Goal: Task Accomplishment & Management: Manage account settings

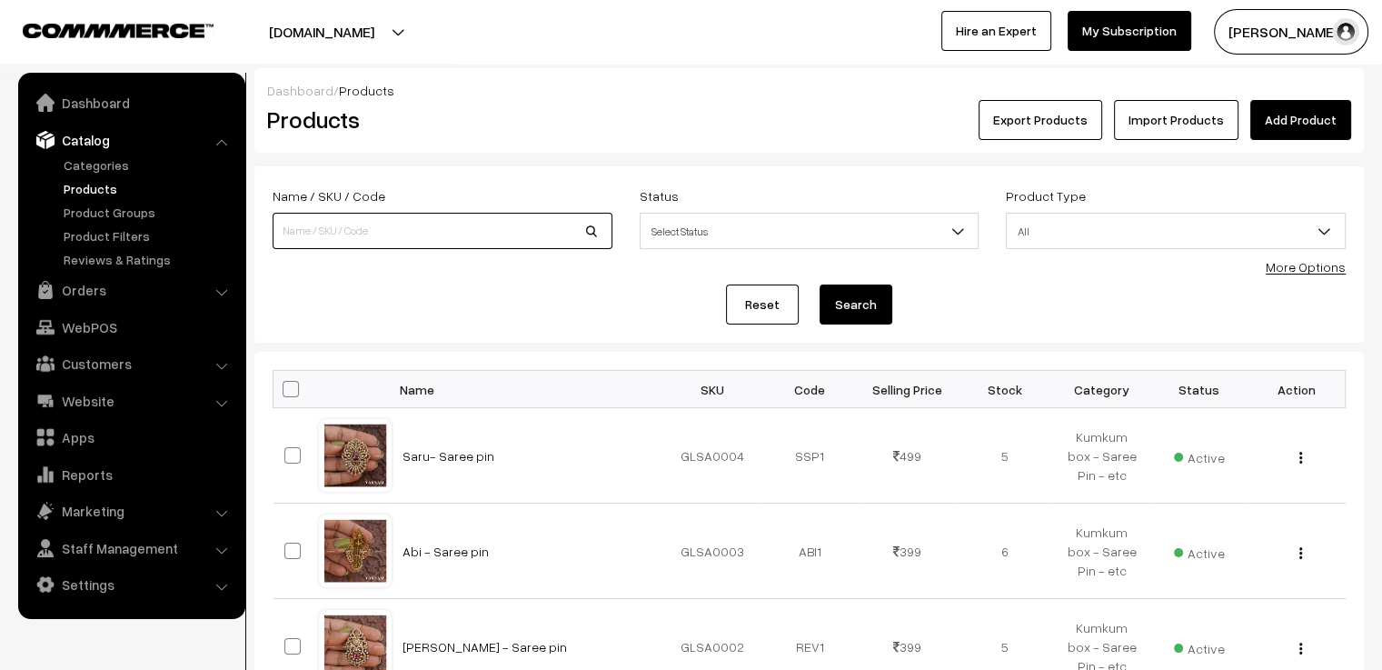
click at [380, 237] on input at bounding box center [443, 231] width 340 height 36
type input "Aaradhana"
click at [820, 284] on button "Search" at bounding box center [856, 304] width 73 height 40
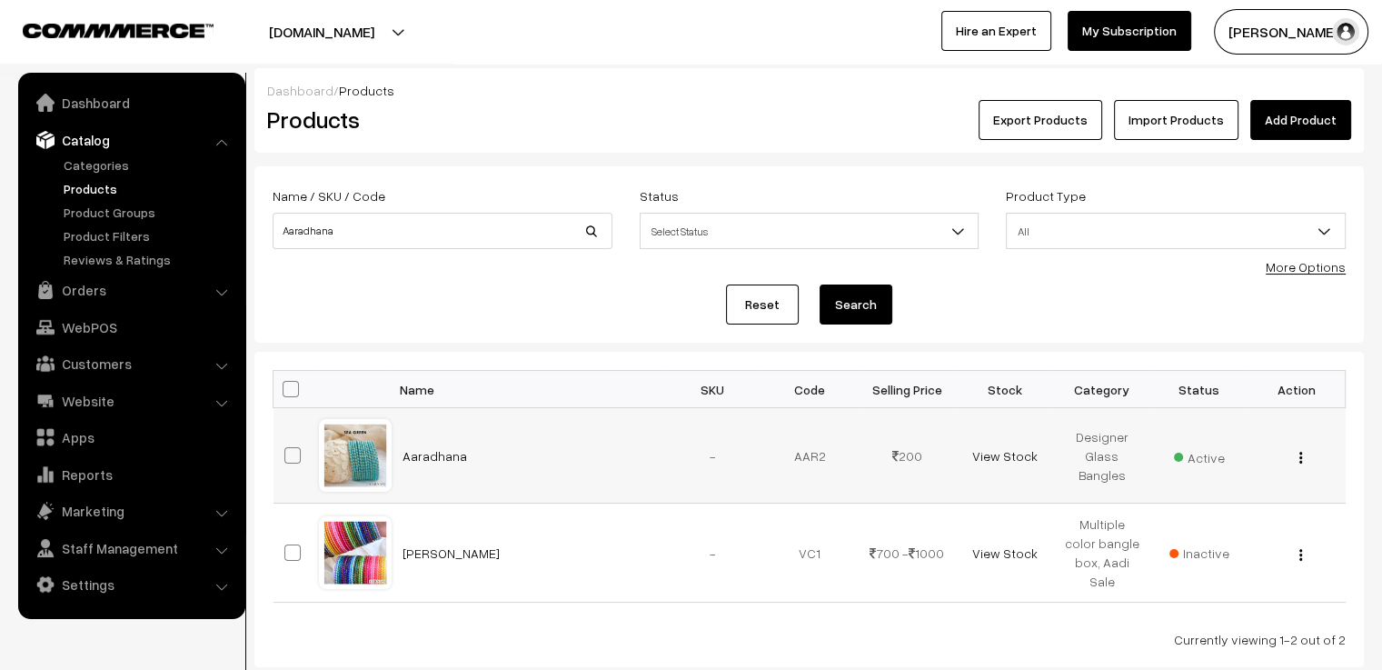
click at [355, 467] on div at bounding box center [355, 455] width 69 height 69
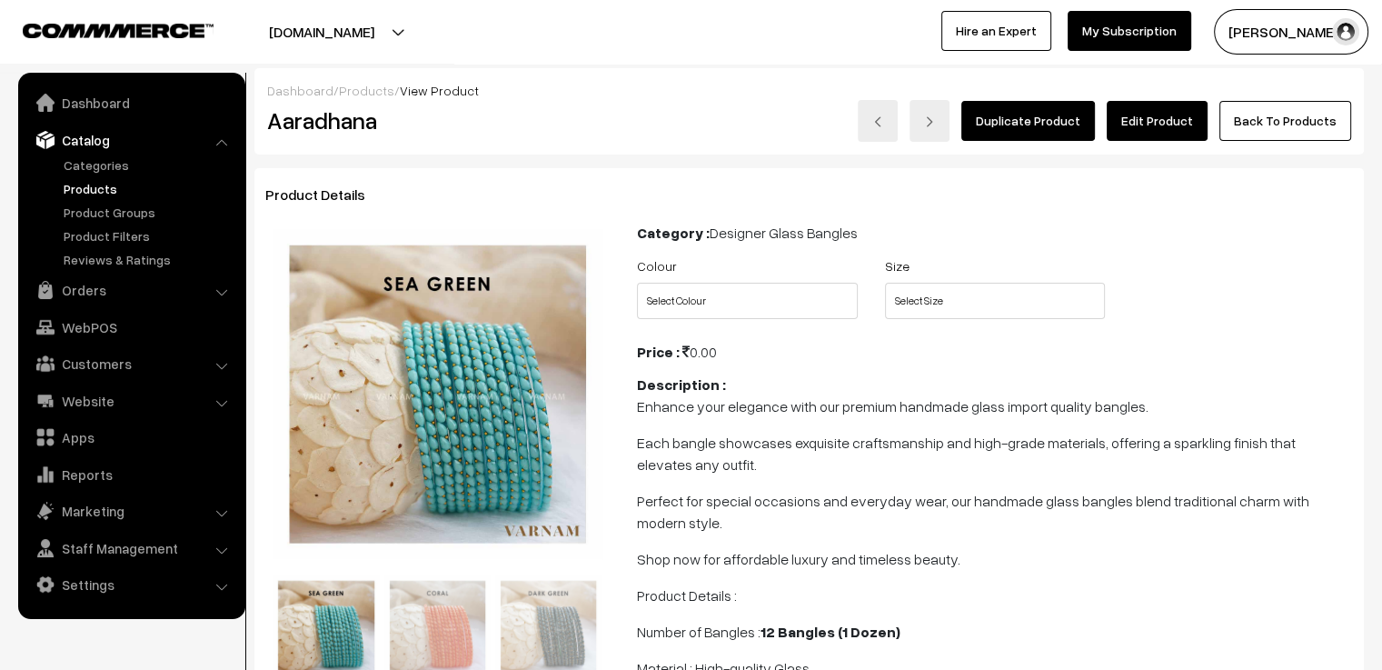
click at [1188, 122] on link "Edit Product" at bounding box center [1157, 121] width 101 height 40
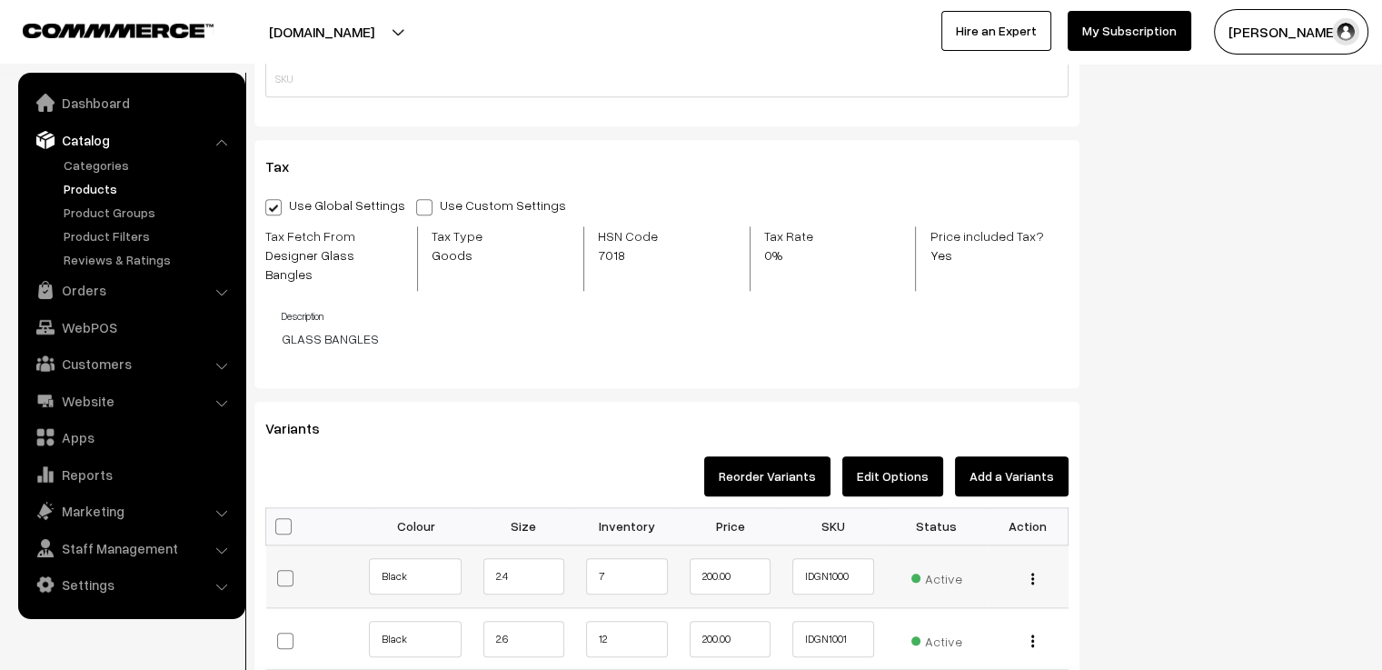
scroll to position [2090, 0]
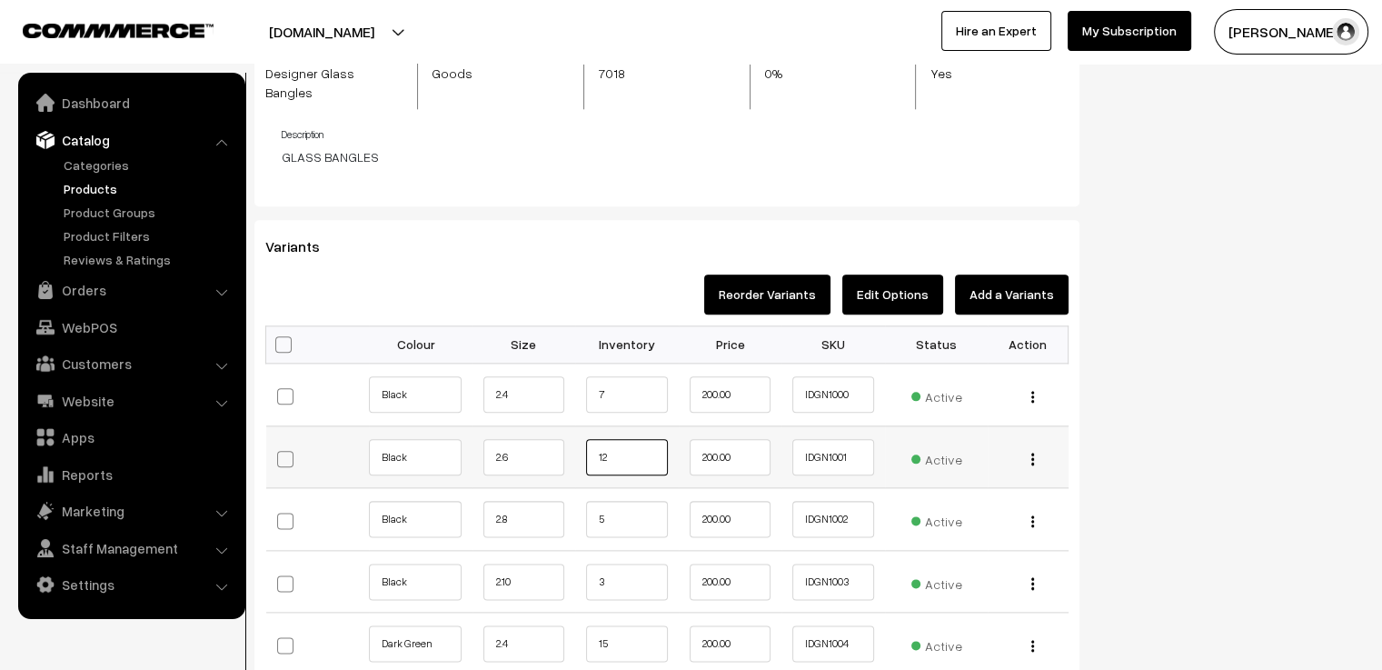
click at [643, 442] on input "12" at bounding box center [627, 457] width 82 height 36
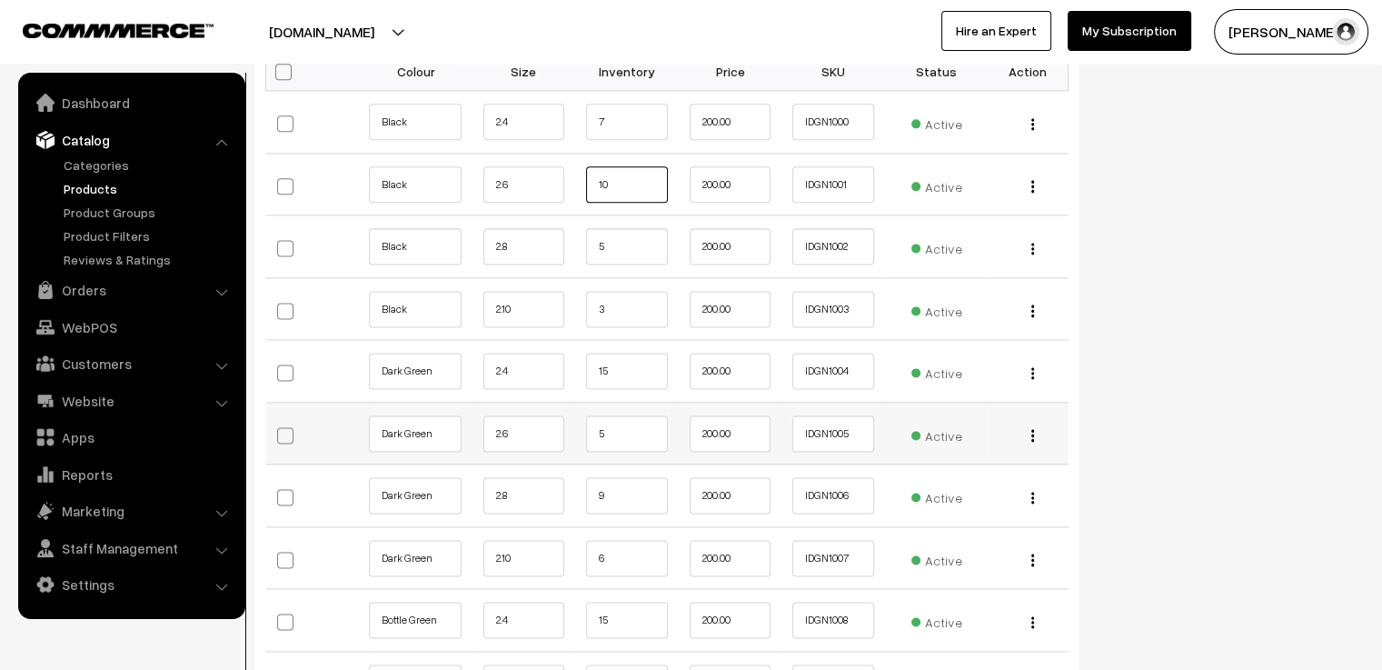
type input "10"
click at [622, 415] on input "5" at bounding box center [627, 433] width 82 height 36
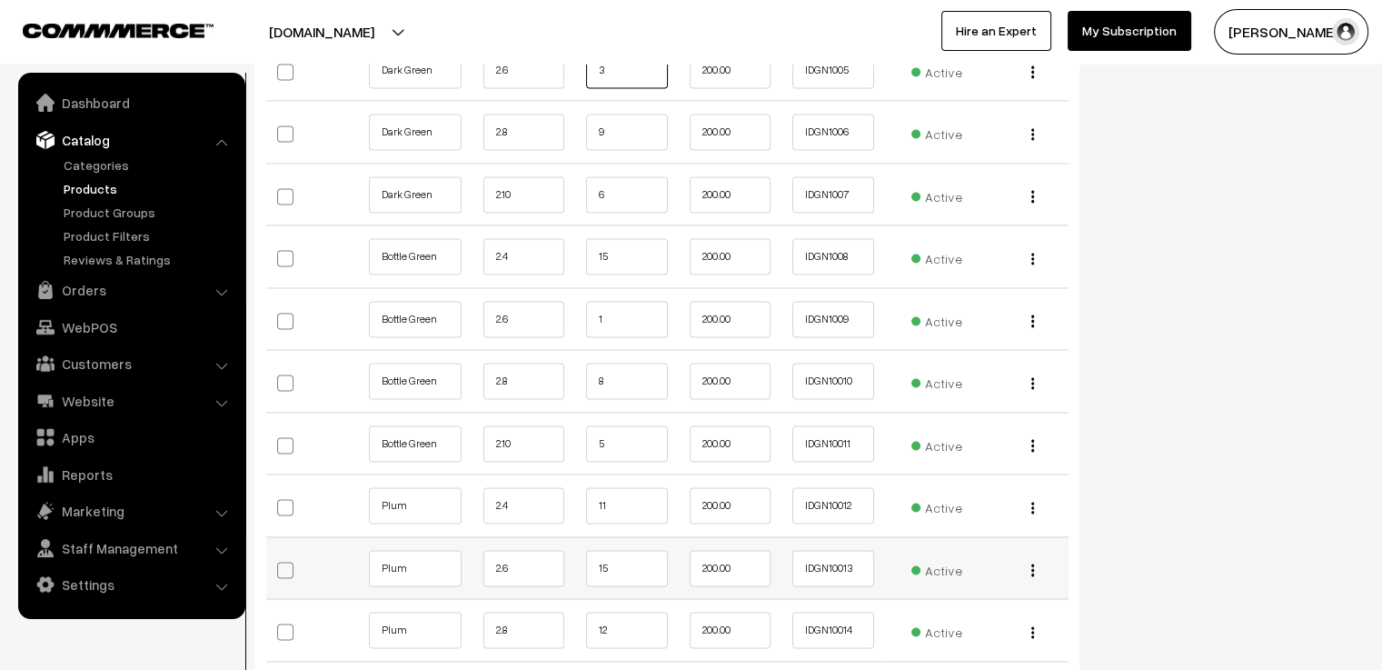
scroll to position [2818, 0]
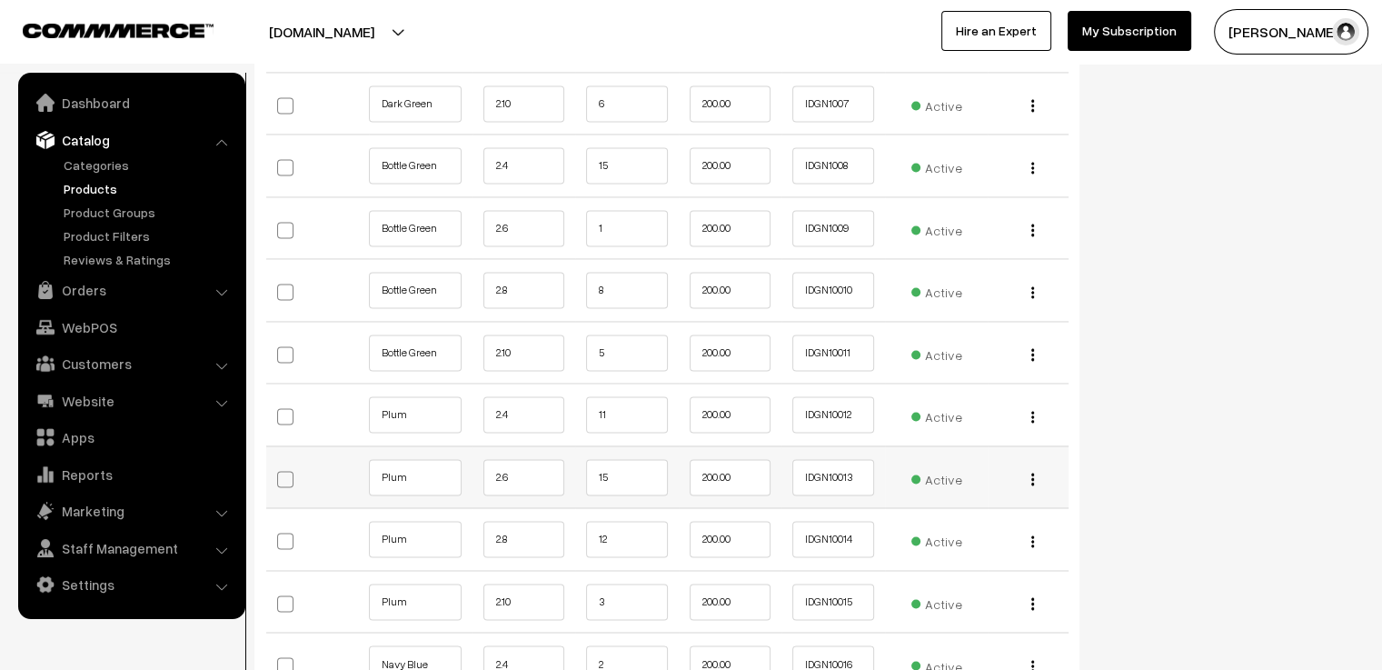
type input "3"
click at [629, 459] on input "15" at bounding box center [627, 477] width 82 height 36
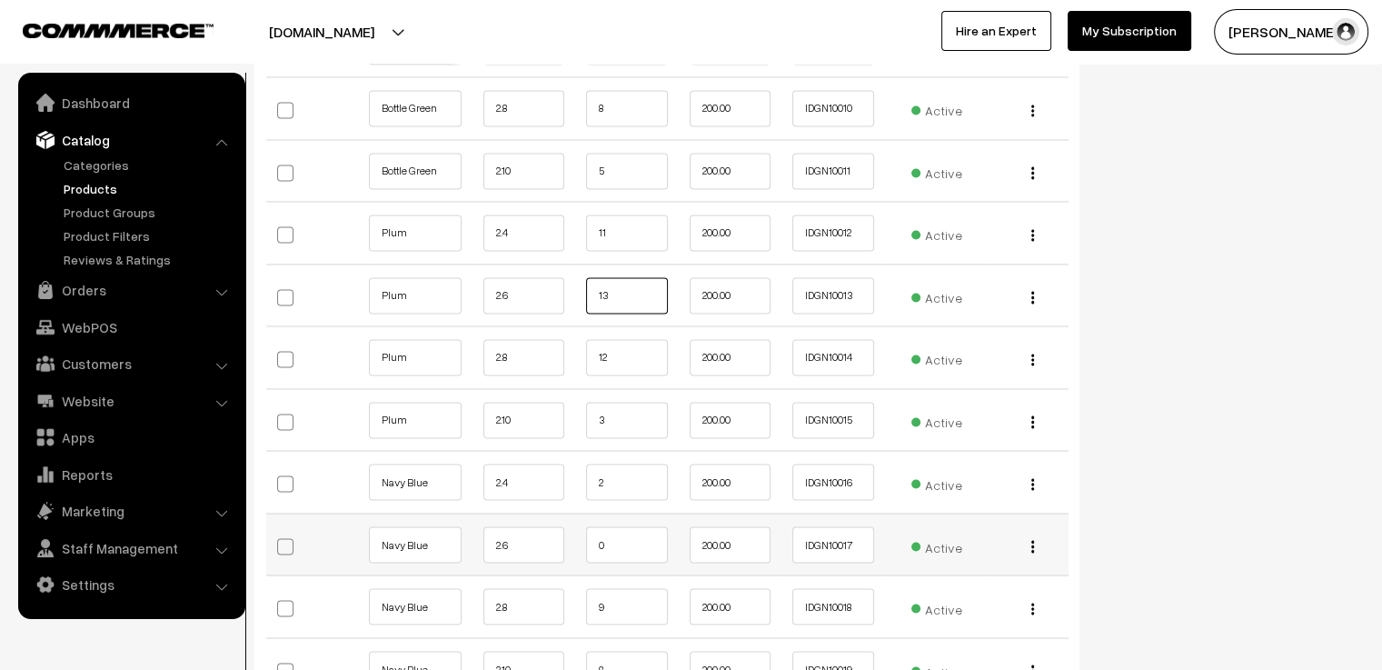
scroll to position [3181, 0]
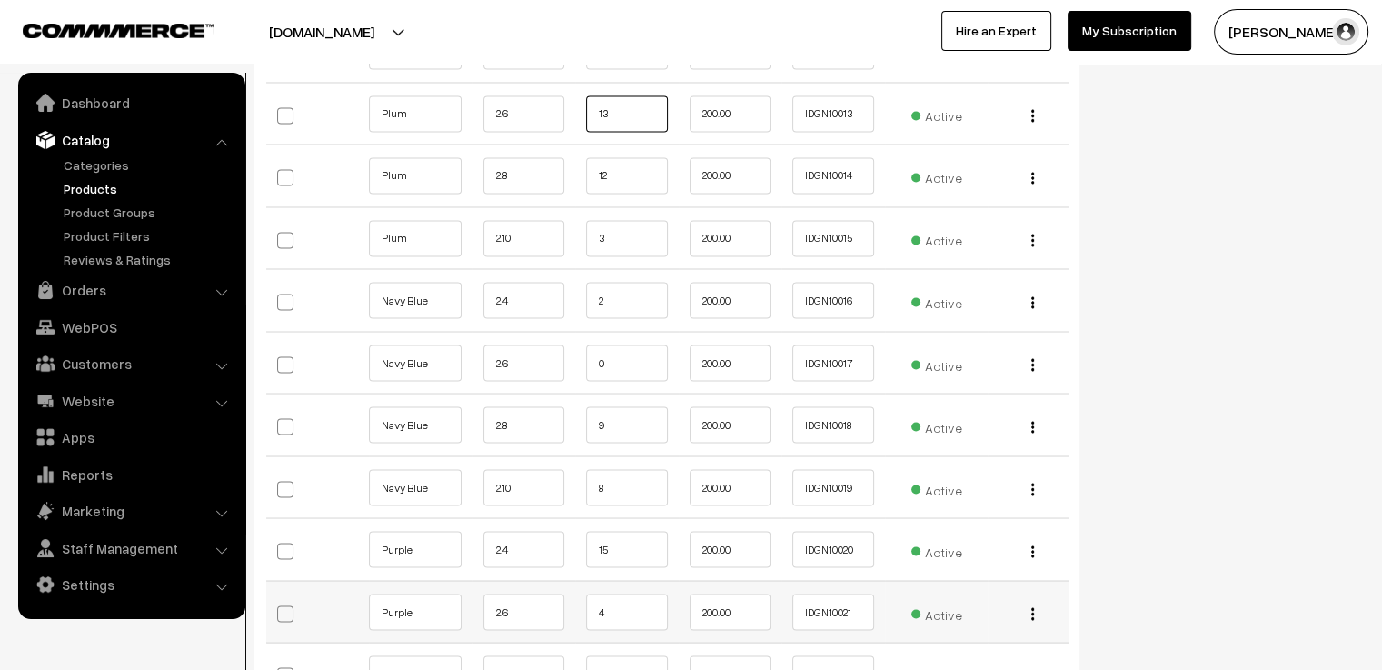
type input "13"
click at [622, 594] on input "4" at bounding box center [627, 612] width 82 height 36
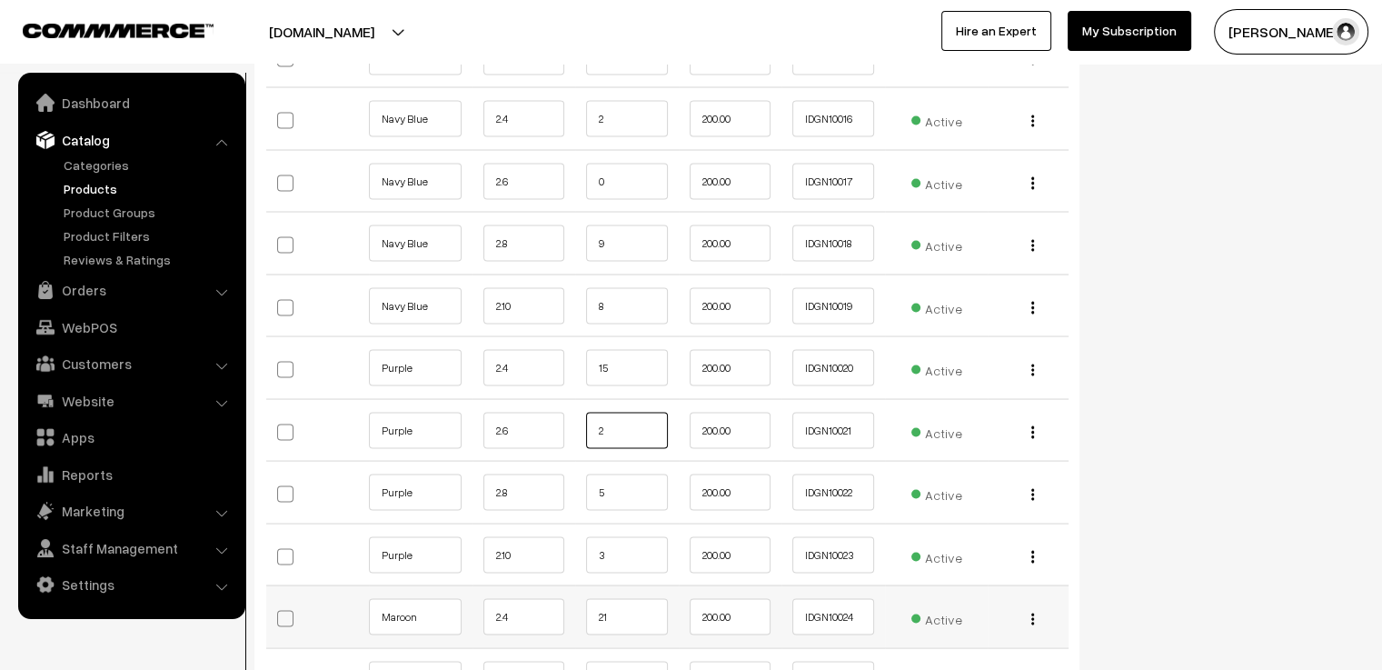
scroll to position [3545, 0]
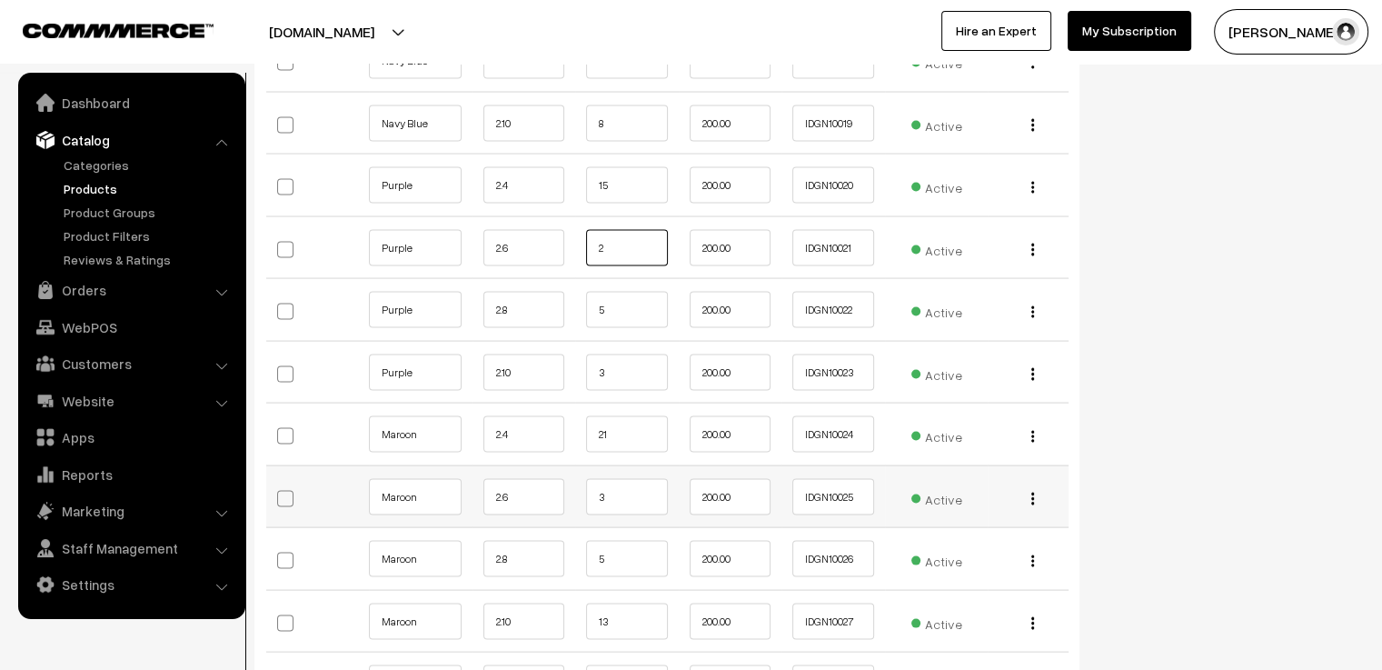
type input "2"
click at [630, 479] on input "3" at bounding box center [627, 497] width 82 height 36
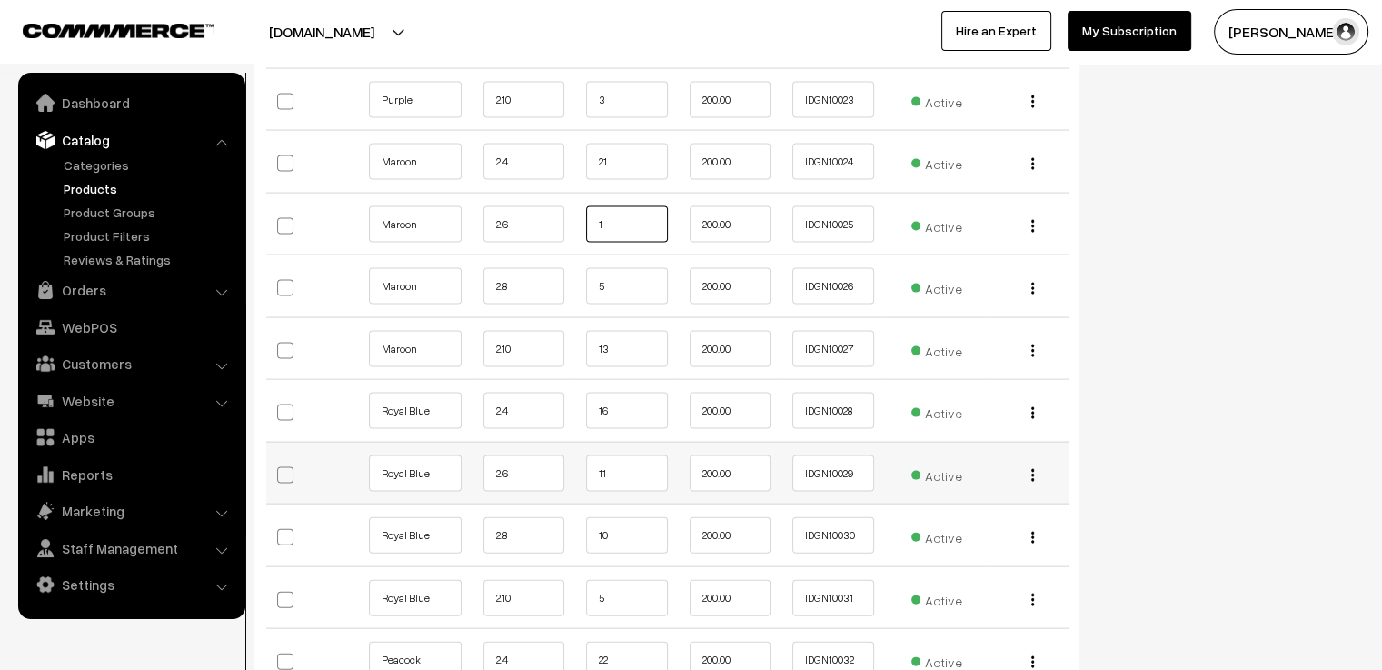
type input "1"
click at [626, 455] on input "11" at bounding box center [627, 473] width 82 height 36
type input "1"
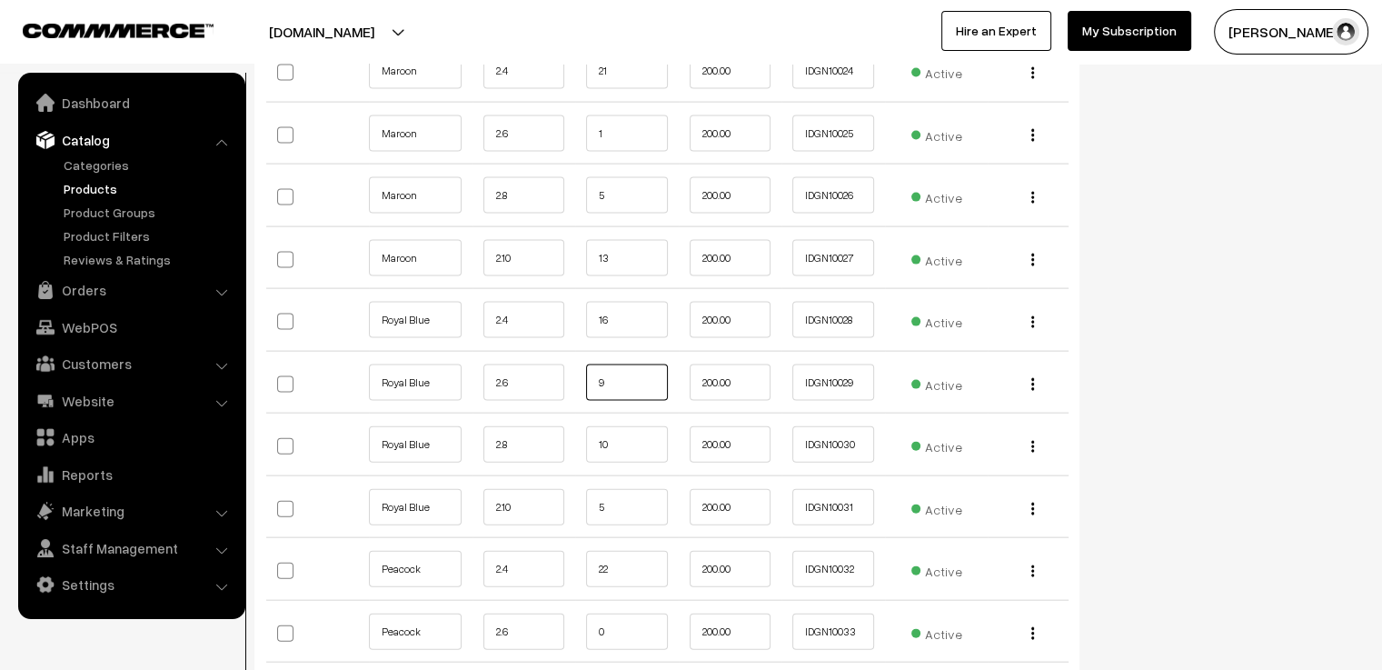
scroll to position [4181, 0]
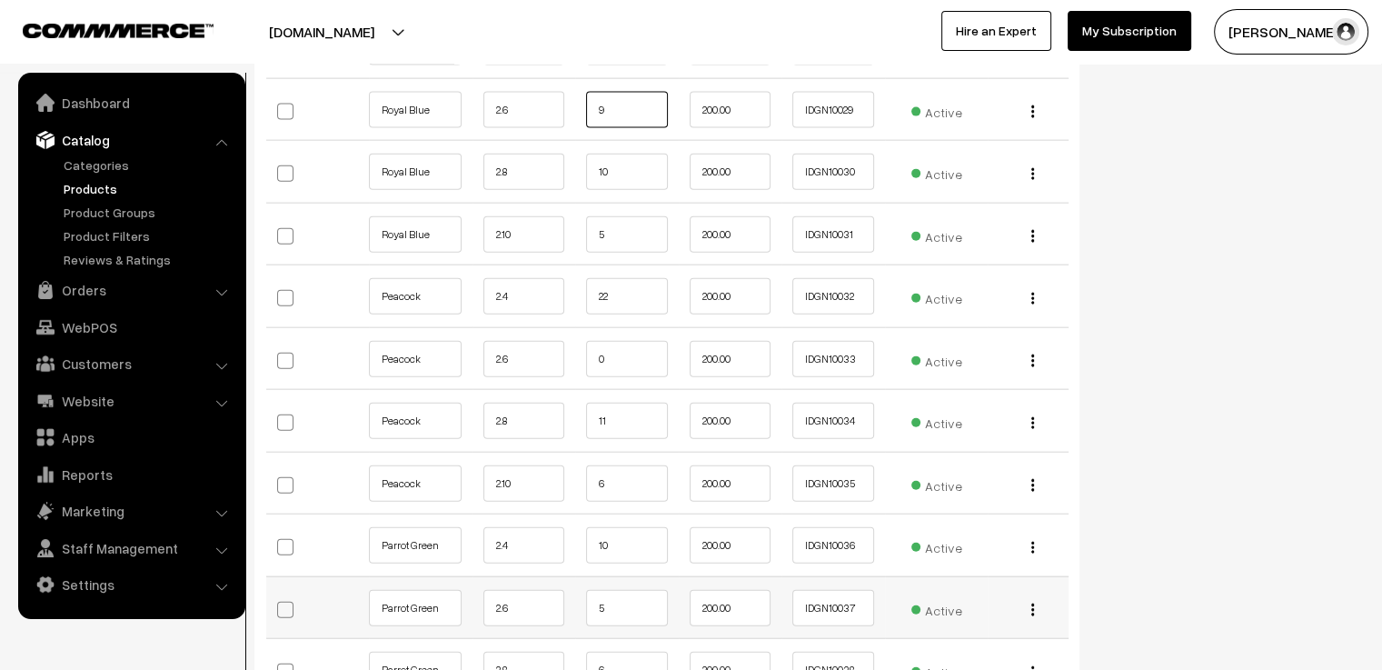
type input "9"
drag, startPoint x: 623, startPoint y: 566, endPoint x: 621, endPoint y: 584, distance: 17.4
click at [621, 590] on input "5" at bounding box center [627, 608] width 82 height 36
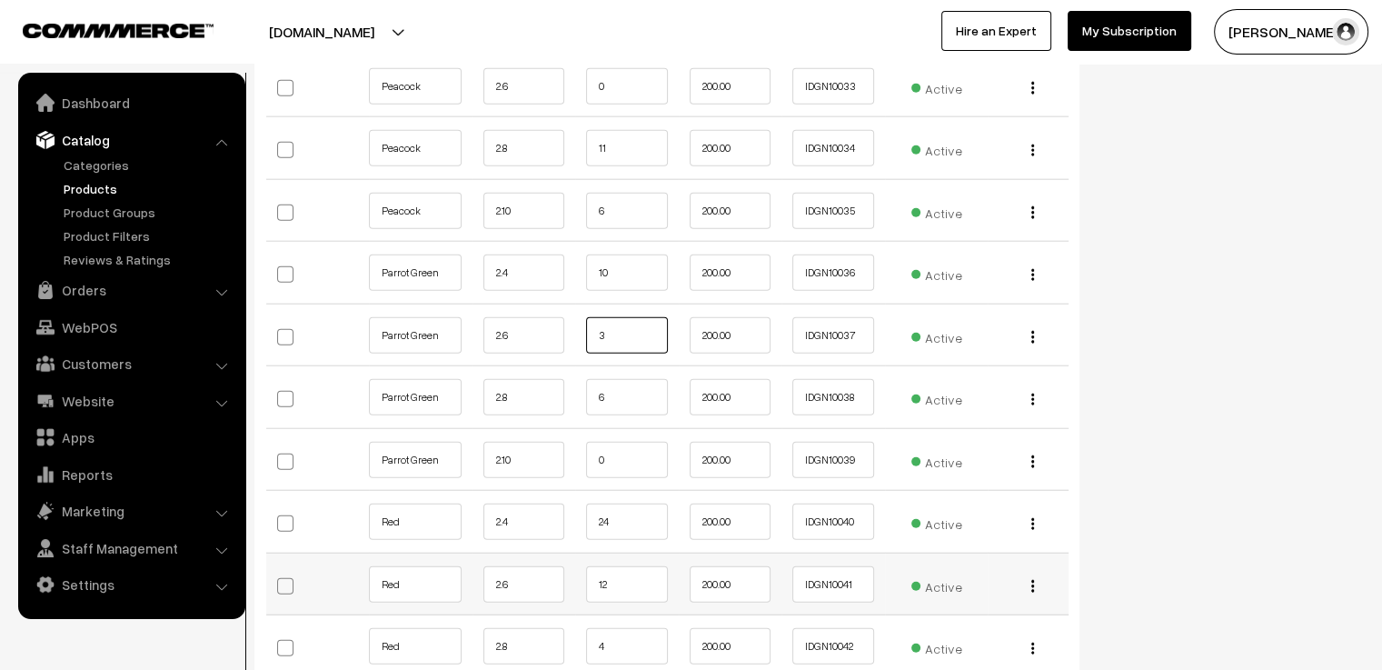
type input "3"
click at [633, 566] on input "12" at bounding box center [627, 584] width 82 height 36
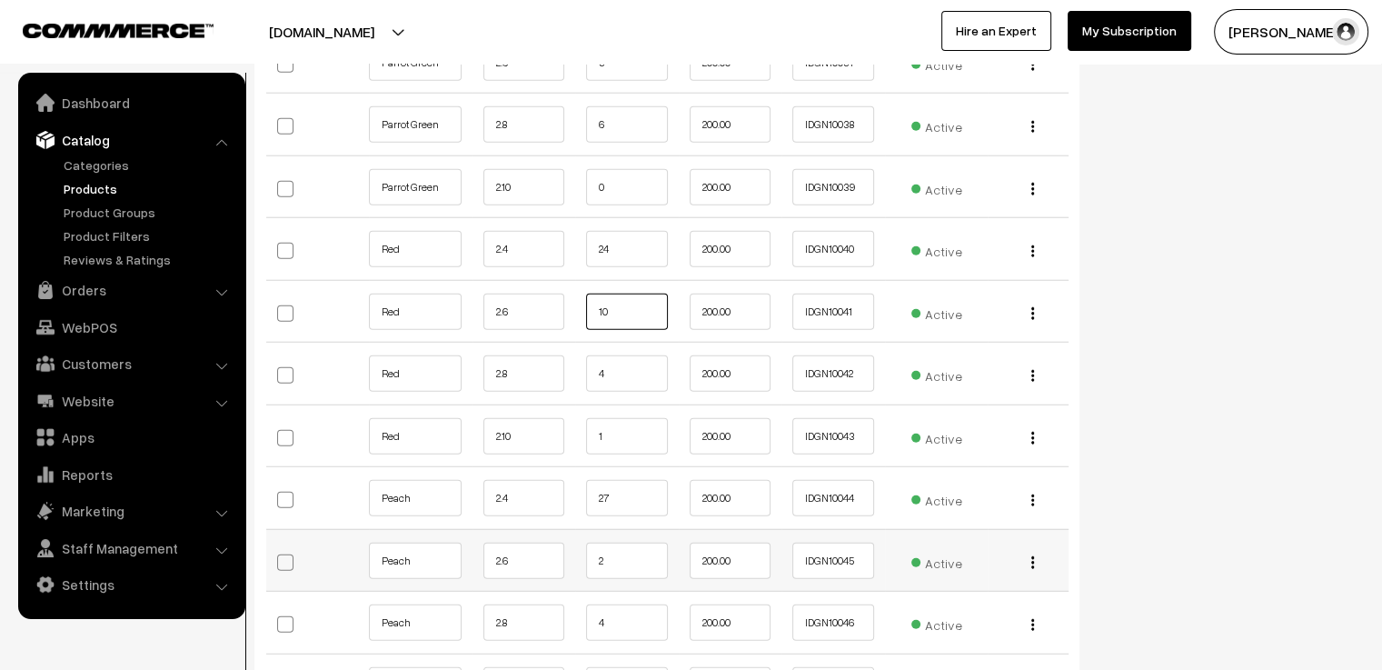
type input "10"
click at [606, 543] on input "2" at bounding box center [627, 561] width 82 height 36
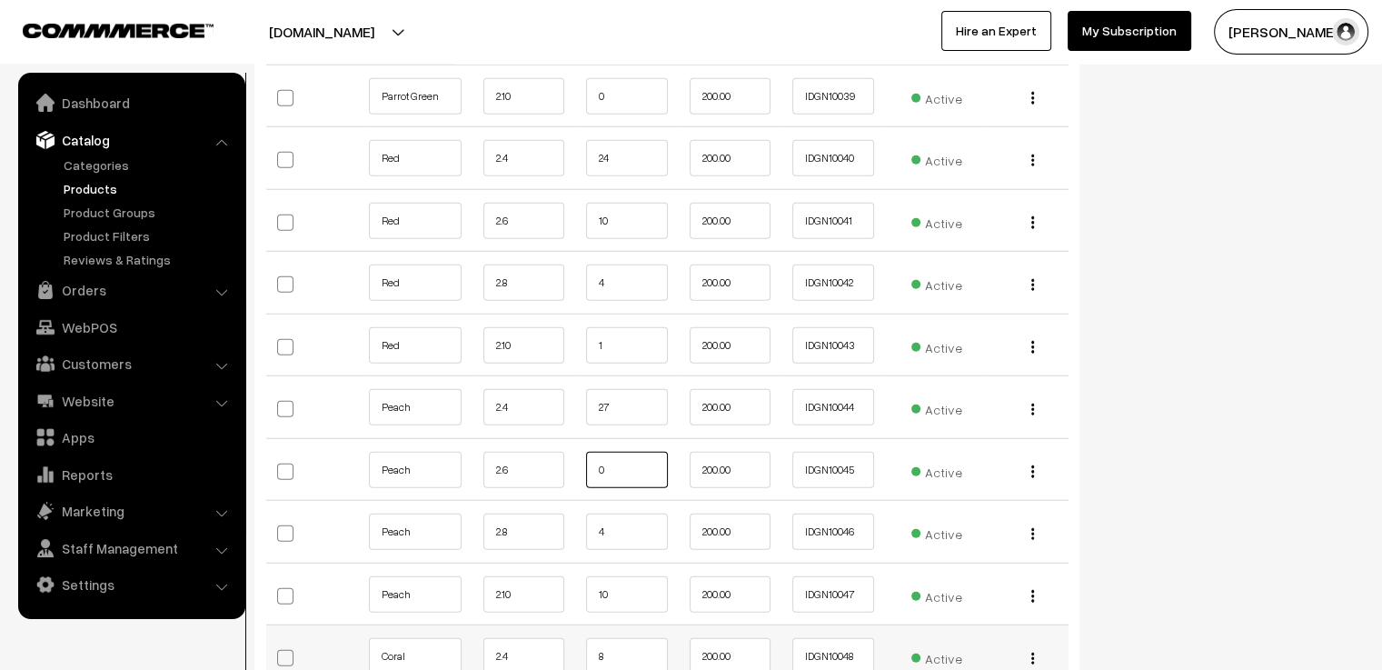
scroll to position [4999, 0]
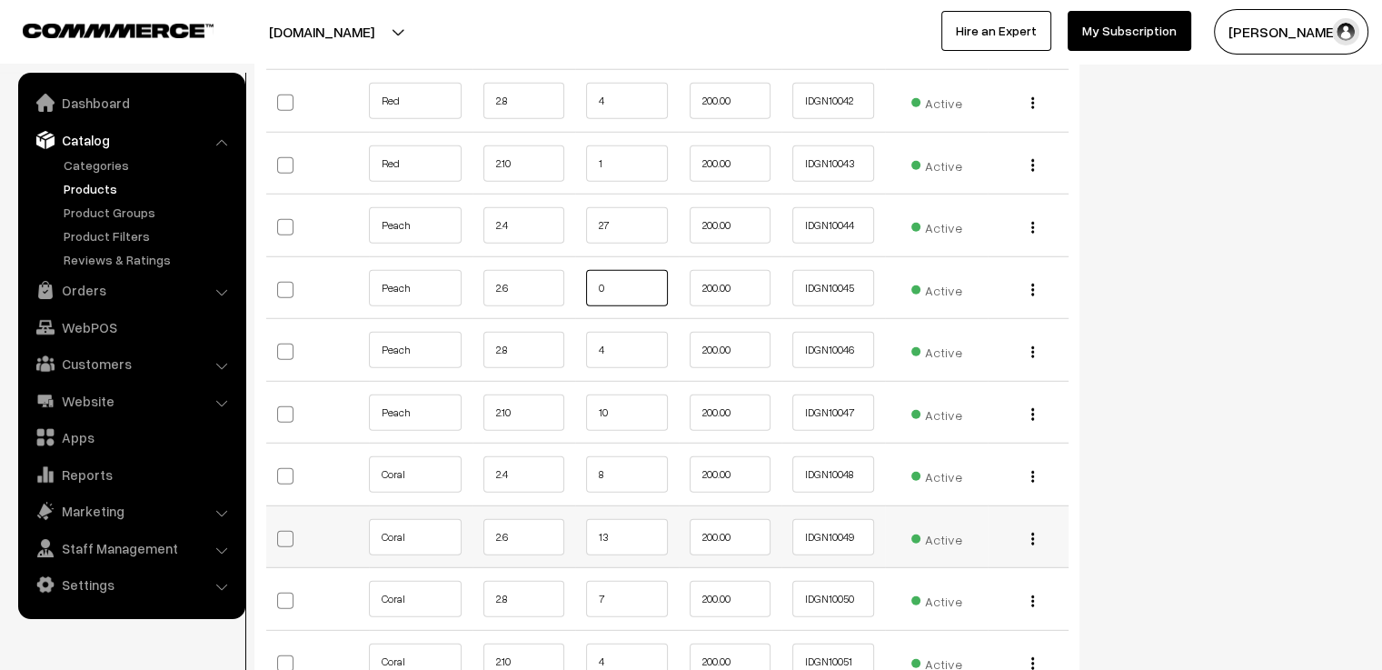
type input "0"
click at [618, 521] on input "13" at bounding box center [627, 537] width 82 height 36
type input "1"
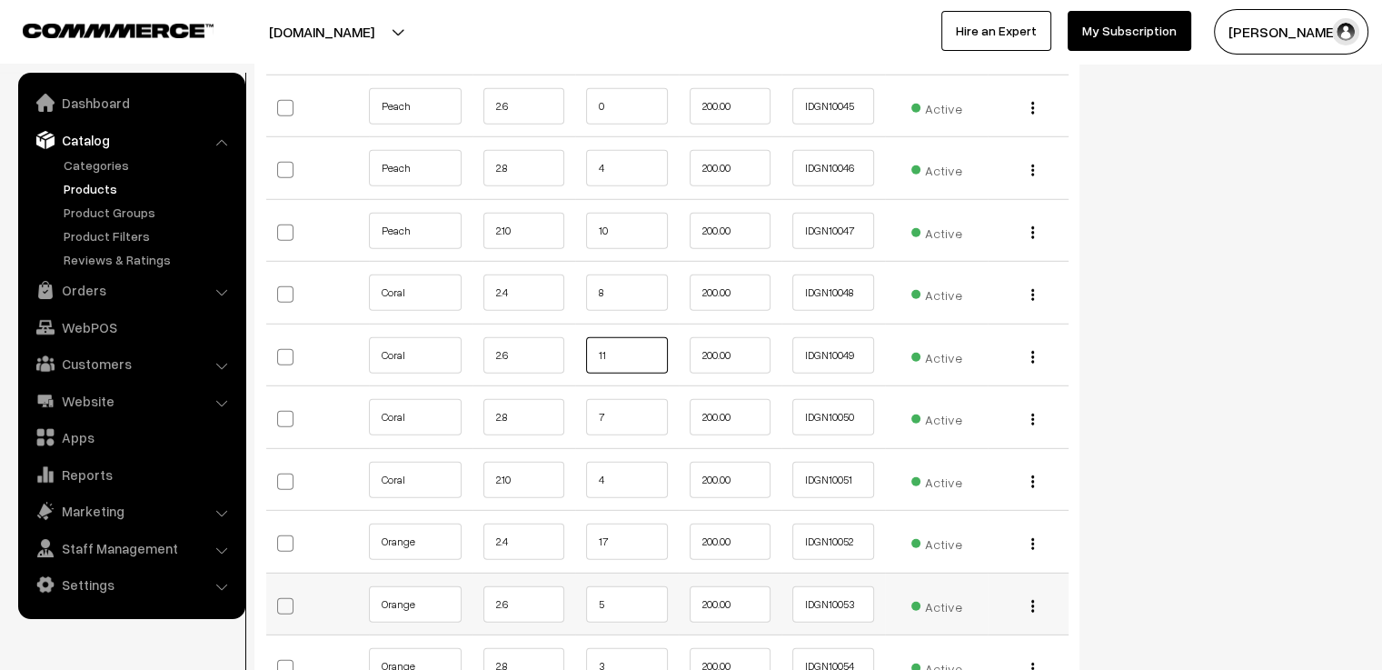
type input "11"
click at [627, 586] on input "5" at bounding box center [627, 604] width 82 height 36
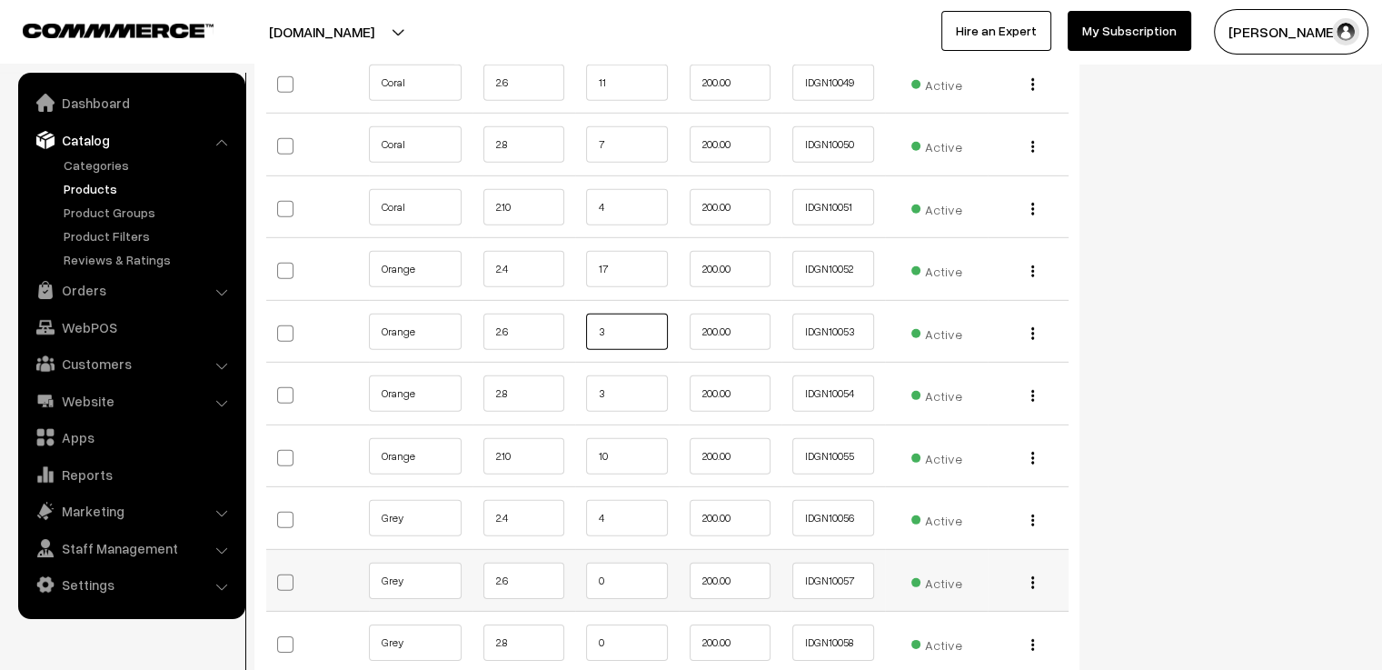
scroll to position [5635, 0]
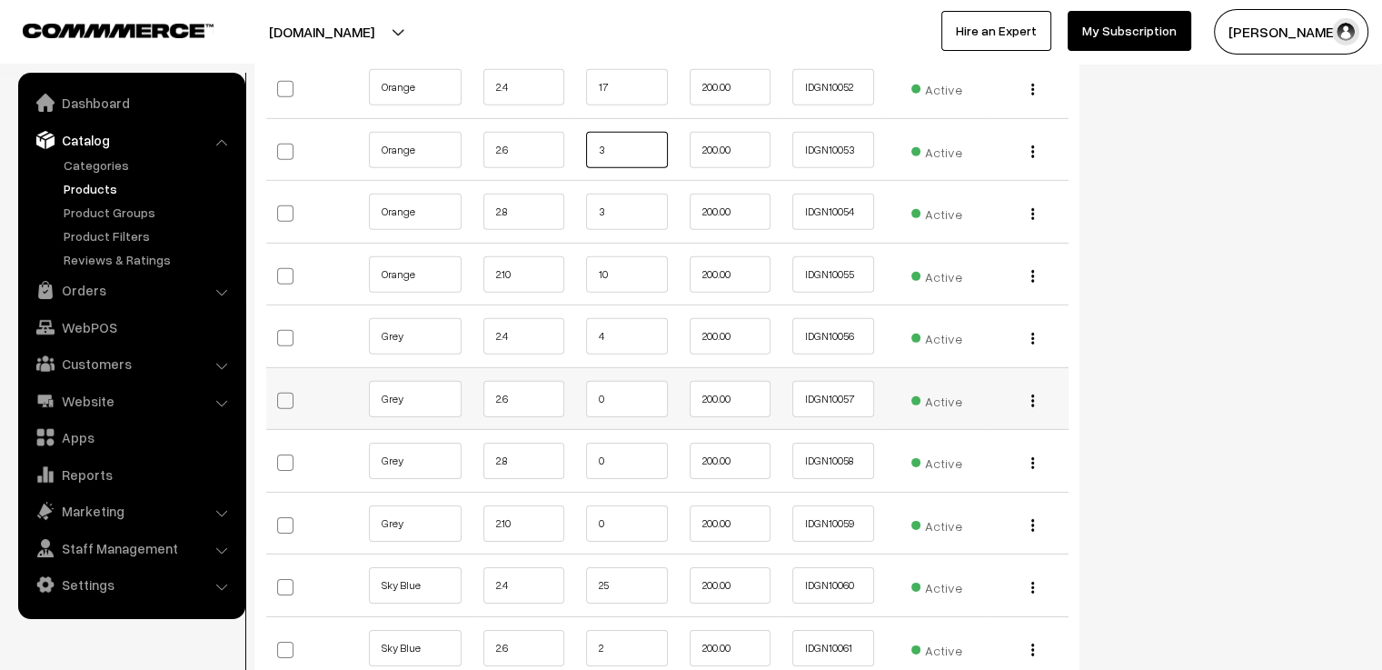
type input "3"
click at [602, 381] on input "0" at bounding box center [627, 399] width 82 height 36
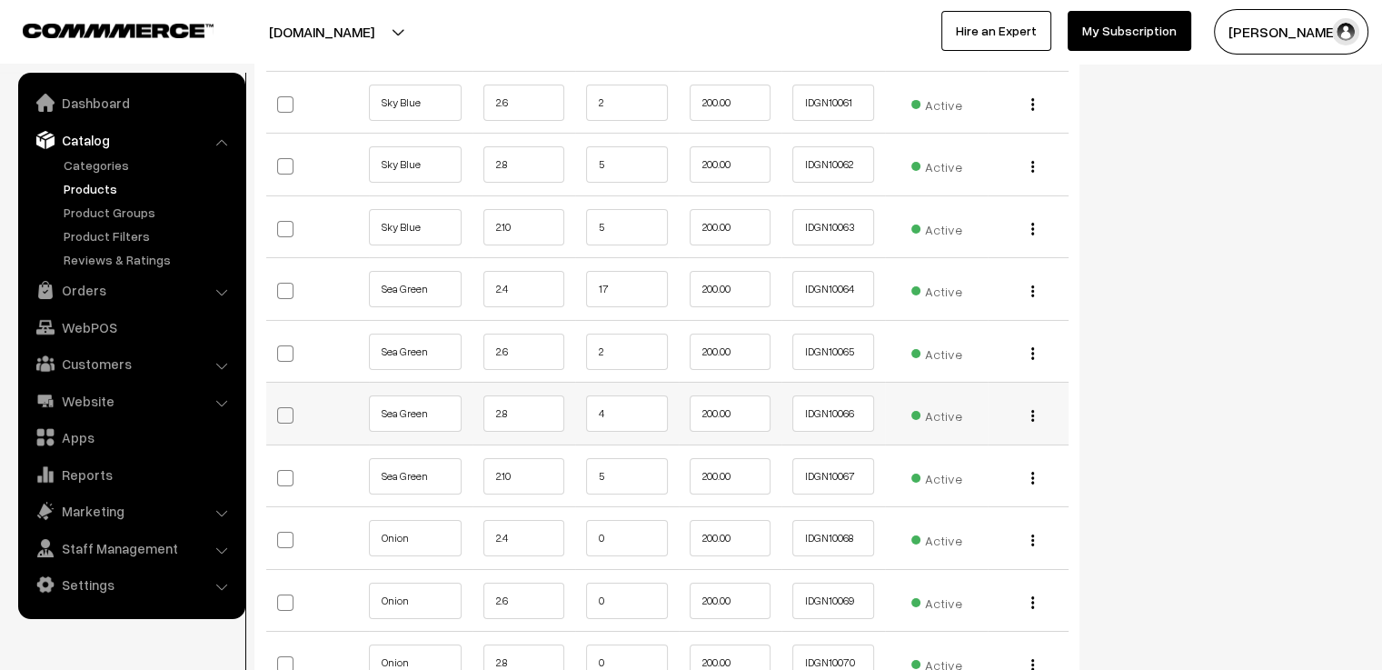
scroll to position [6090, 0]
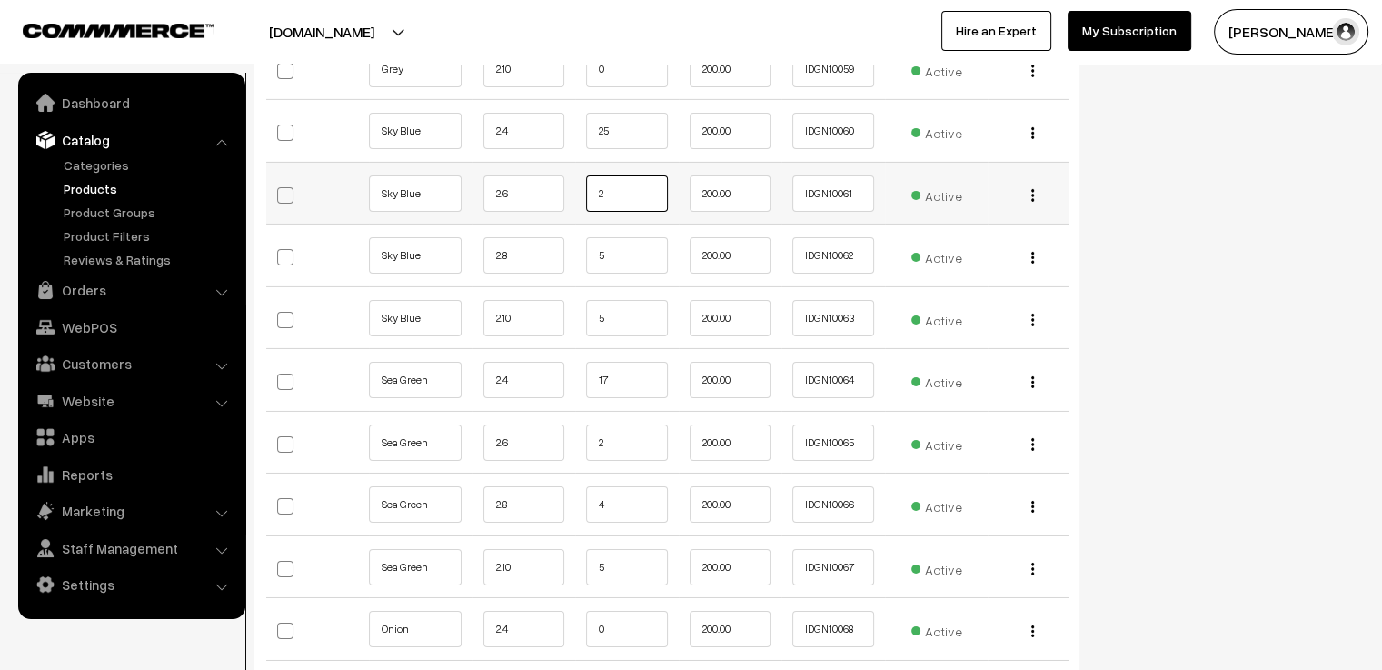
click at [633, 175] on input "2" at bounding box center [627, 193] width 82 height 36
type input "0"
click at [628, 424] on input "2" at bounding box center [627, 442] width 82 height 36
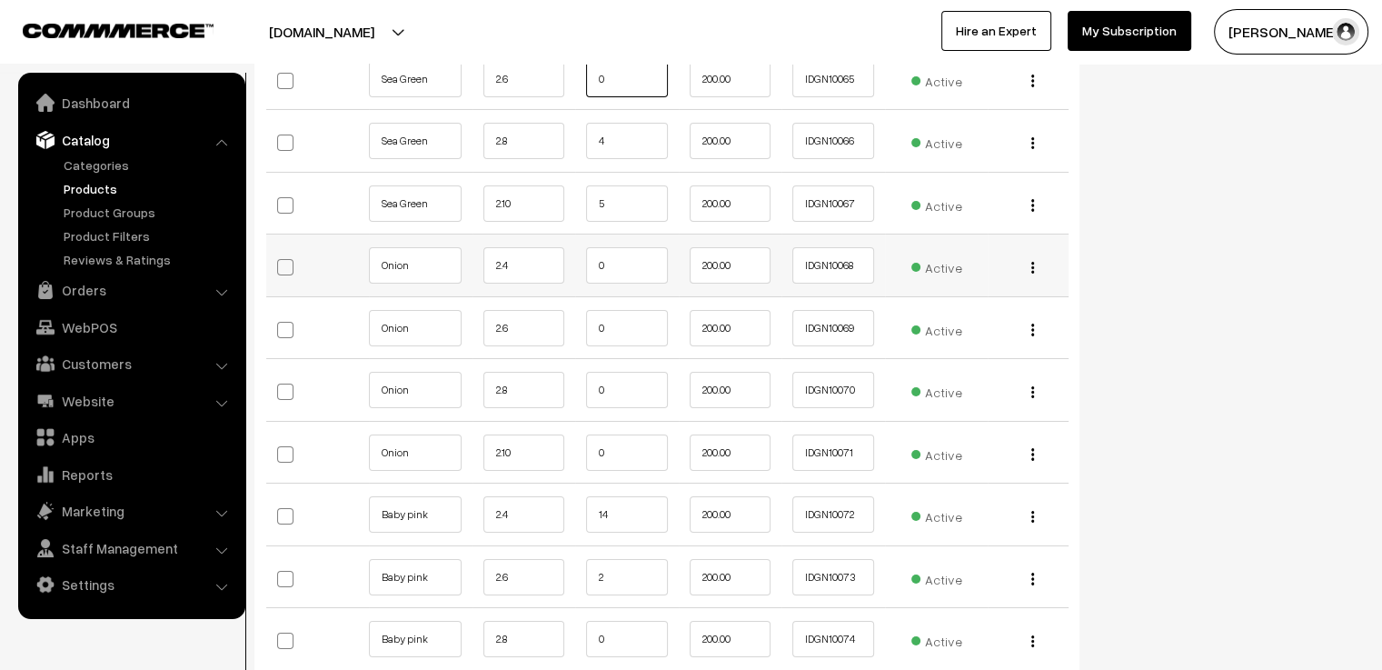
scroll to position [6544, 0]
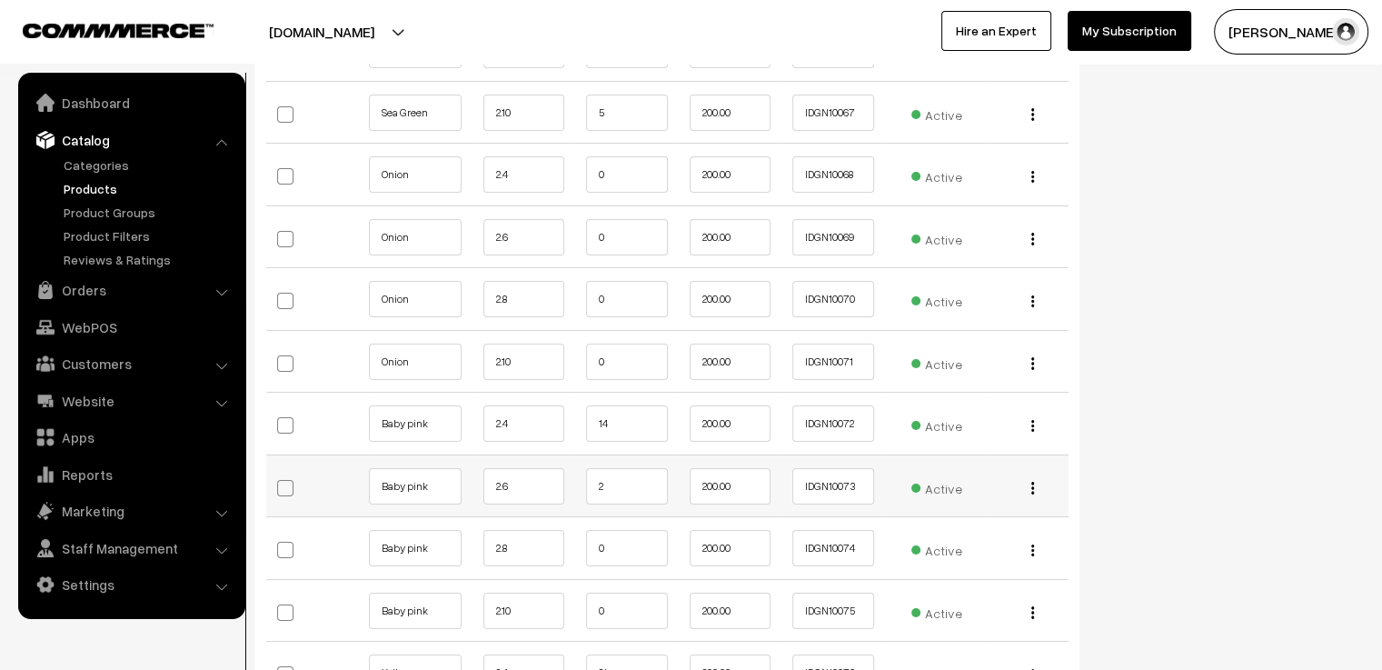
type input "0"
click at [622, 468] on input "2" at bounding box center [627, 486] width 82 height 36
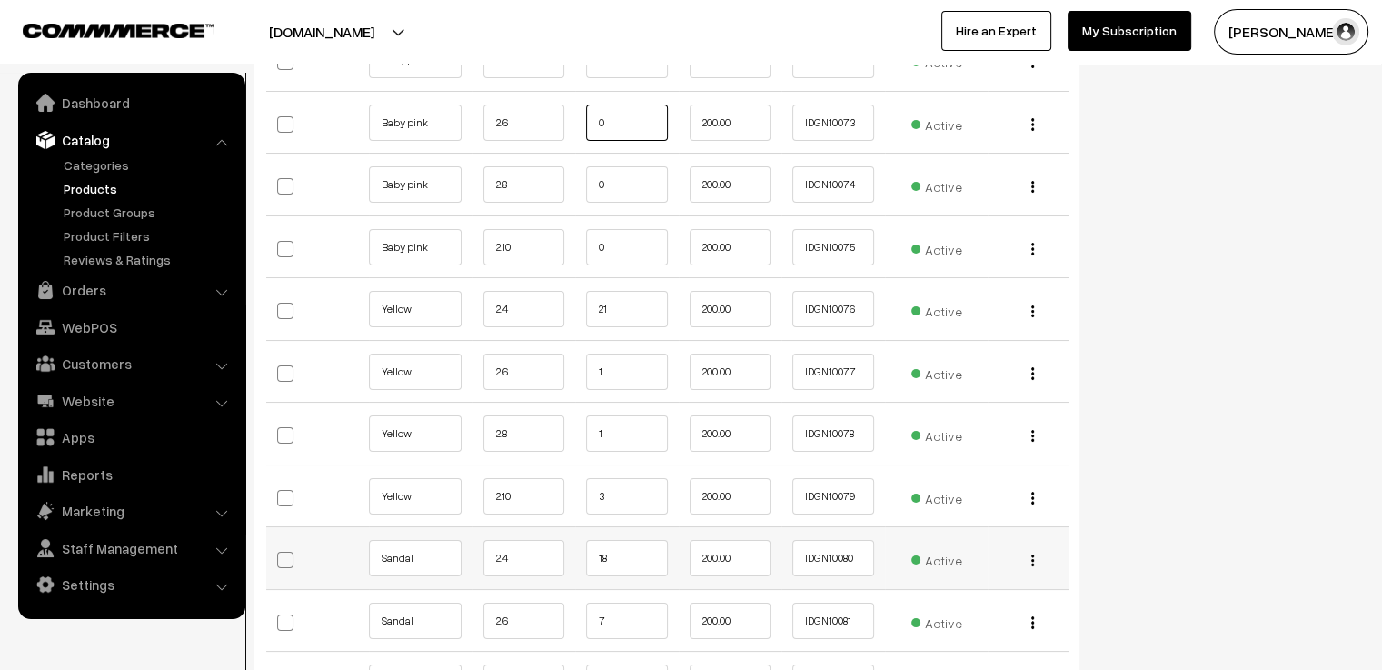
scroll to position [6998, 0]
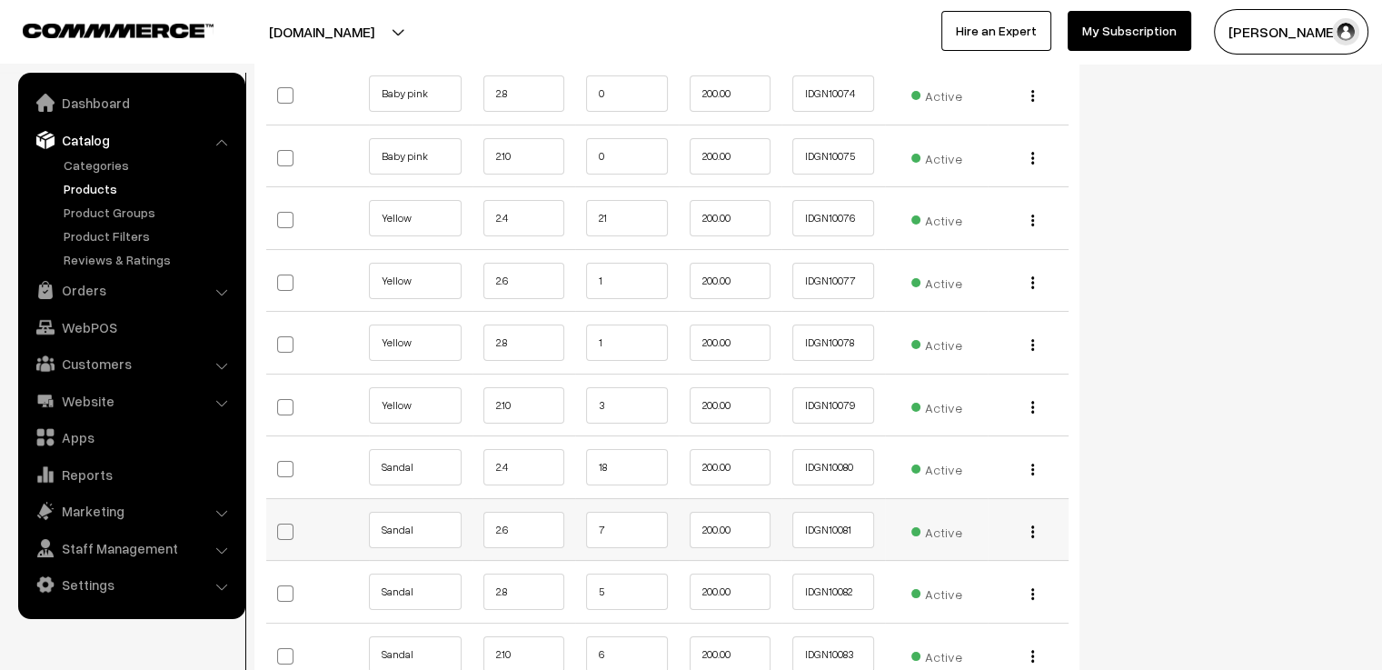
type input "0"
click at [633, 512] on input "7" at bounding box center [627, 530] width 82 height 36
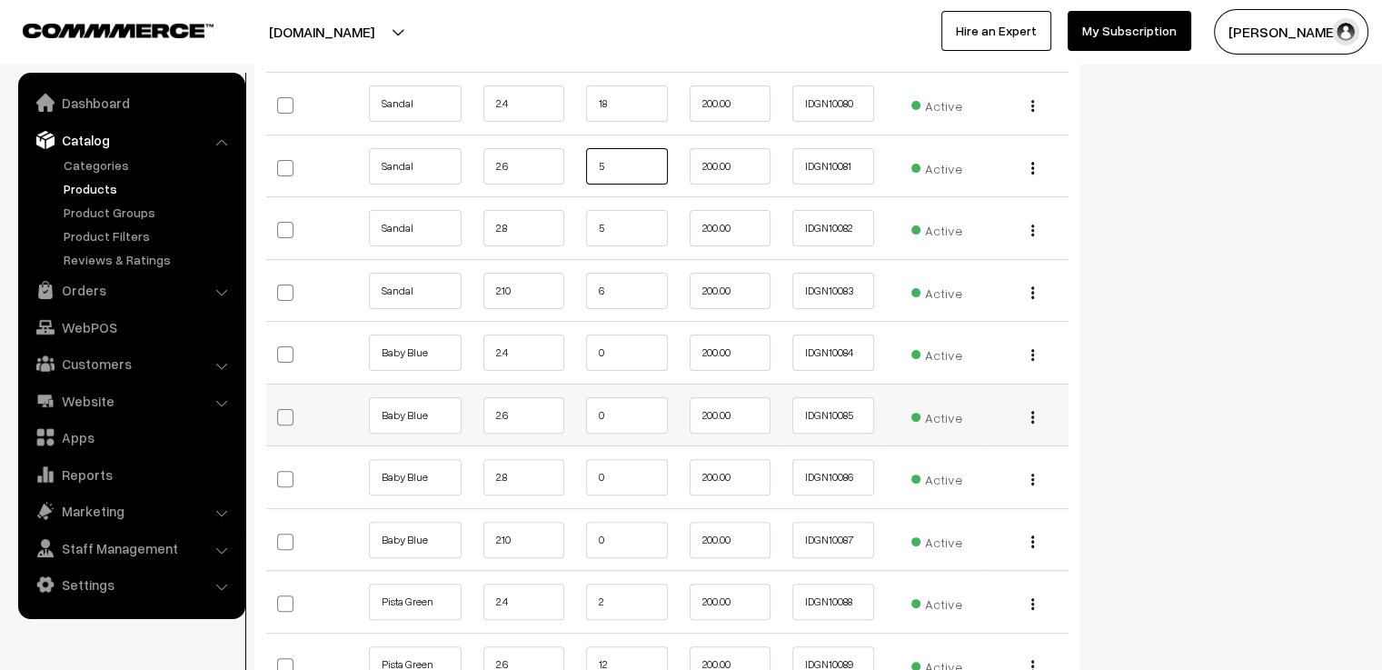
scroll to position [7544, 0]
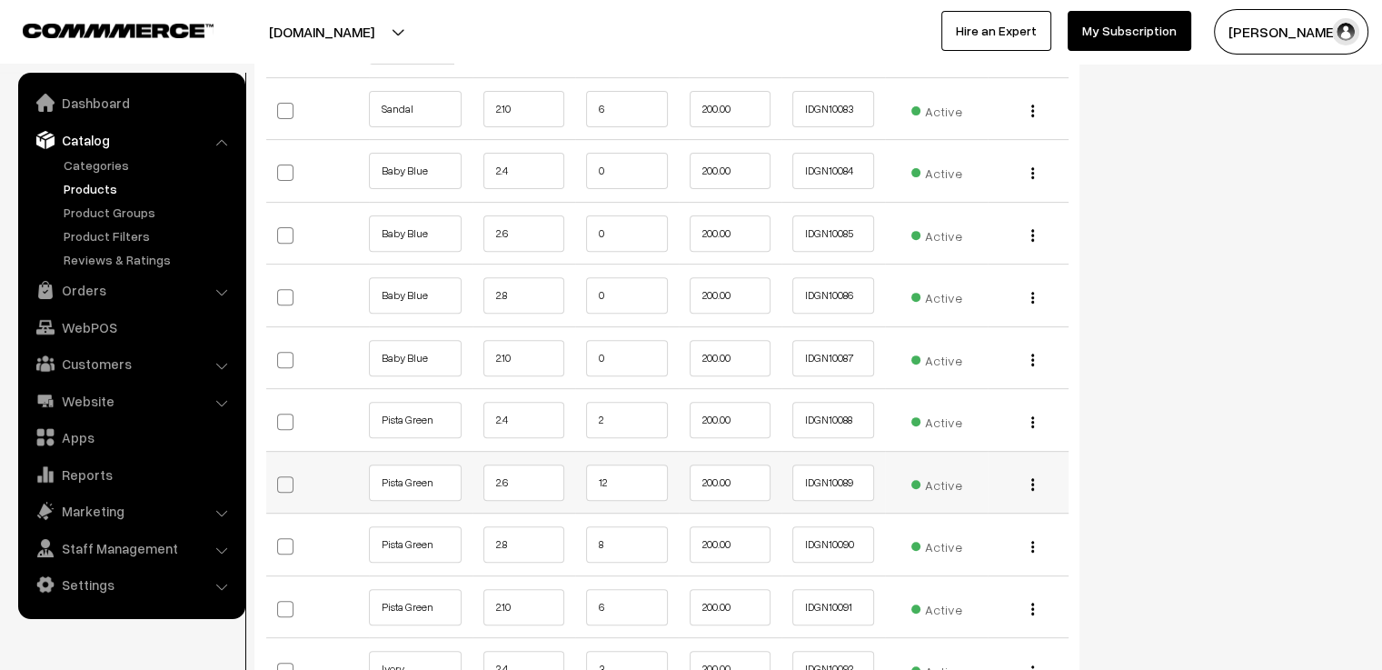
type input "5"
click at [625, 464] on input "12" at bounding box center [627, 482] width 82 height 36
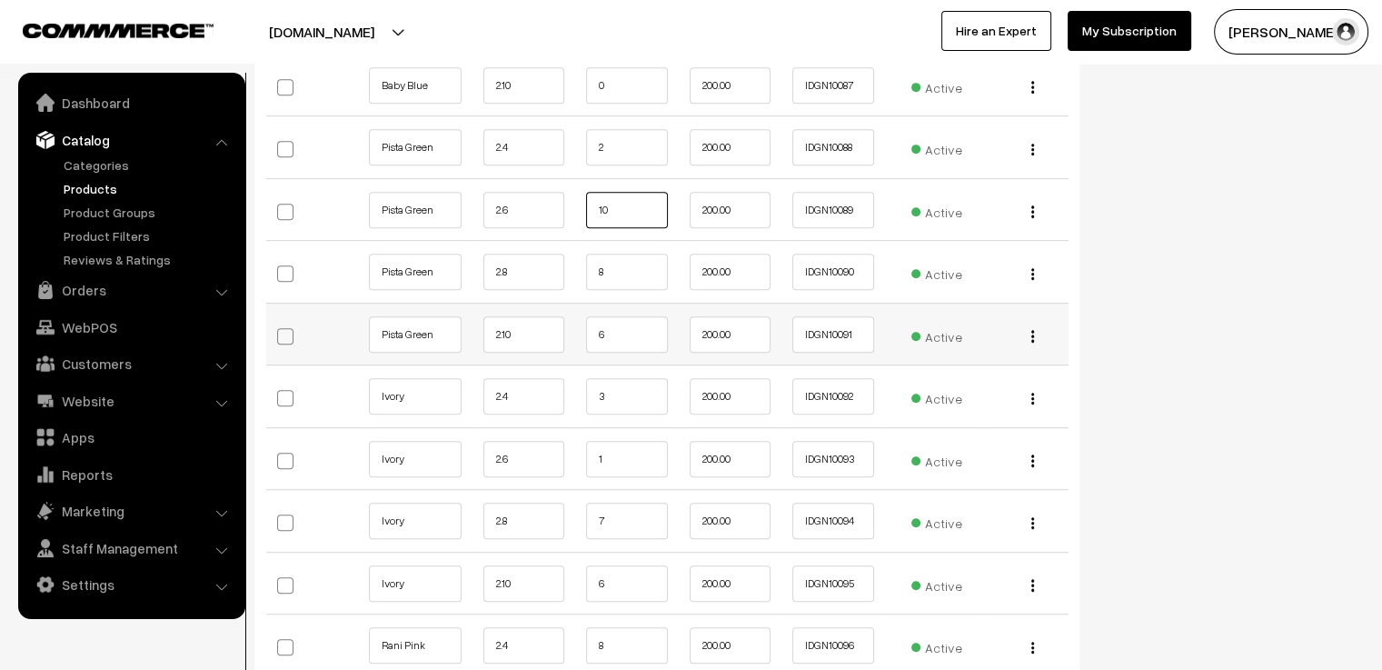
scroll to position [7998, 0]
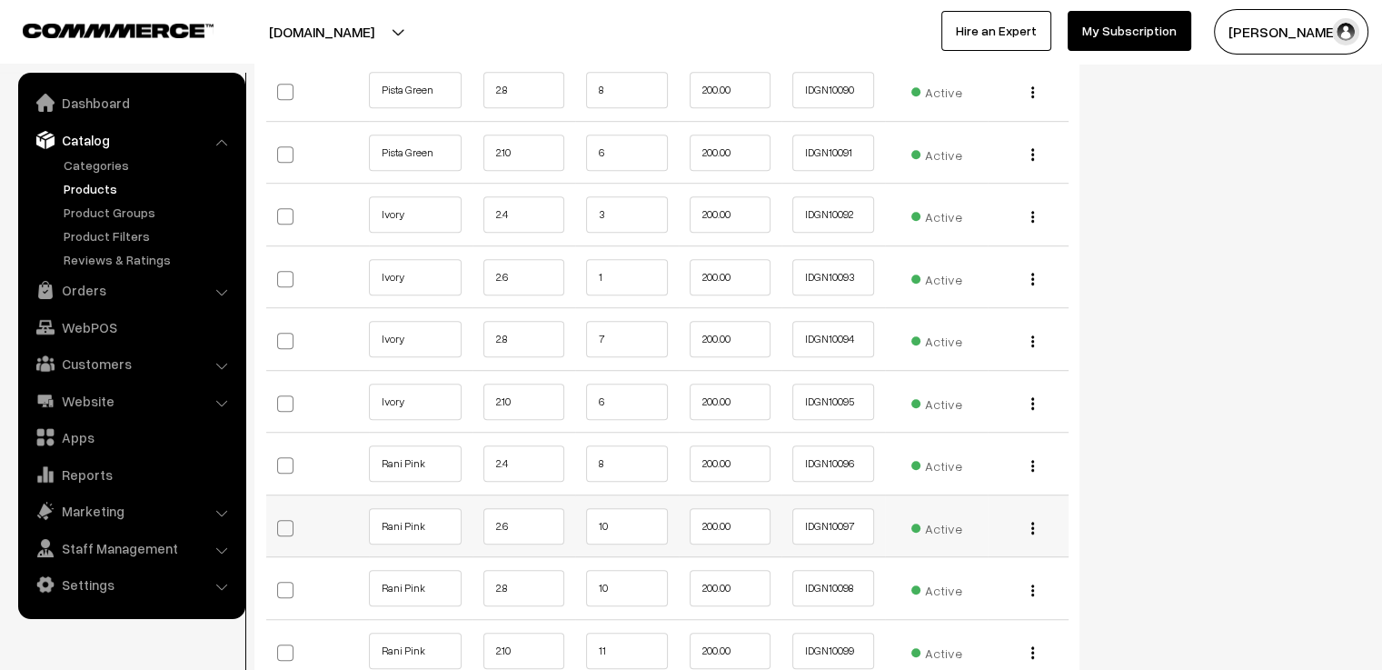
type input "10"
click at [633, 508] on input "10" at bounding box center [627, 526] width 82 height 36
type input "1"
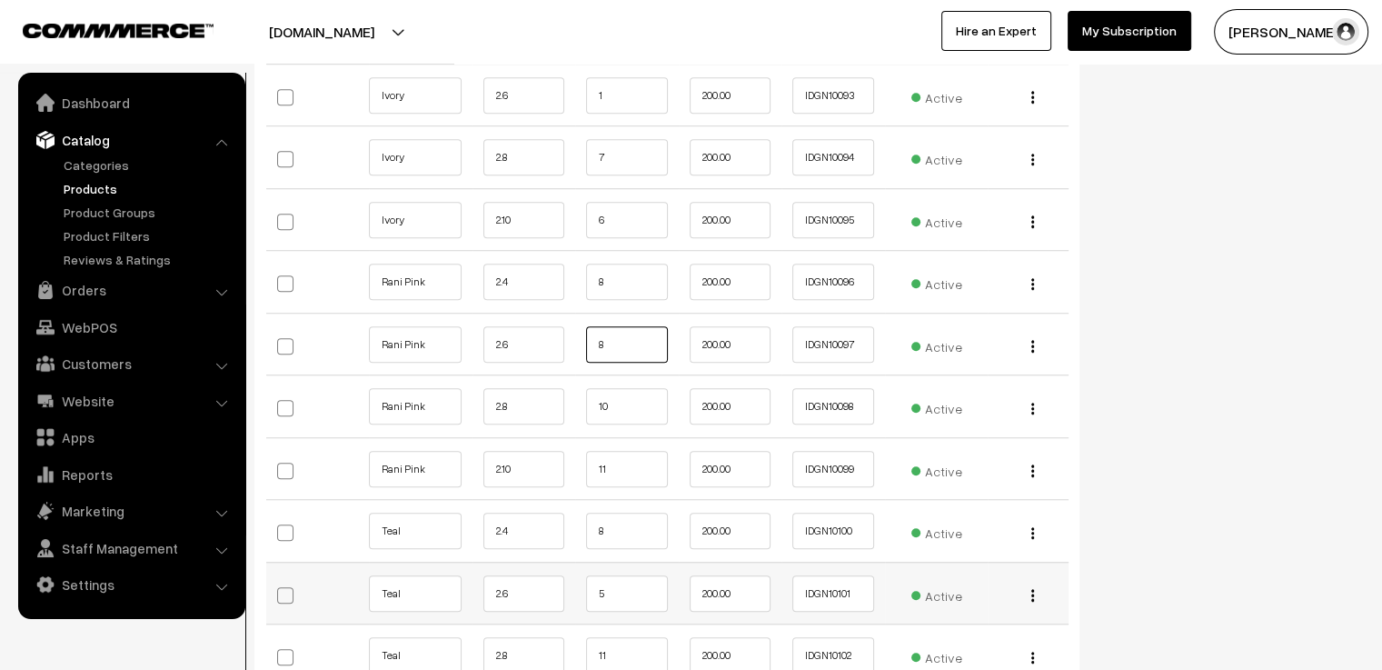
type input "8"
click at [642, 575] on input "5" at bounding box center [627, 593] width 82 height 36
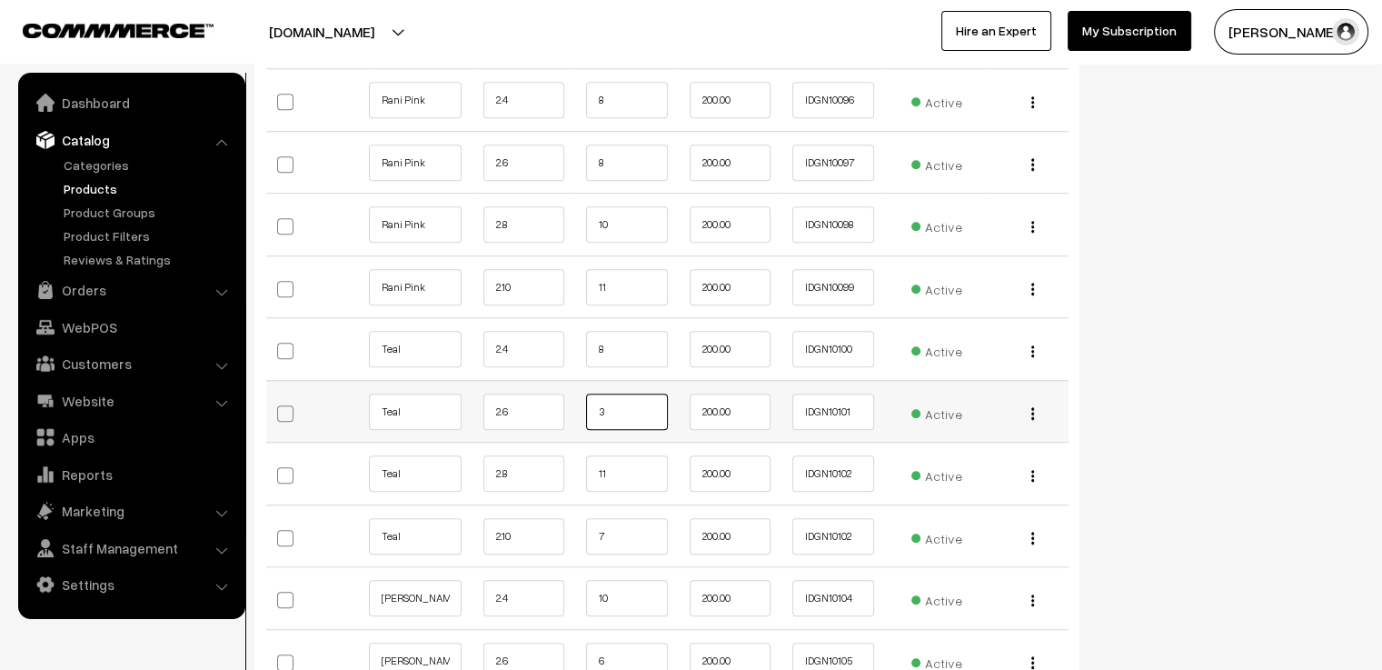
scroll to position [8544, 0]
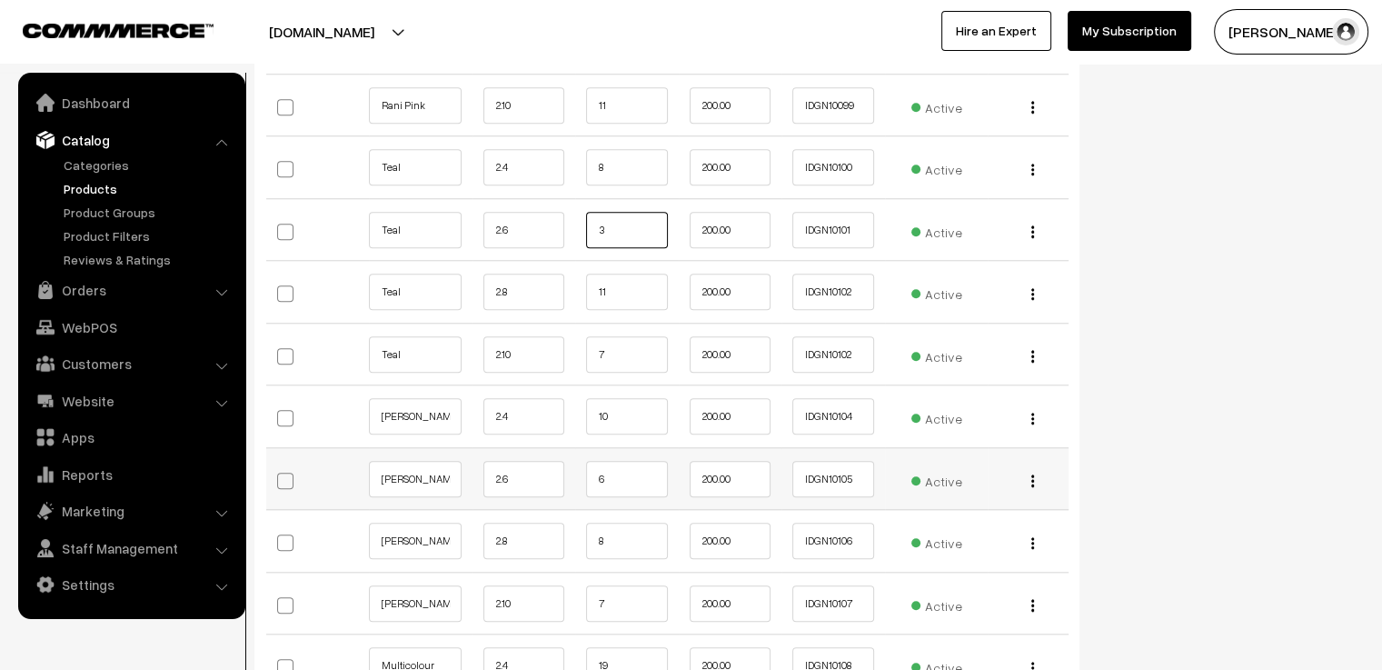
type input "3"
click at [626, 461] on input "6" at bounding box center [627, 479] width 82 height 36
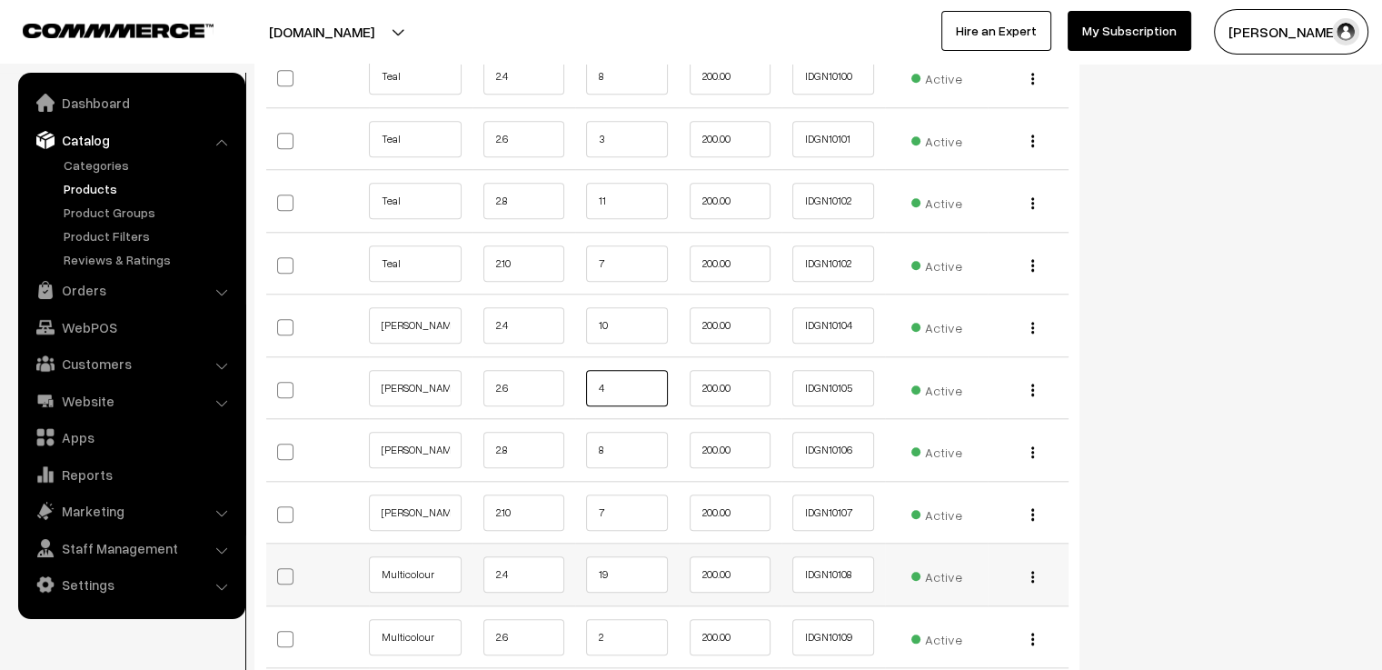
scroll to position [8725, 0]
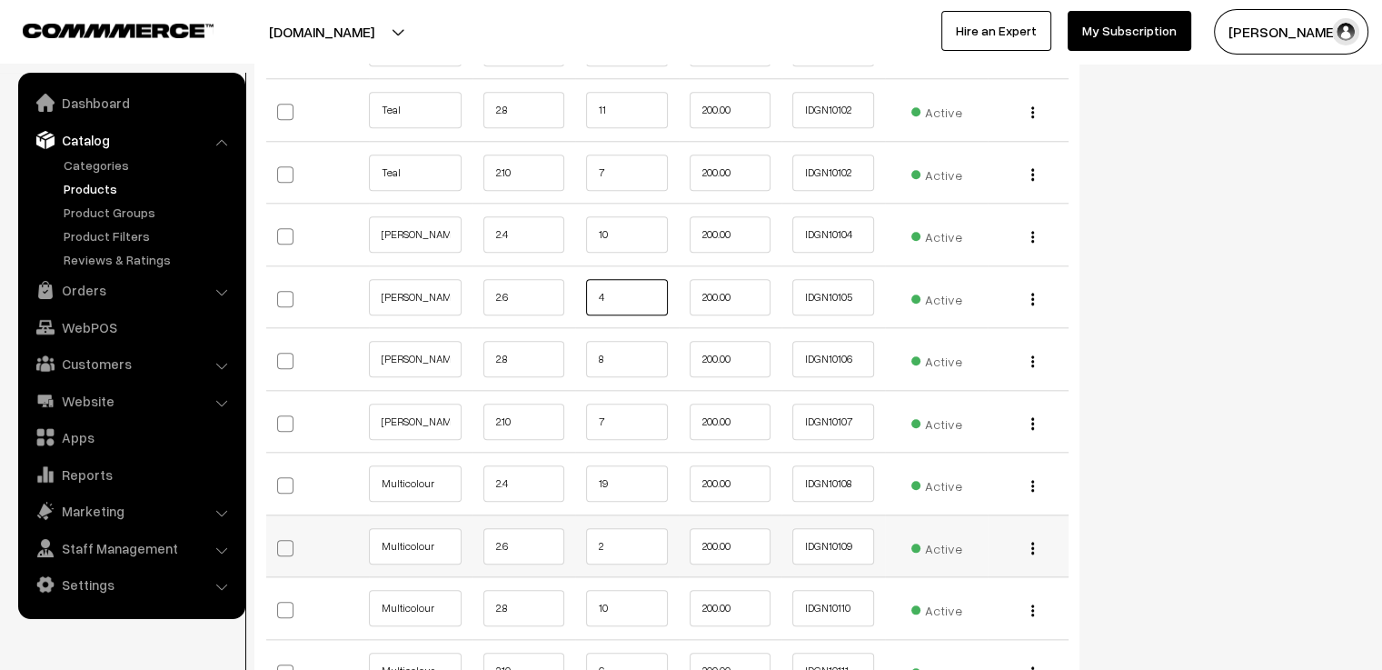
type input "4"
click at [669, 514] on td "2" at bounding box center [627, 545] width 104 height 63
click at [654, 528] on input "2" at bounding box center [627, 546] width 82 height 36
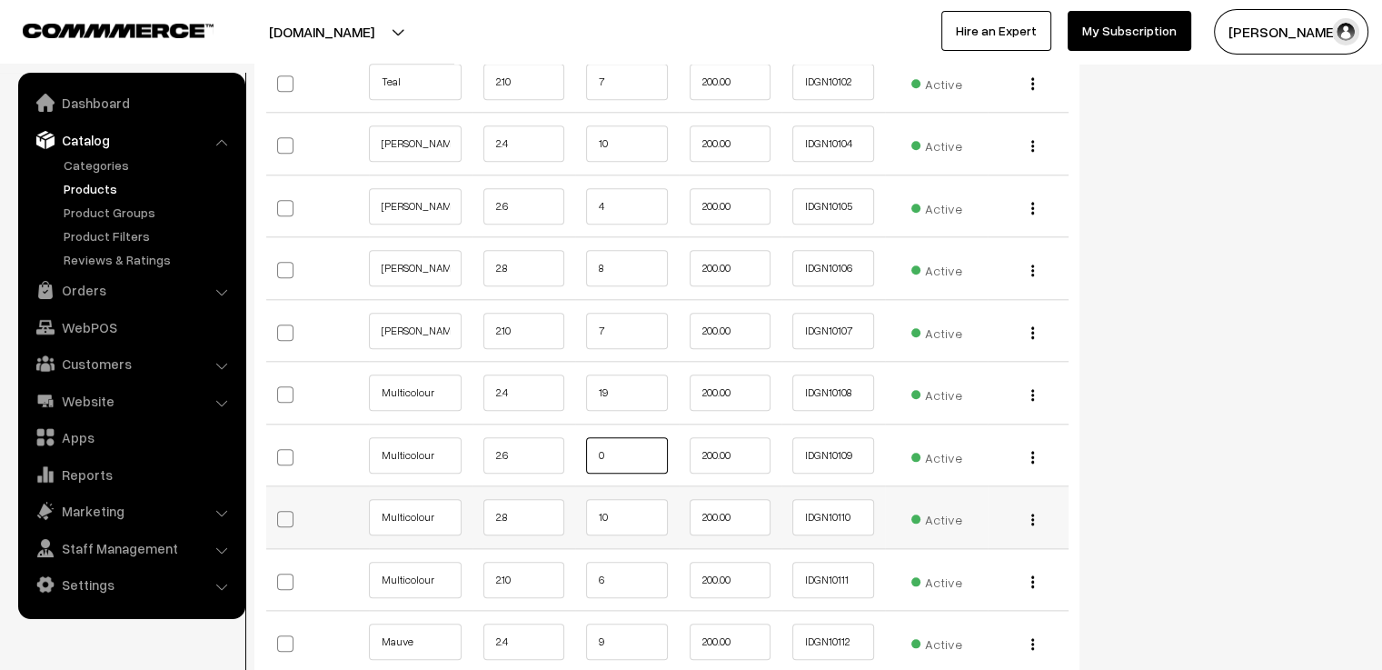
scroll to position [8907, 0]
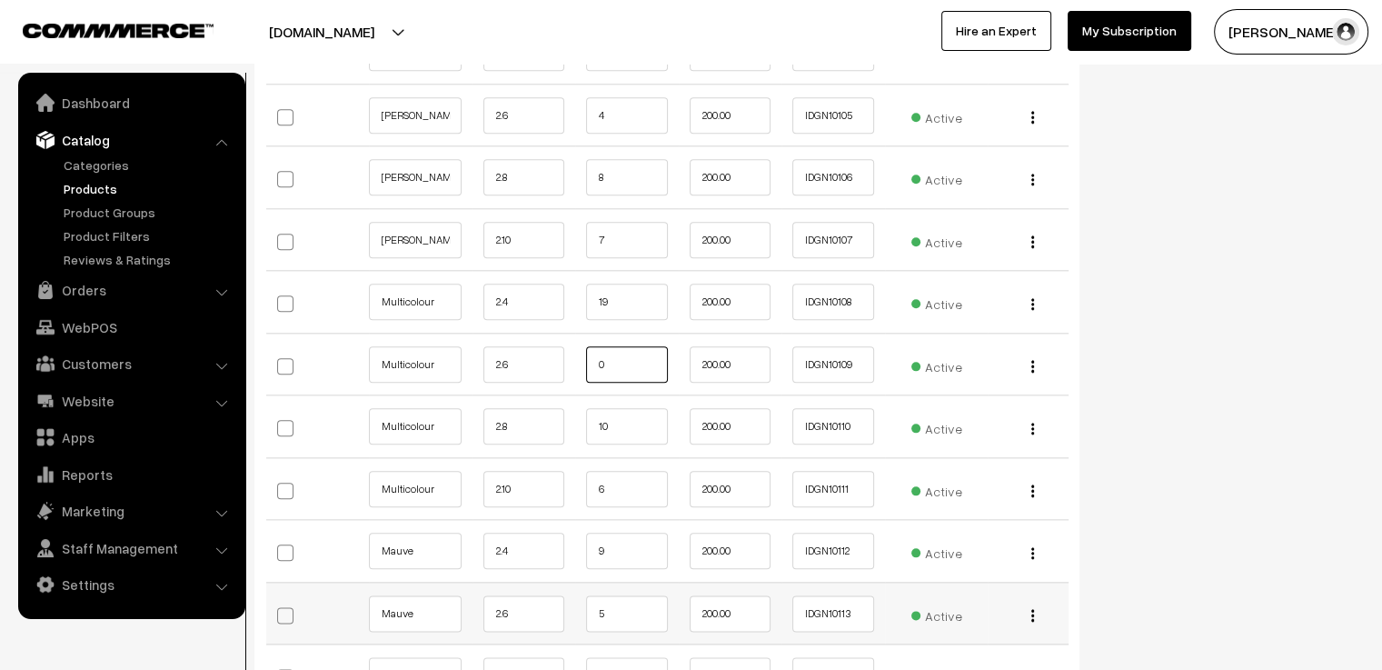
type input "0"
click at [619, 595] on input "5" at bounding box center [627, 613] width 82 height 36
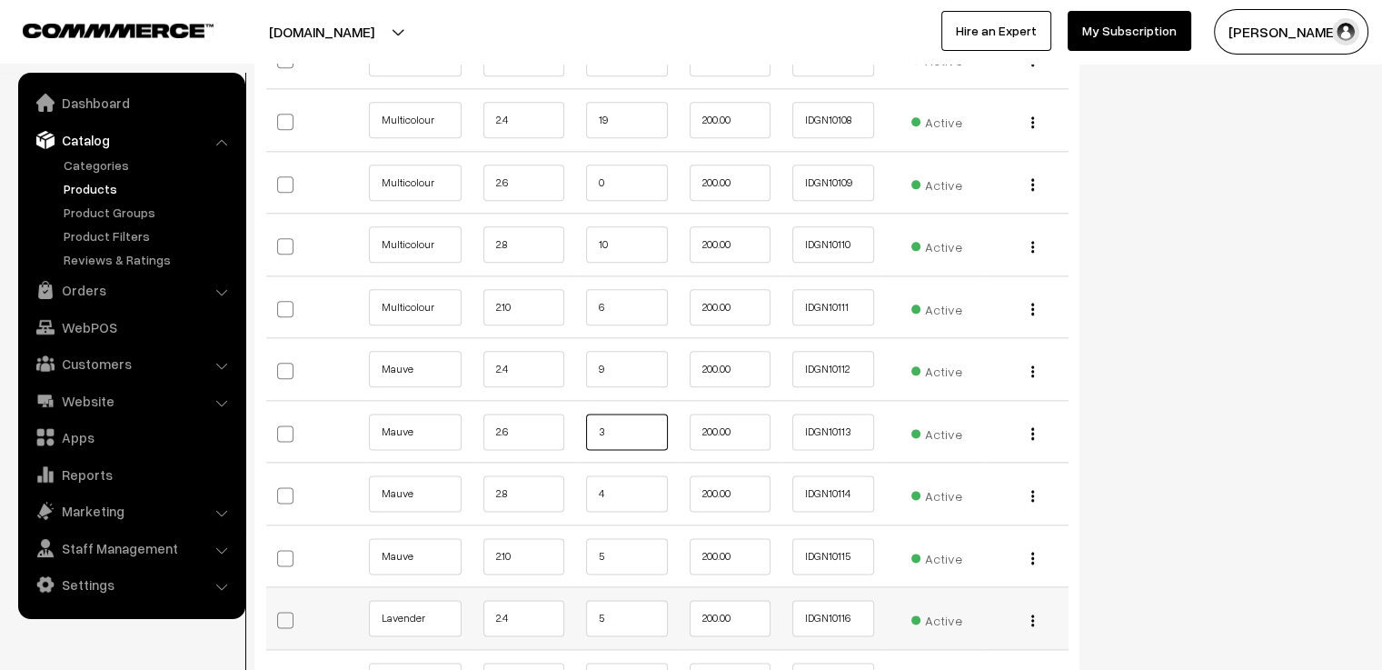
scroll to position [9180, 0]
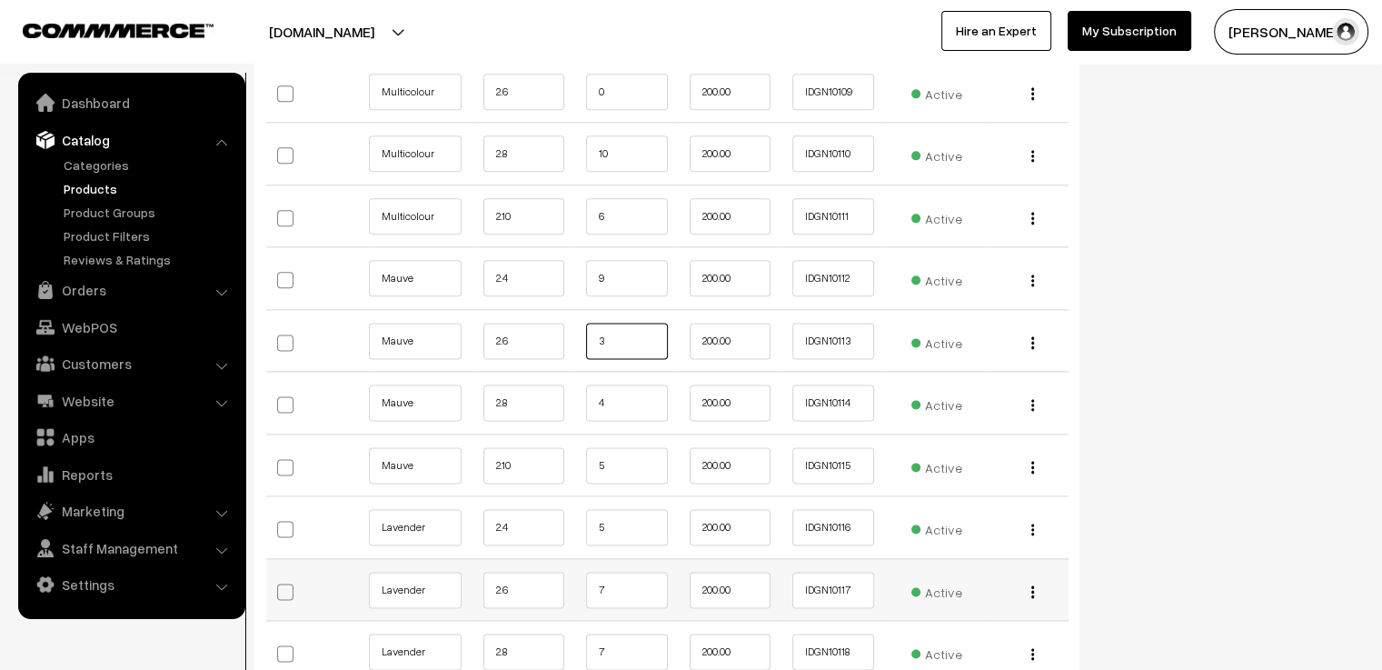
type input "3"
click at [627, 572] on input "7" at bounding box center [627, 590] width 82 height 36
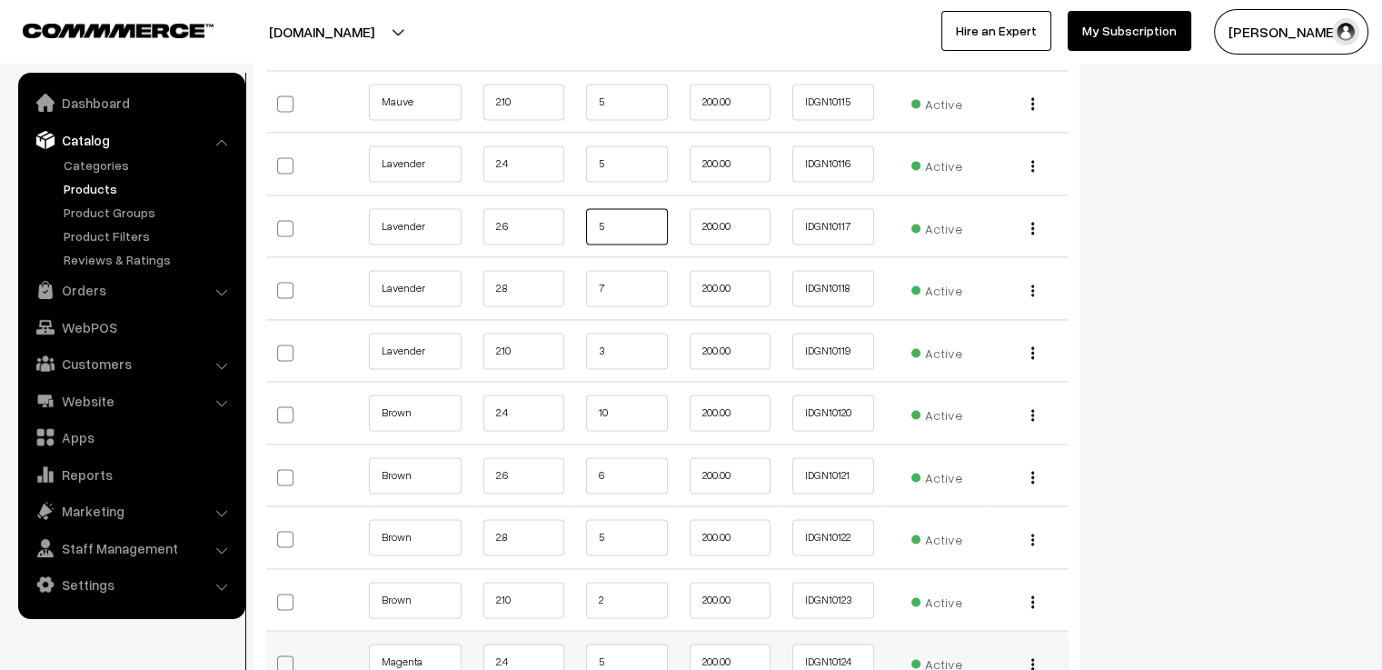
scroll to position [9634, 0]
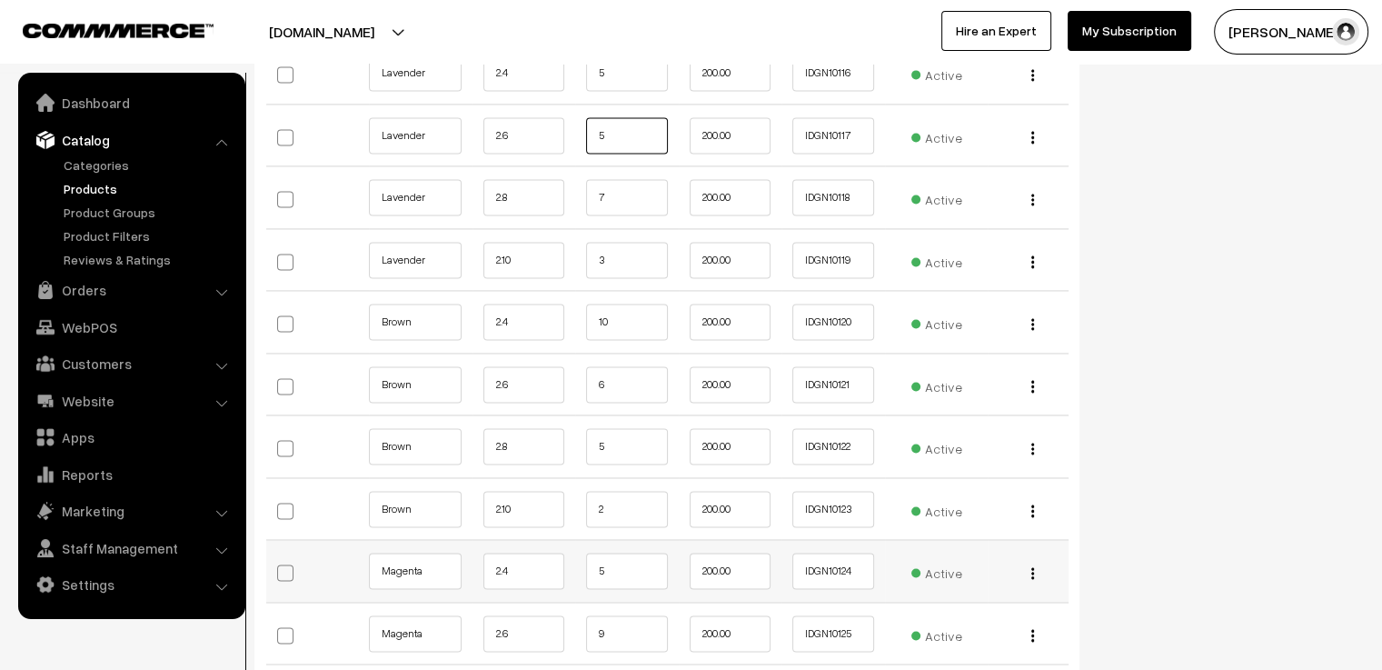
type input "5"
click at [618, 553] on input "5" at bounding box center [627, 571] width 82 height 36
type input "4"
click at [615, 615] on input "9" at bounding box center [627, 633] width 82 height 36
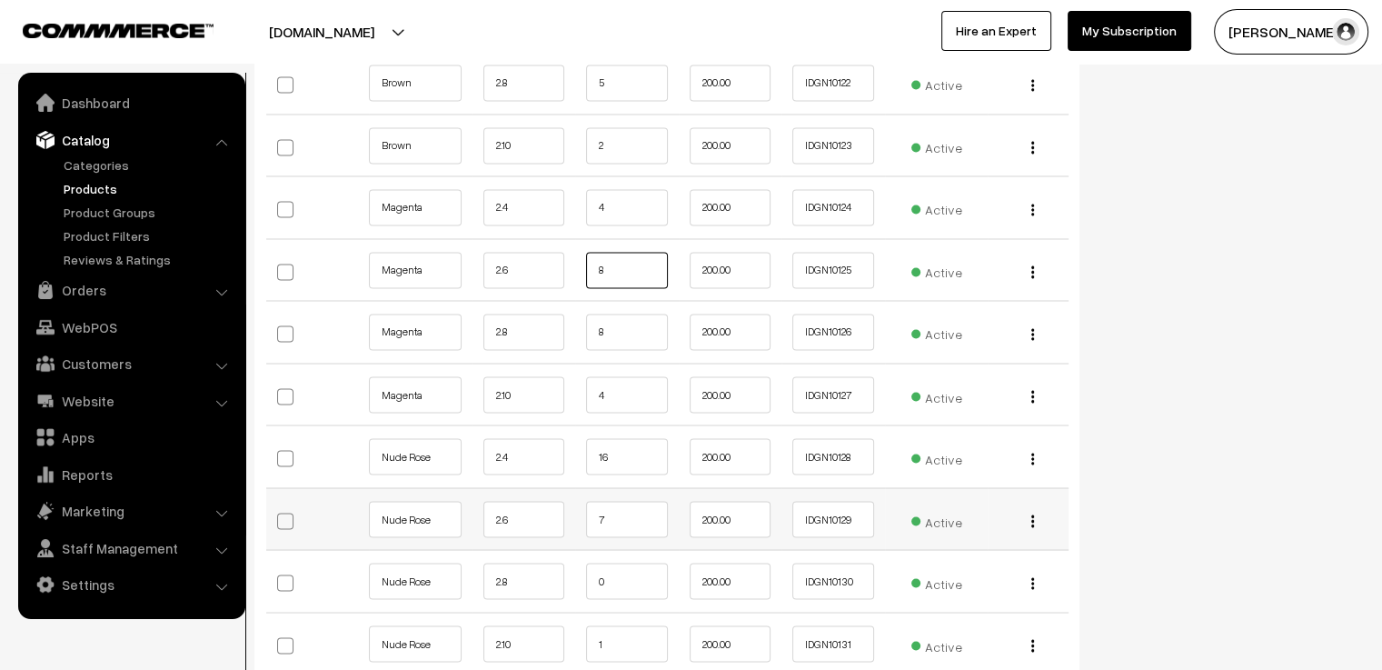
scroll to position [10089, 0]
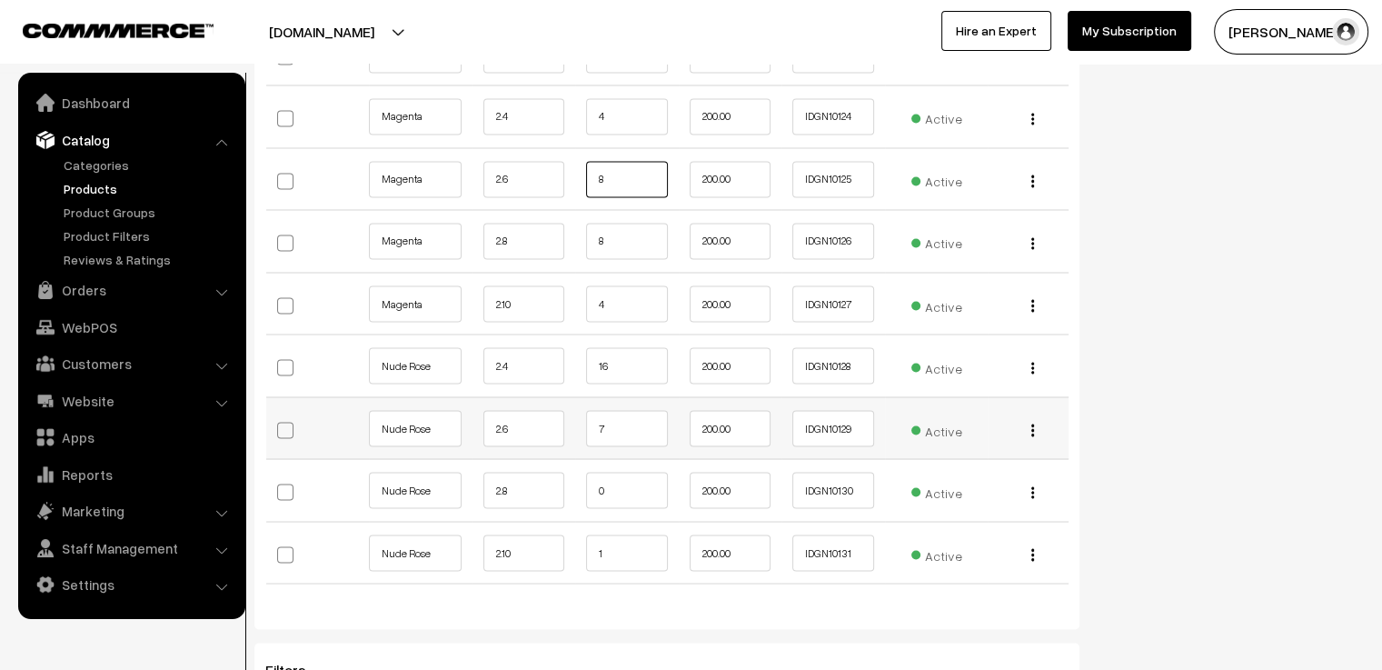
type input "8"
click at [644, 410] on input "7" at bounding box center [627, 428] width 82 height 36
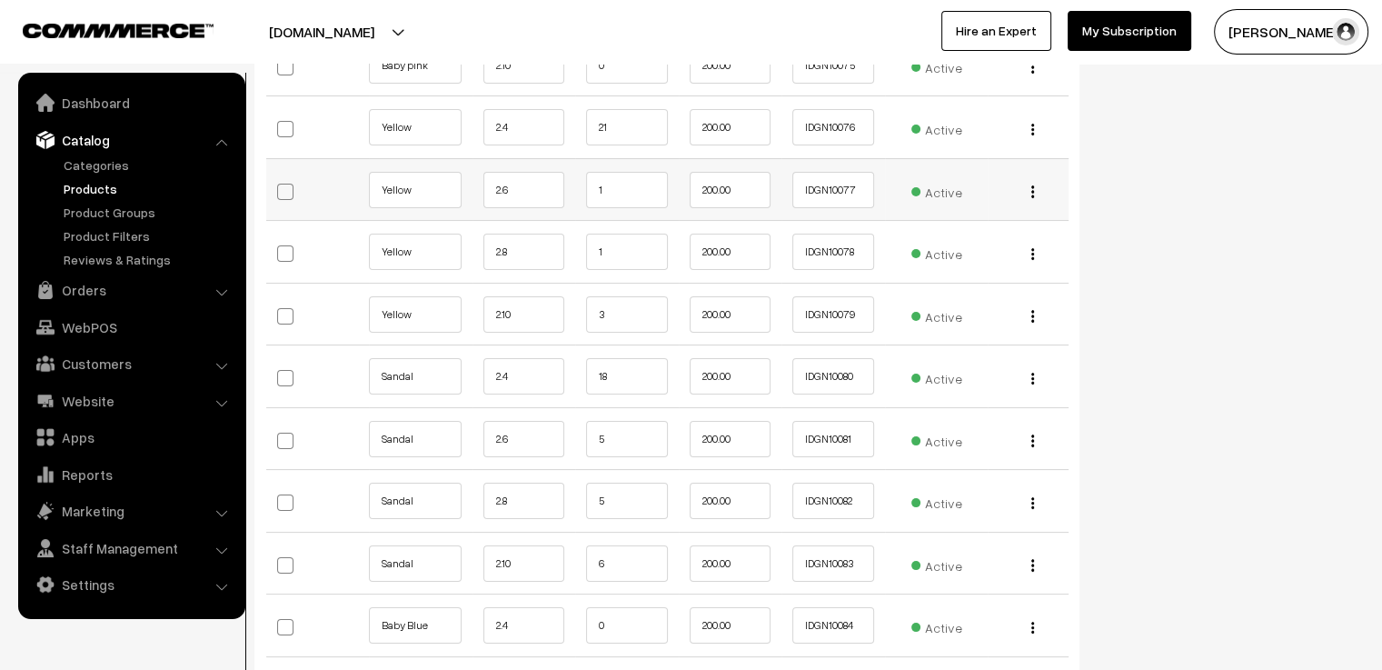
scroll to position [6998, 0]
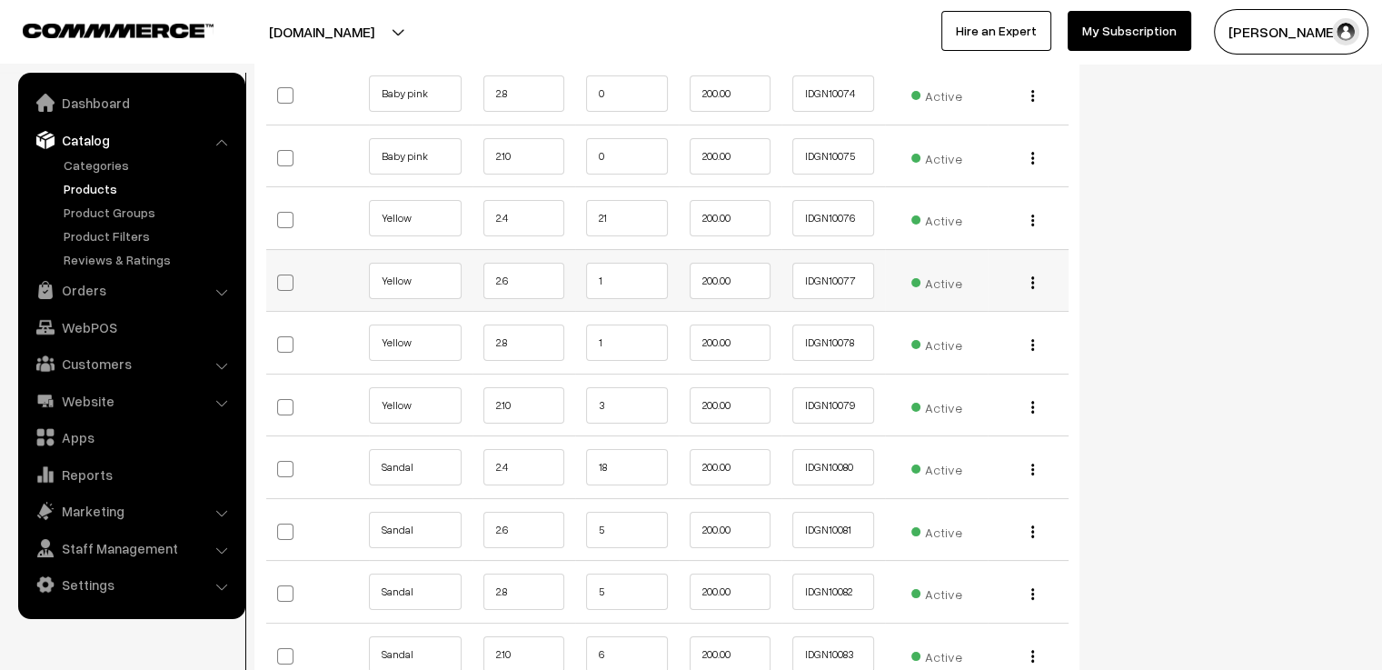
type input "5"
click at [615, 263] on input "1" at bounding box center [627, 281] width 82 height 36
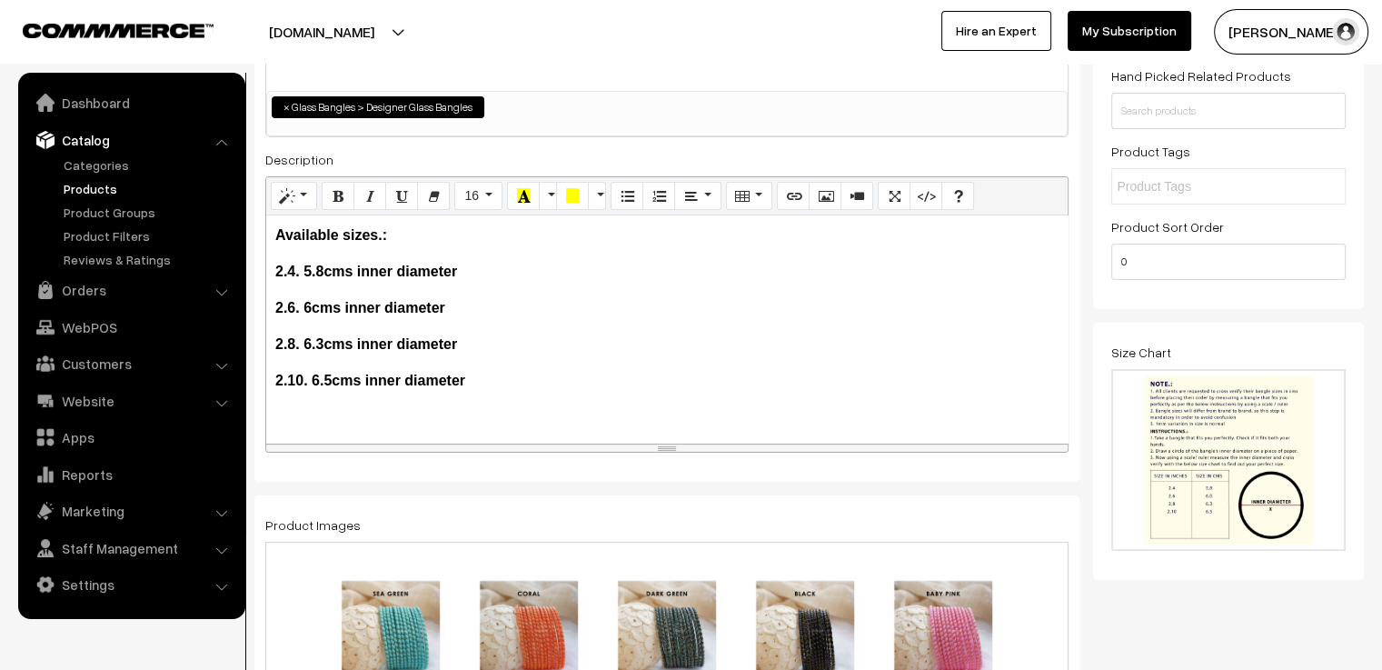
scroll to position [0, 0]
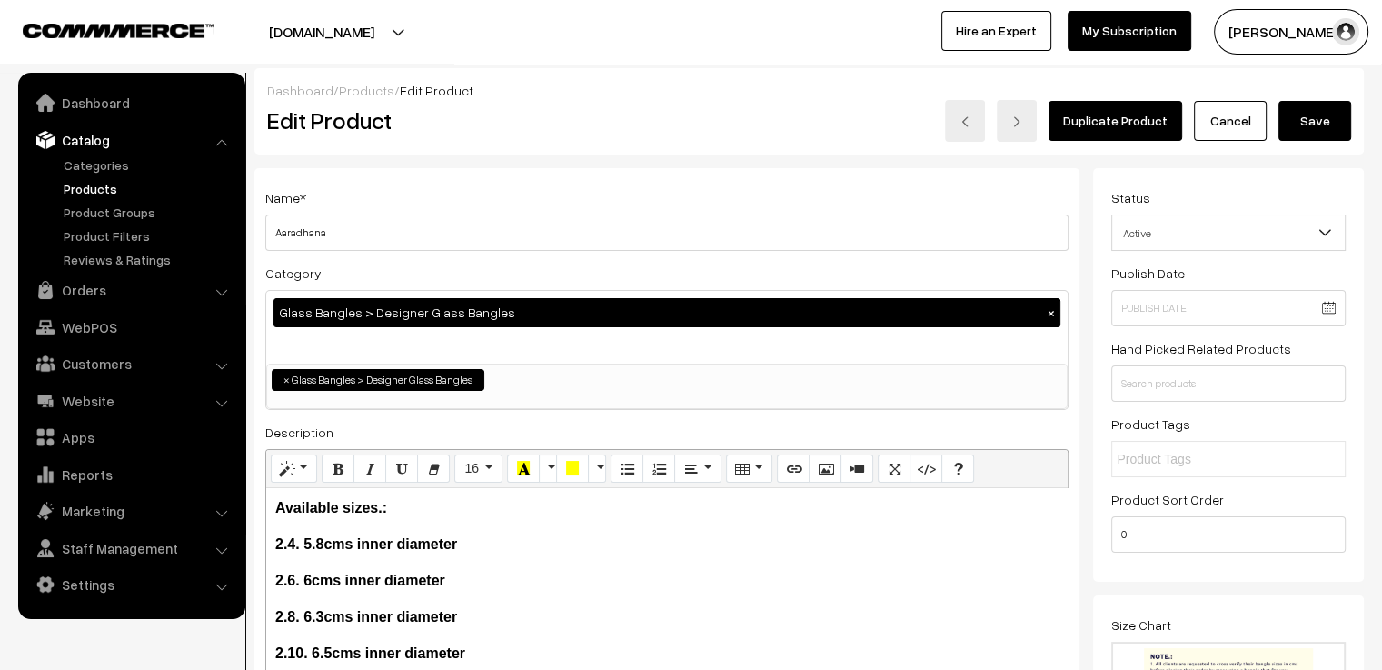
type input "0"
click at [1311, 128] on button "Save" at bounding box center [1315, 121] width 73 height 40
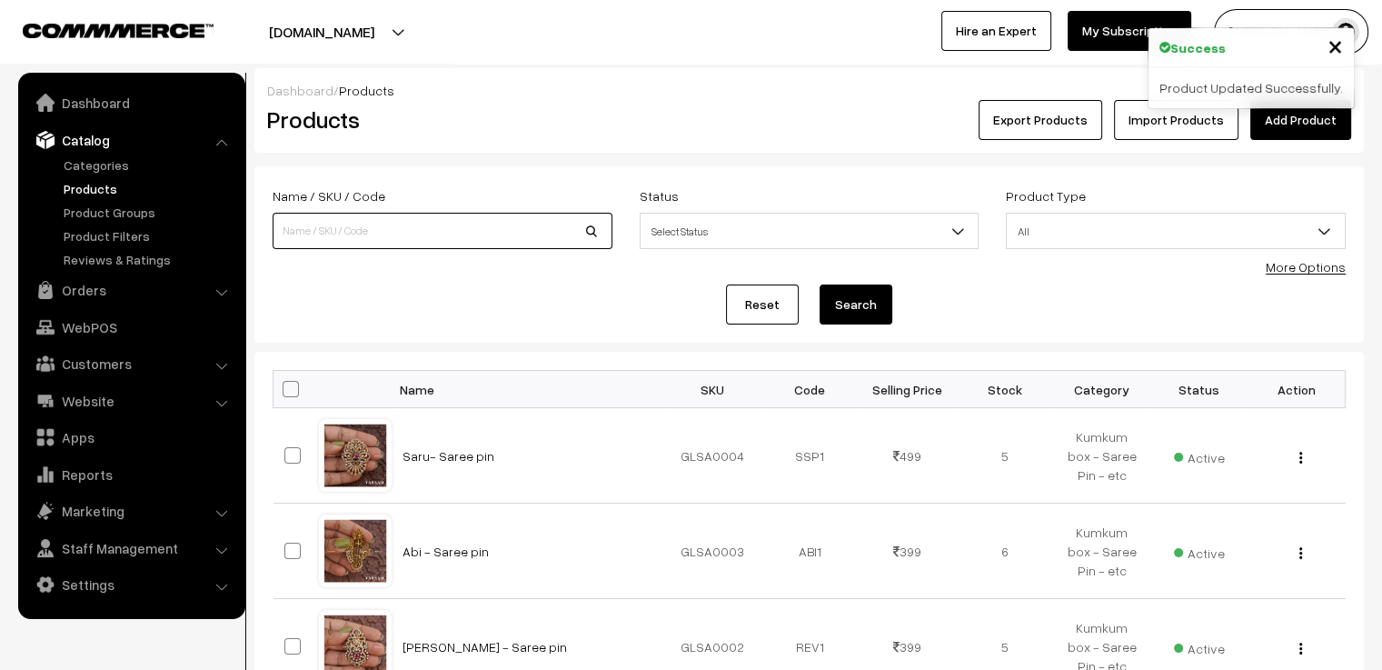
click at [489, 232] on input at bounding box center [443, 231] width 340 height 36
type input "aju"
click at [820, 284] on button "Search" at bounding box center [856, 304] width 73 height 40
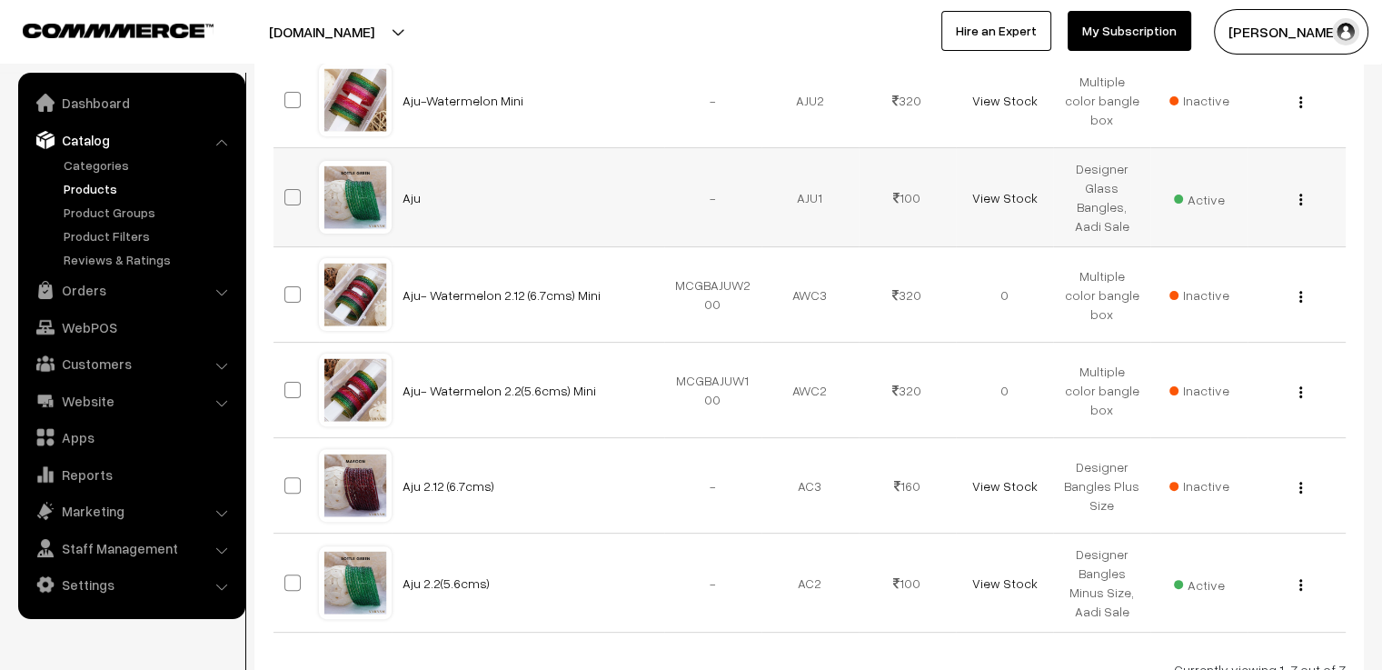
scroll to position [182, 0]
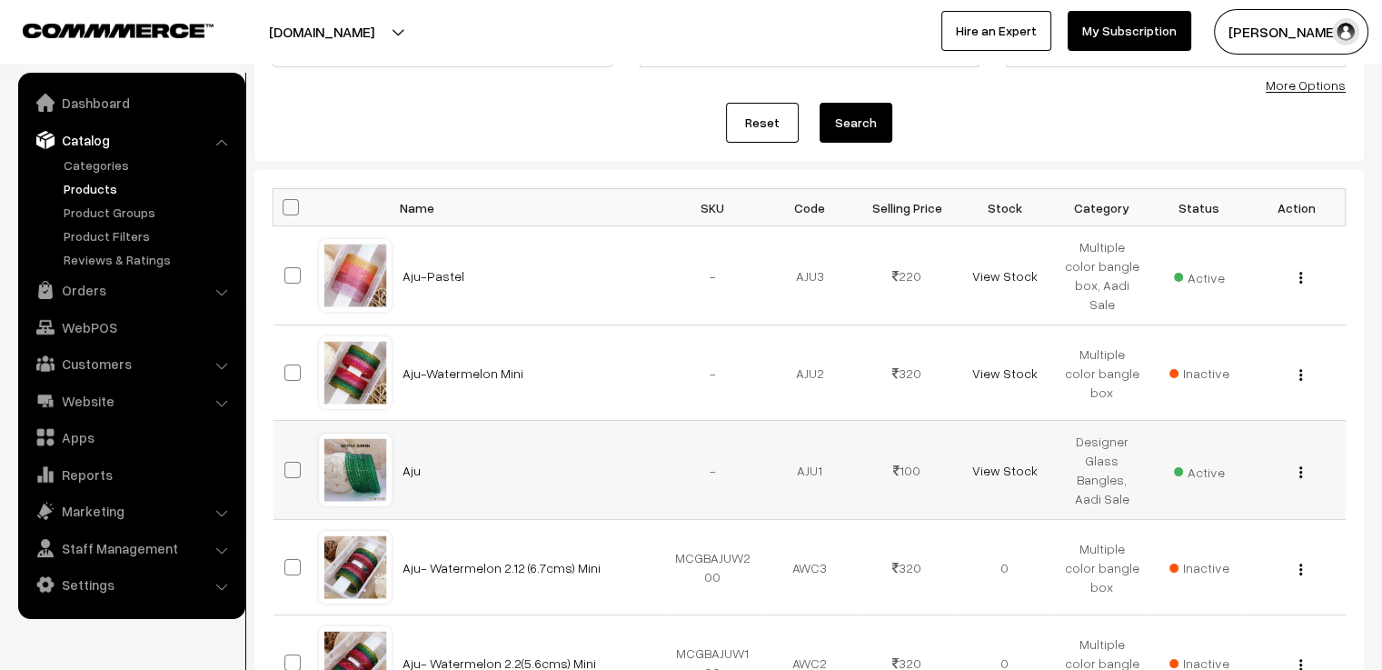
click at [362, 466] on div at bounding box center [355, 469] width 69 height 69
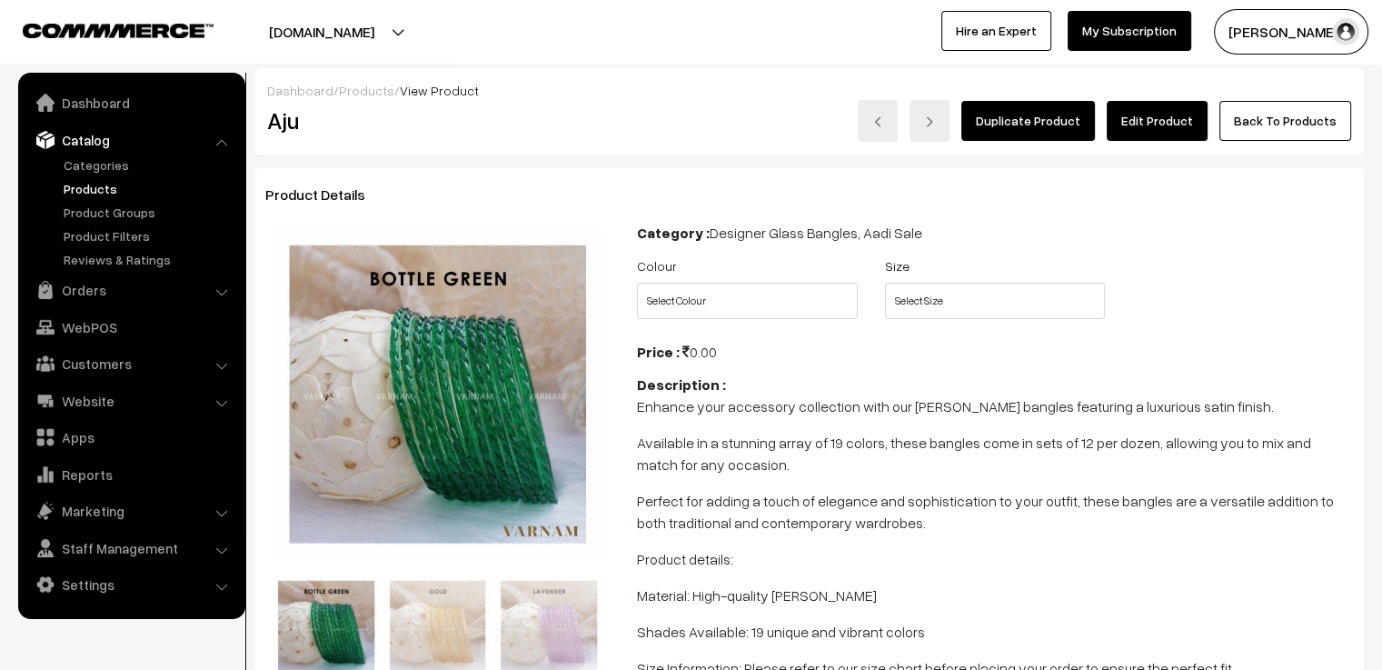
click at [1171, 132] on link "Edit Product" at bounding box center [1157, 121] width 101 height 40
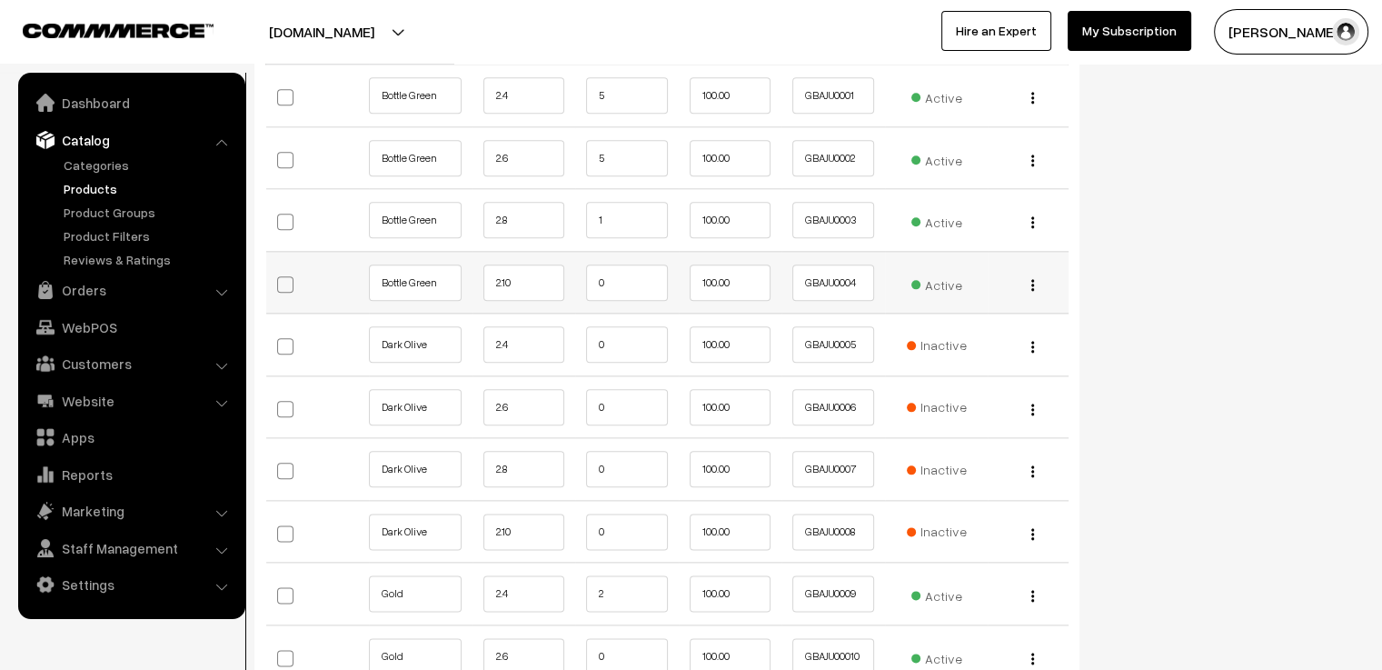
scroll to position [1818, 0]
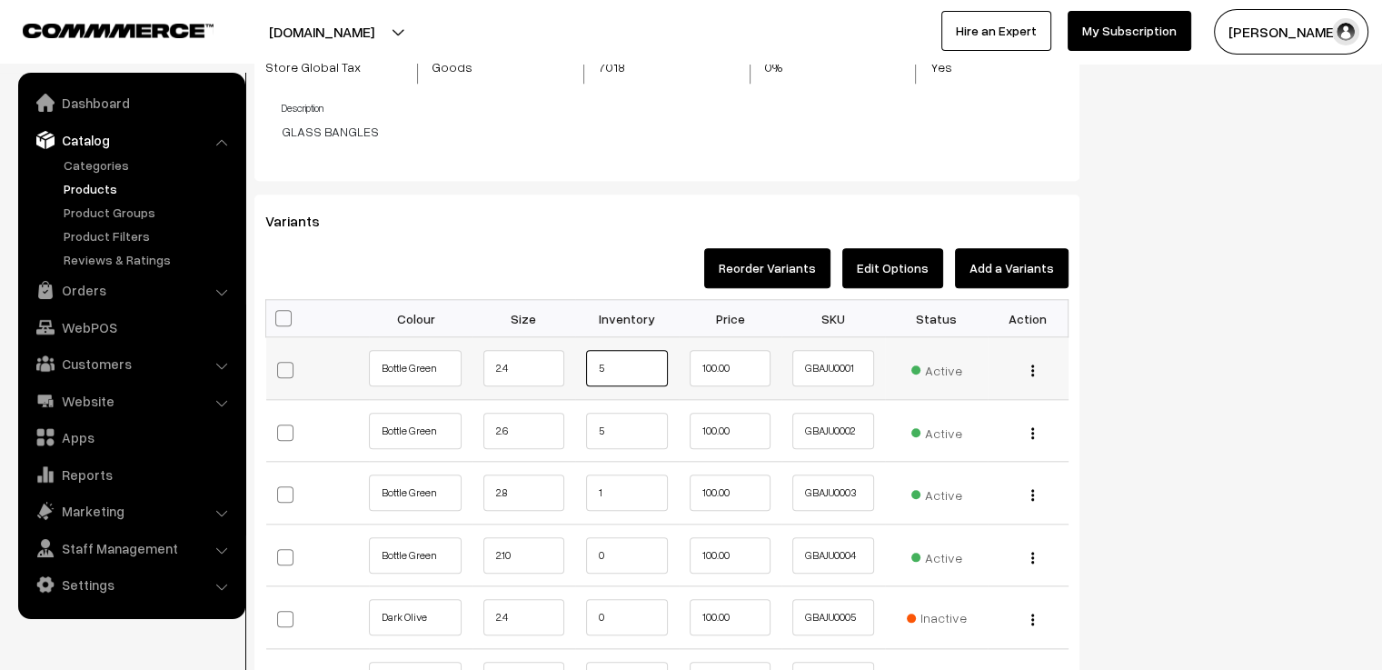
click at [652, 376] on input "5" at bounding box center [627, 368] width 82 height 36
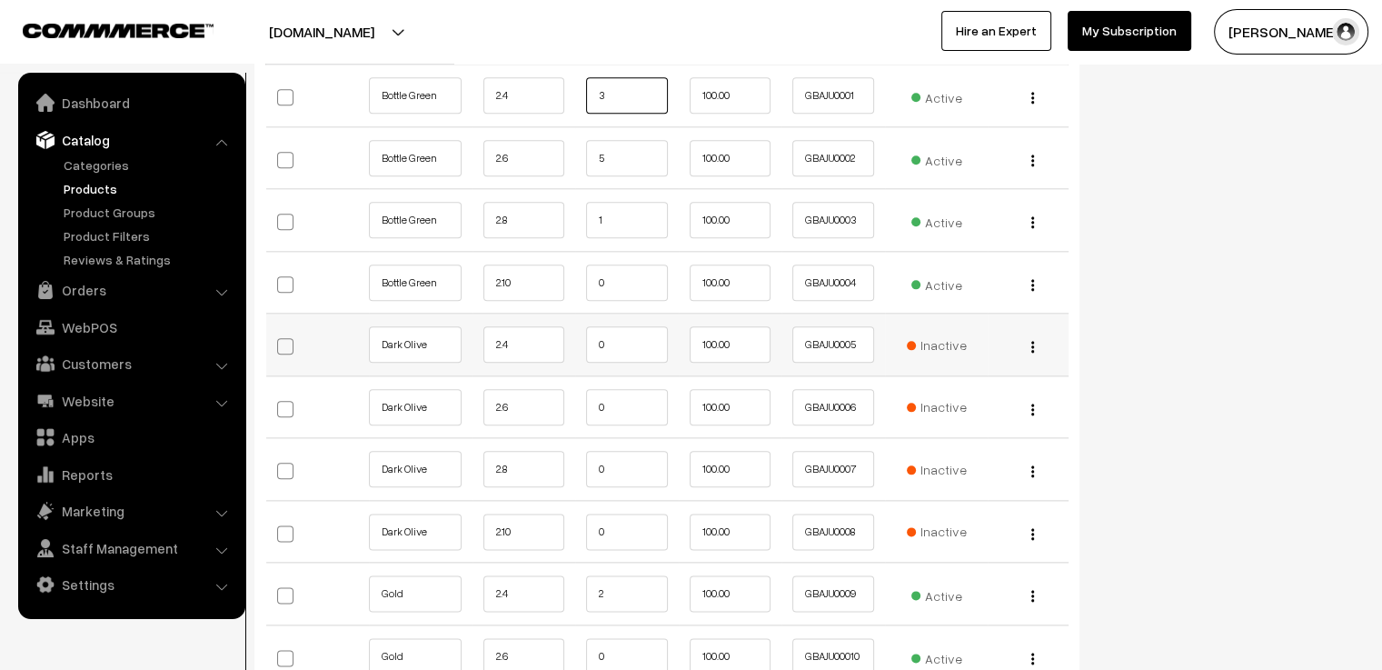
scroll to position [2181, 0]
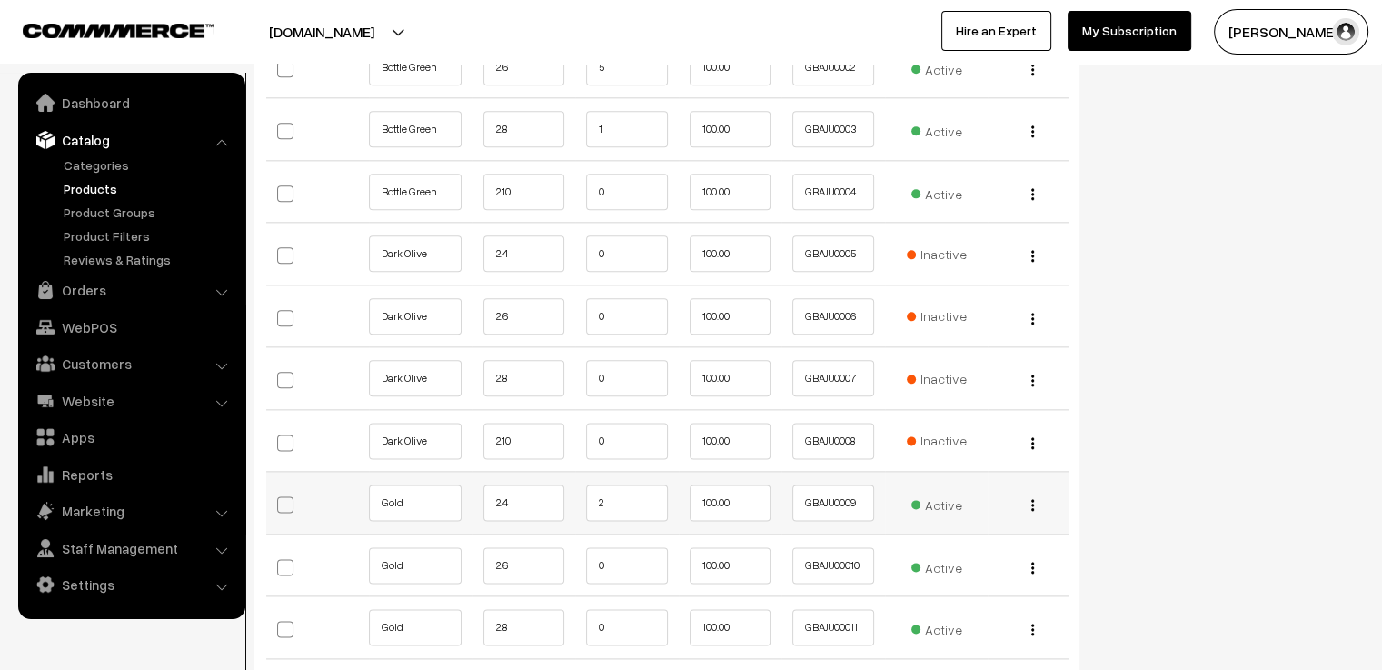
type input "3"
click at [631, 492] on input "2" at bounding box center [627, 502] width 82 height 36
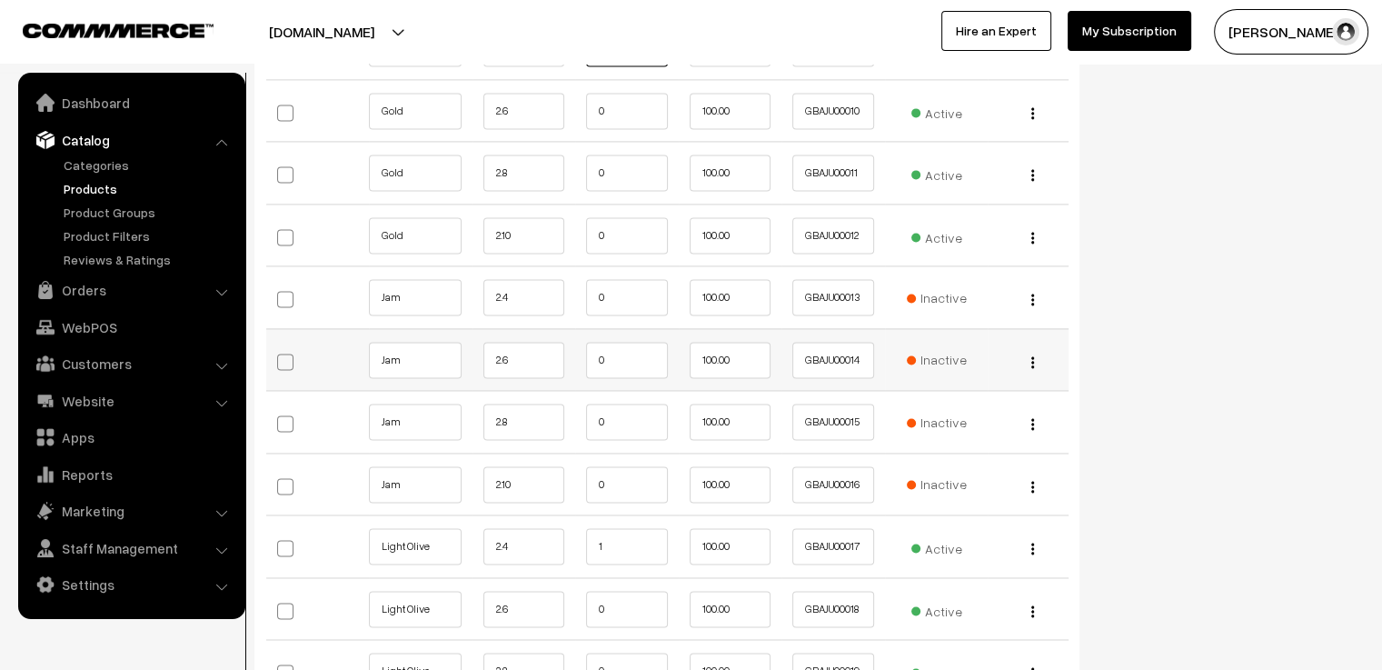
scroll to position [2727, 0]
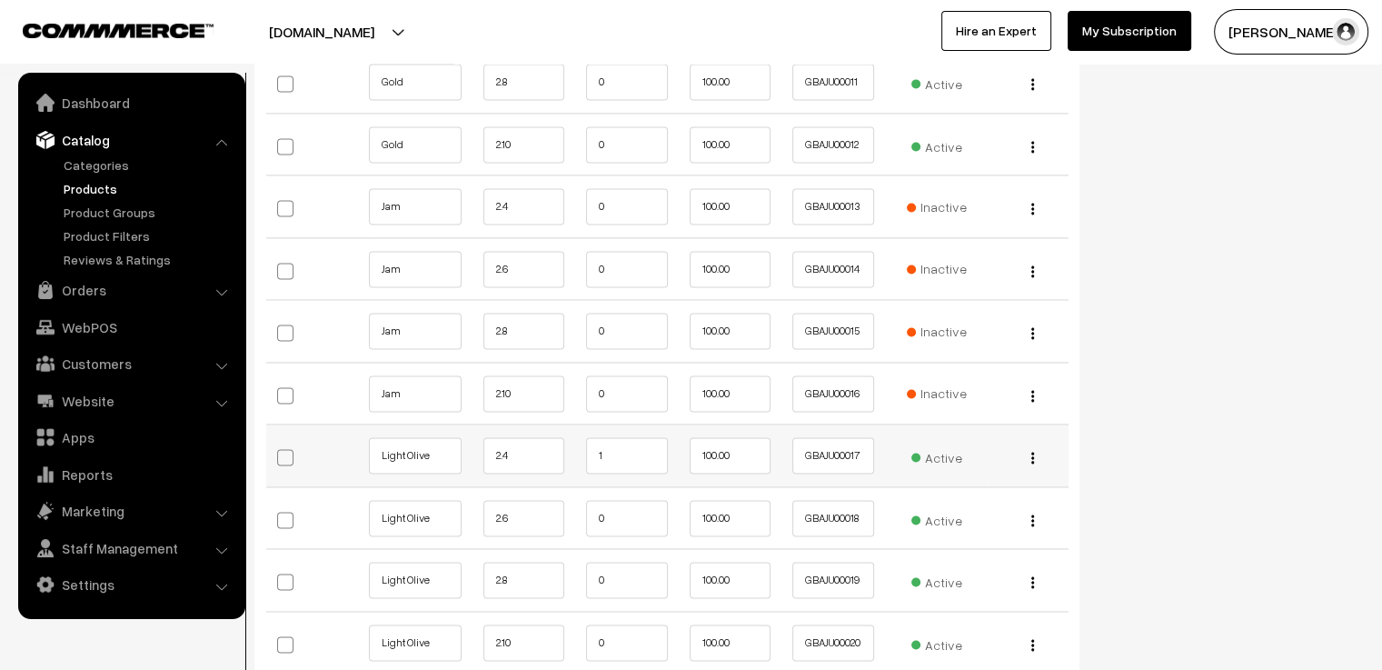
type input "1"
click at [621, 446] on input "1" at bounding box center [627, 455] width 82 height 36
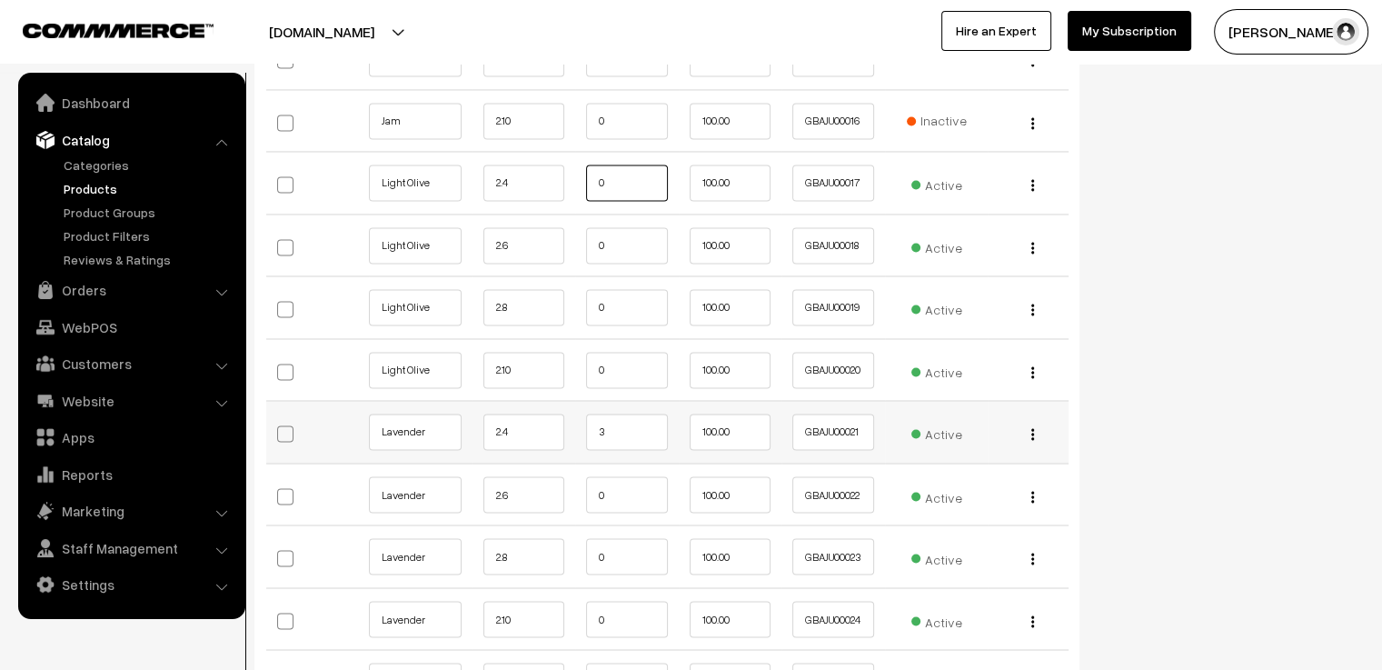
type input "0"
click at [614, 428] on input "3" at bounding box center [627, 432] width 82 height 36
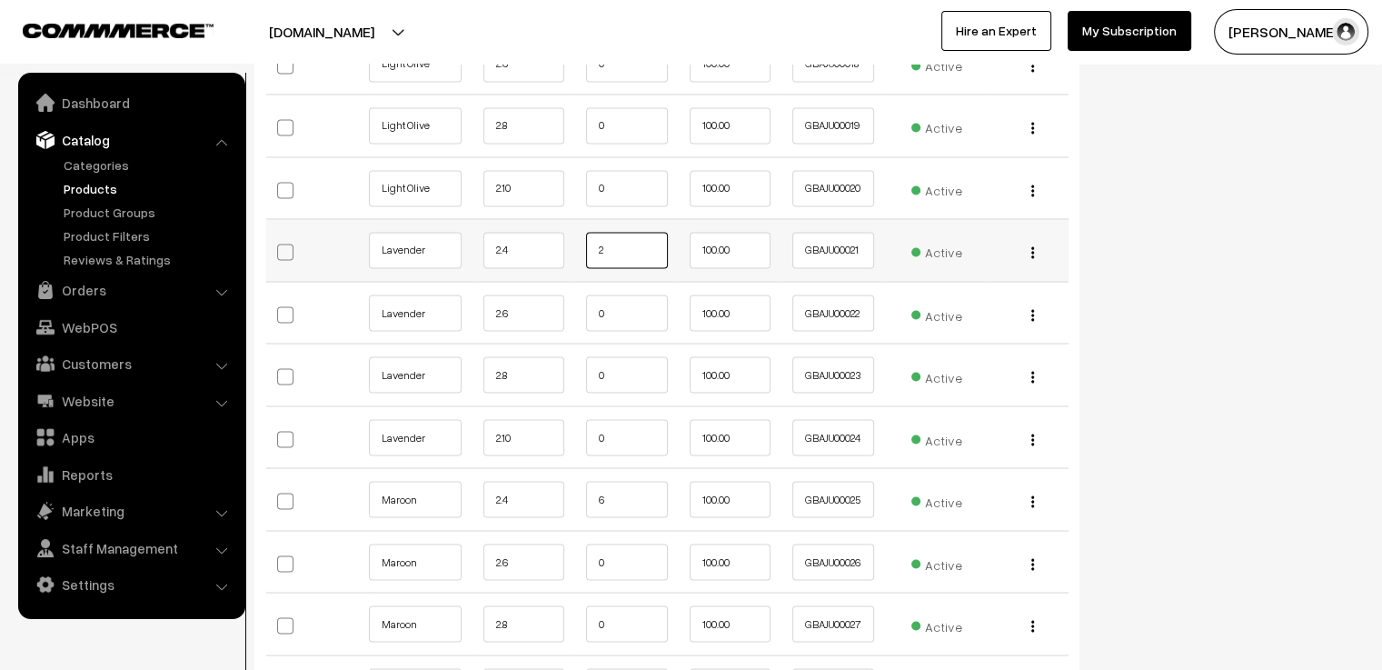
scroll to position [3272, 0]
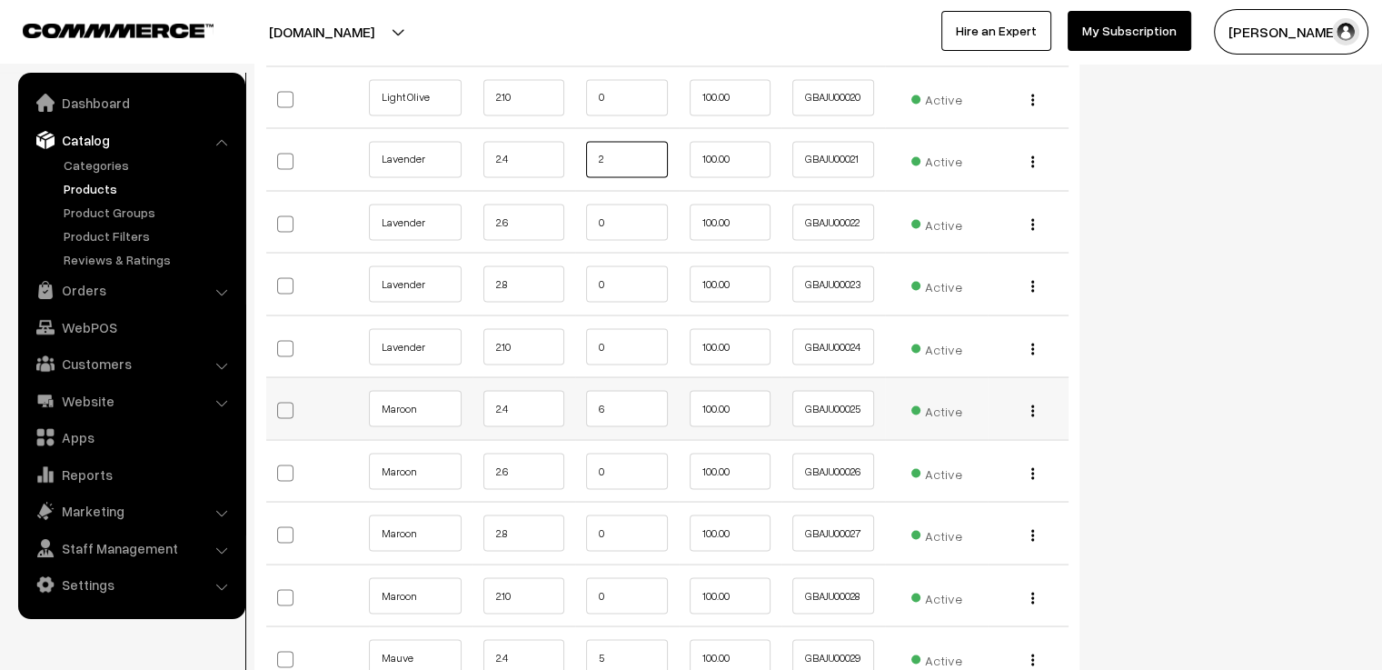
type input "2"
click at [633, 404] on input "6" at bounding box center [627, 408] width 82 height 36
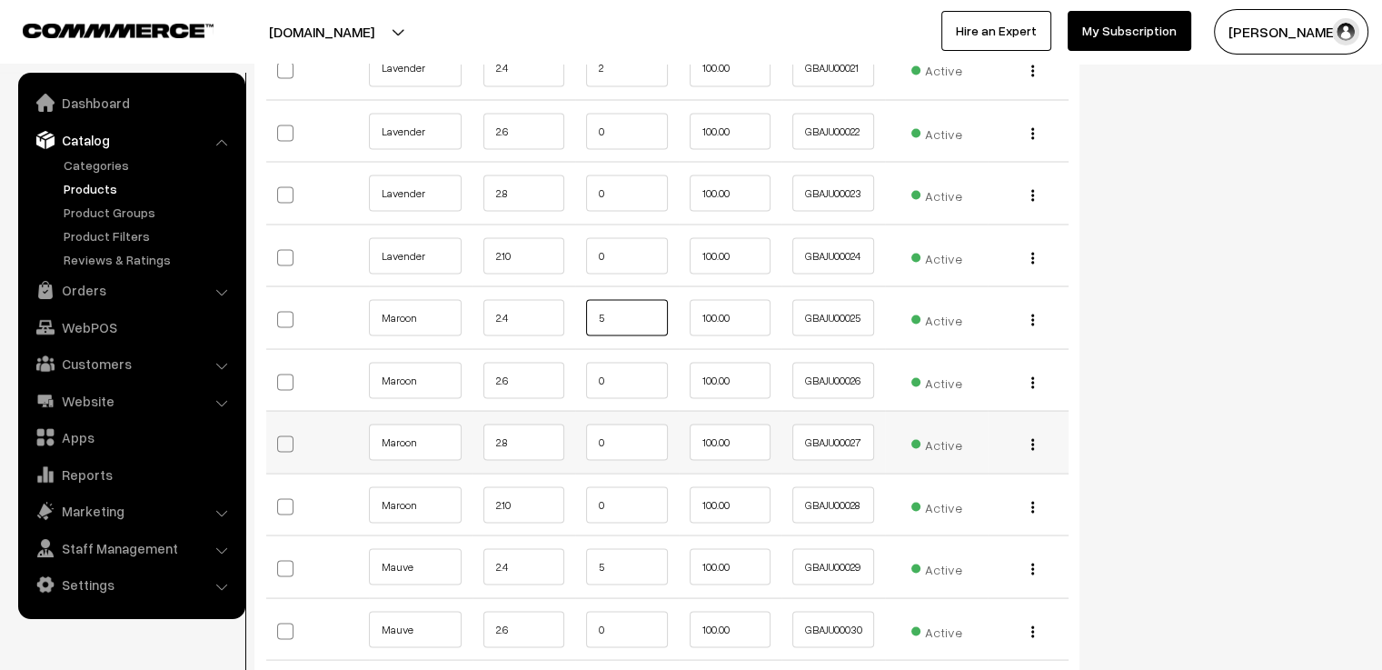
scroll to position [3454, 0]
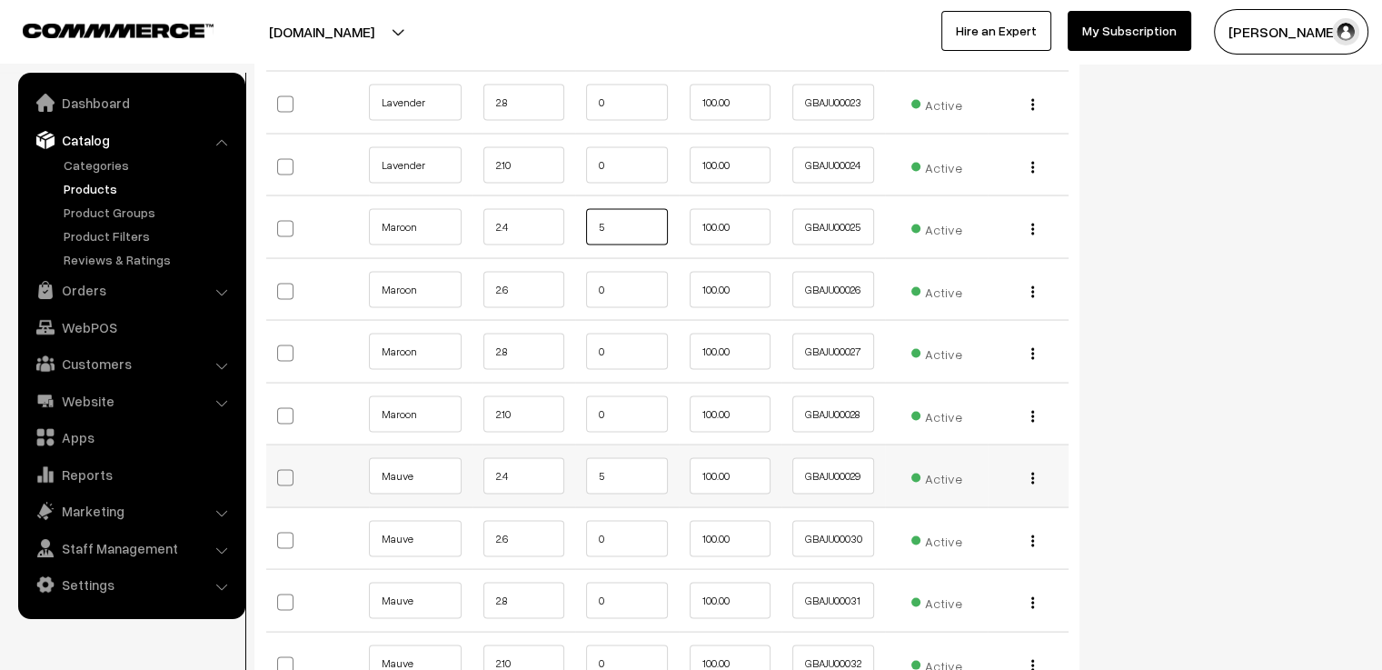
type input "5"
click at [604, 470] on input "5" at bounding box center [627, 475] width 82 height 36
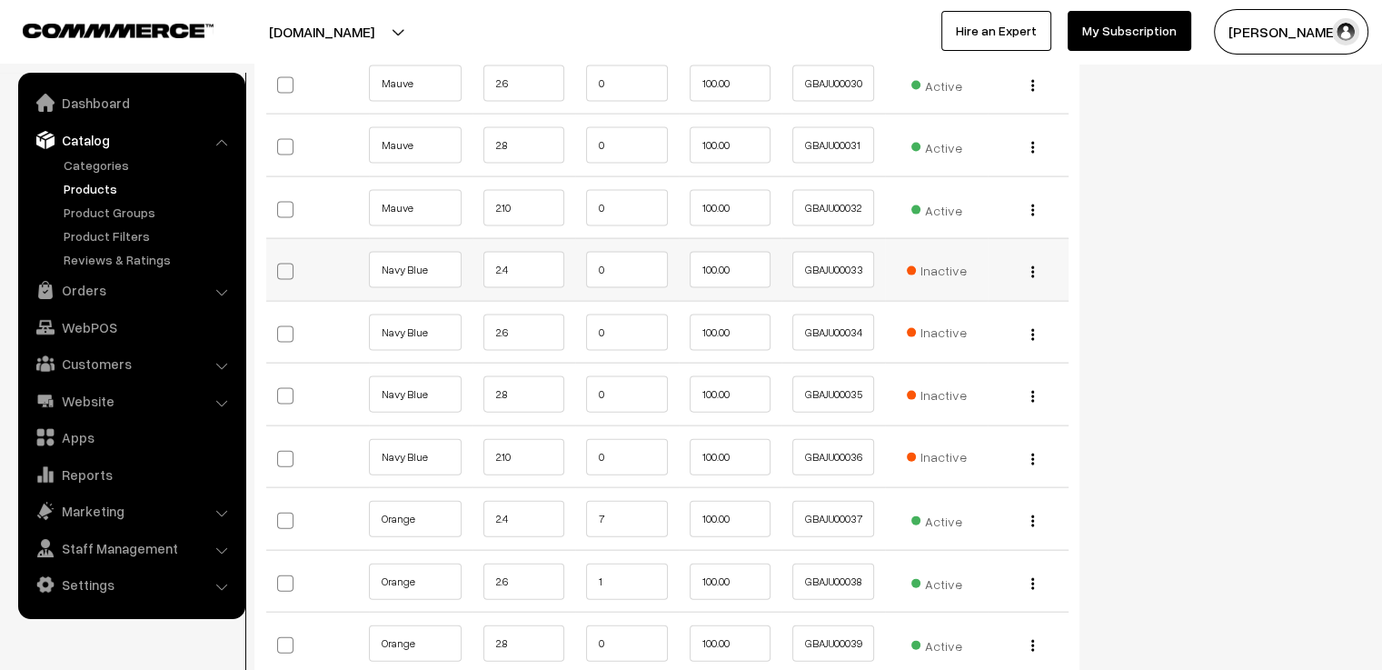
scroll to position [4090, 0]
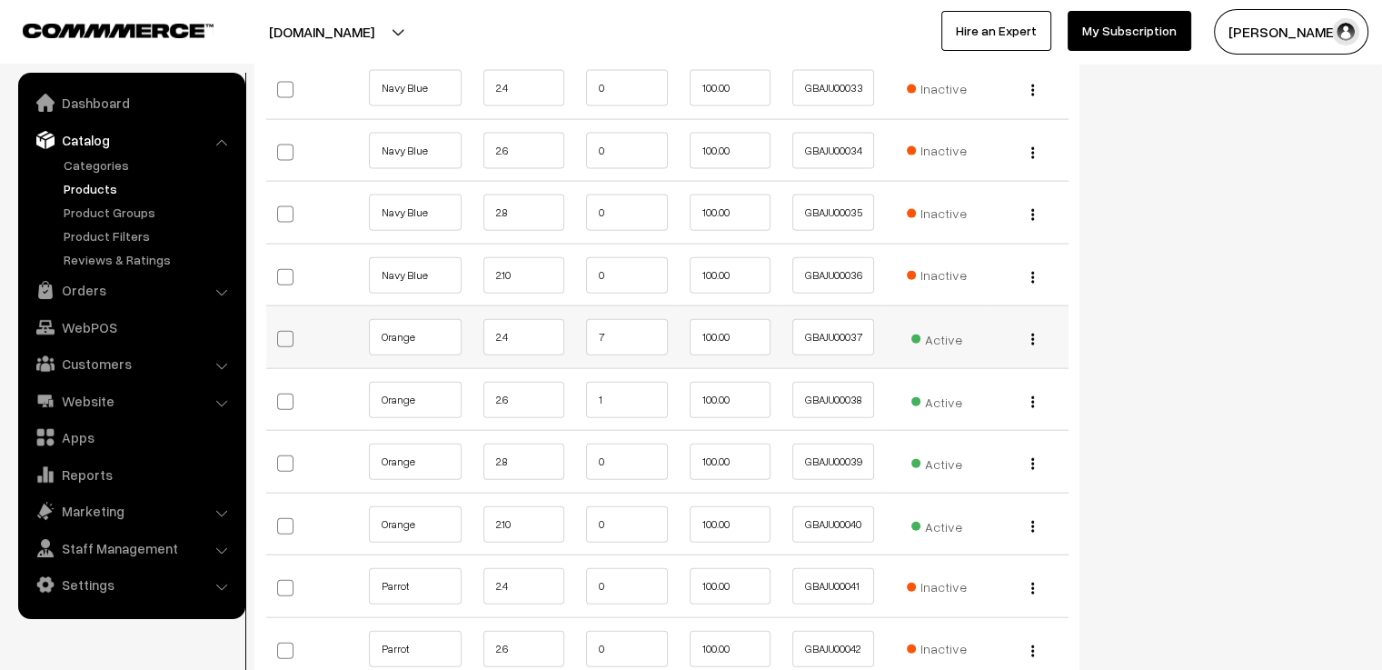
type input "4"
click at [633, 334] on input "7" at bounding box center [627, 337] width 82 height 36
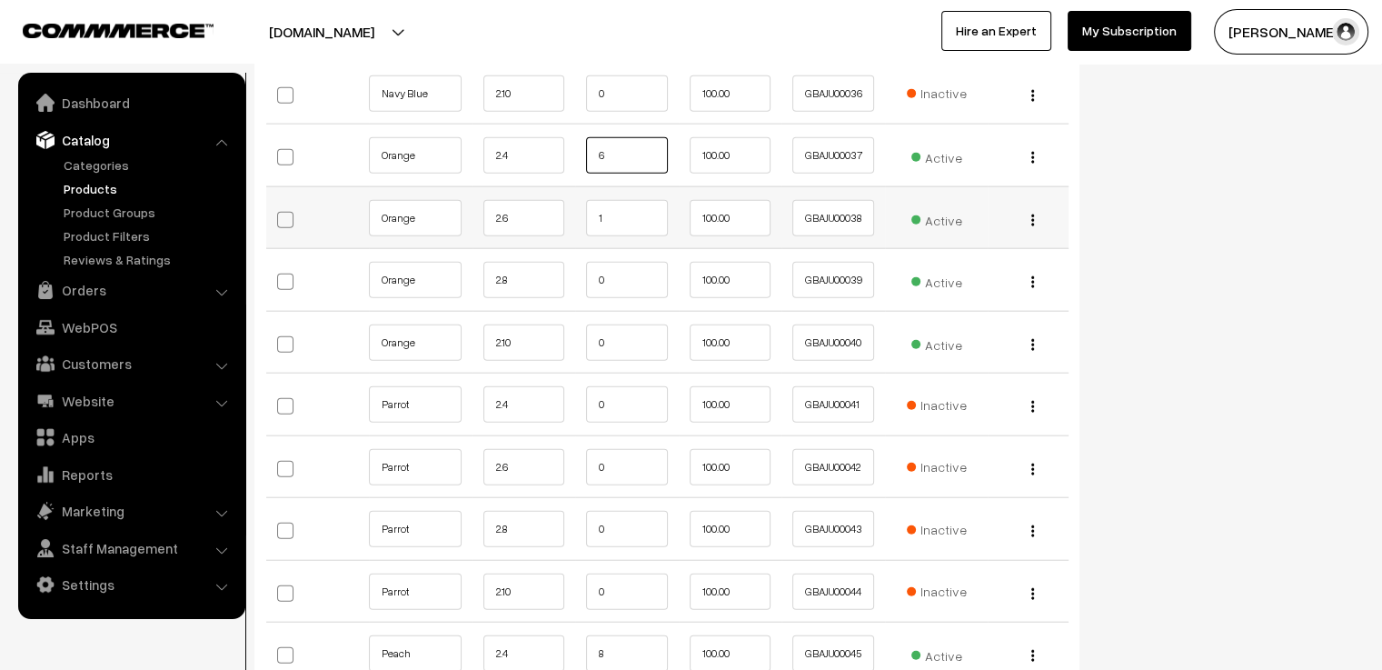
scroll to position [4363, 0]
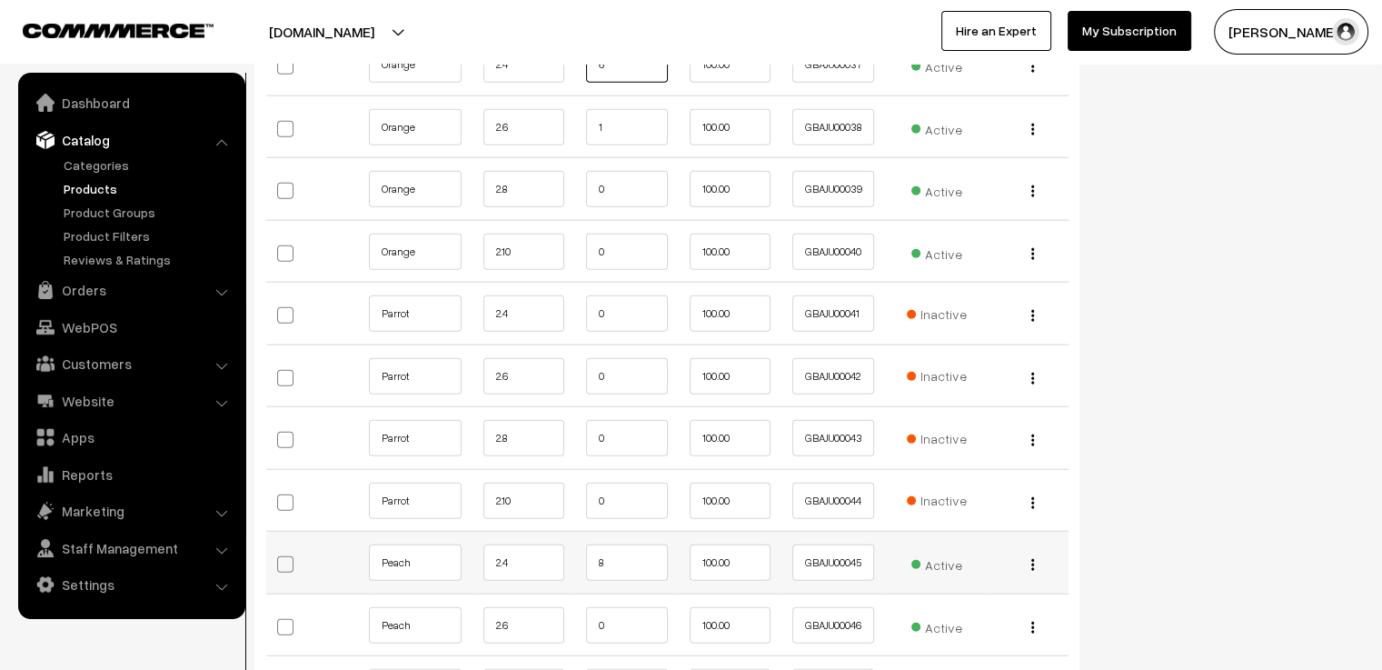
type input "6"
click at [633, 562] on input "8" at bounding box center [627, 562] width 82 height 36
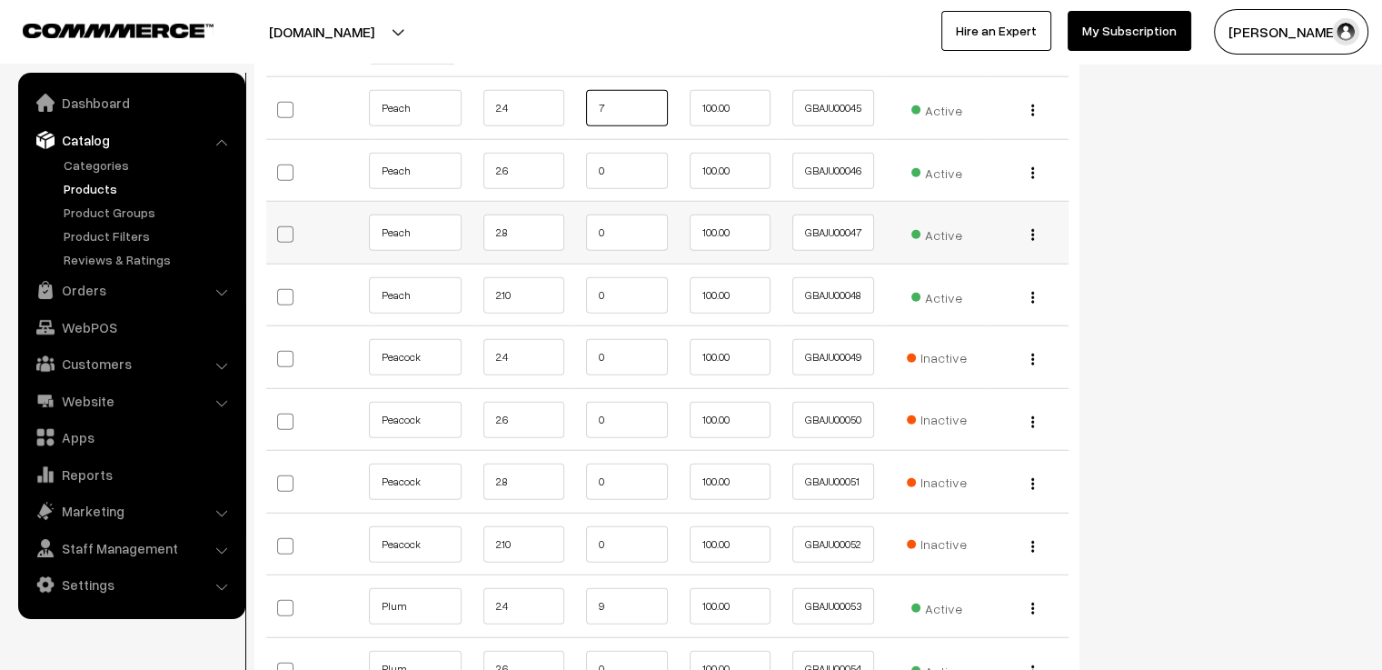
scroll to position [4999, 0]
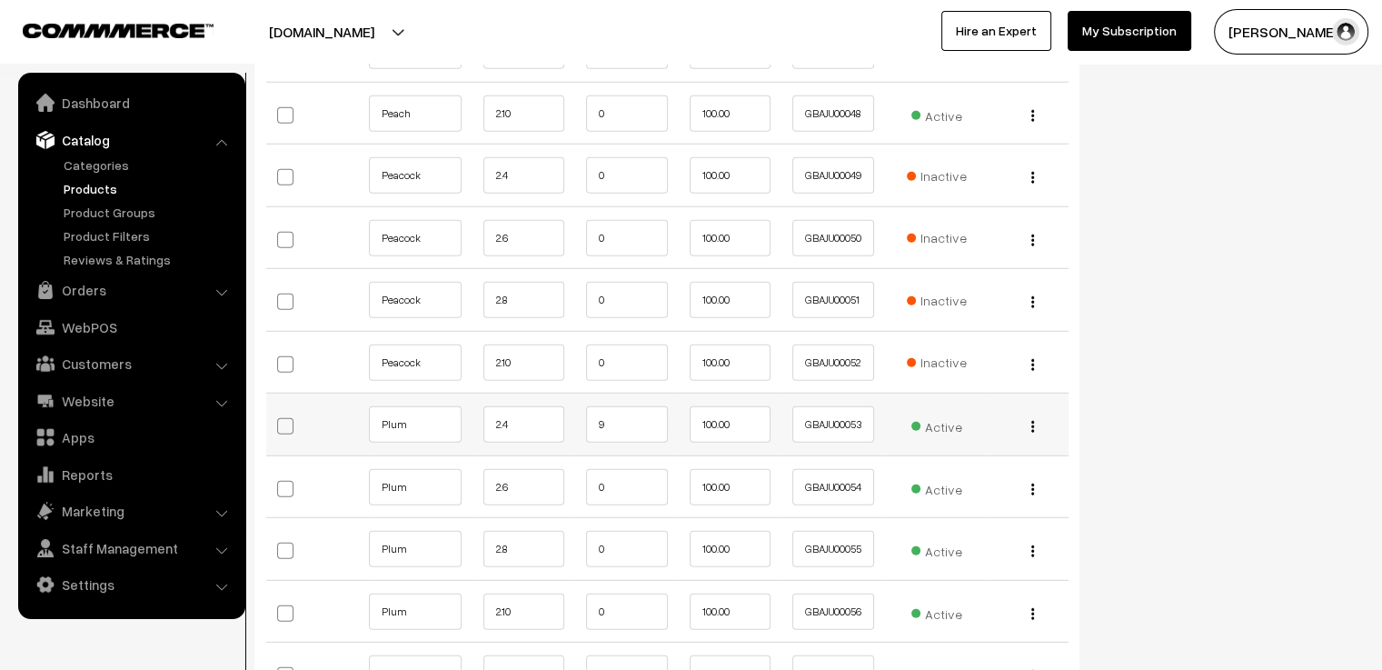
type input "7"
drag, startPoint x: 618, startPoint y: 412, endPoint x: 647, endPoint y: 432, distance: 35.3
click at [631, 422] on input "9" at bounding box center [627, 424] width 82 height 36
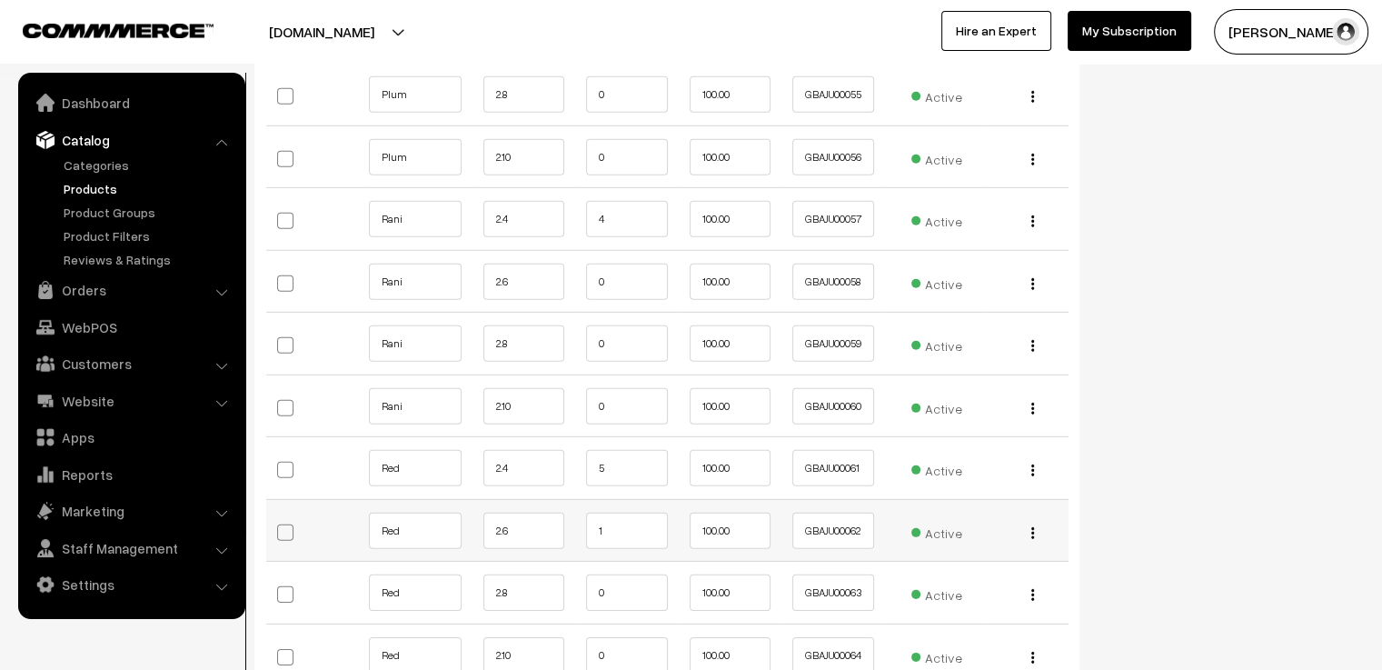
scroll to position [5544, 0]
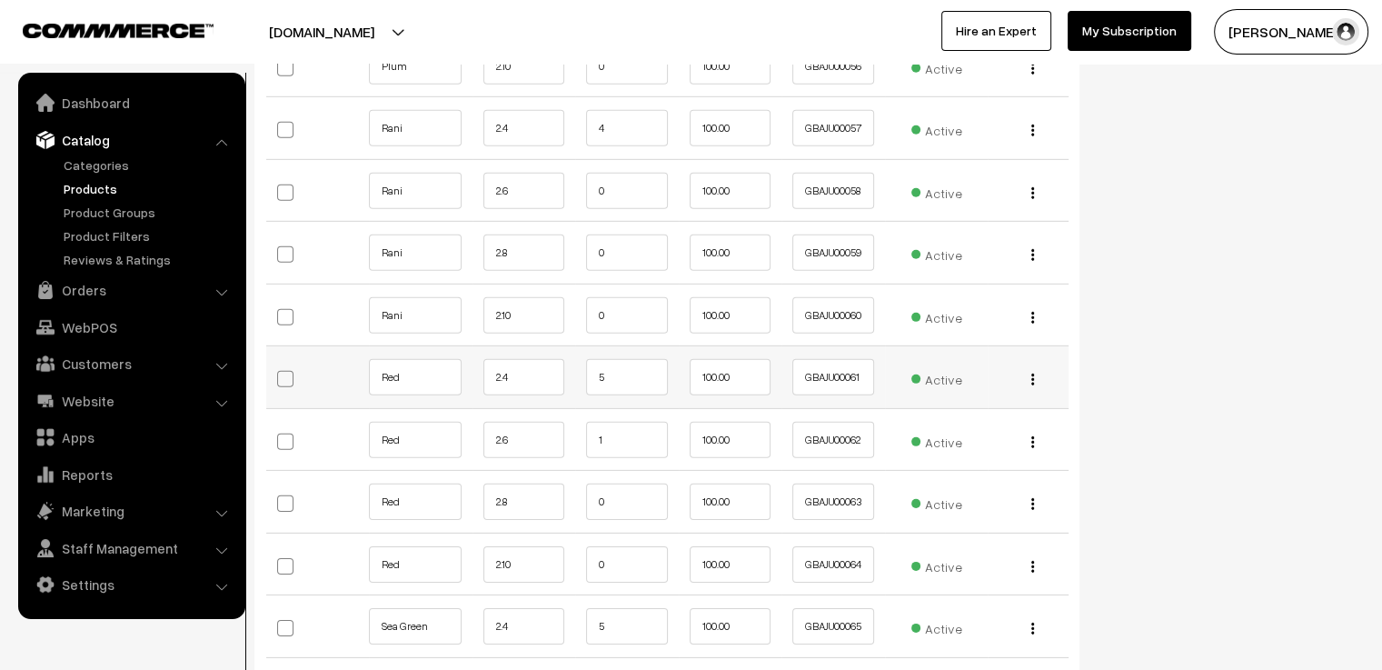
type input "8"
click at [613, 359] on input "5" at bounding box center [627, 377] width 82 height 36
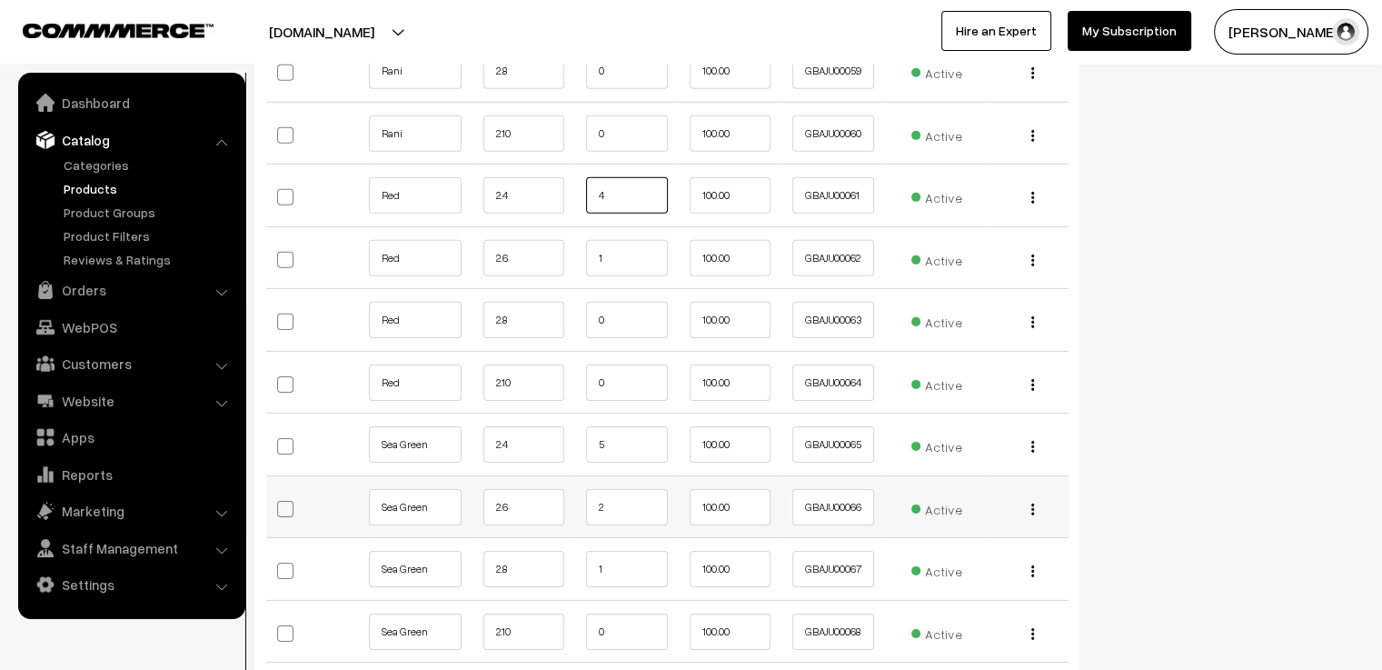
type input "4"
click at [640, 491] on input "2" at bounding box center [627, 507] width 82 height 36
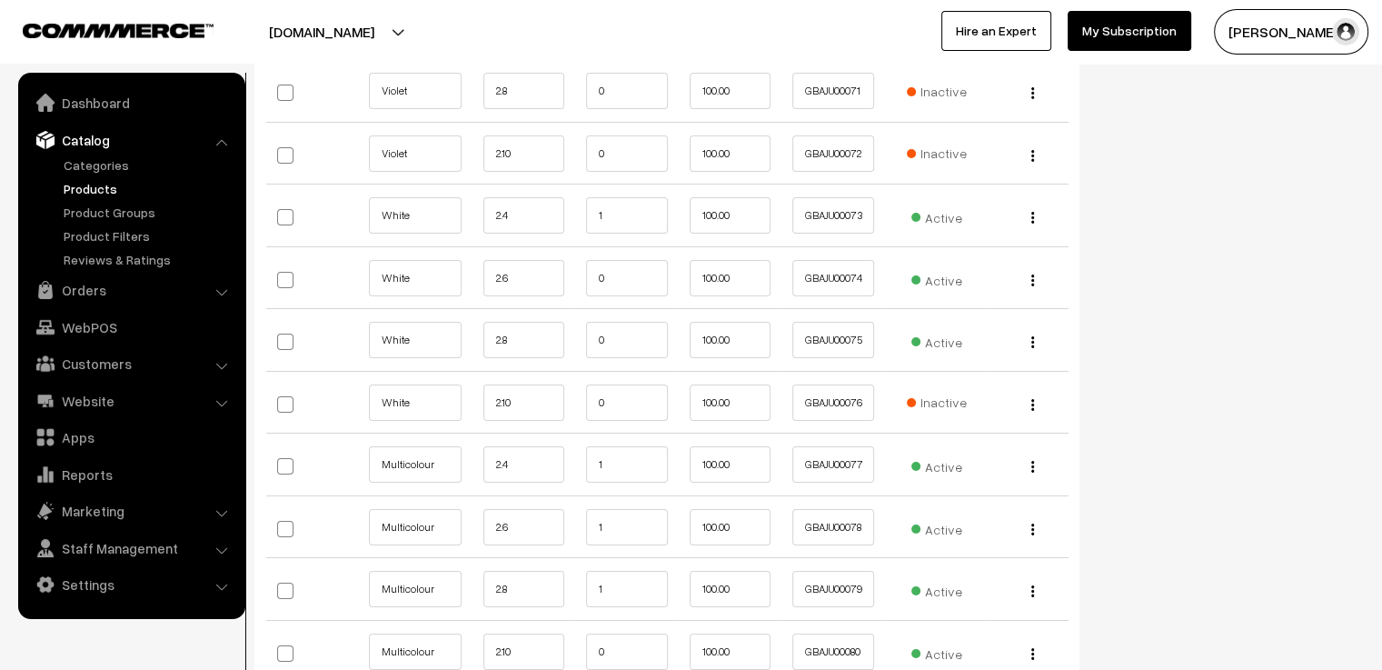
scroll to position [6544, 0]
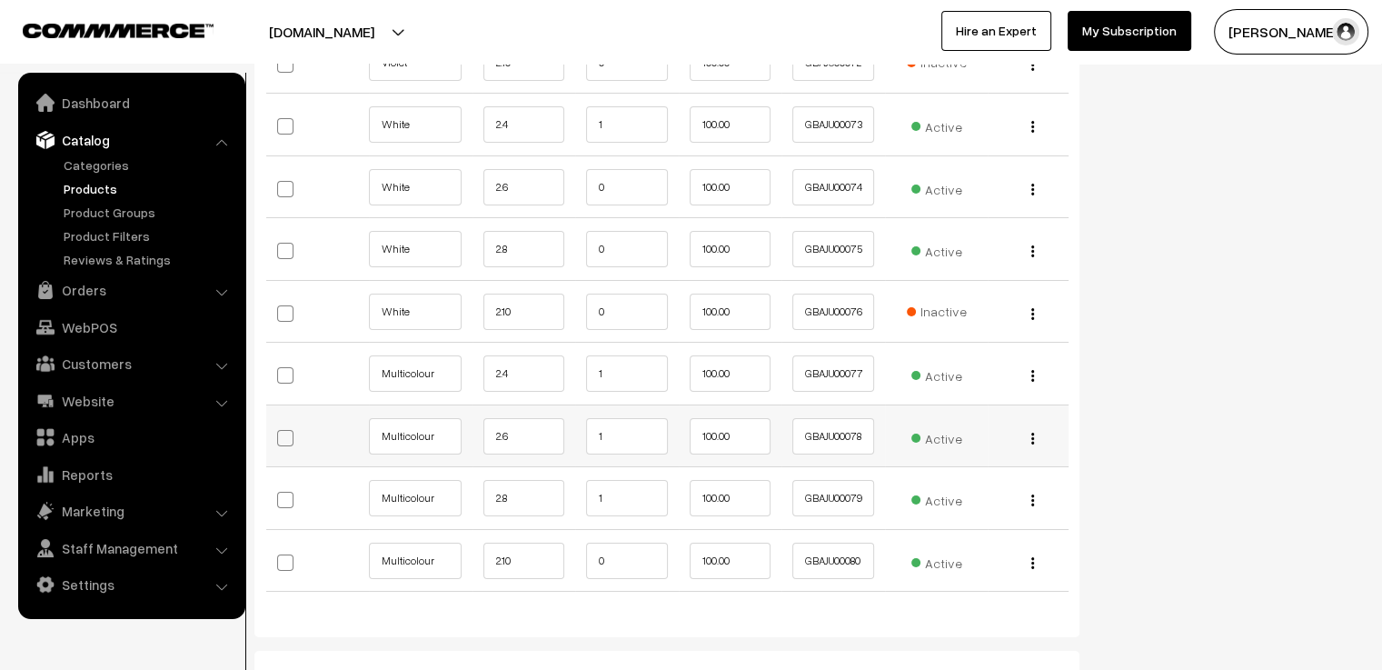
type input "1"
click at [607, 418] on input "1" at bounding box center [627, 436] width 82 height 36
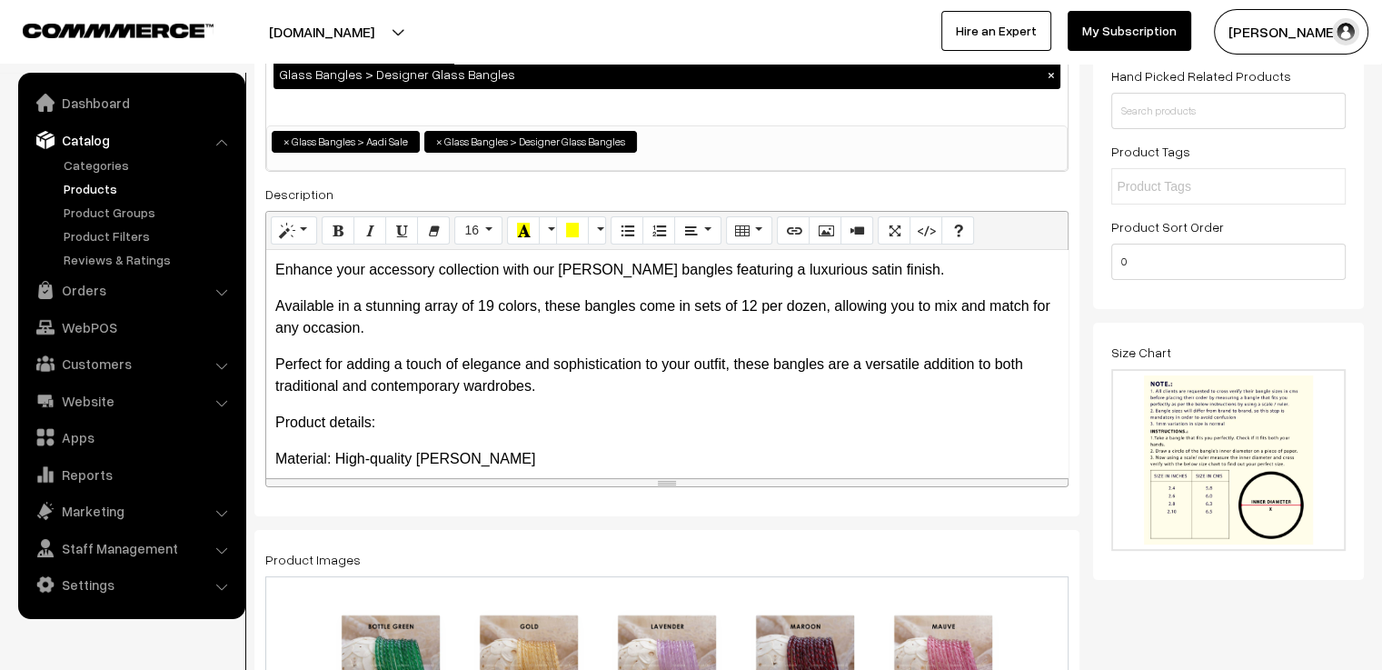
scroll to position [0, 0]
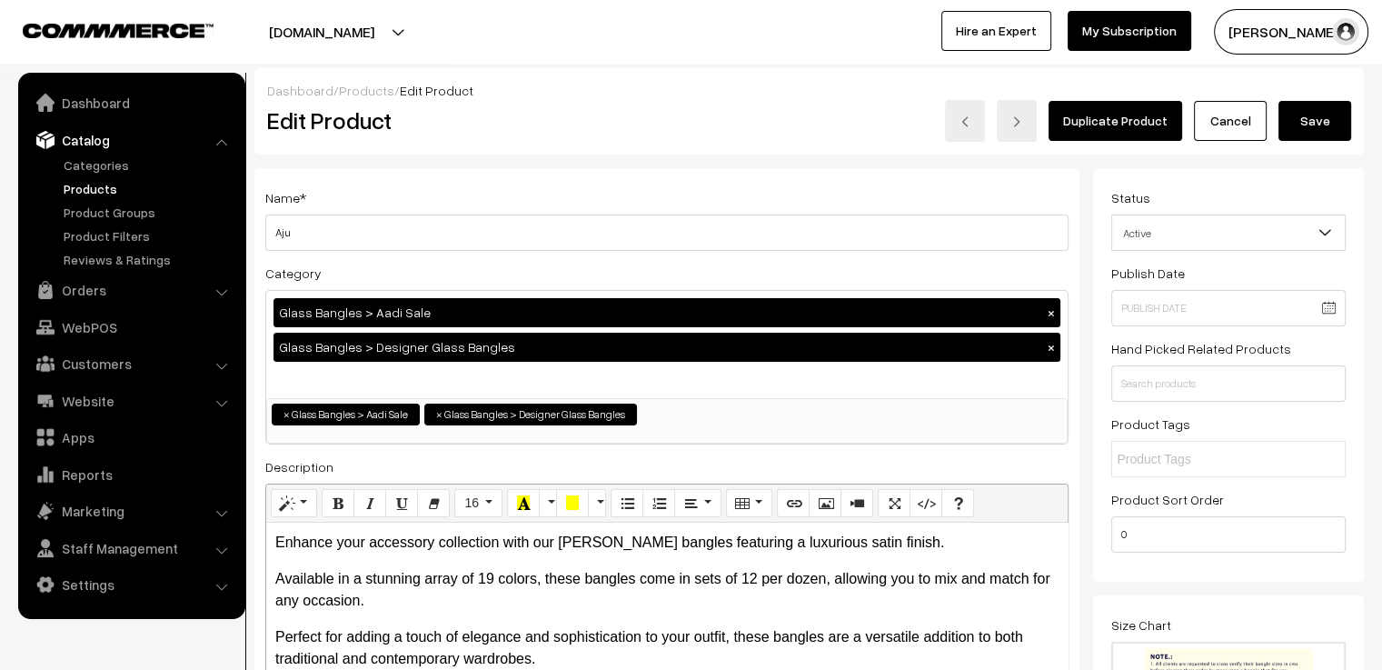
type input "0"
click at [1330, 115] on button "Save" at bounding box center [1315, 121] width 73 height 40
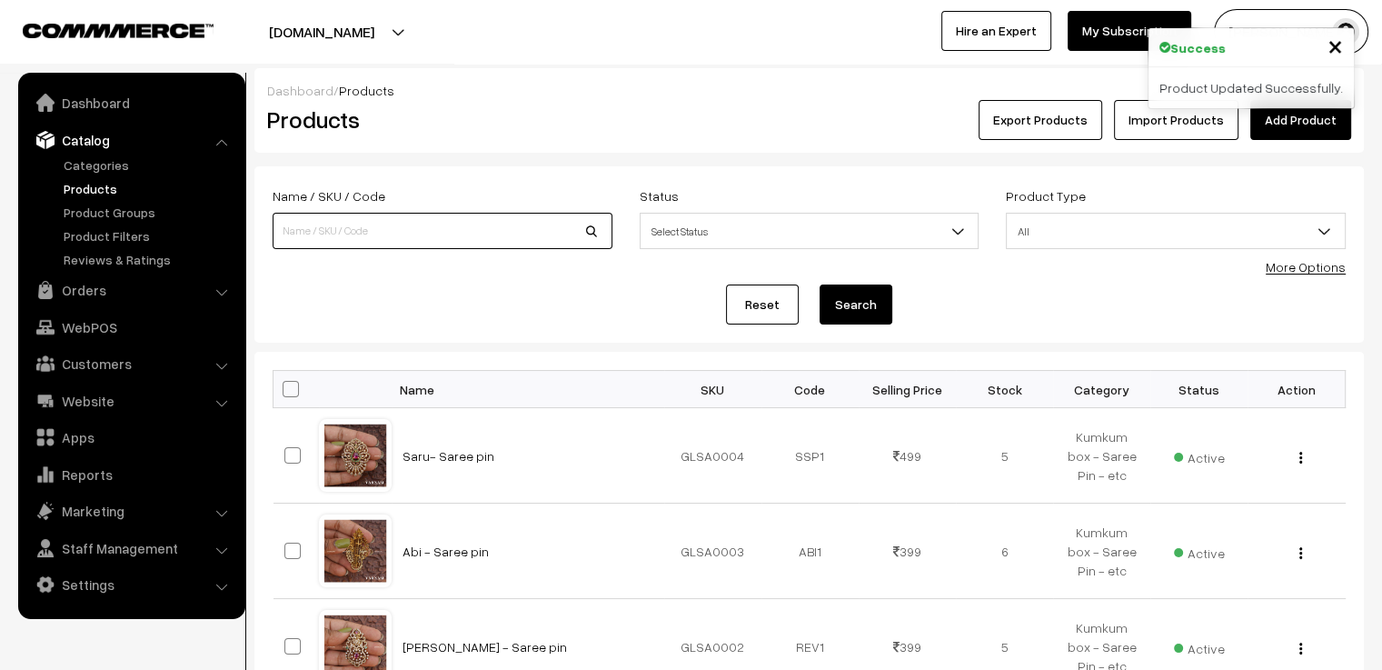
click at [425, 229] on input at bounding box center [443, 231] width 340 height 36
type input "ami"
click at [820, 284] on button "Search" at bounding box center [856, 304] width 73 height 40
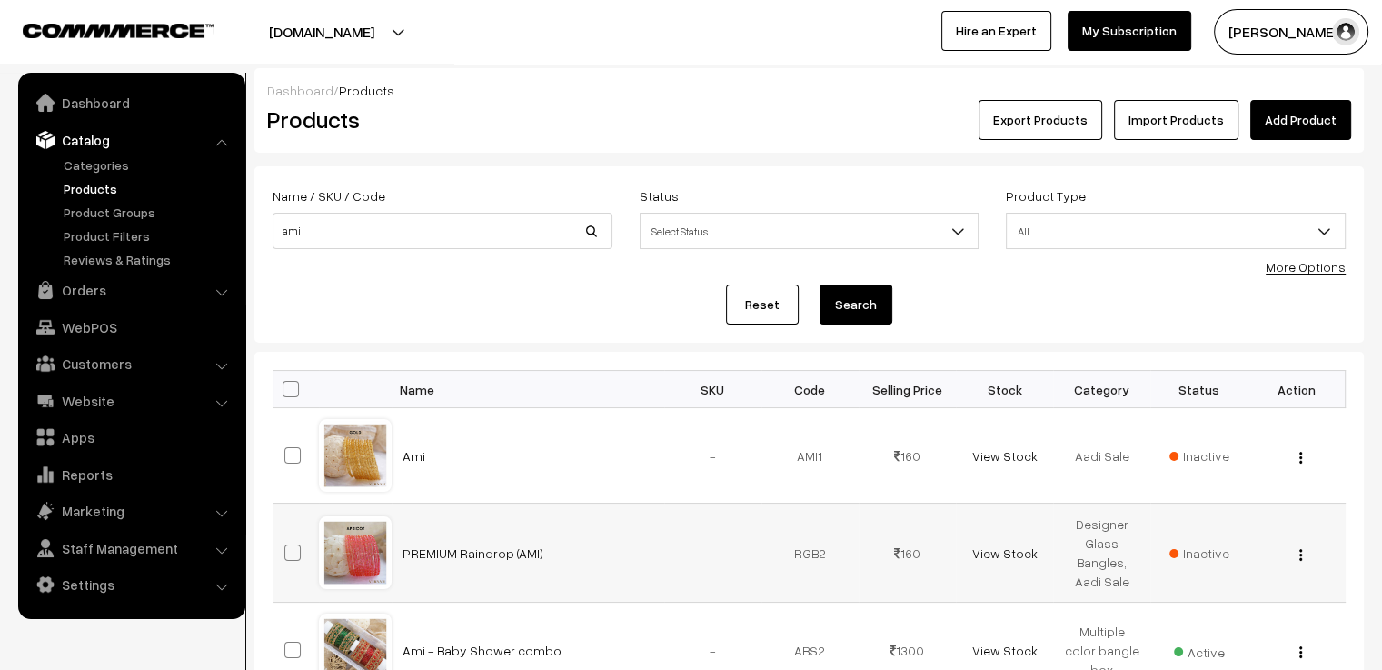
click at [367, 552] on div at bounding box center [355, 552] width 69 height 69
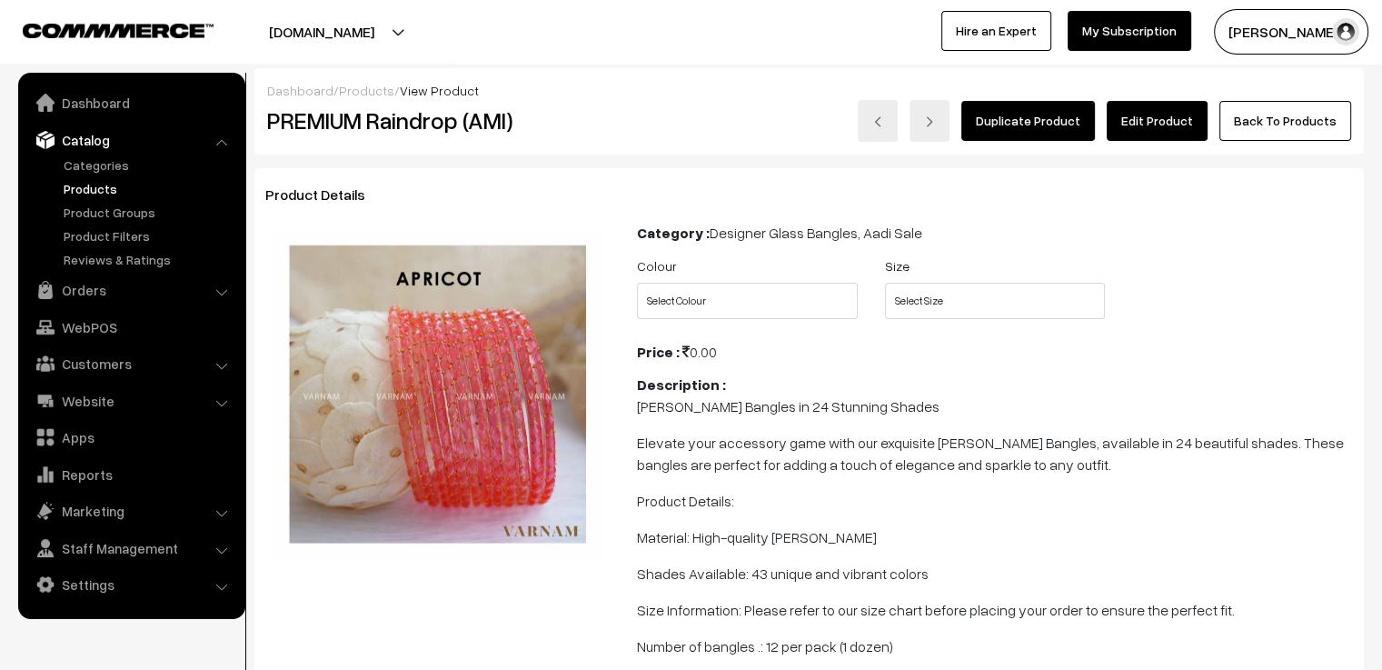
click at [1139, 137] on link "Edit Product" at bounding box center [1157, 121] width 101 height 40
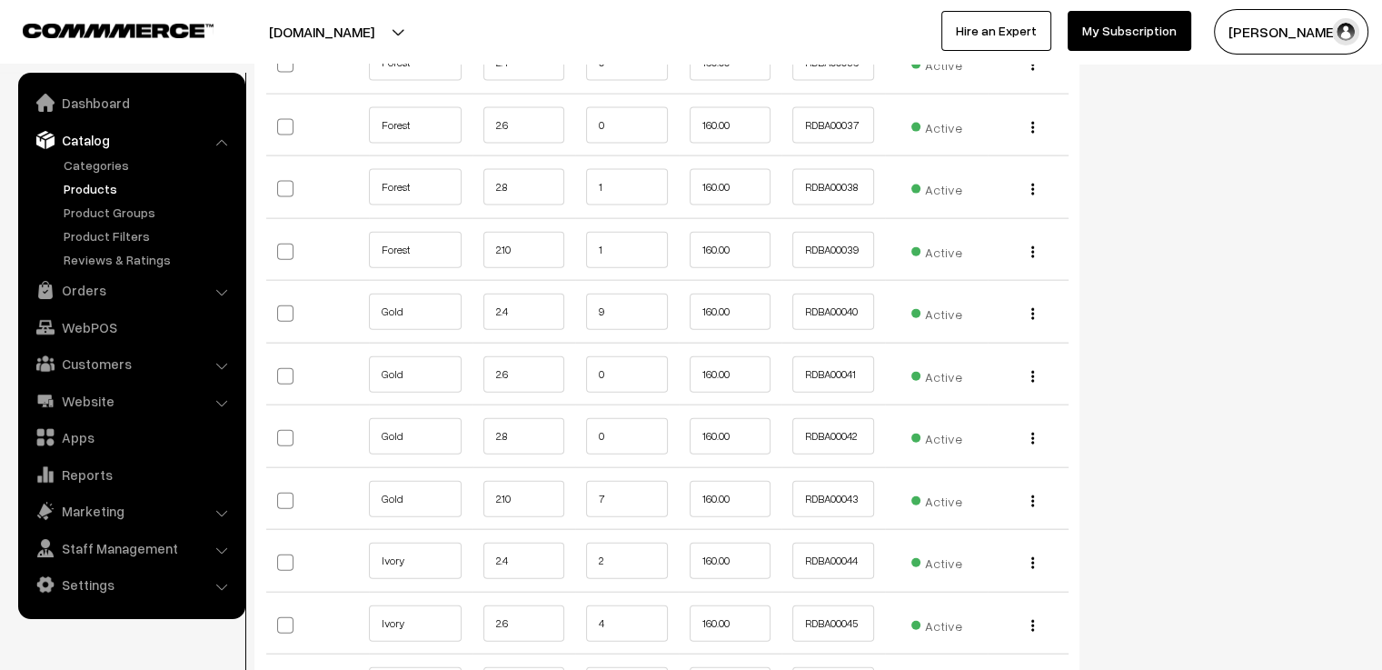
scroll to position [4272, 0]
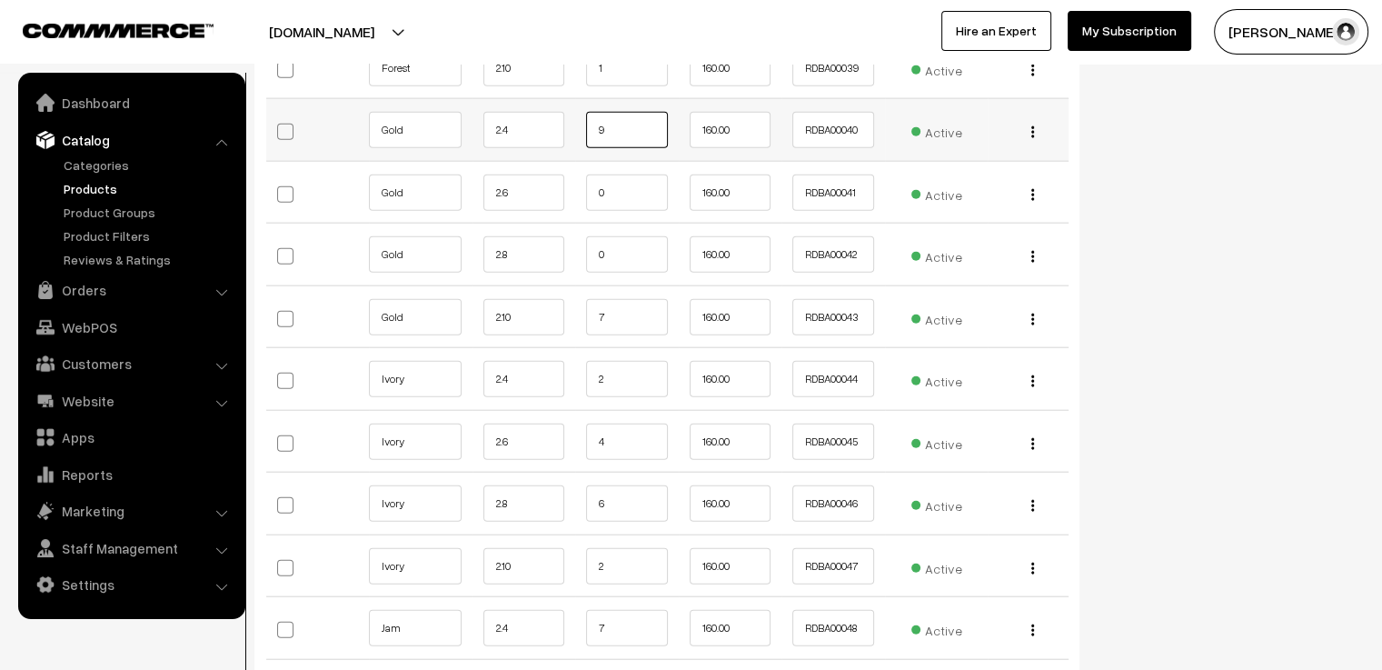
click at [614, 116] on input "9" at bounding box center [627, 130] width 82 height 36
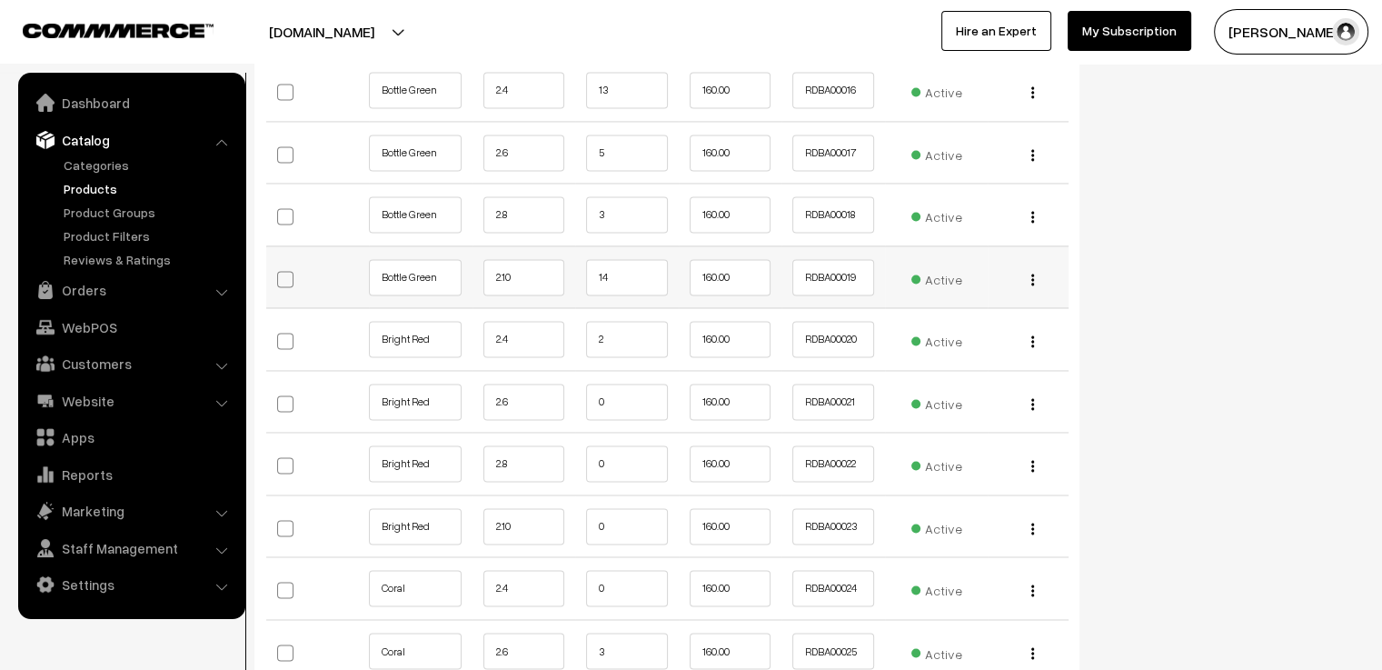
scroll to position [2454, 0]
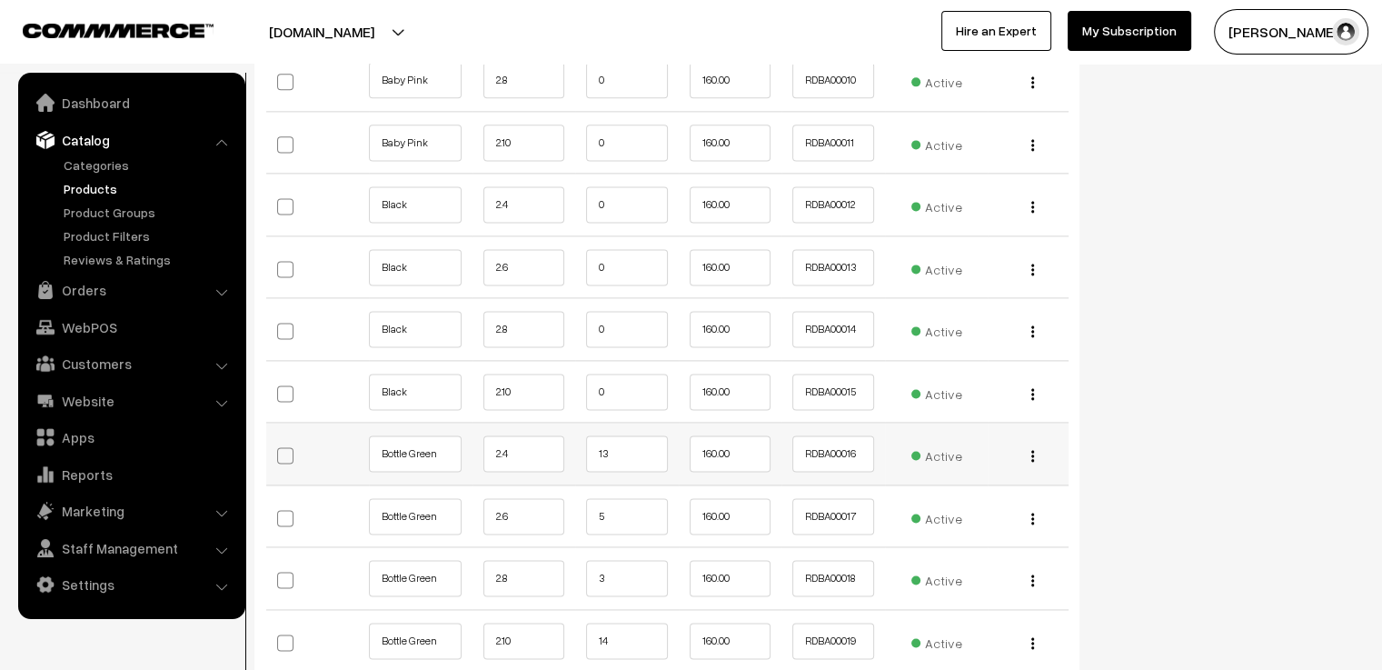
type input "8"
click at [614, 443] on input "13" at bounding box center [627, 453] width 82 height 36
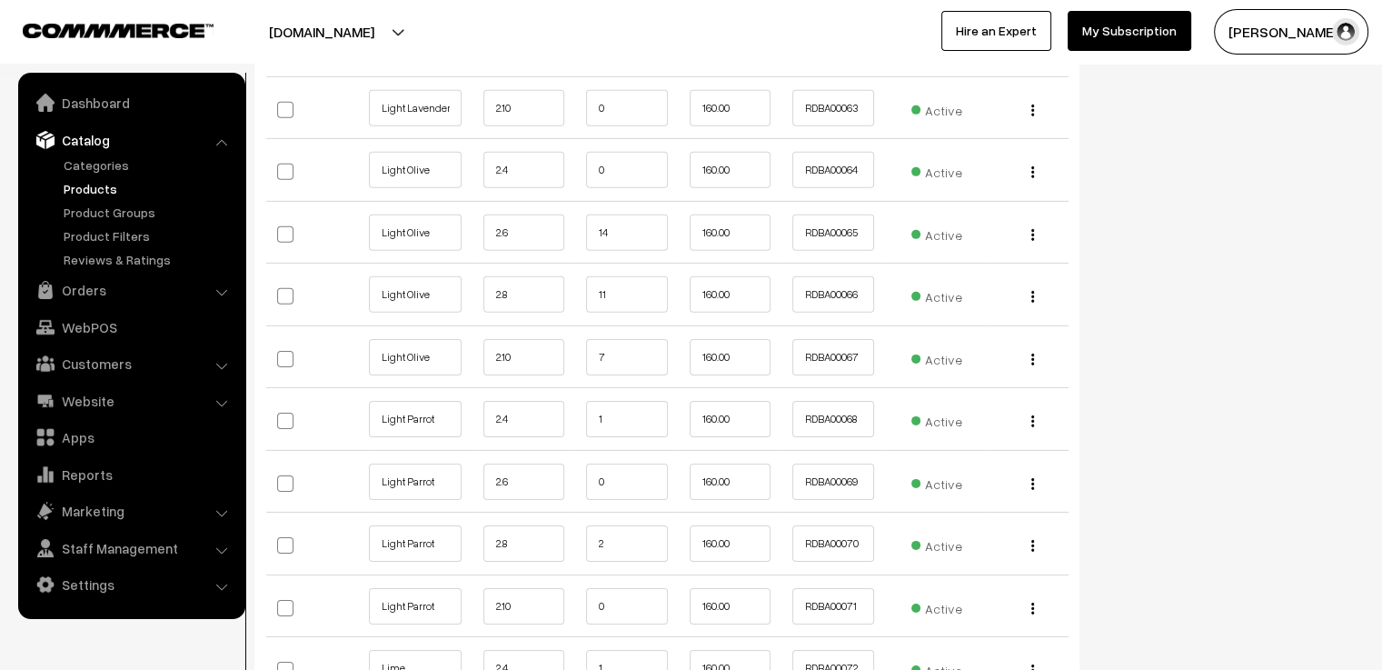
scroll to position [5453, 0]
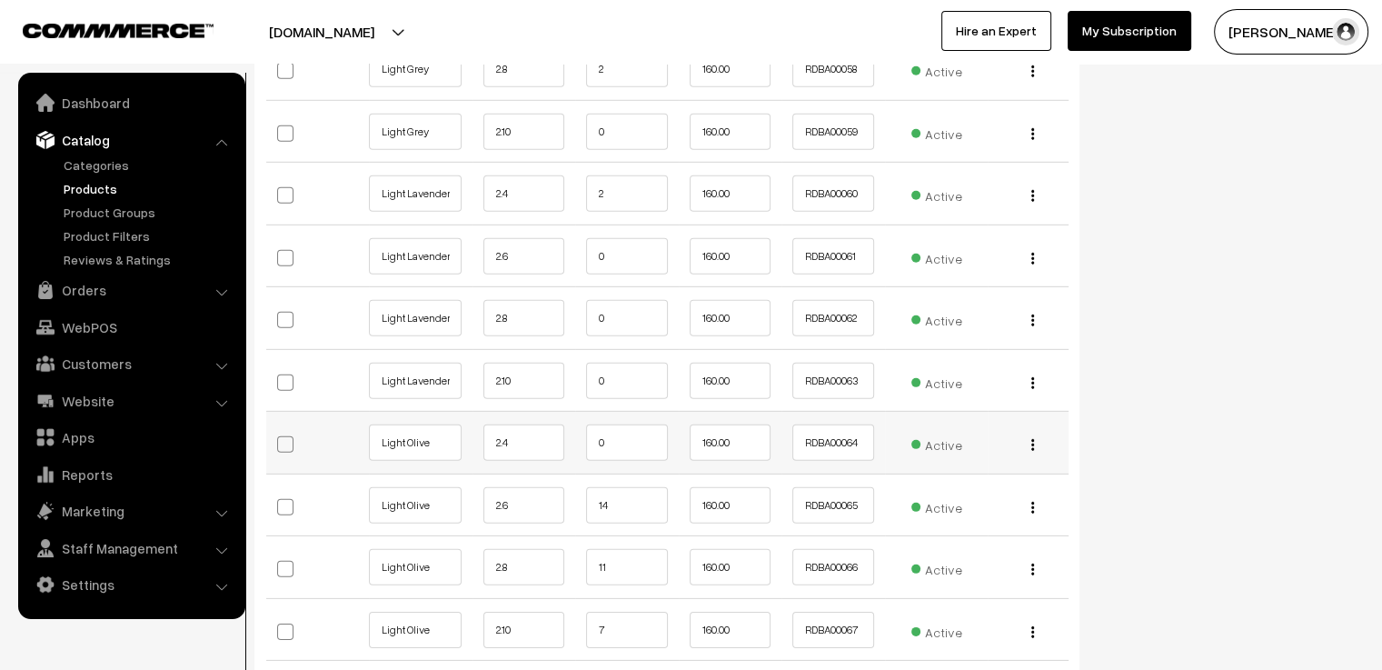
type input "12"
click at [607, 431] on input "0" at bounding box center [627, 442] width 82 height 36
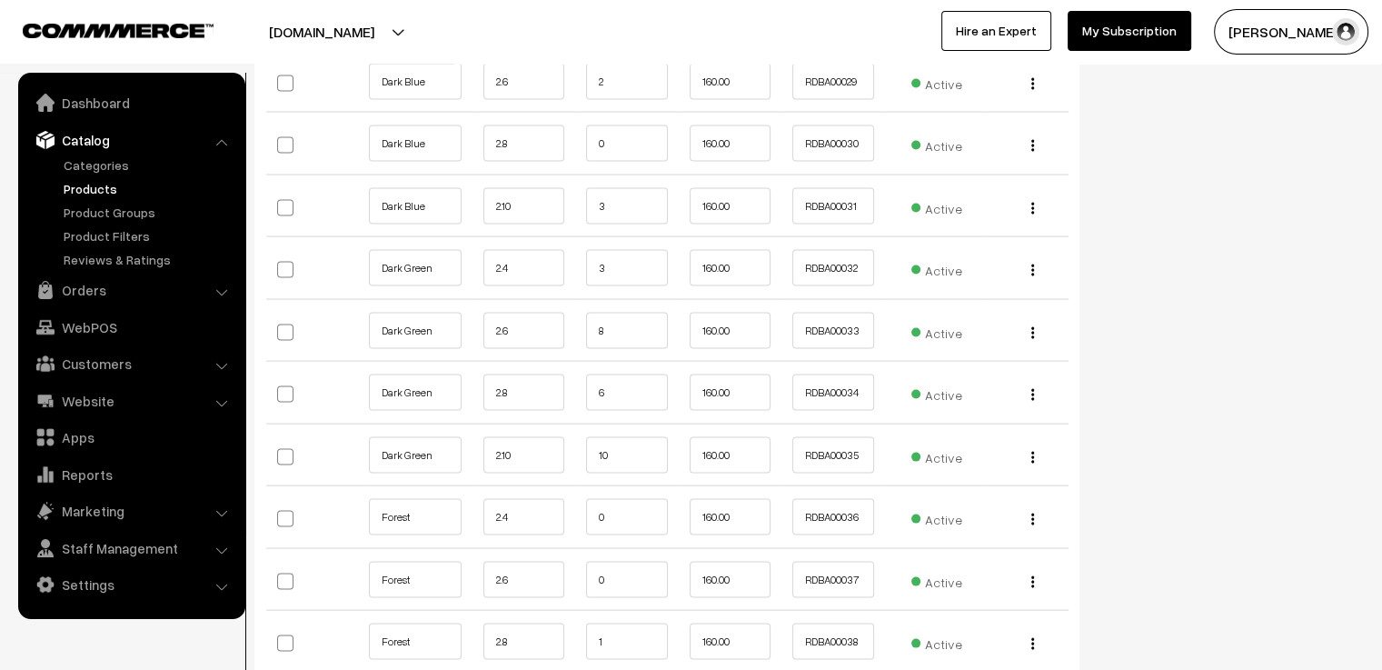
scroll to position [3817, 0]
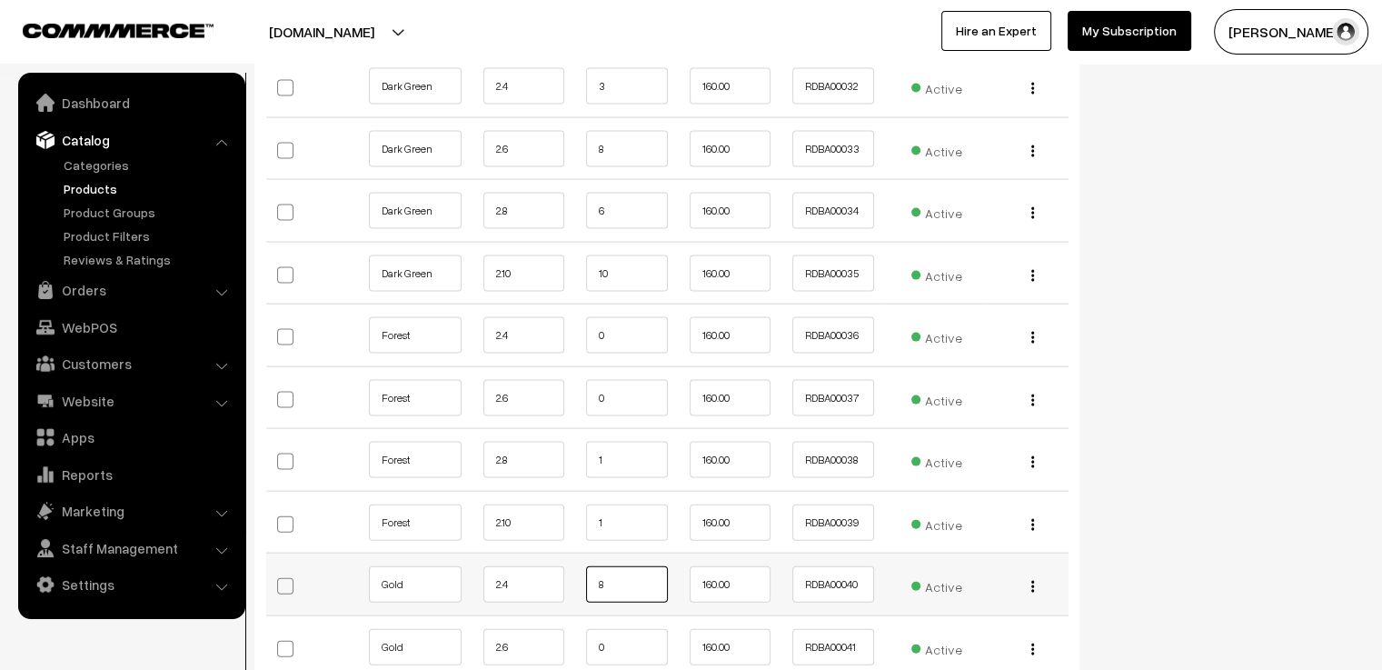
click at [643, 579] on input "8" at bounding box center [627, 584] width 82 height 36
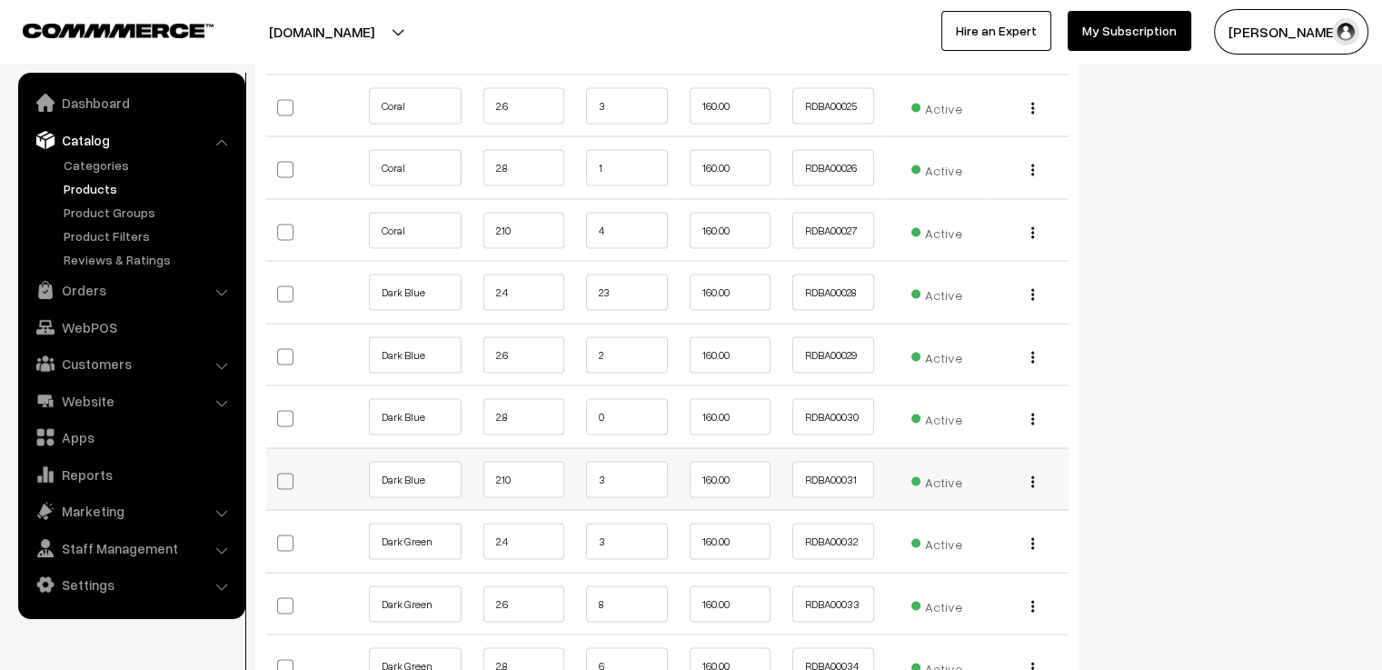
scroll to position [3545, 0]
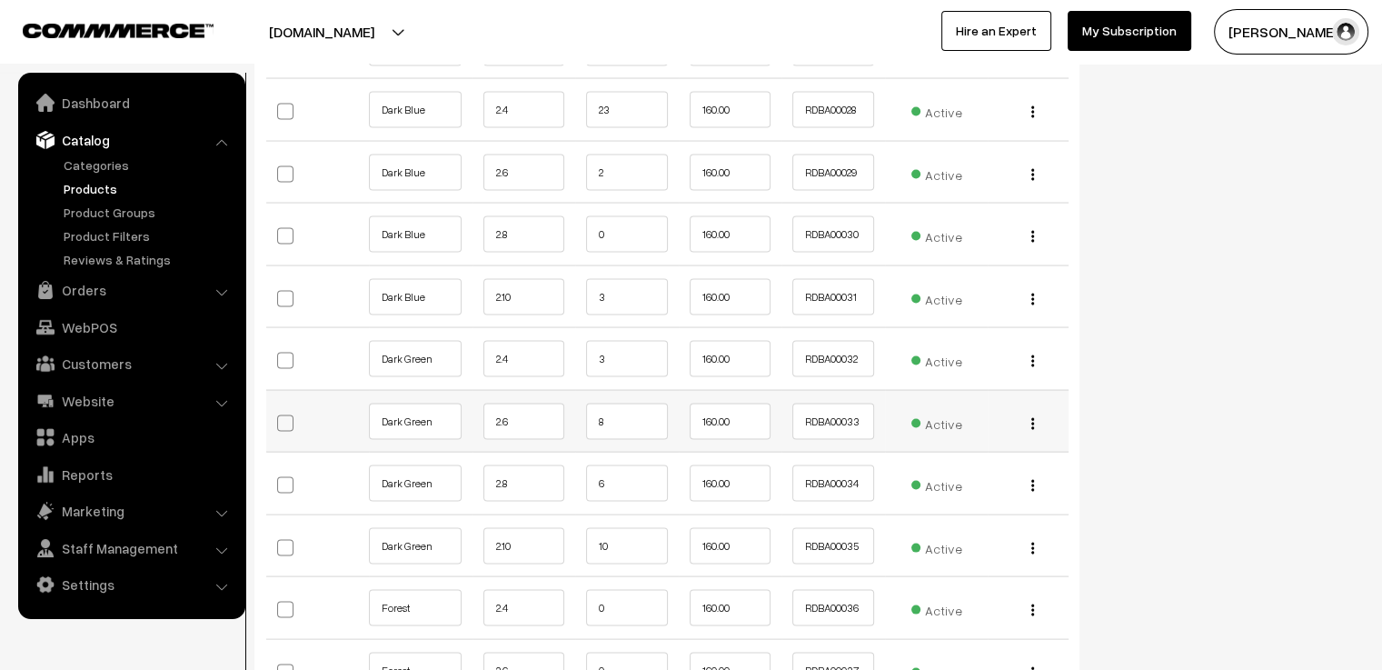
type input "7"
click at [637, 414] on input "8" at bounding box center [627, 422] width 82 height 36
type input "7"
click at [633, 475] on input "6" at bounding box center [627, 483] width 82 height 36
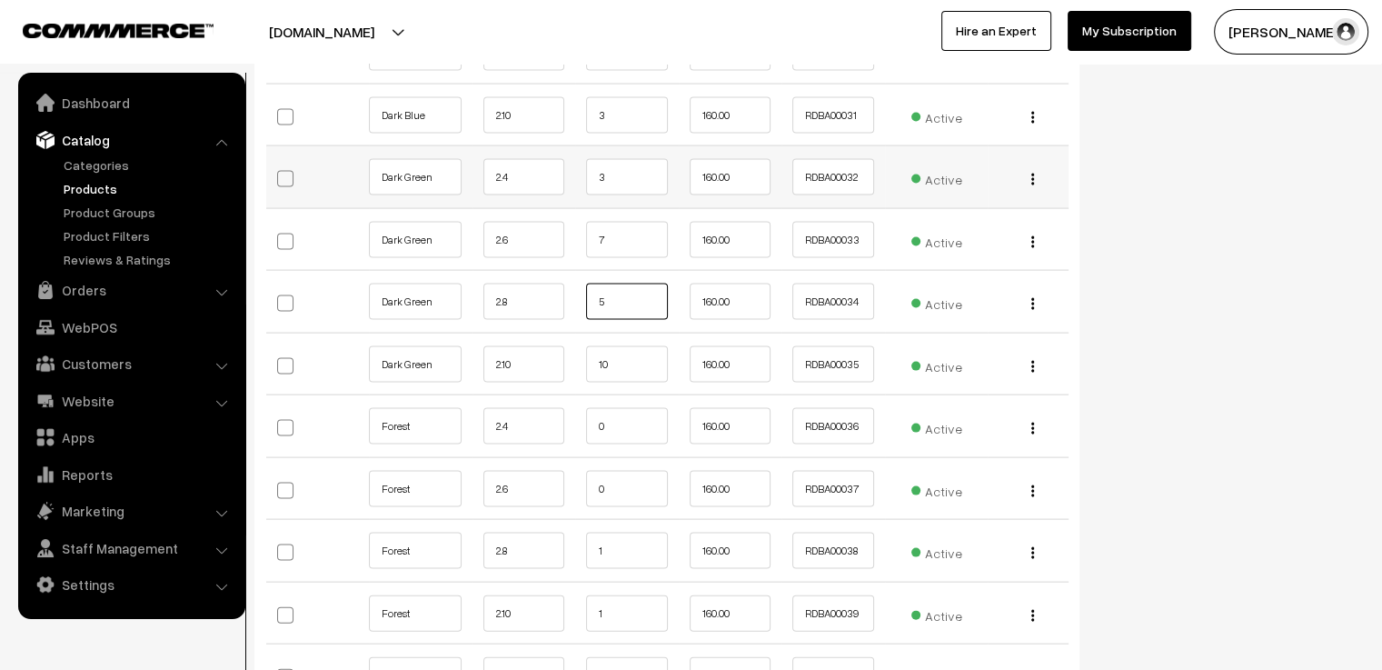
scroll to position [3999, 0]
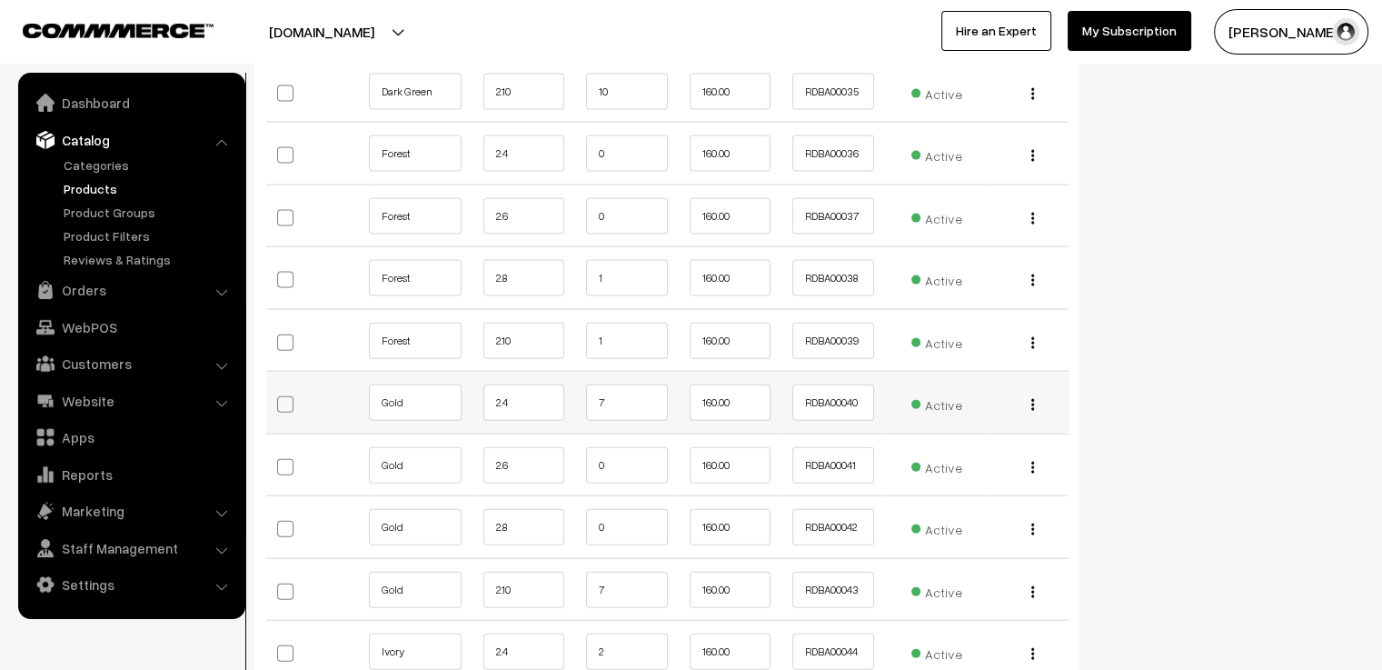
type input "5"
click at [611, 399] on input "7" at bounding box center [627, 402] width 82 height 36
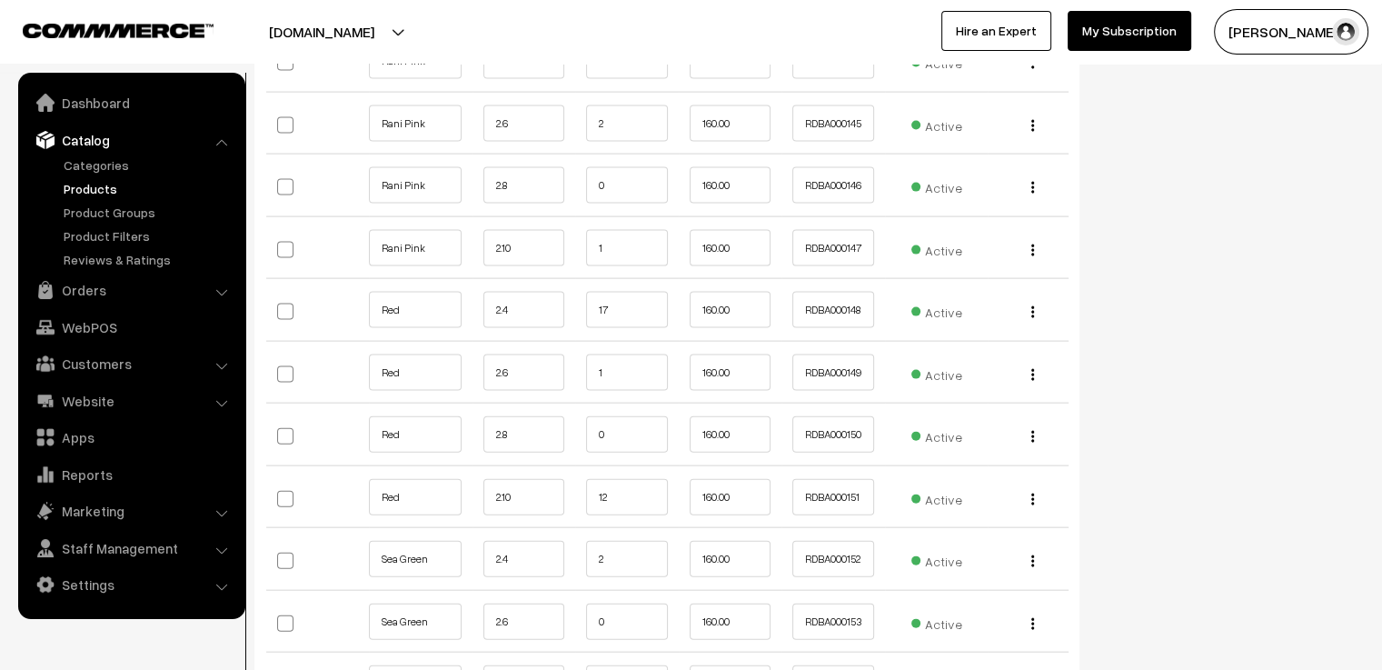
scroll to position [10452, 0]
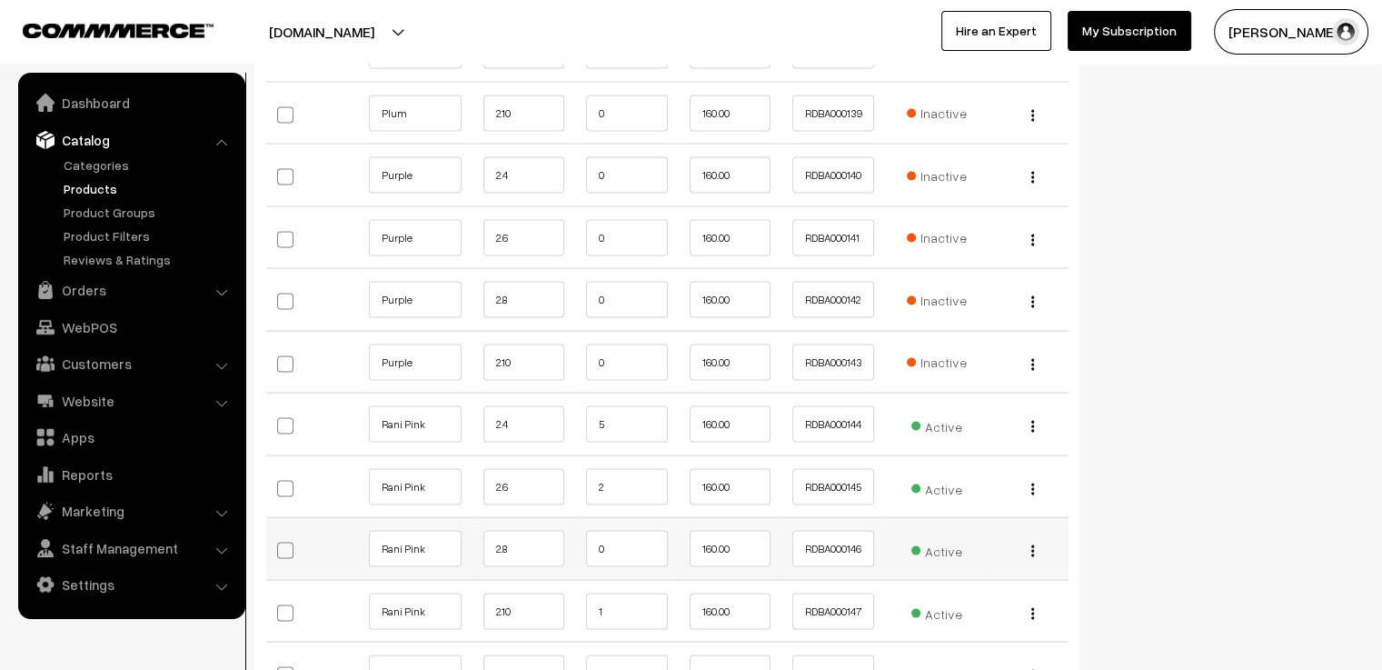
type input "6"
click at [614, 531] on input "0" at bounding box center [627, 549] width 82 height 36
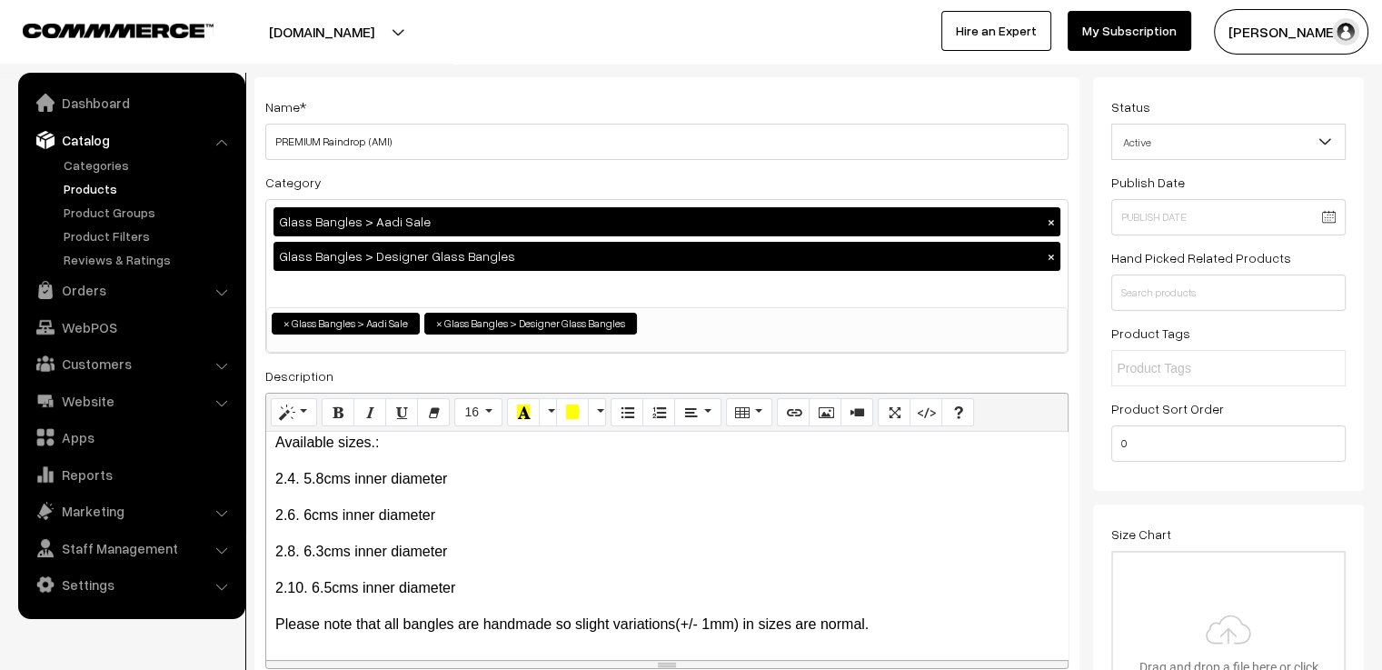
scroll to position [0, 0]
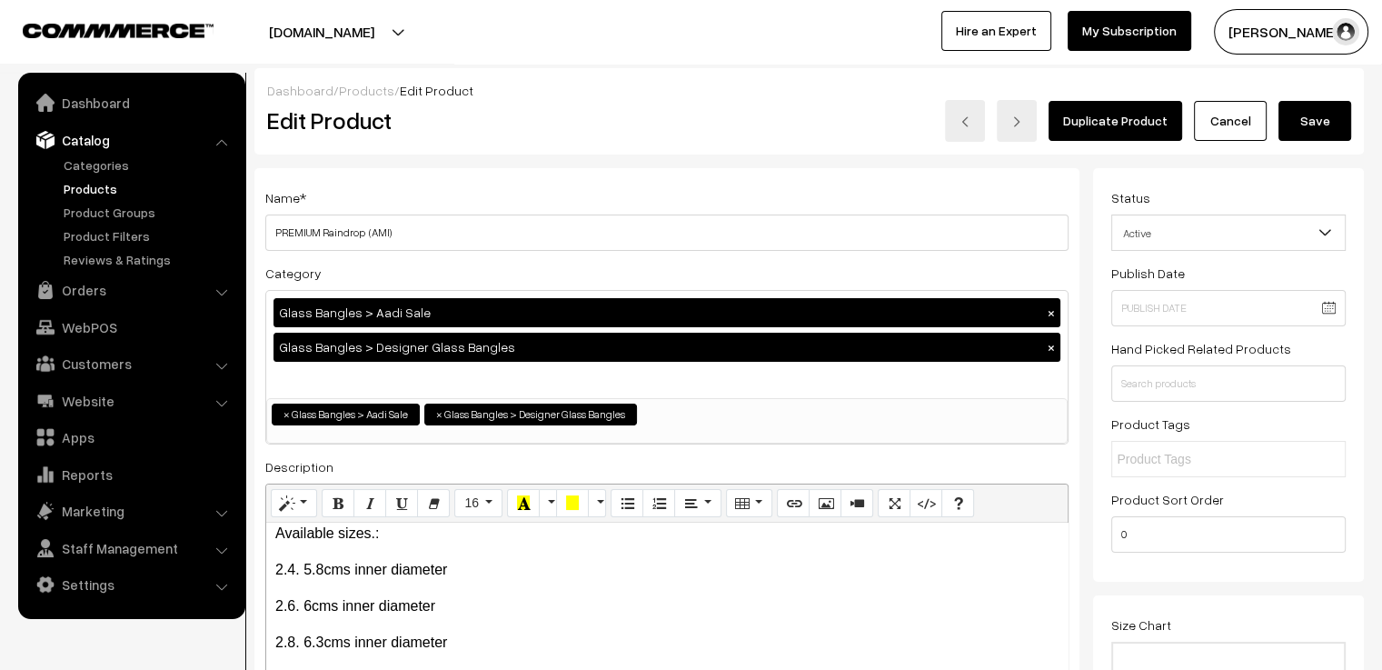
click at [1296, 106] on button "Save" at bounding box center [1315, 121] width 73 height 40
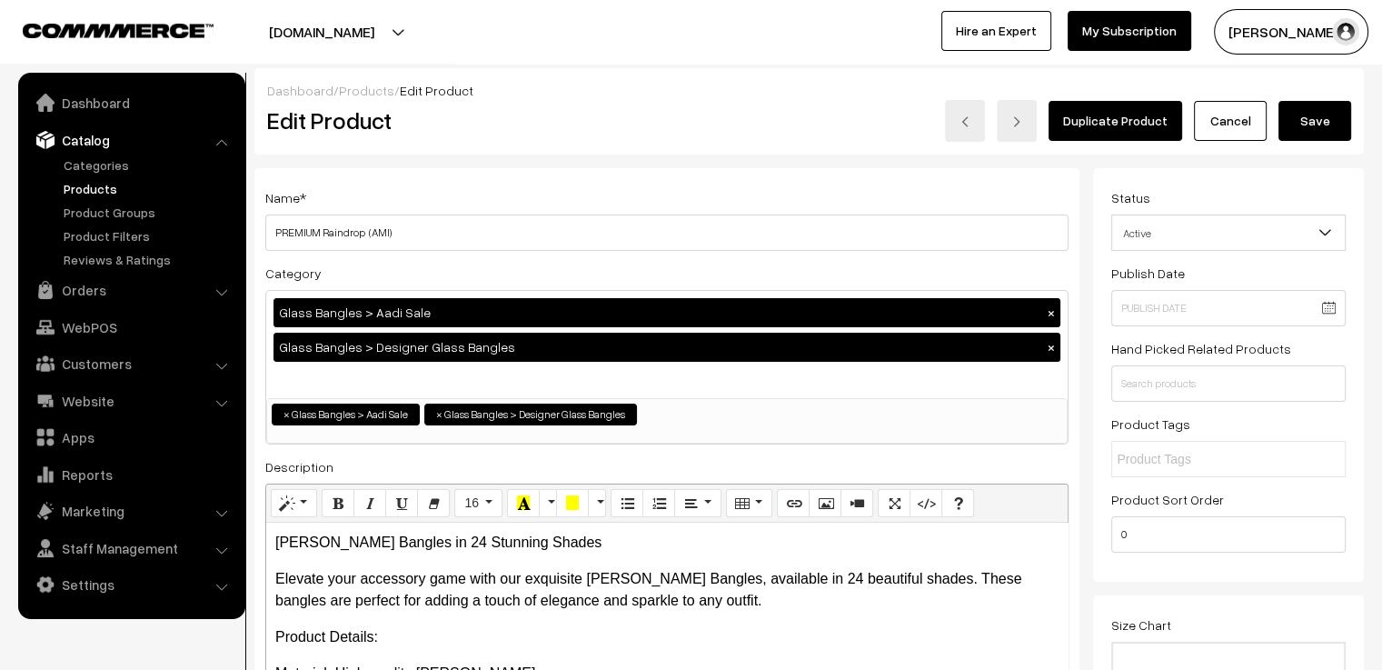
scroll to position [232, 0]
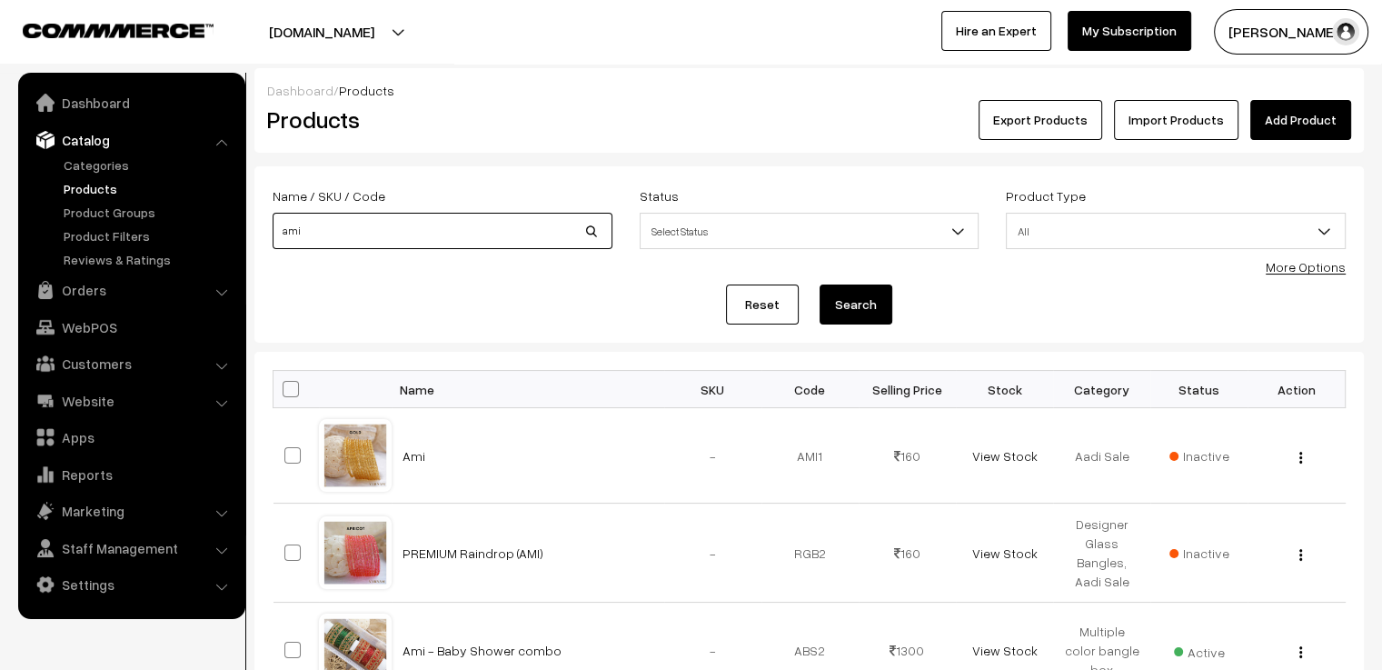
click at [464, 221] on input "ami" at bounding box center [443, 231] width 340 height 36
type input "a"
type input "yaashvi"
click at [820, 284] on button "Search" at bounding box center [856, 304] width 73 height 40
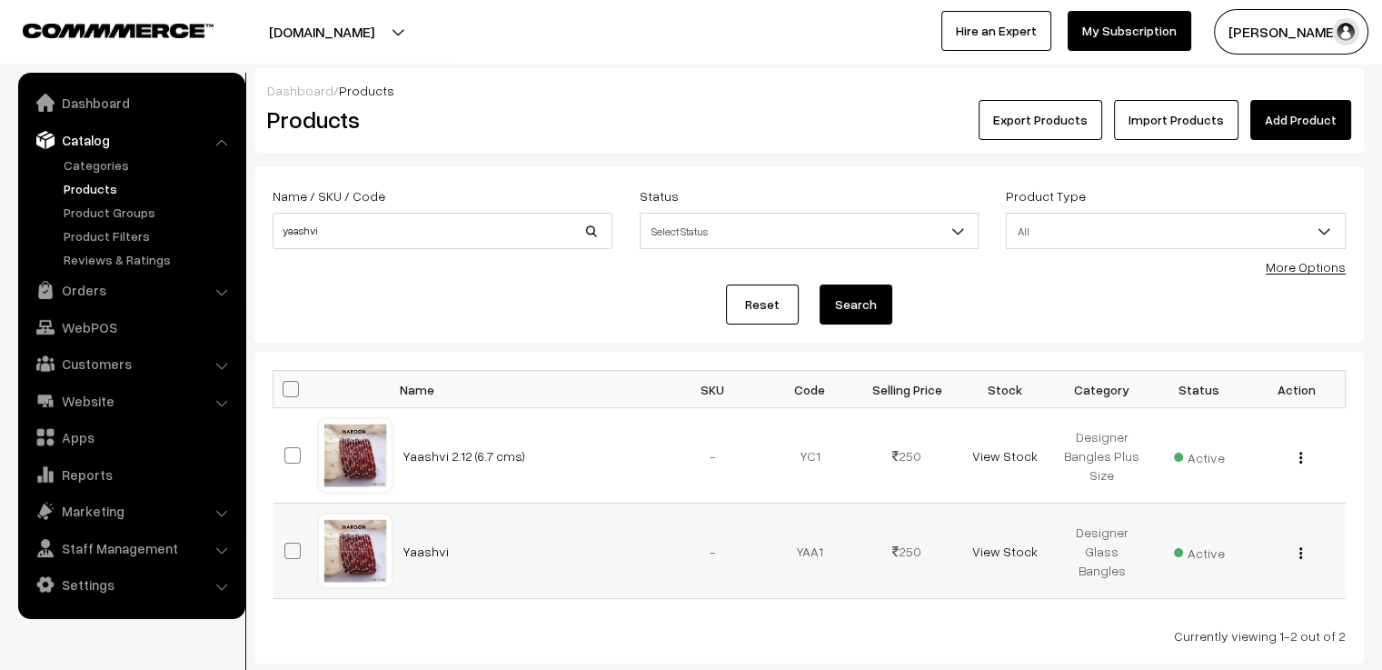
click at [340, 540] on div at bounding box center [355, 550] width 69 height 69
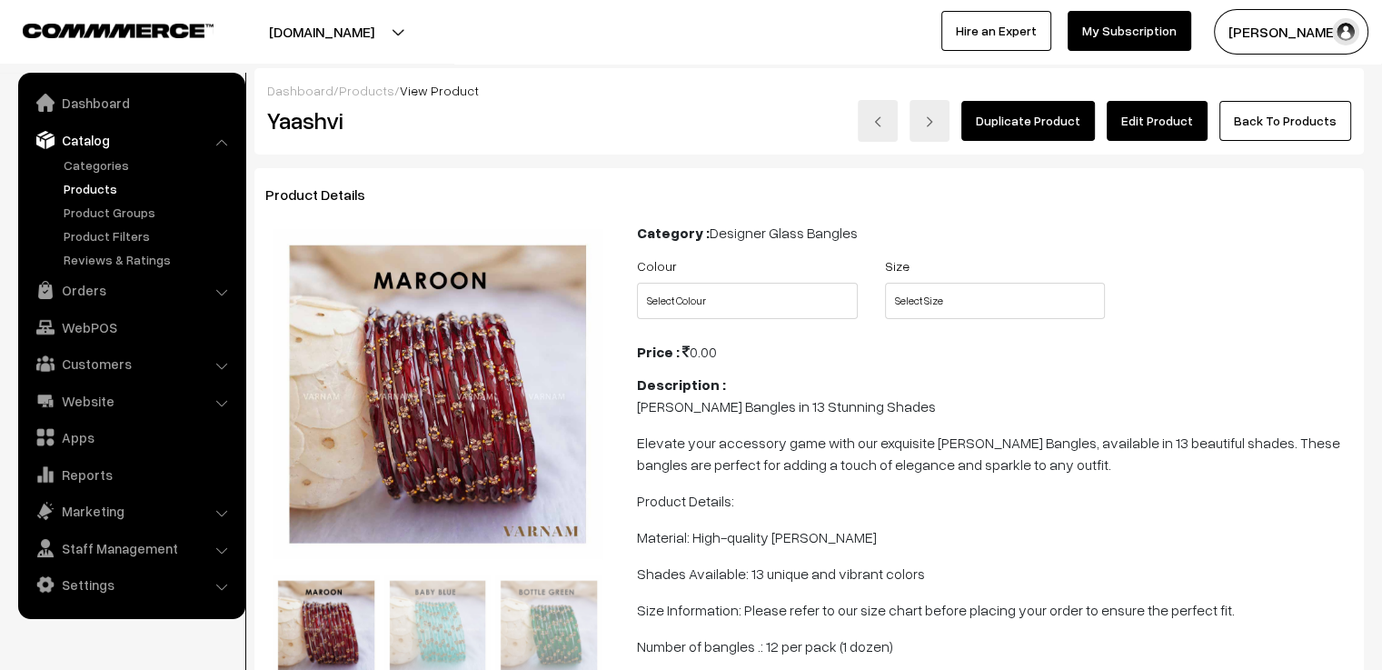
click at [1173, 114] on link "Edit Product" at bounding box center [1157, 121] width 101 height 40
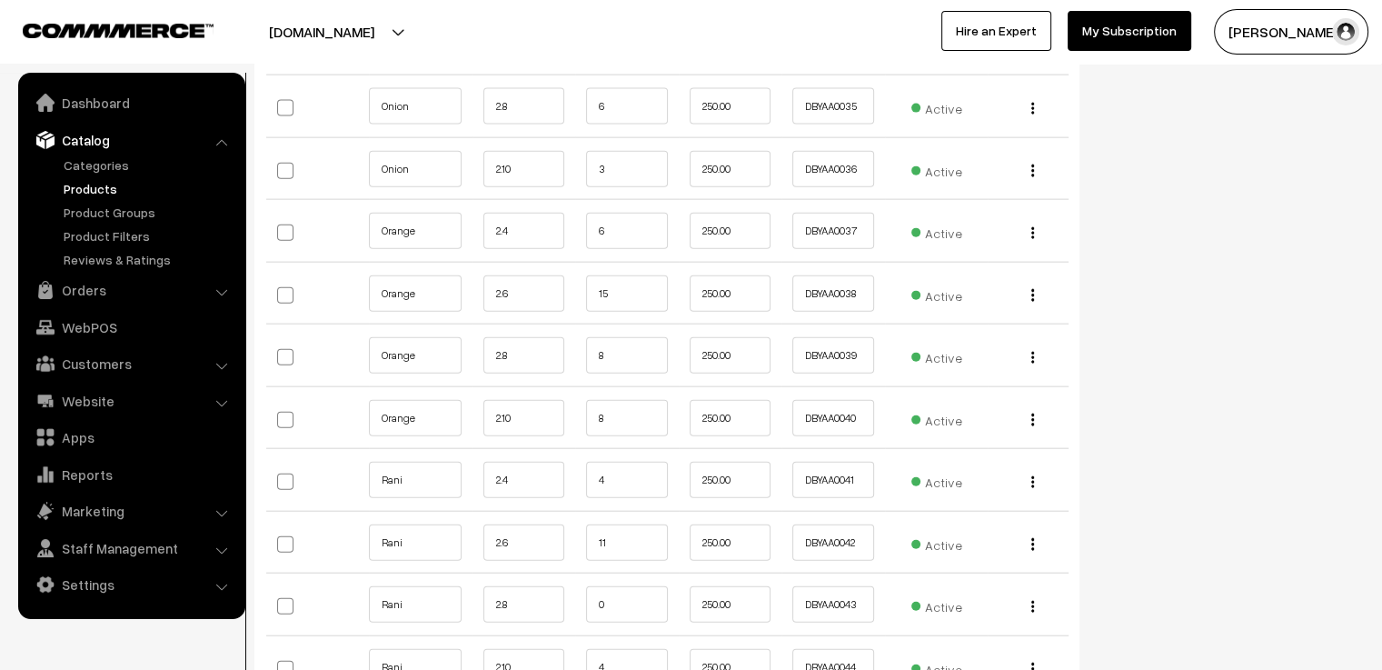
scroll to position [4544, 0]
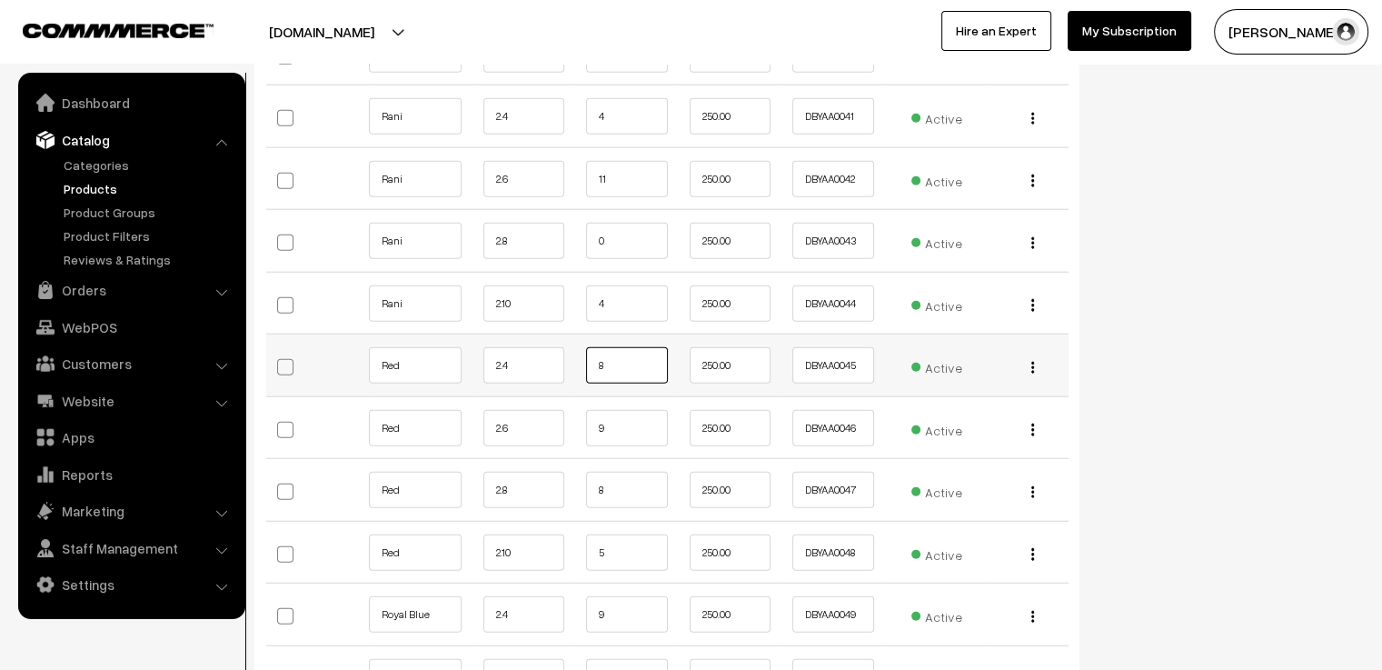
click at [637, 347] on input "8" at bounding box center [627, 365] width 82 height 36
type input "7"
click at [630, 417] on input "9" at bounding box center [627, 428] width 82 height 36
type input "8"
click at [631, 472] on input "8" at bounding box center [627, 490] width 82 height 36
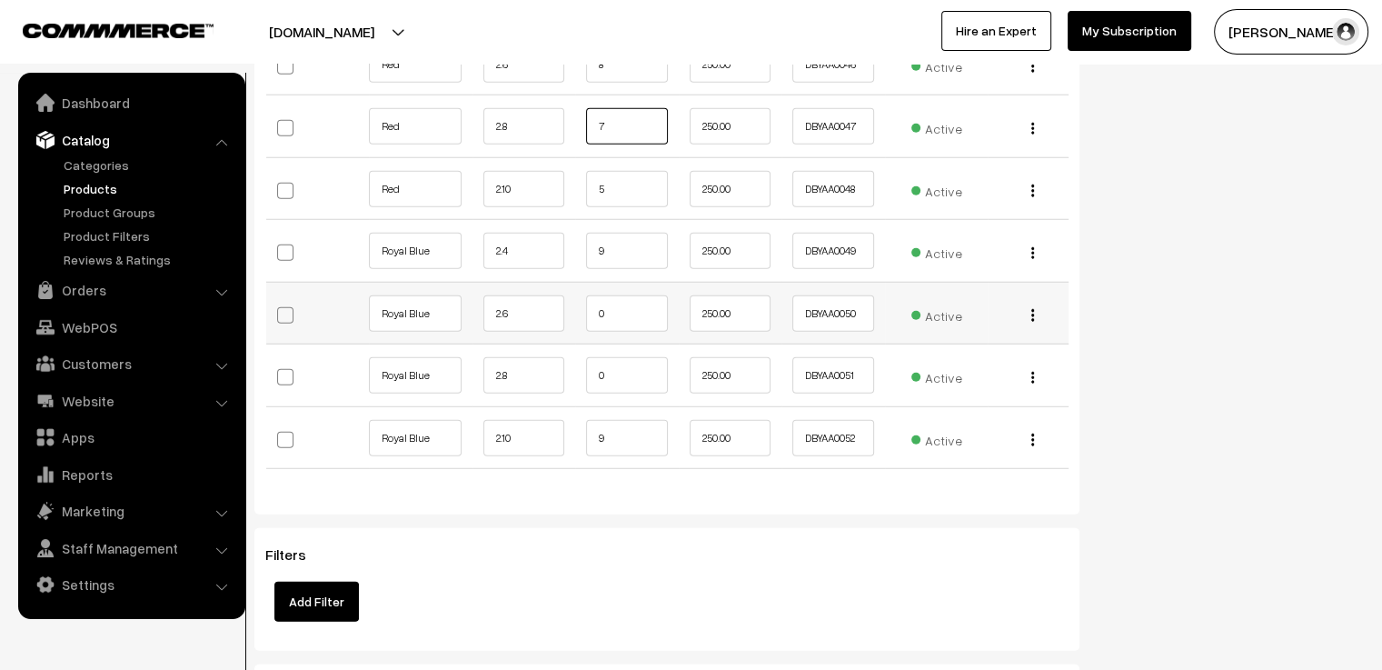
scroll to position [4817, 0]
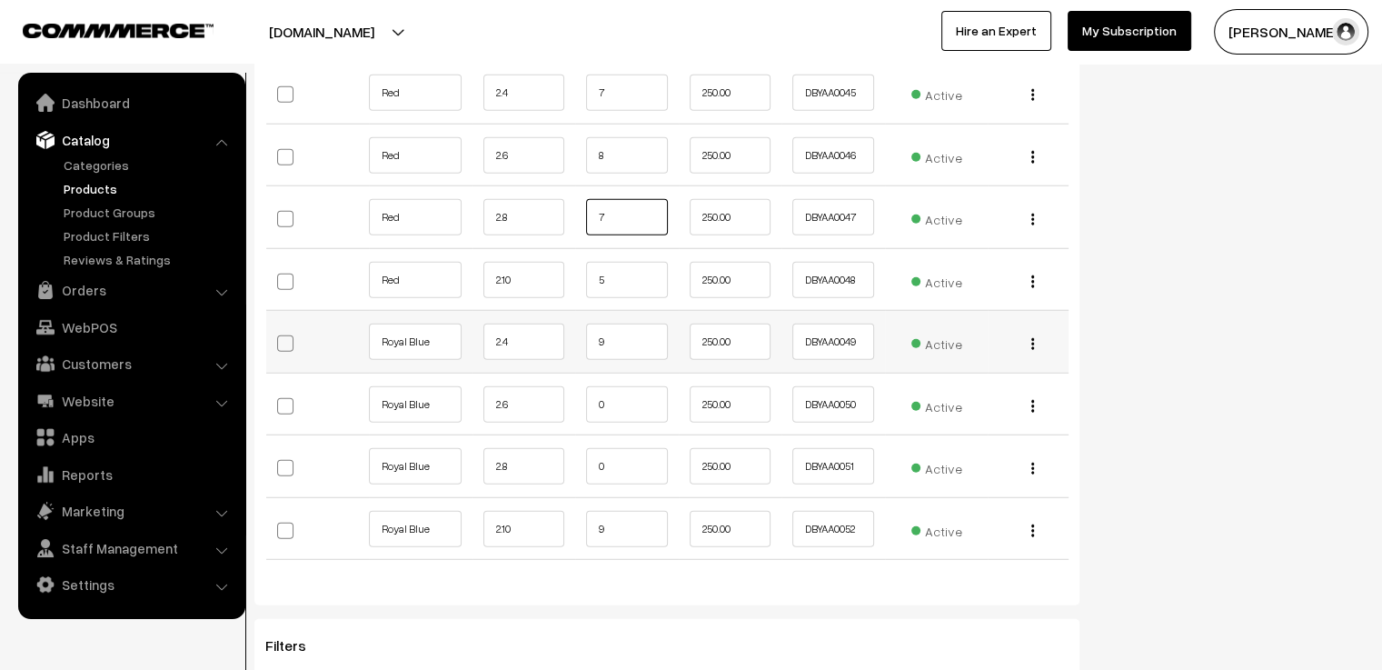
type input "7"
click at [629, 324] on input "9" at bounding box center [627, 342] width 82 height 36
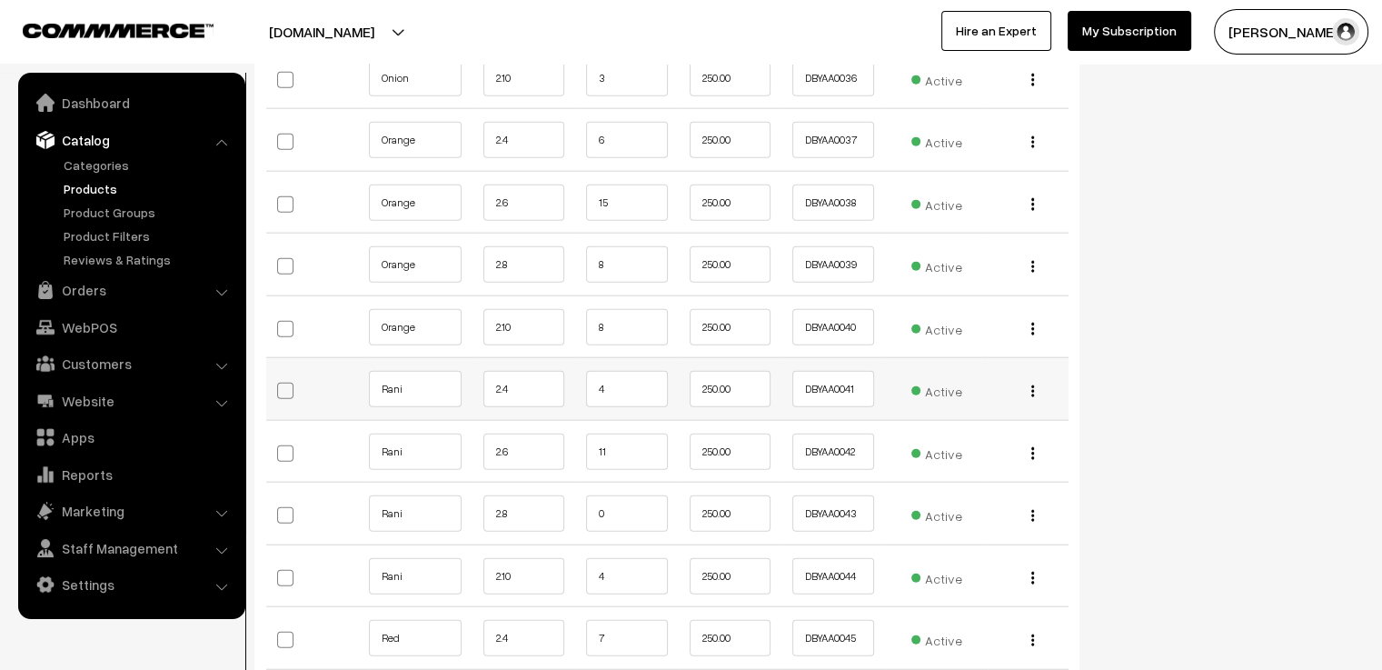
scroll to position [4454, 0]
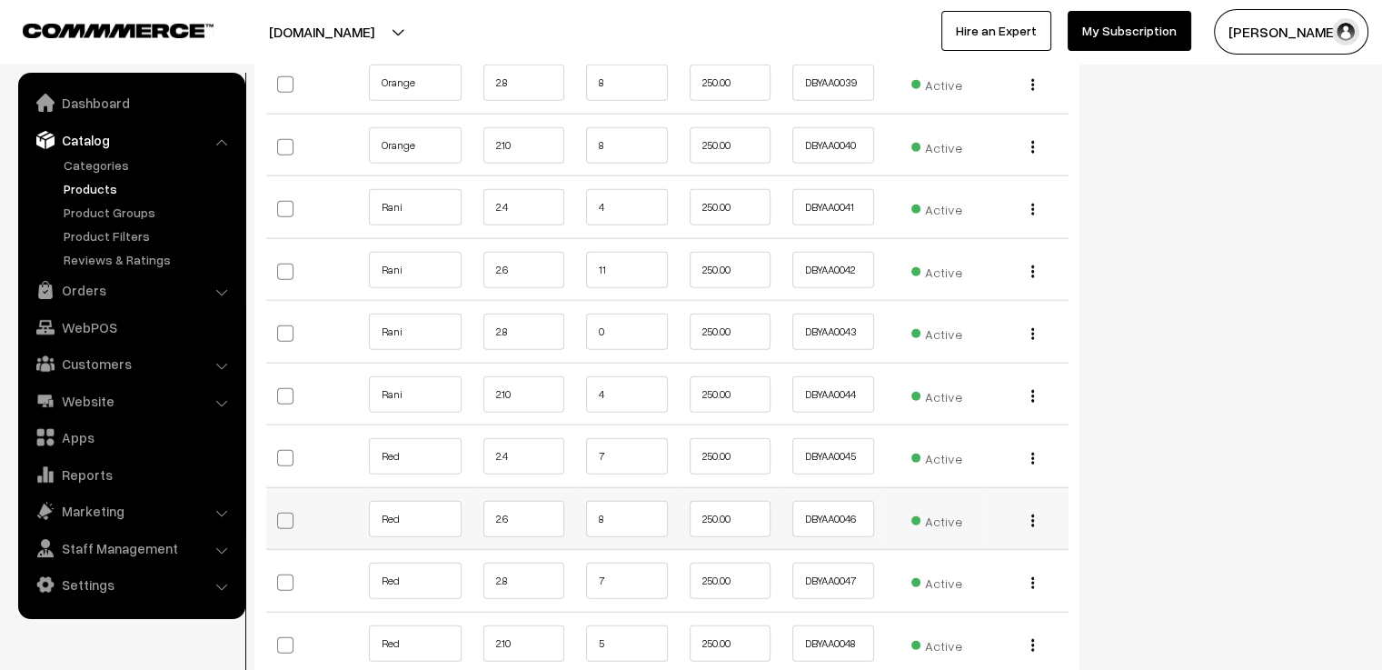
type input "8"
click at [631, 501] on input "8" at bounding box center [627, 519] width 82 height 36
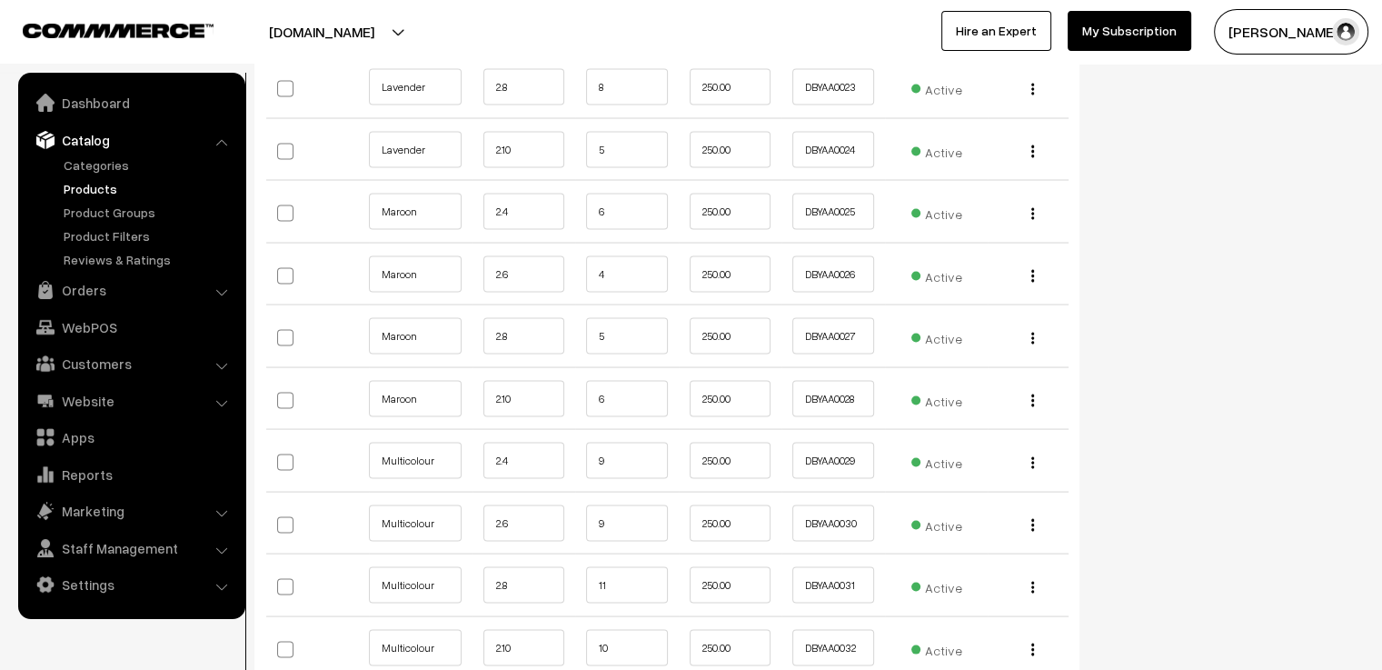
scroll to position [3363, 0]
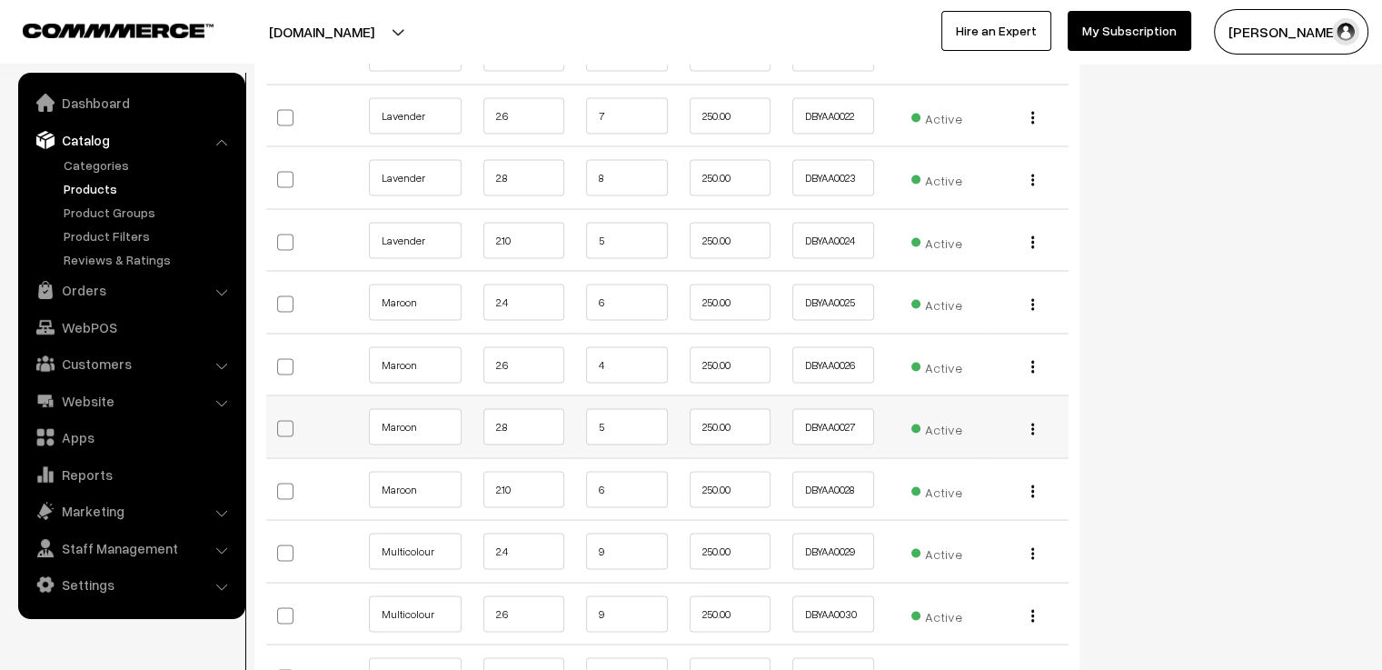
type input "7"
click at [627, 411] on input "5" at bounding box center [627, 426] width 82 height 36
type input "5"
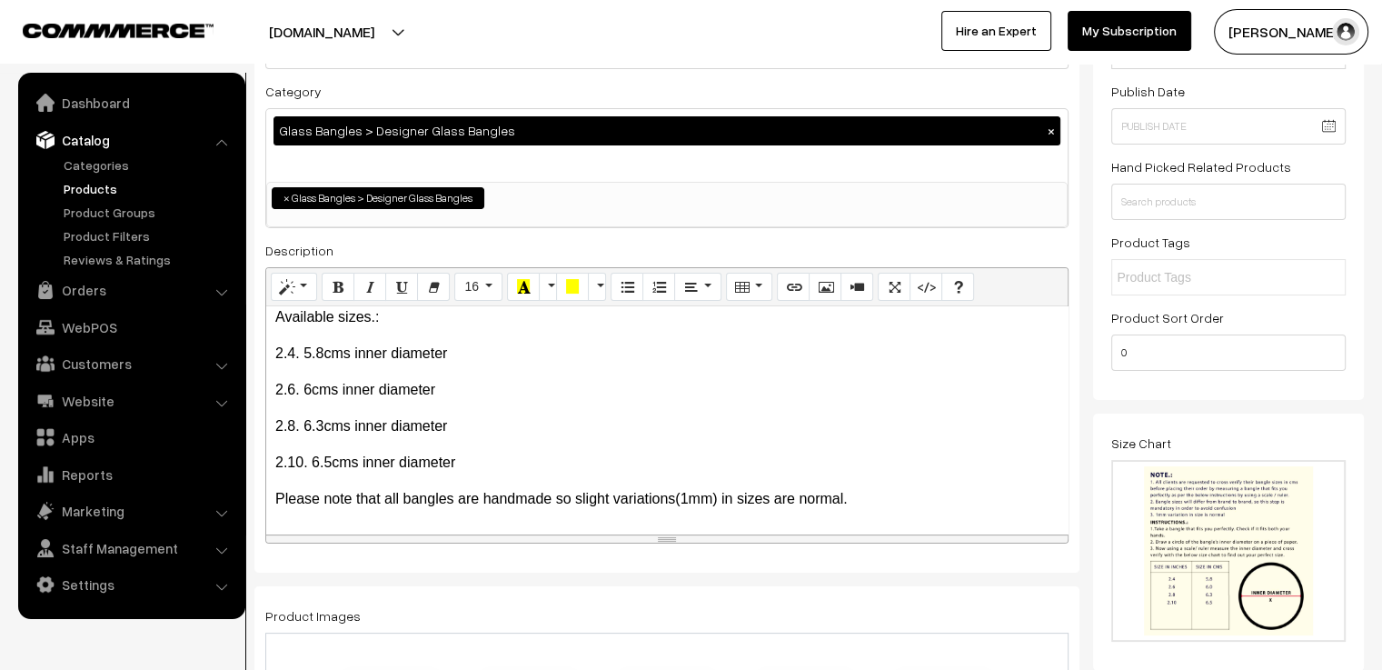
scroll to position [0, 0]
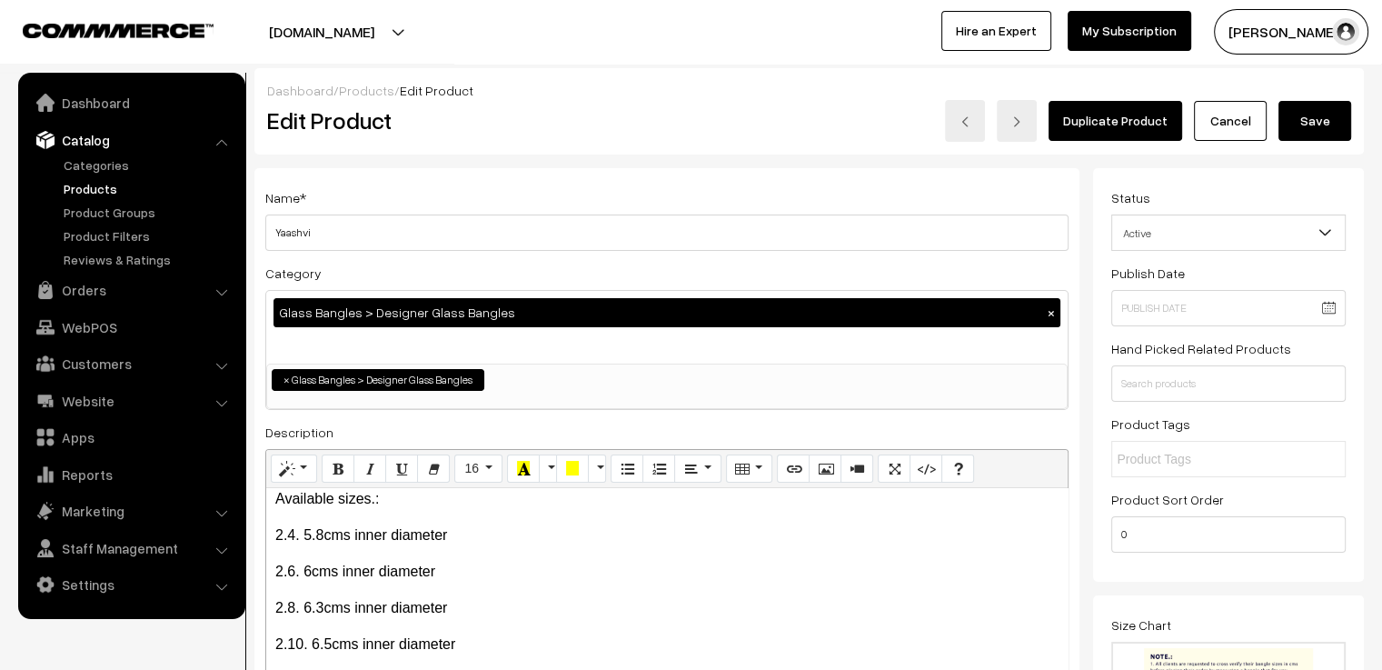
type input "4"
click at [1308, 136] on button "Save" at bounding box center [1315, 121] width 73 height 40
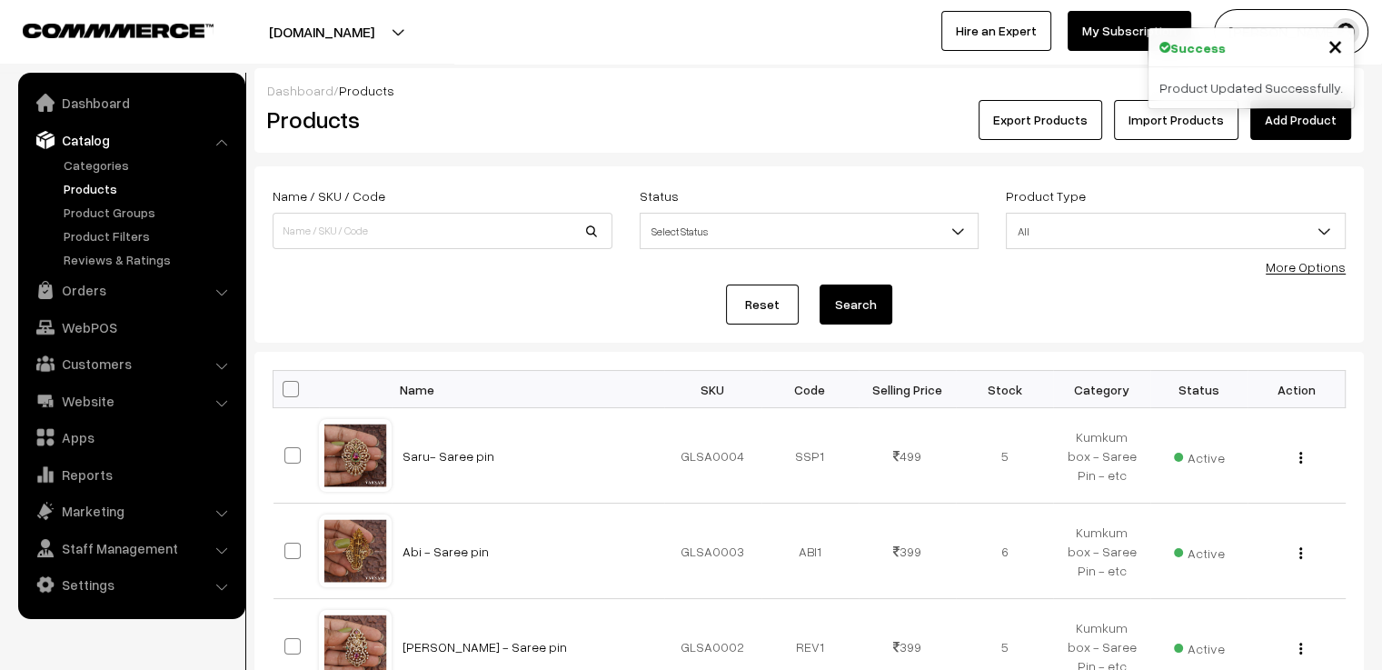
click at [463, 197] on div "Name / SKU / Code" at bounding box center [443, 217] width 340 height 65
click at [454, 251] on div "Name / SKU / Code" at bounding box center [442, 222] width 367 height 75
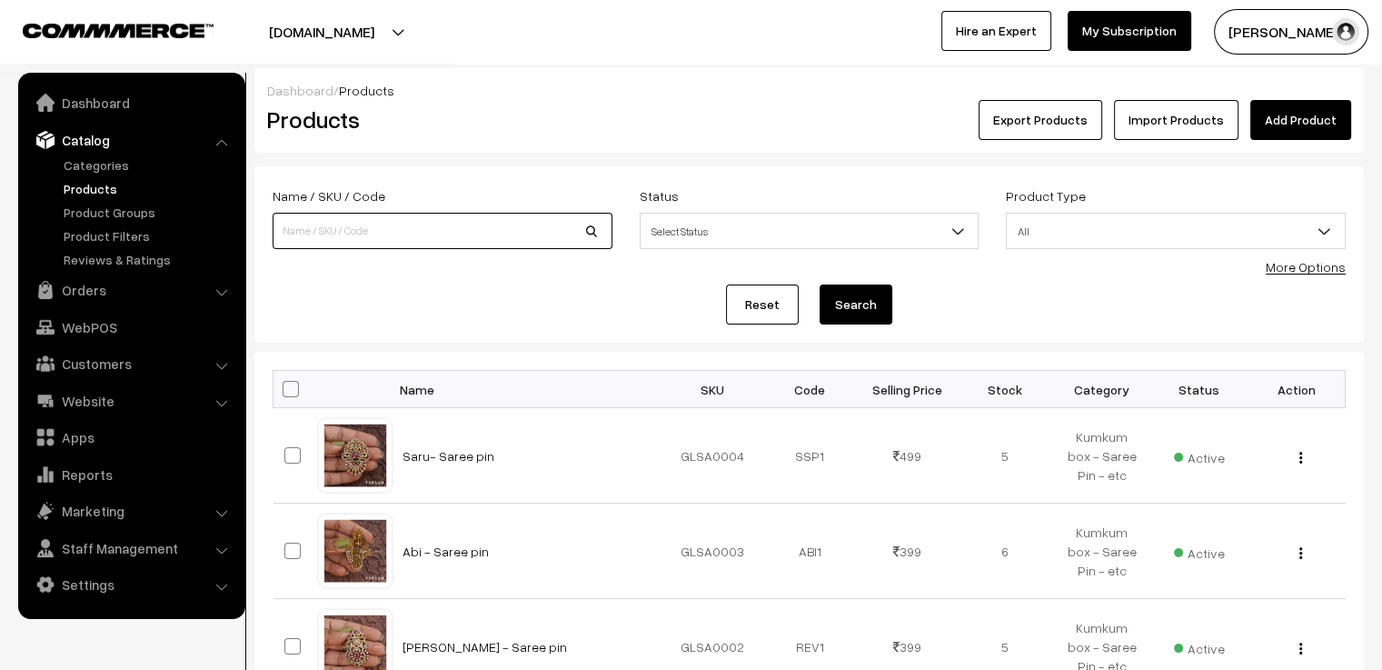
click at [453, 245] on input at bounding box center [443, 231] width 340 height 36
type input "vandhana"
click at [820, 284] on button "Search" at bounding box center [856, 304] width 73 height 40
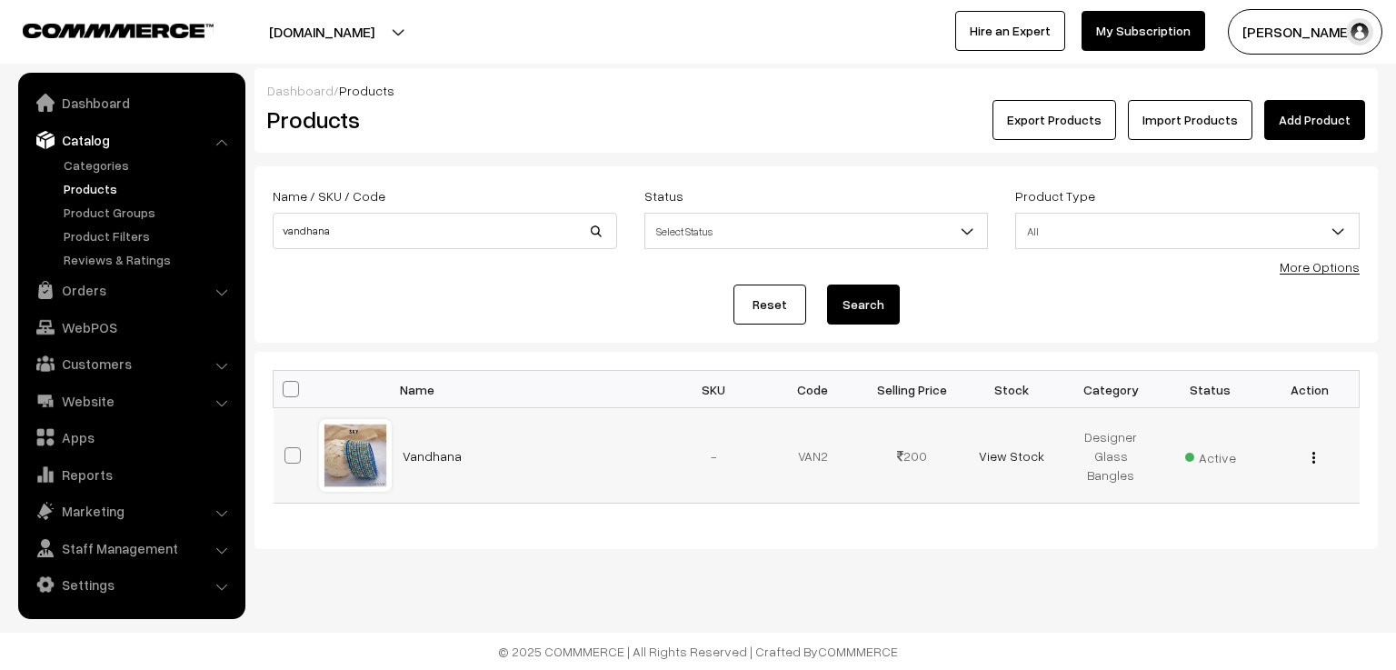
click at [324, 462] on div at bounding box center [355, 455] width 69 height 69
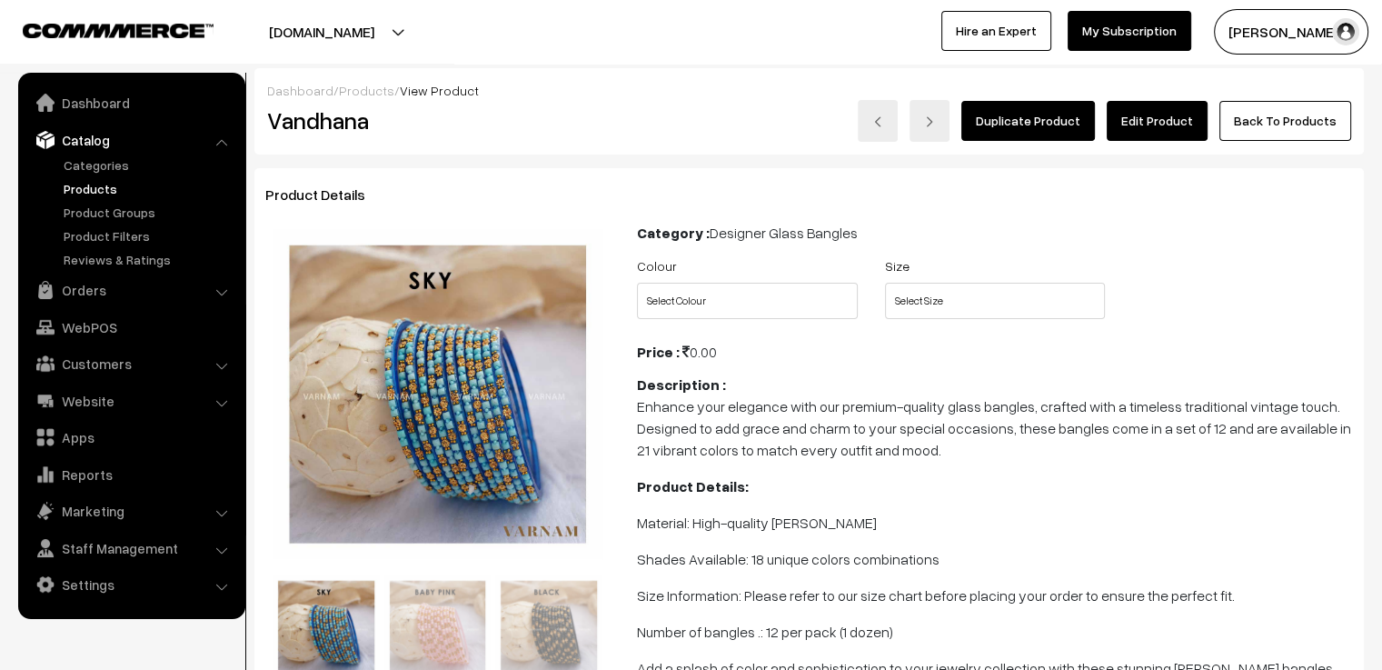
click at [1152, 118] on link "Edit Product" at bounding box center [1157, 121] width 101 height 40
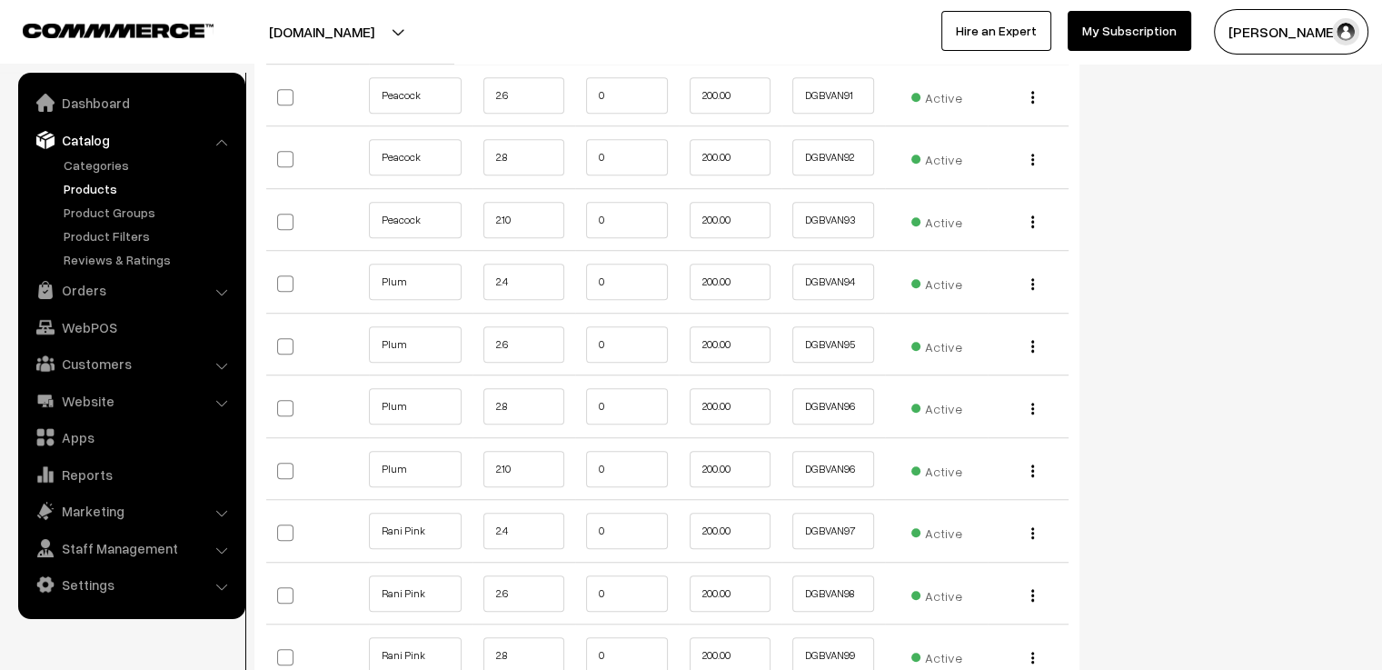
scroll to position [8362, 0]
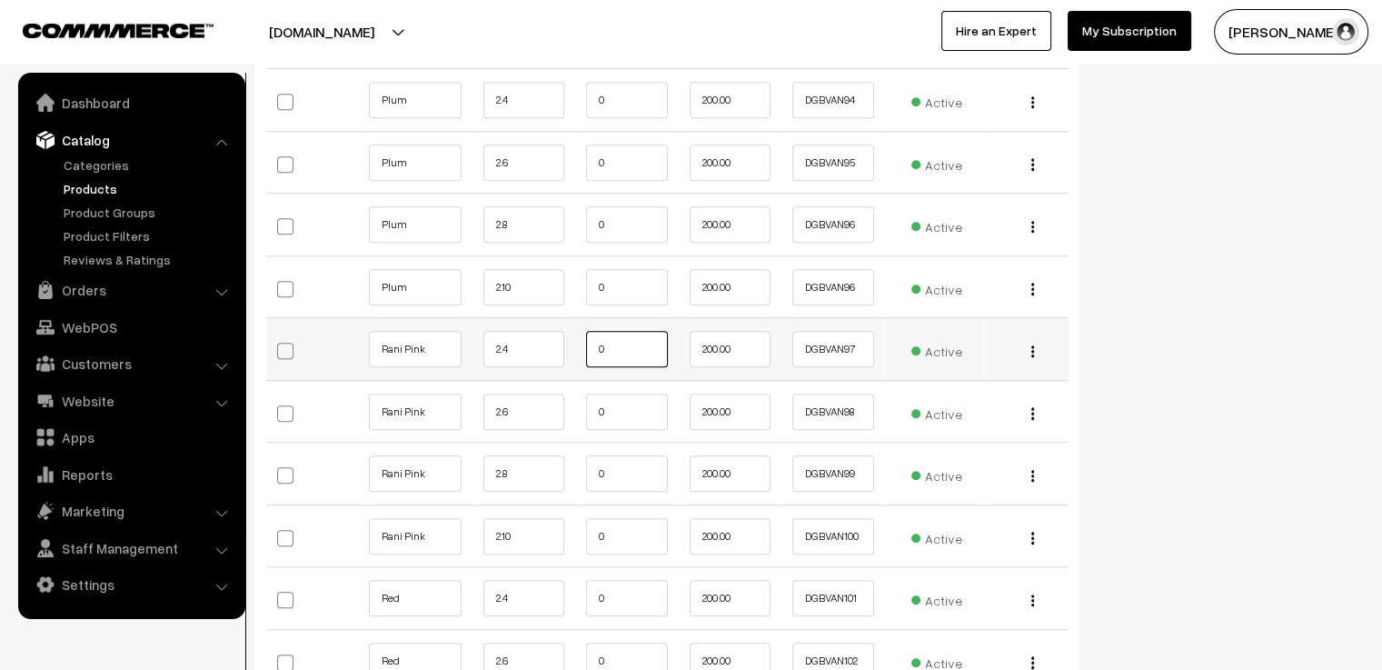
click at [621, 331] on input "0" at bounding box center [627, 349] width 82 height 36
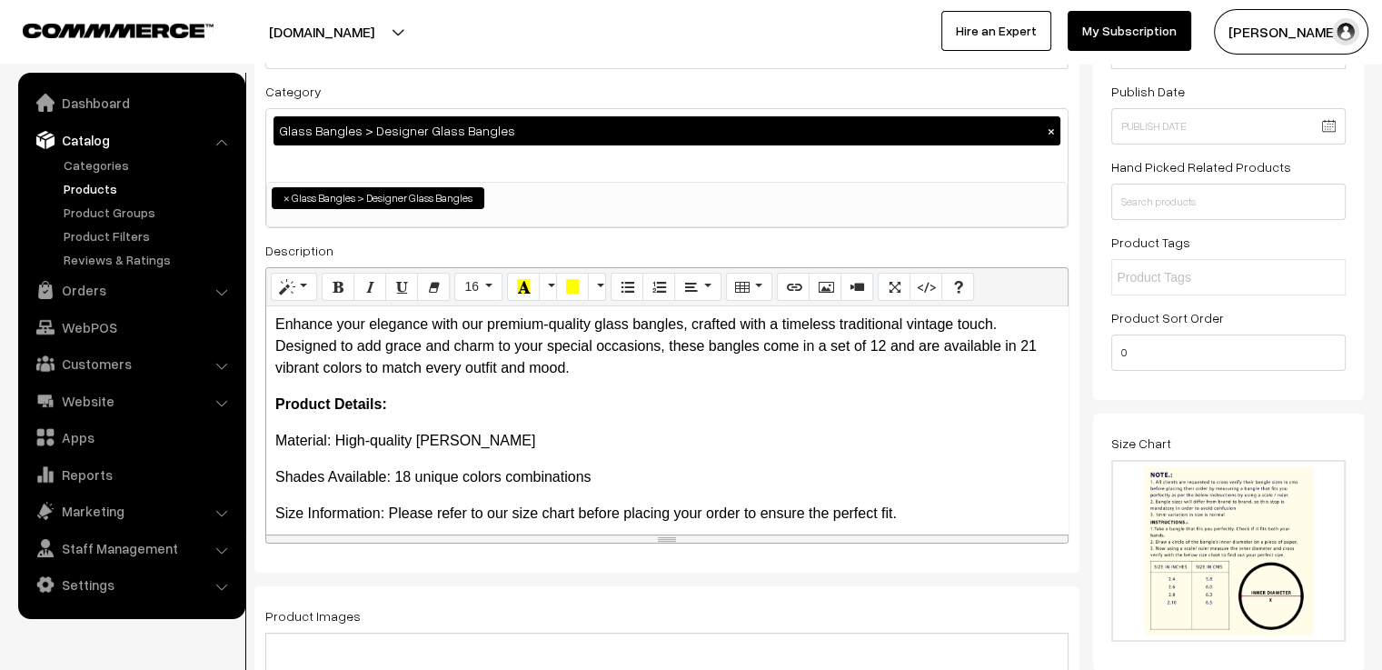
scroll to position [0, 0]
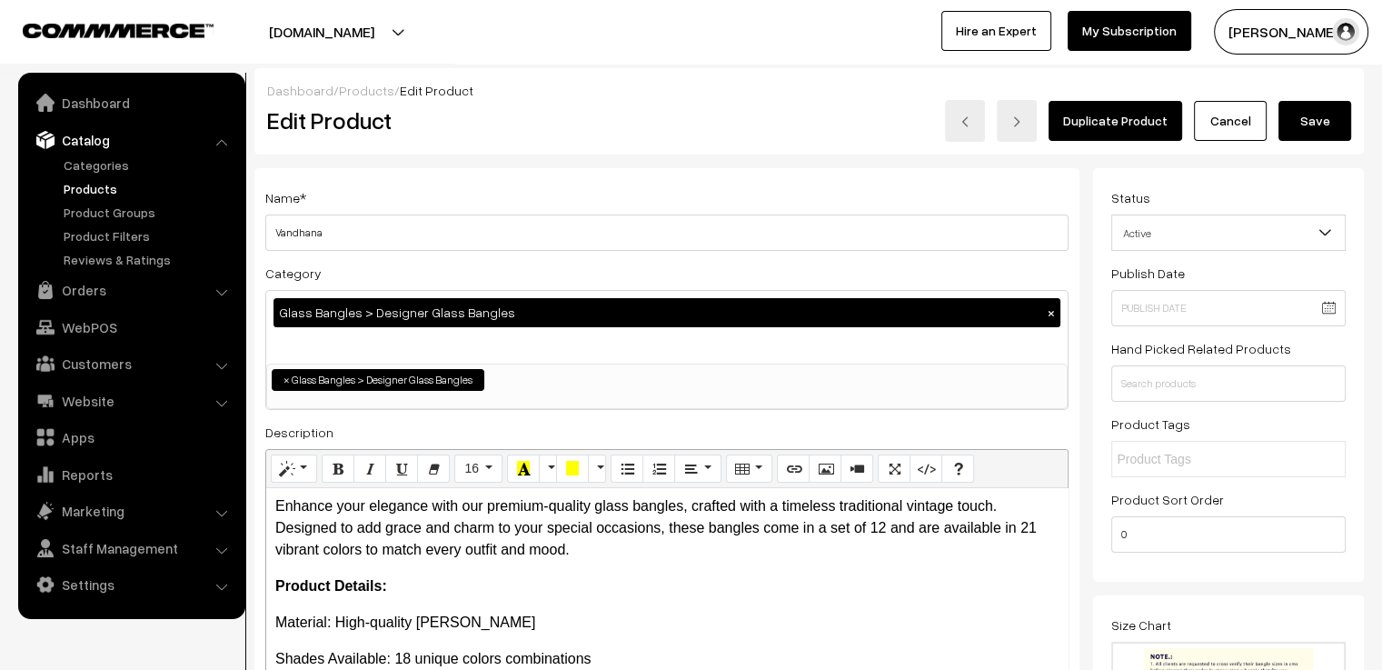
click at [1287, 108] on button "Save" at bounding box center [1315, 121] width 73 height 40
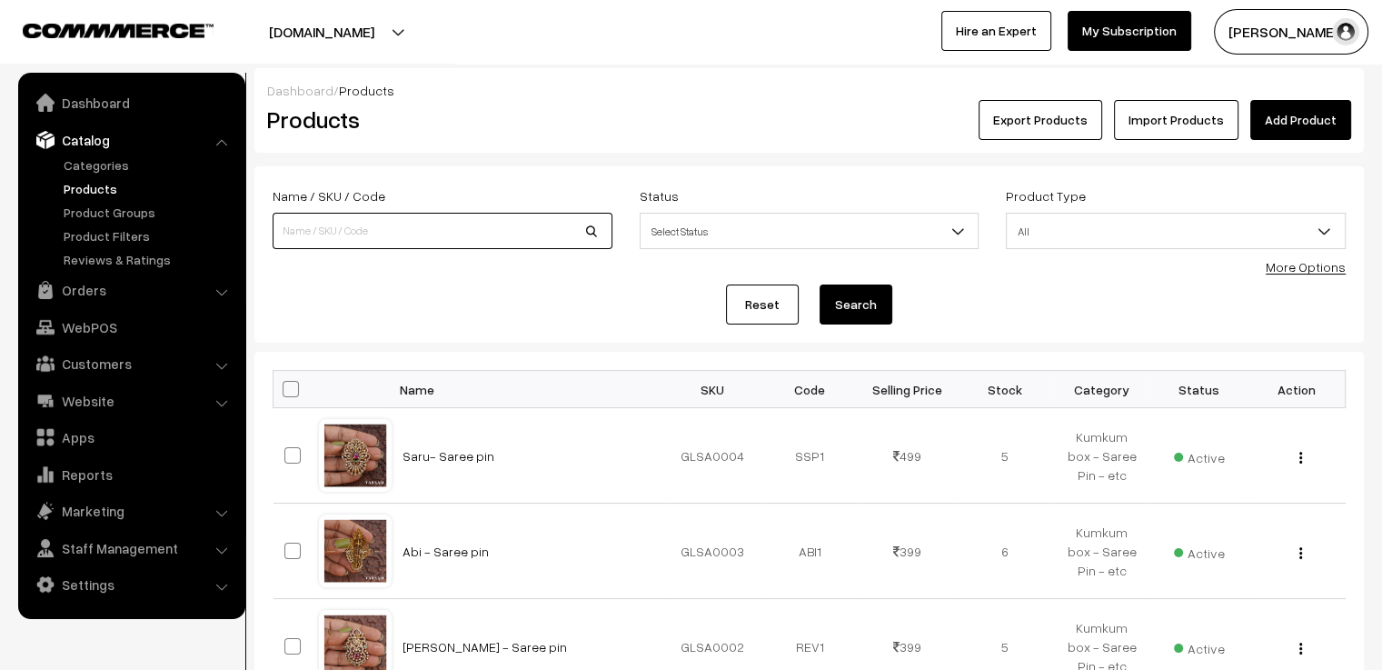
click at [358, 243] on input at bounding box center [443, 231] width 340 height 36
type input "mystric charm"
click at [820, 284] on button "Search" at bounding box center [856, 304] width 73 height 40
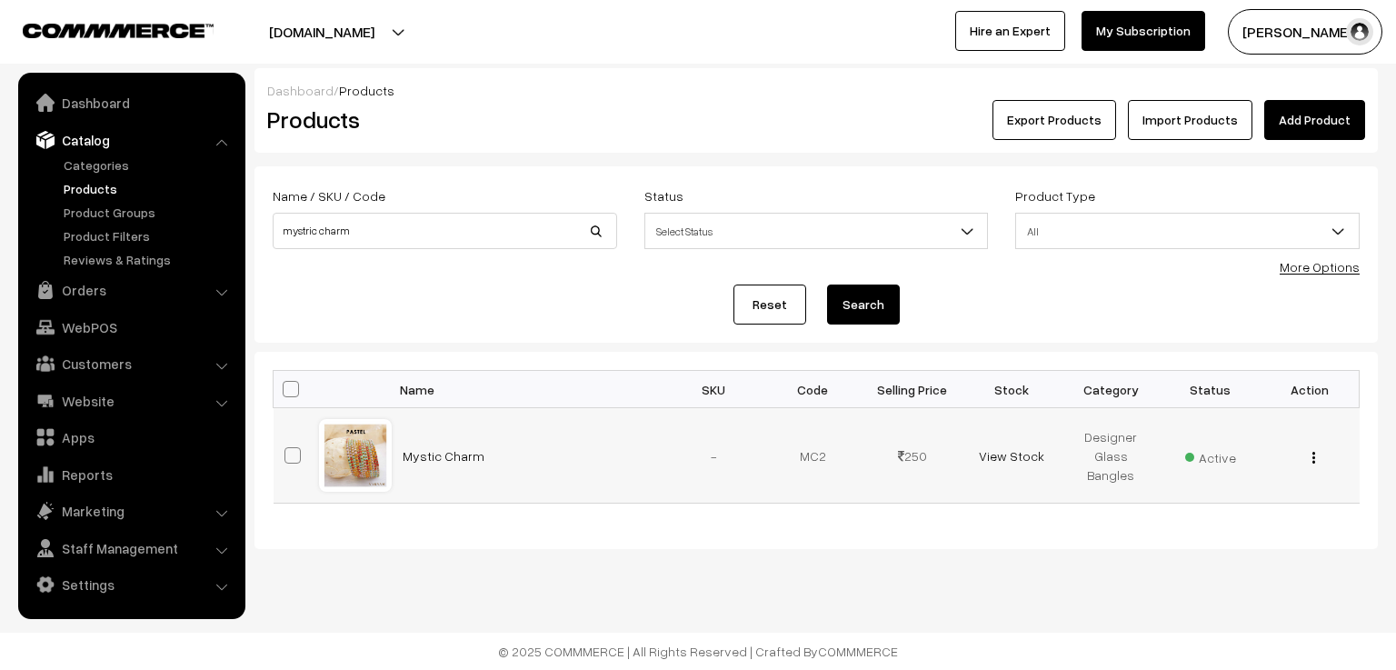
click at [355, 461] on div at bounding box center [355, 455] width 69 height 69
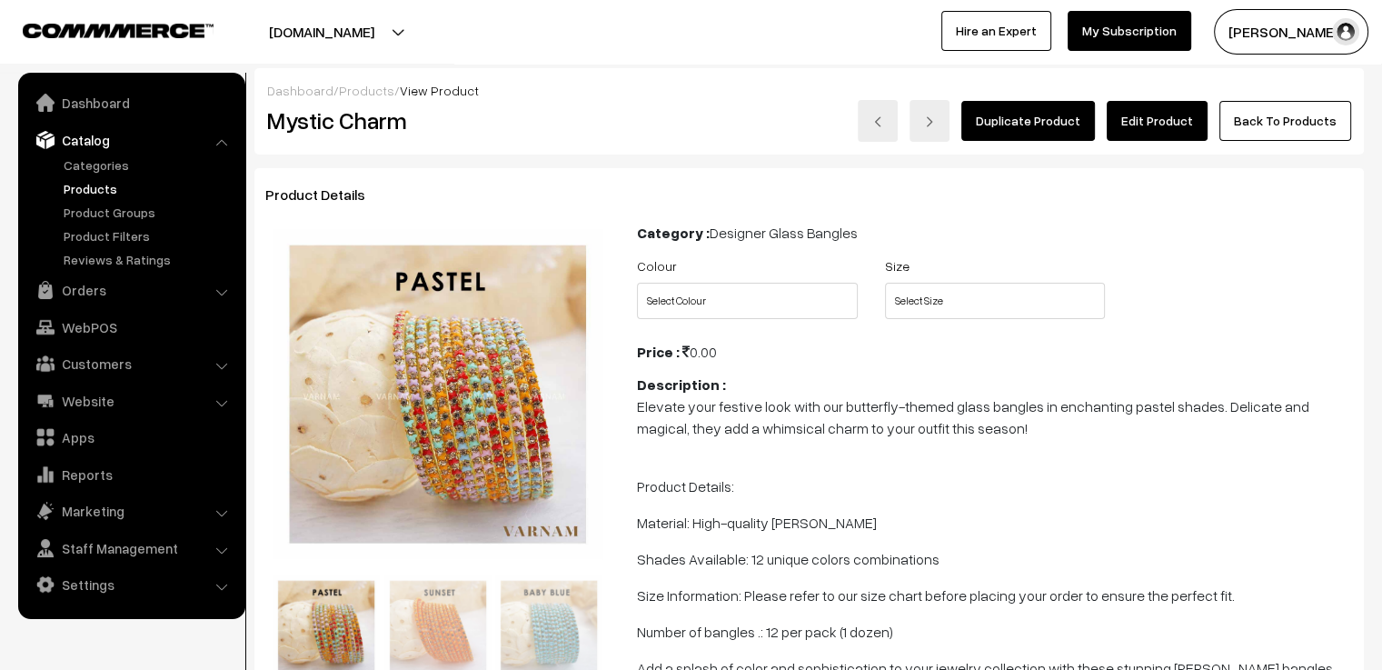
click at [1185, 112] on link "Edit Product" at bounding box center [1157, 121] width 101 height 40
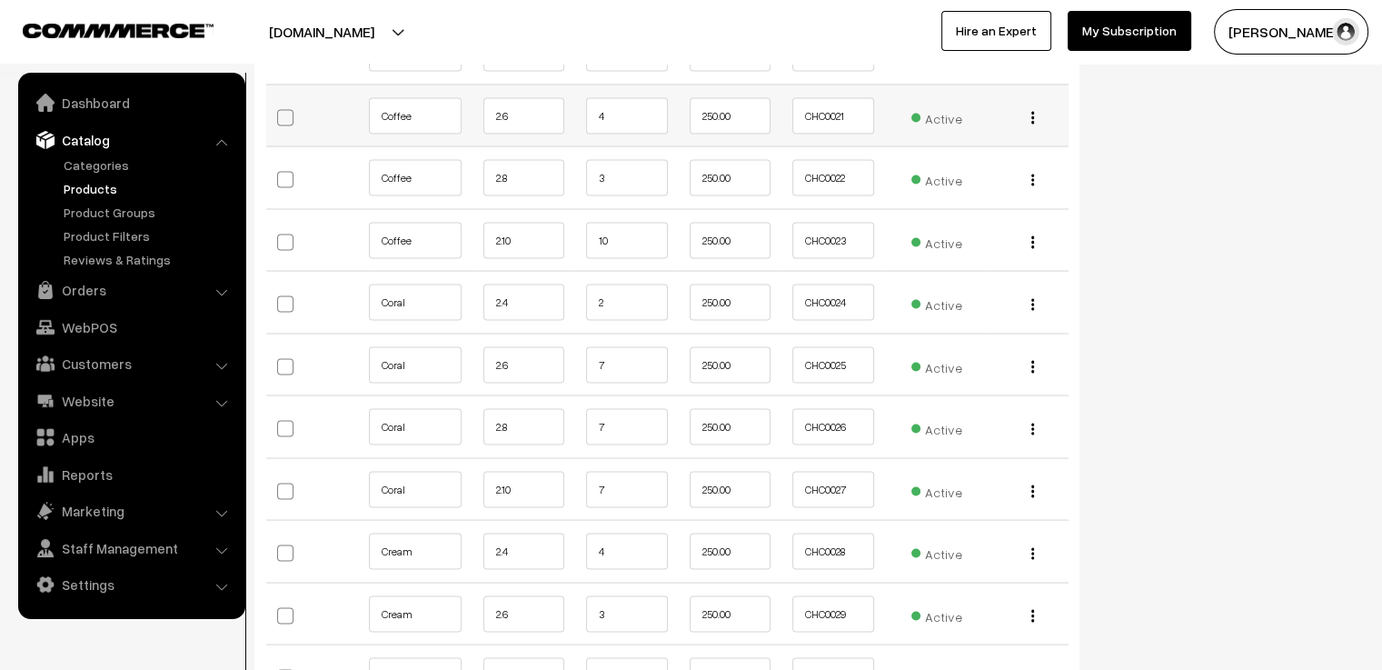
scroll to position [3454, 0]
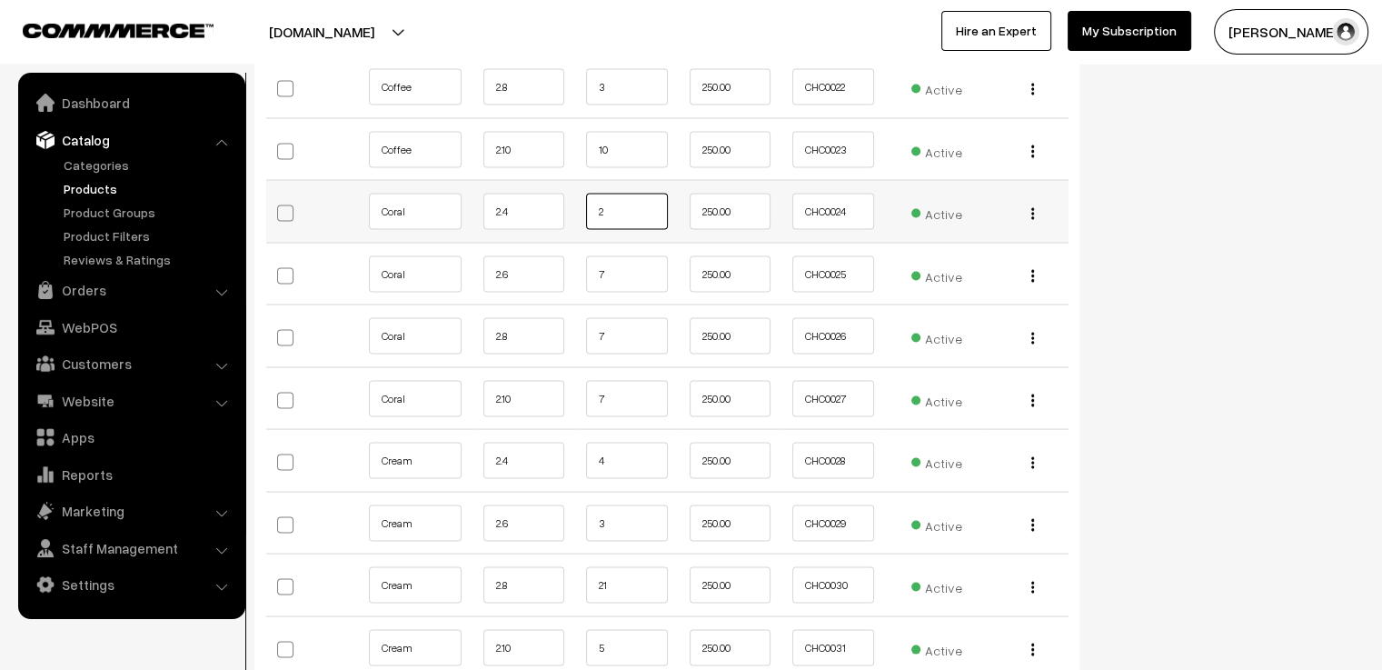
click at [636, 193] on input "2" at bounding box center [627, 211] width 82 height 36
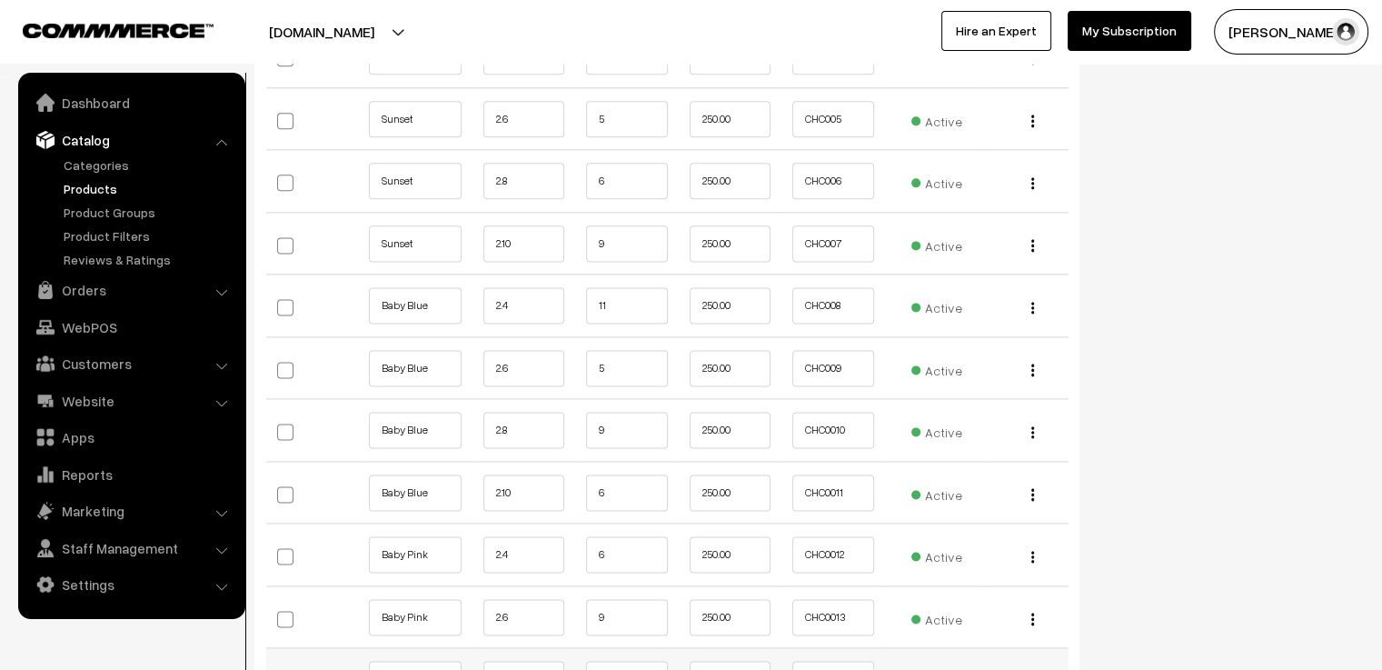
scroll to position [2090, 0]
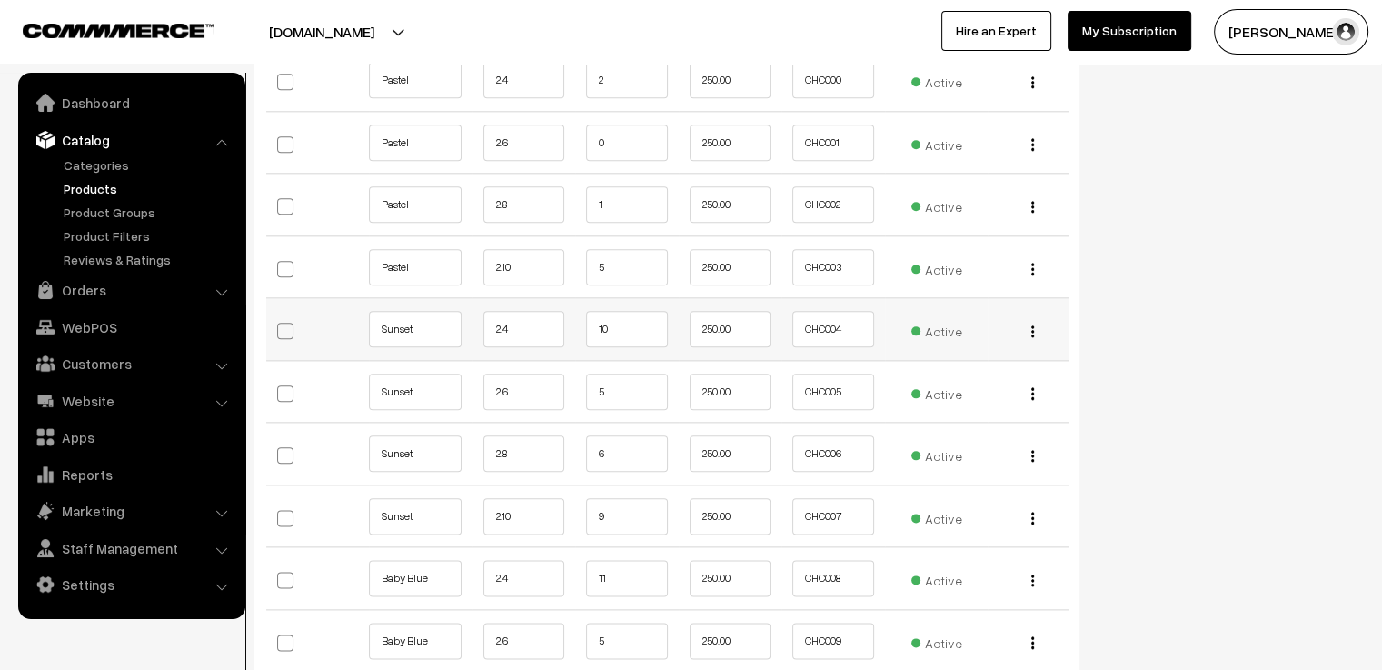
type input "1"
click at [613, 312] on input "10" at bounding box center [627, 329] width 82 height 36
type input "1"
type input "8"
click at [630, 435] on input "6" at bounding box center [627, 453] width 82 height 36
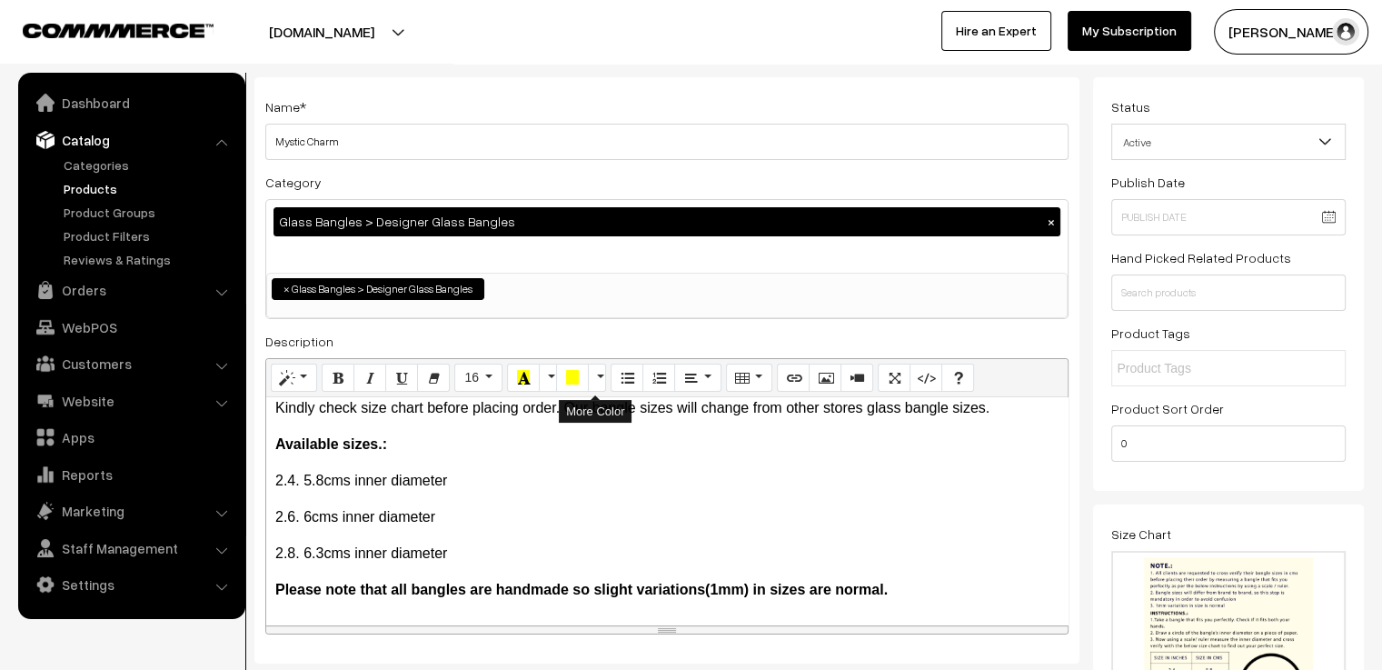
scroll to position [0, 0]
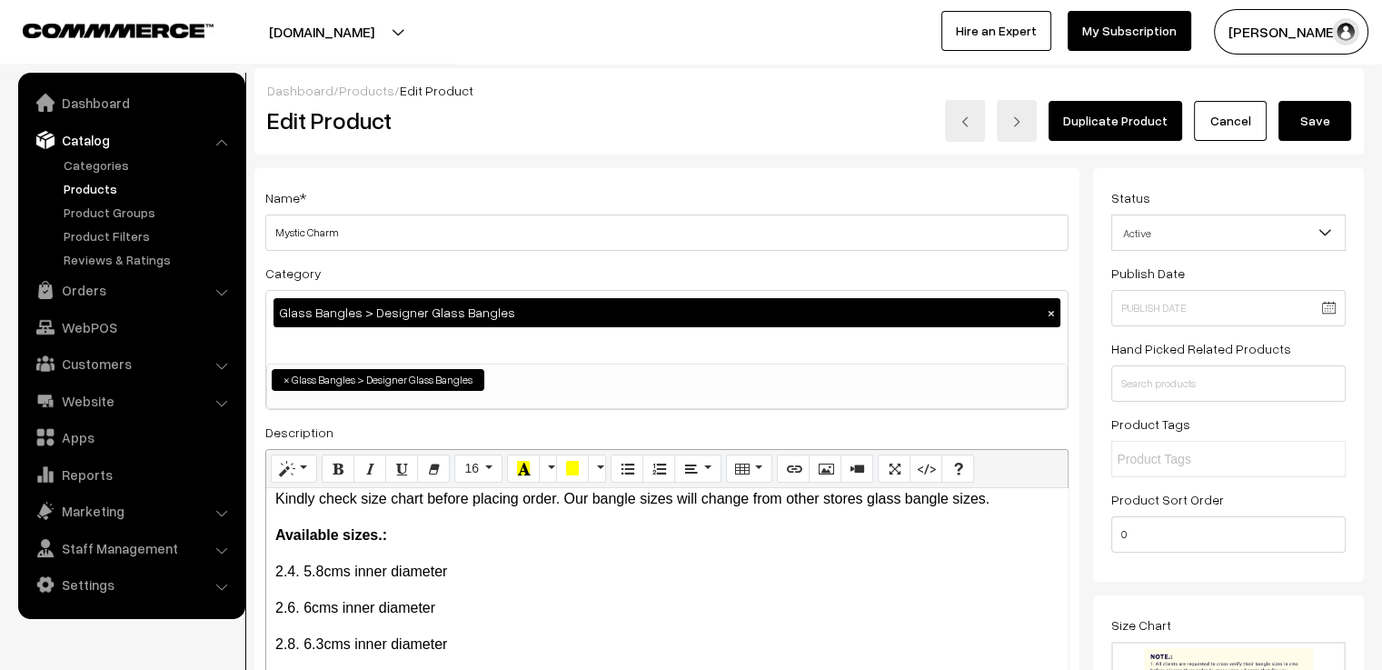
type input "5"
click at [1326, 119] on button "Save" at bounding box center [1315, 121] width 73 height 40
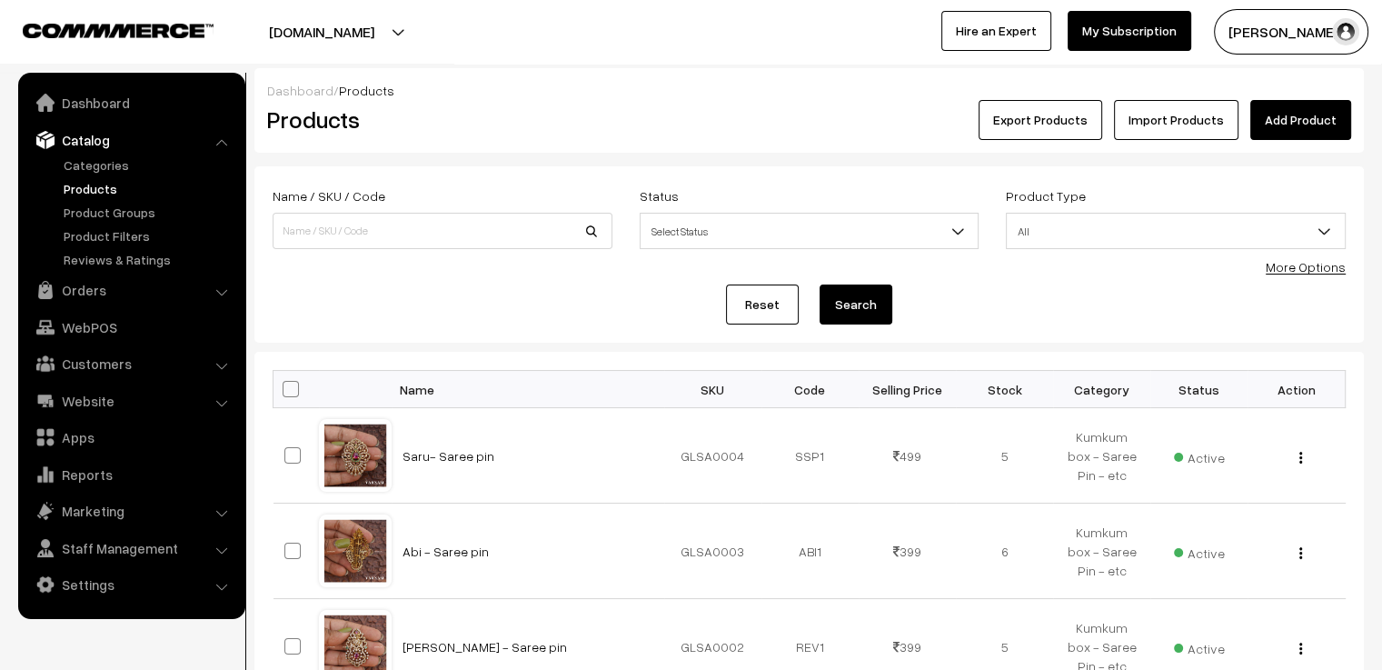
click at [326, 214] on div "Name / SKU / Code" at bounding box center [443, 217] width 340 height 65
click at [338, 235] on input at bounding box center [443, 231] width 340 height 36
type input "[PERSON_NAME]"
click at [820, 284] on button "Search" at bounding box center [856, 304] width 73 height 40
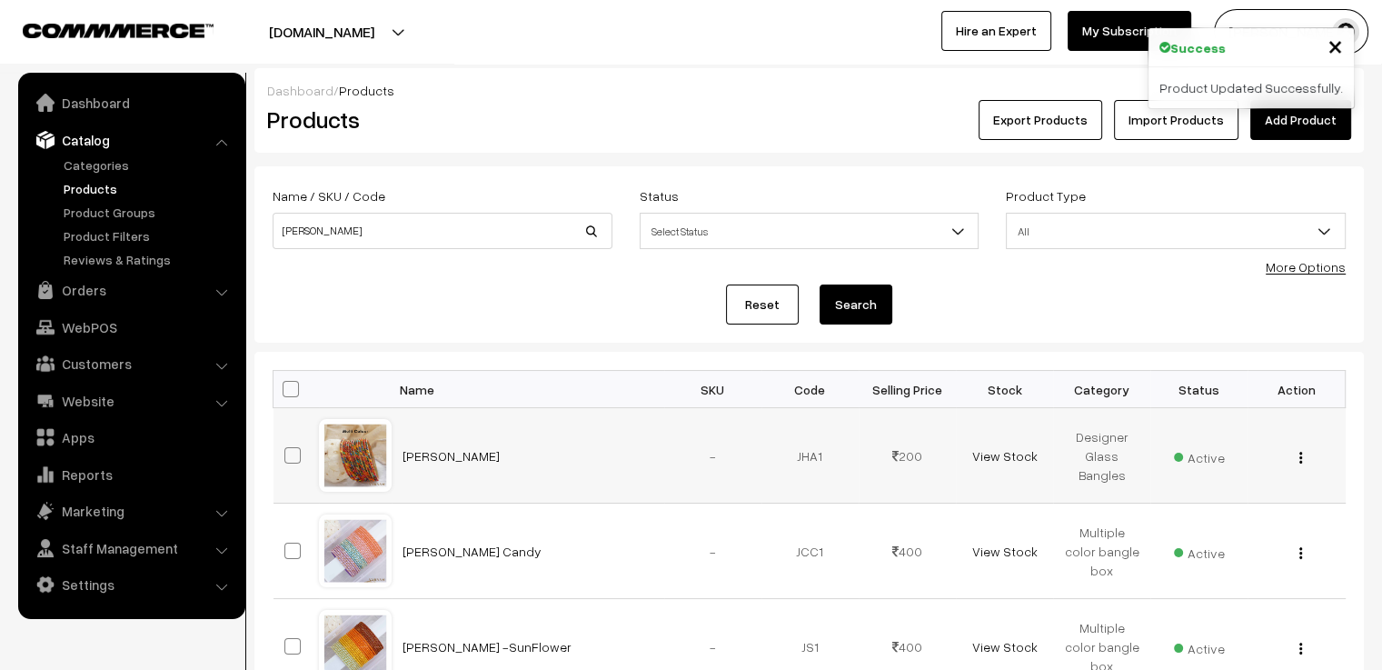
click at [312, 454] on td at bounding box center [296, 455] width 45 height 95
click at [342, 445] on div at bounding box center [355, 455] width 69 height 69
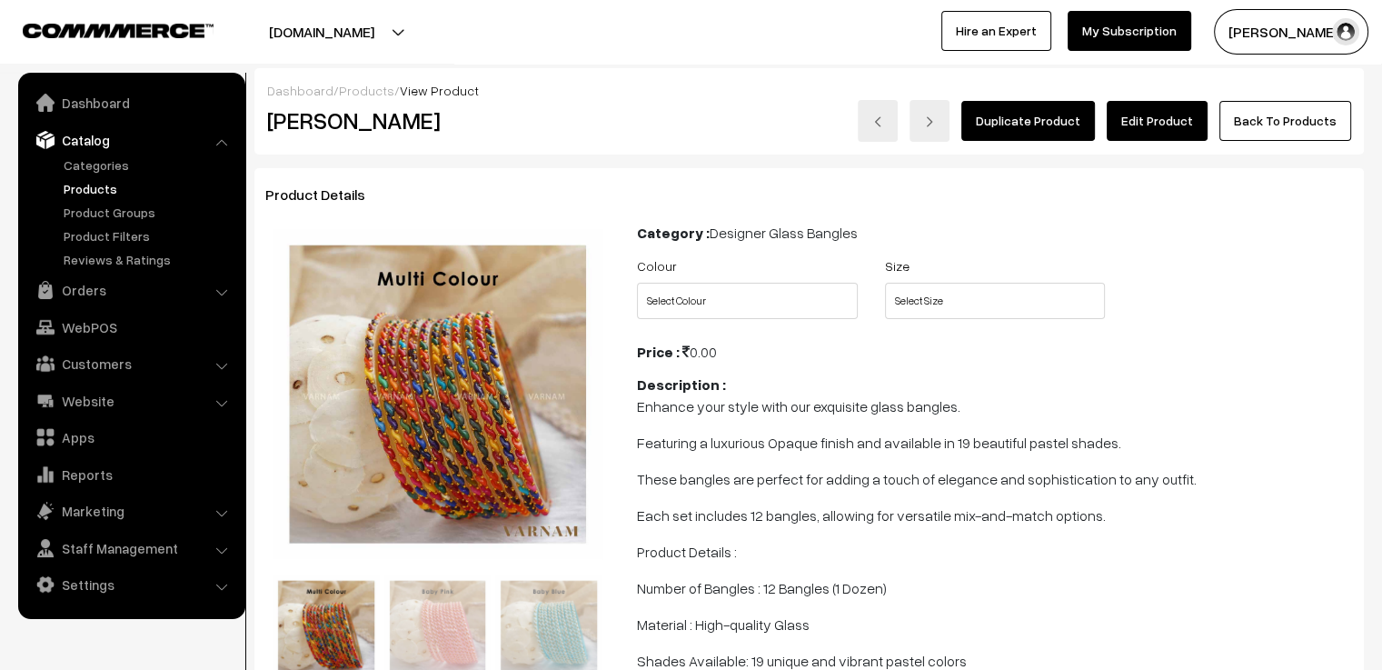
click at [1154, 131] on link "Edit Product" at bounding box center [1157, 121] width 101 height 40
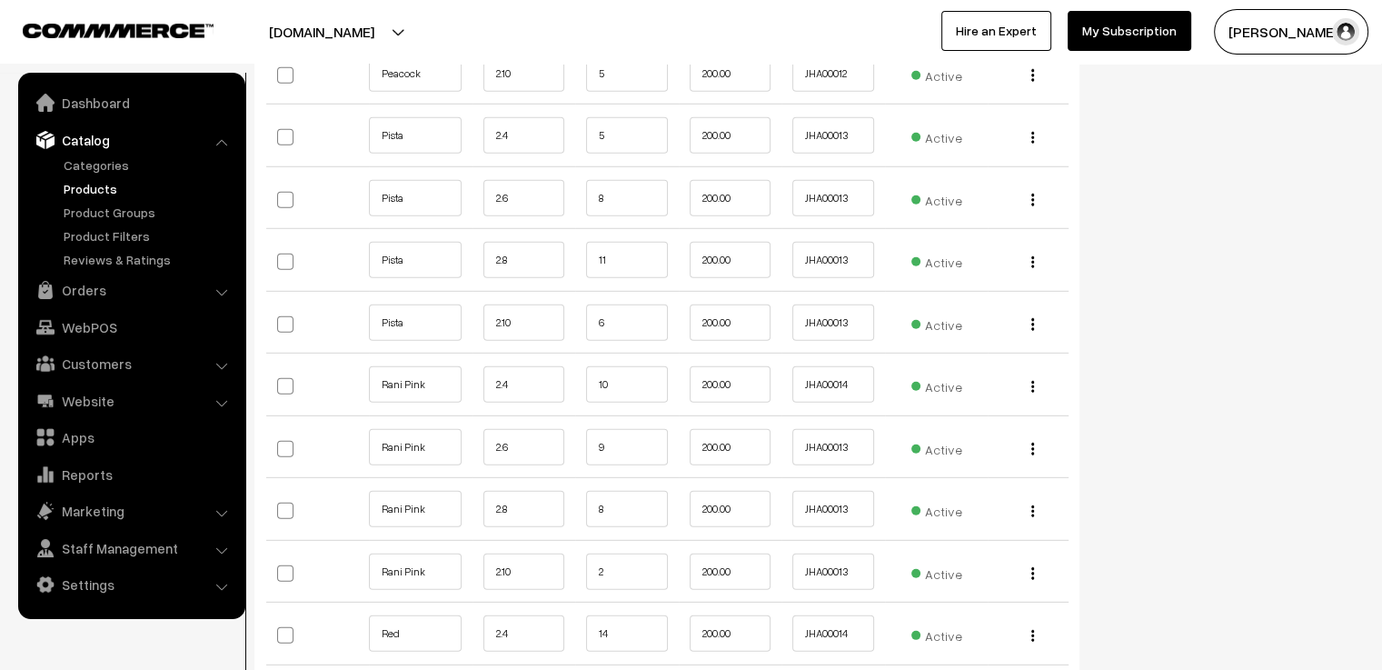
scroll to position [5453, 0]
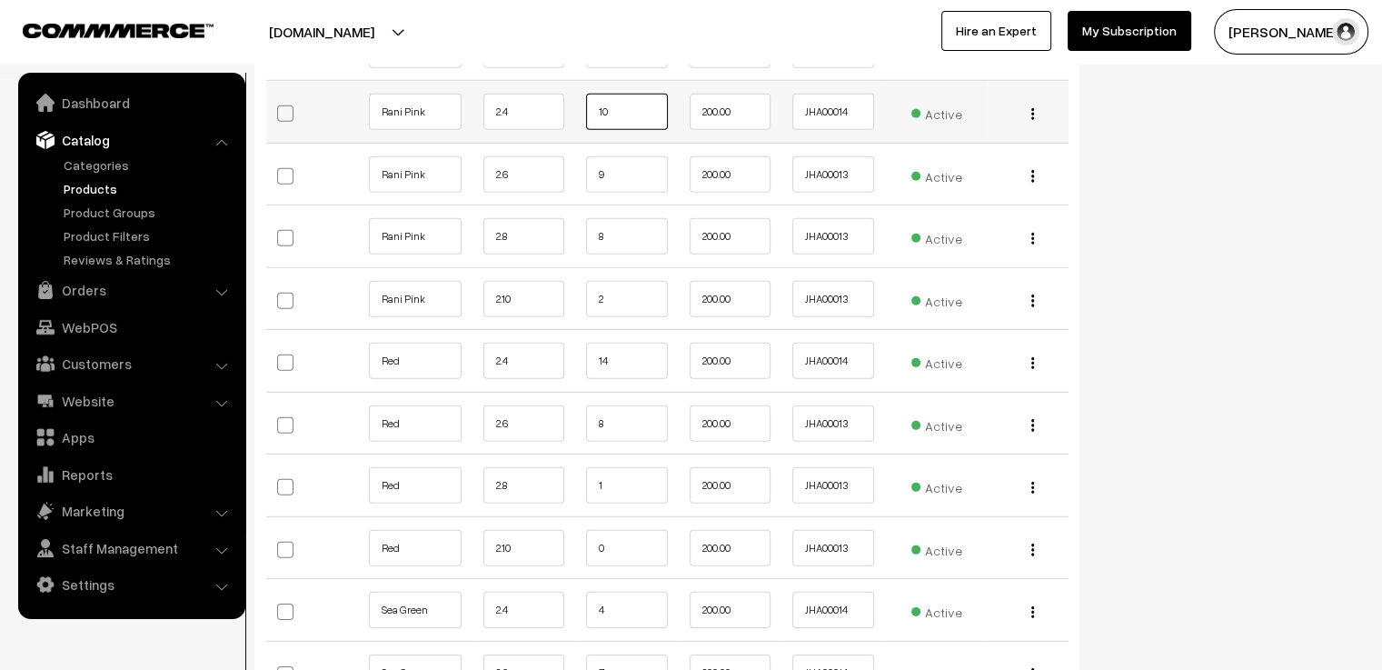
click at [628, 94] on input "10" at bounding box center [627, 112] width 82 height 36
type input "1"
type input "9"
click at [626, 156] on input "9" at bounding box center [627, 174] width 82 height 36
type input "8"
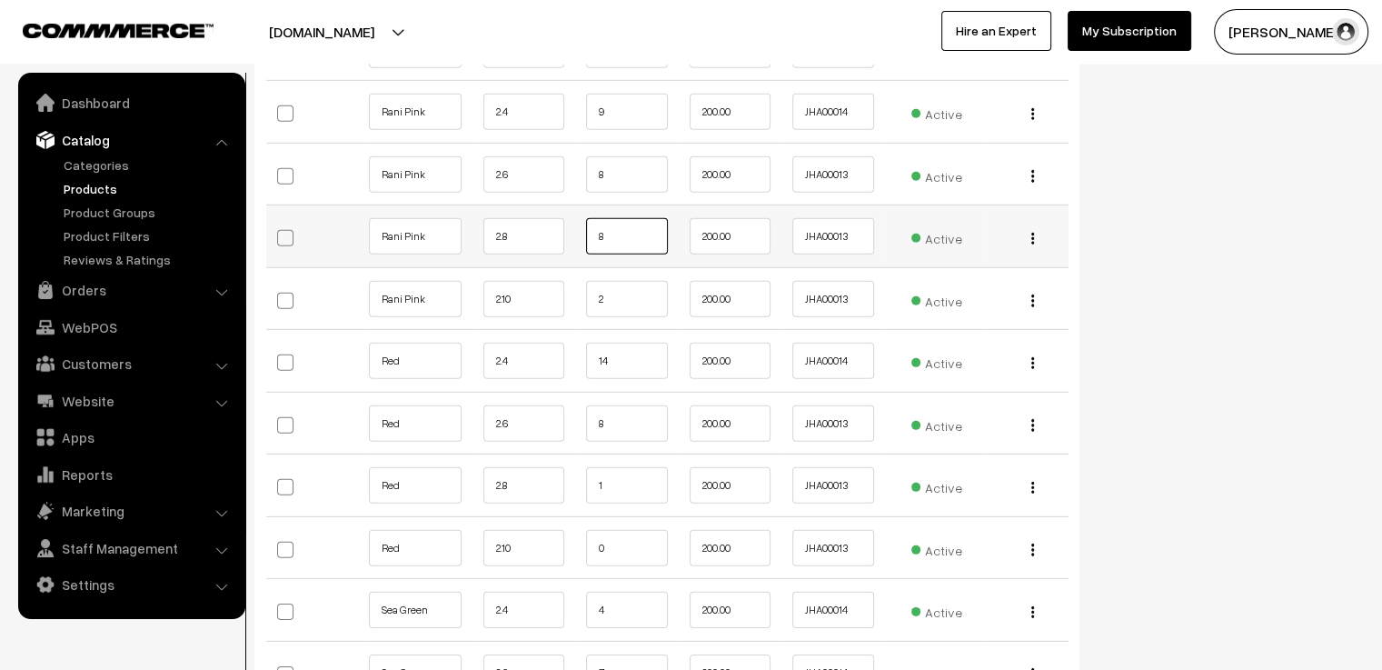
click at [609, 218] on input "8" at bounding box center [627, 236] width 82 height 36
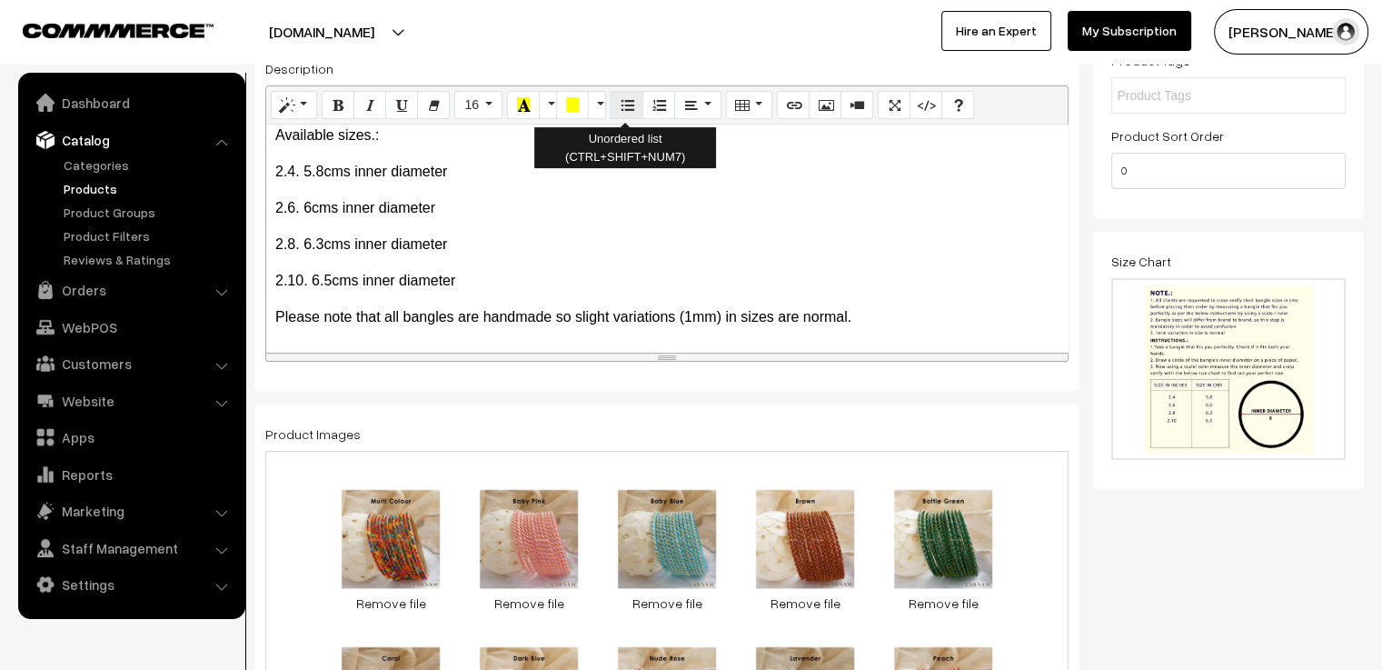
scroll to position [0, 0]
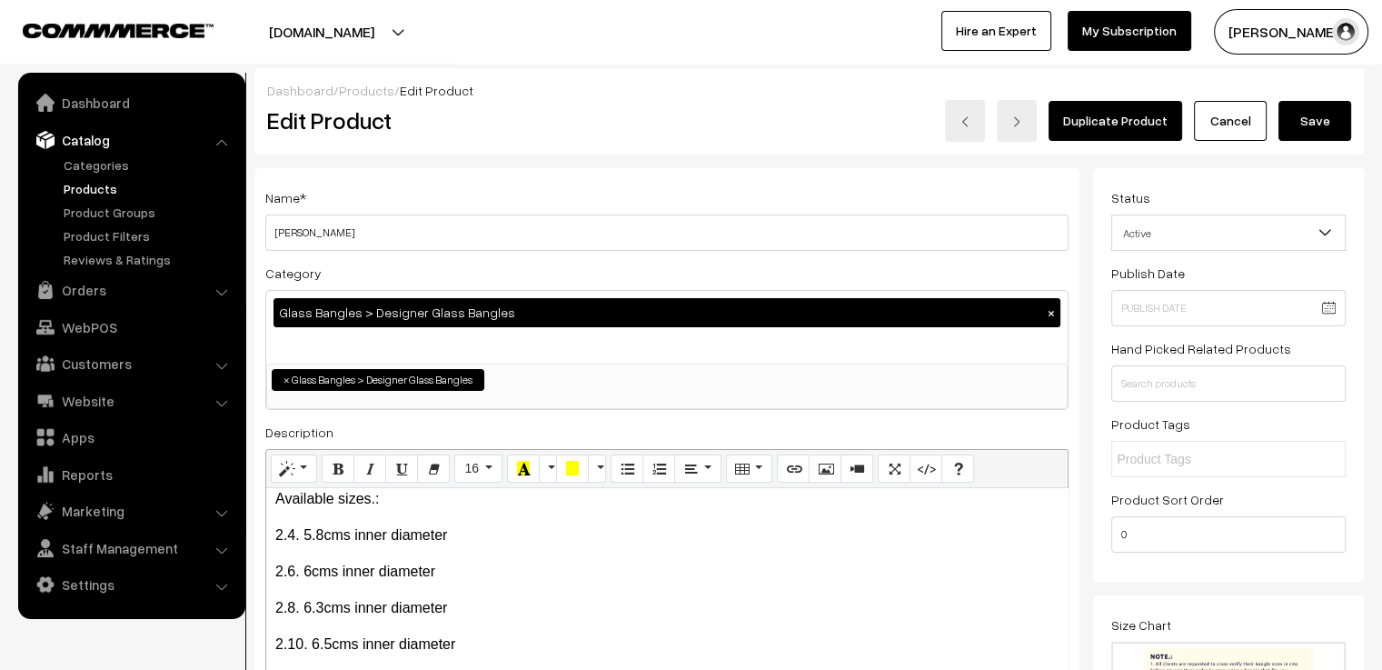
type input "7"
click at [1308, 145] on div "Dashboard / Products / Edit Product Edit Product Duplicate Product Cancel Save" at bounding box center [809, 111] width 1110 height 86
click at [1311, 126] on button "Save" at bounding box center [1315, 121] width 73 height 40
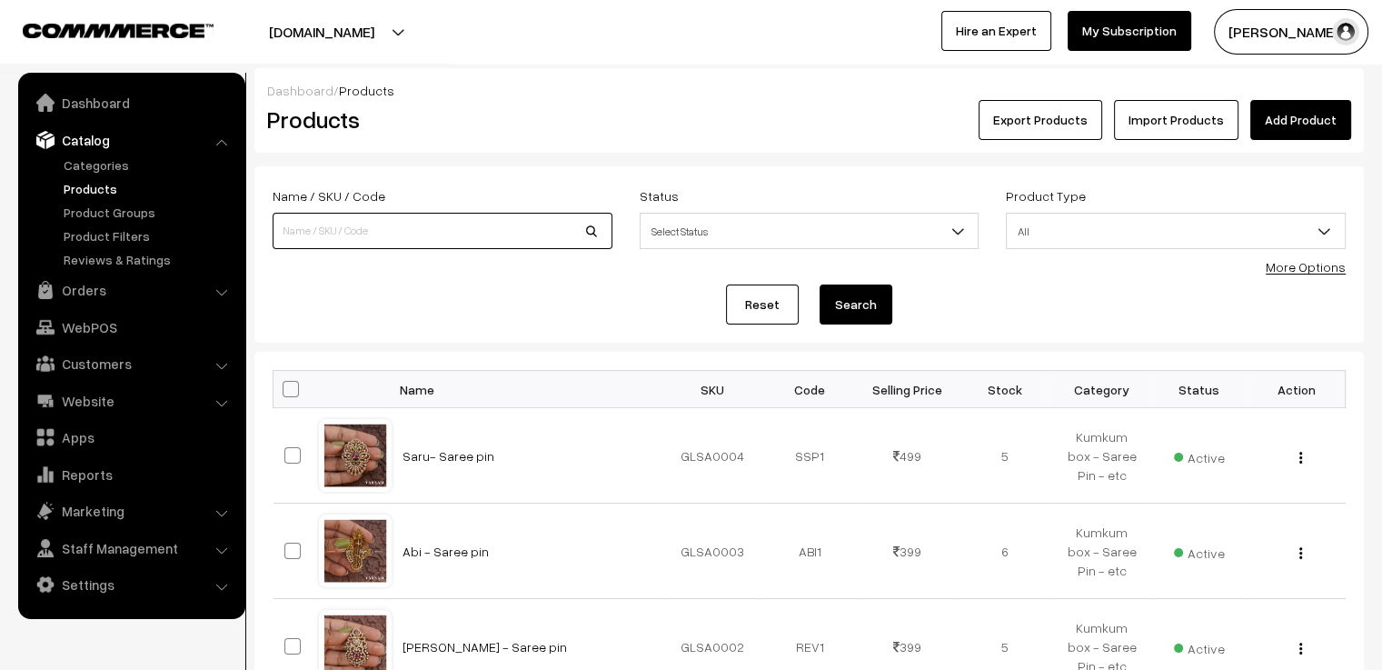
click at [541, 214] on input at bounding box center [443, 231] width 340 height 36
type input "[PERSON_NAME]"
click at [820, 284] on button "Search" at bounding box center [856, 304] width 73 height 40
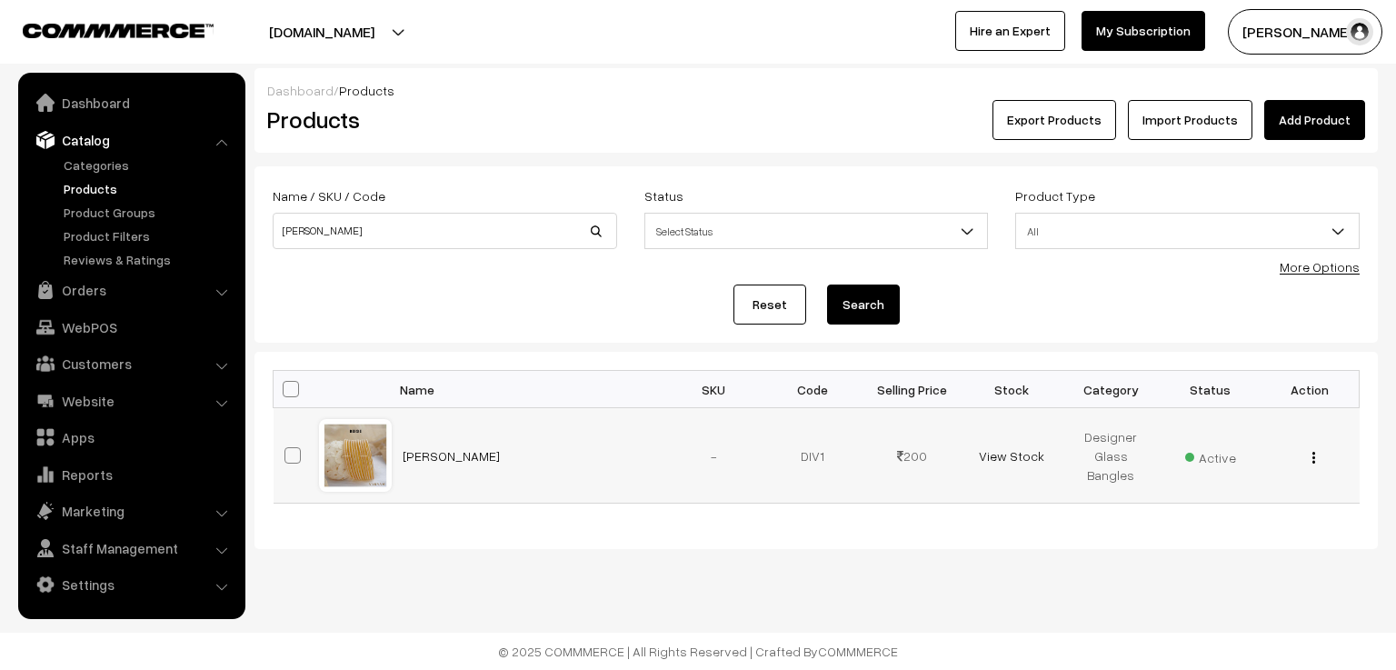
click at [364, 465] on div at bounding box center [355, 455] width 69 height 69
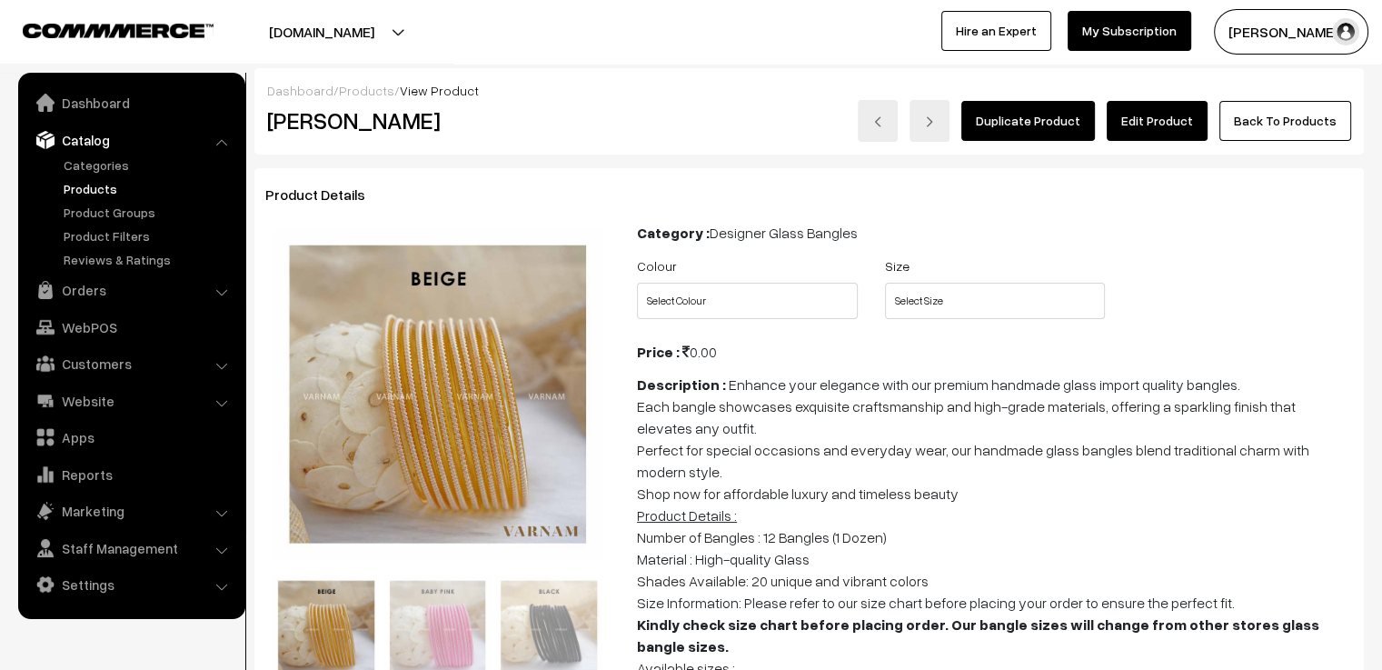
click at [1160, 103] on link "Edit Product" at bounding box center [1157, 121] width 101 height 40
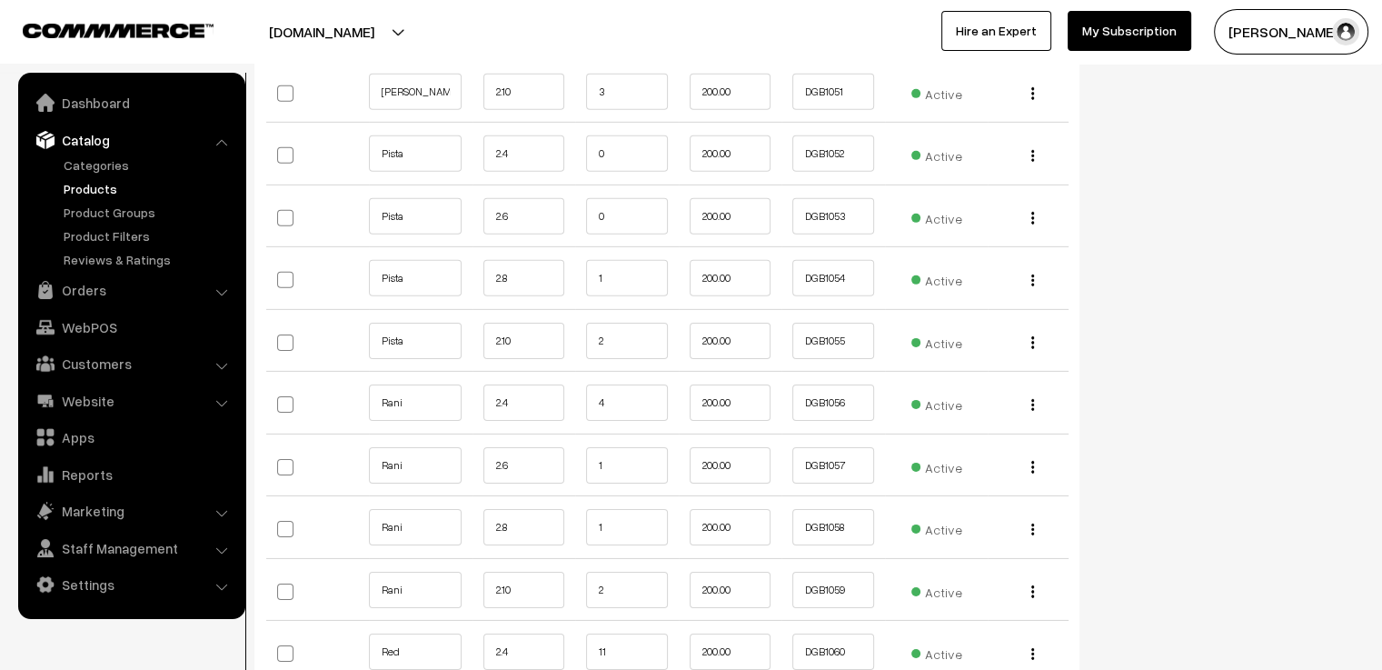
scroll to position [5999, 0]
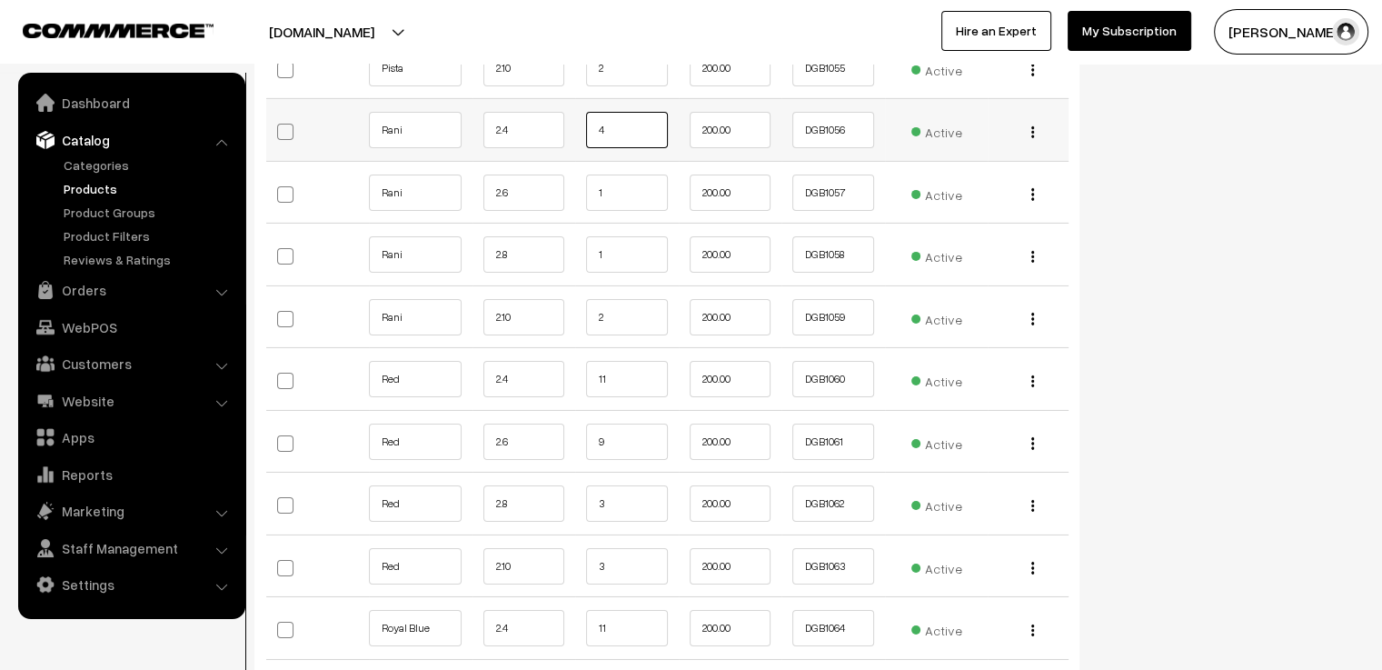
click at [658, 112] on input "4" at bounding box center [627, 130] width 82 height 36
type input "3"
click at [658, 175] on input "1" at bounding box center [627, 193] width 82 height 36
type input "0"
click at [624, 285] on td "2" at bounding box center [627, 316] width 104 height 63
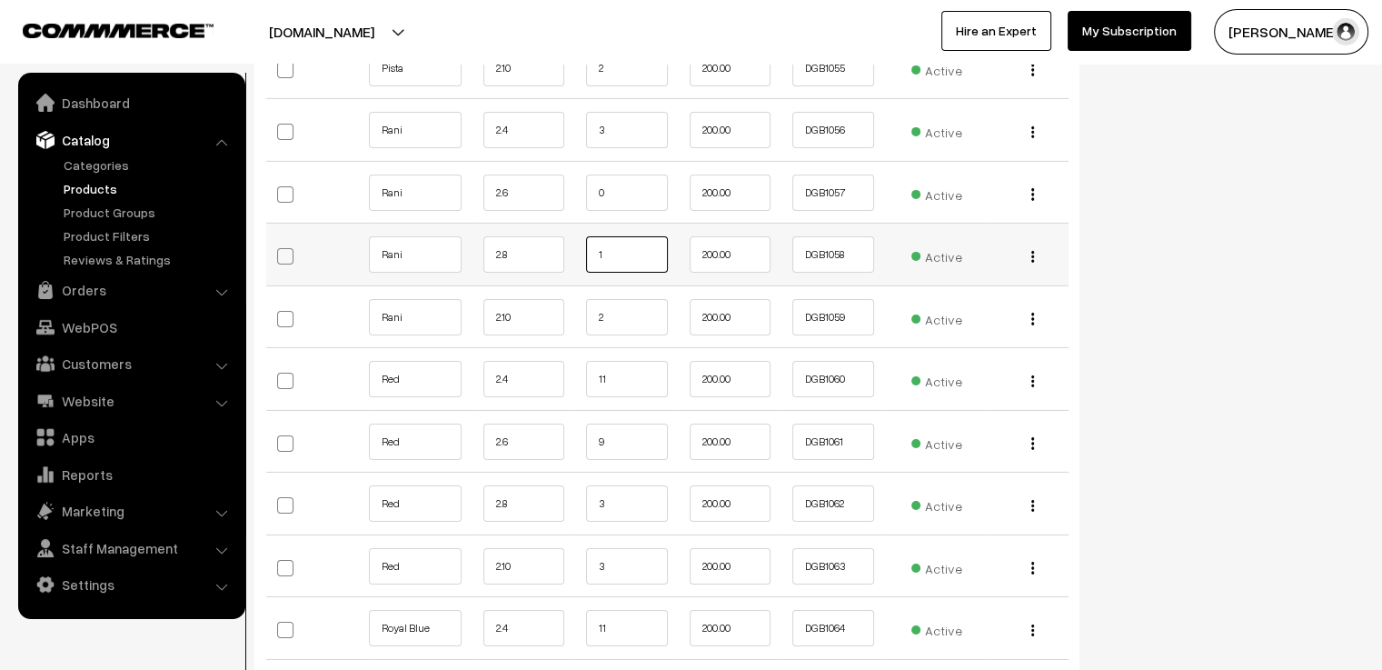
click at [620, 236] on input "1" at bounding box center [627, 254] width 82 height 36
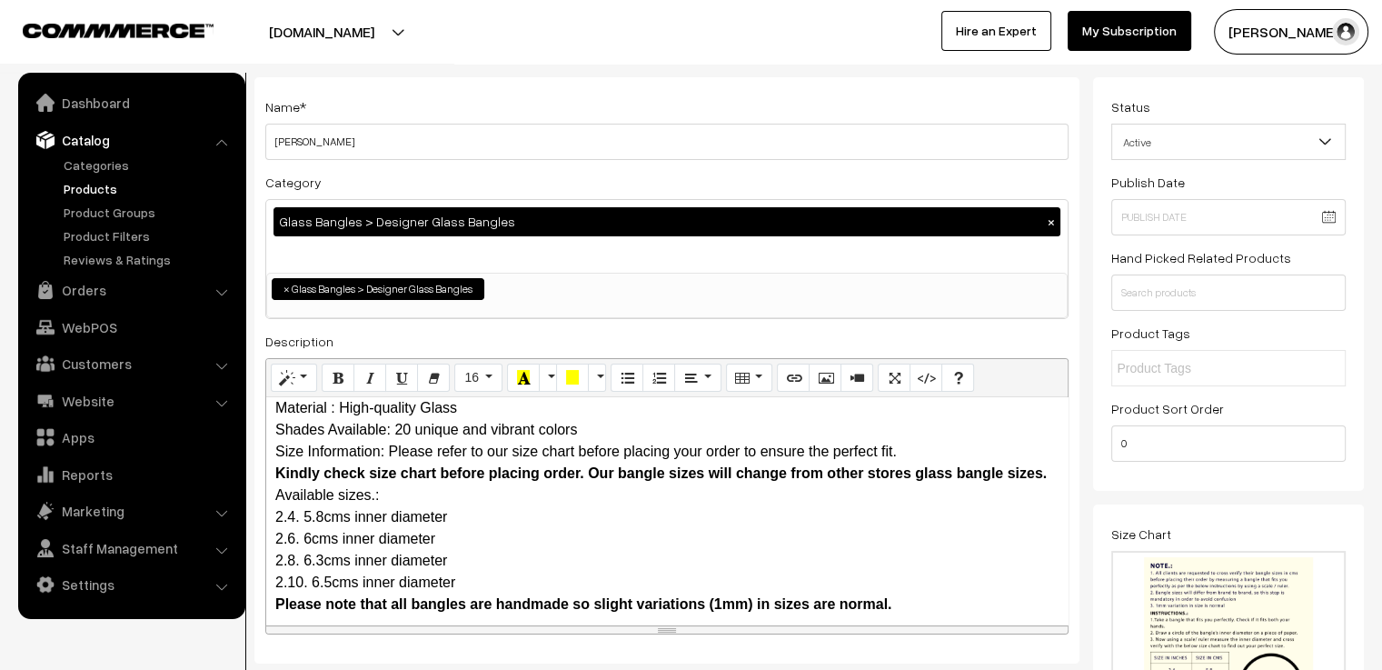
scroll to position [0, 0]
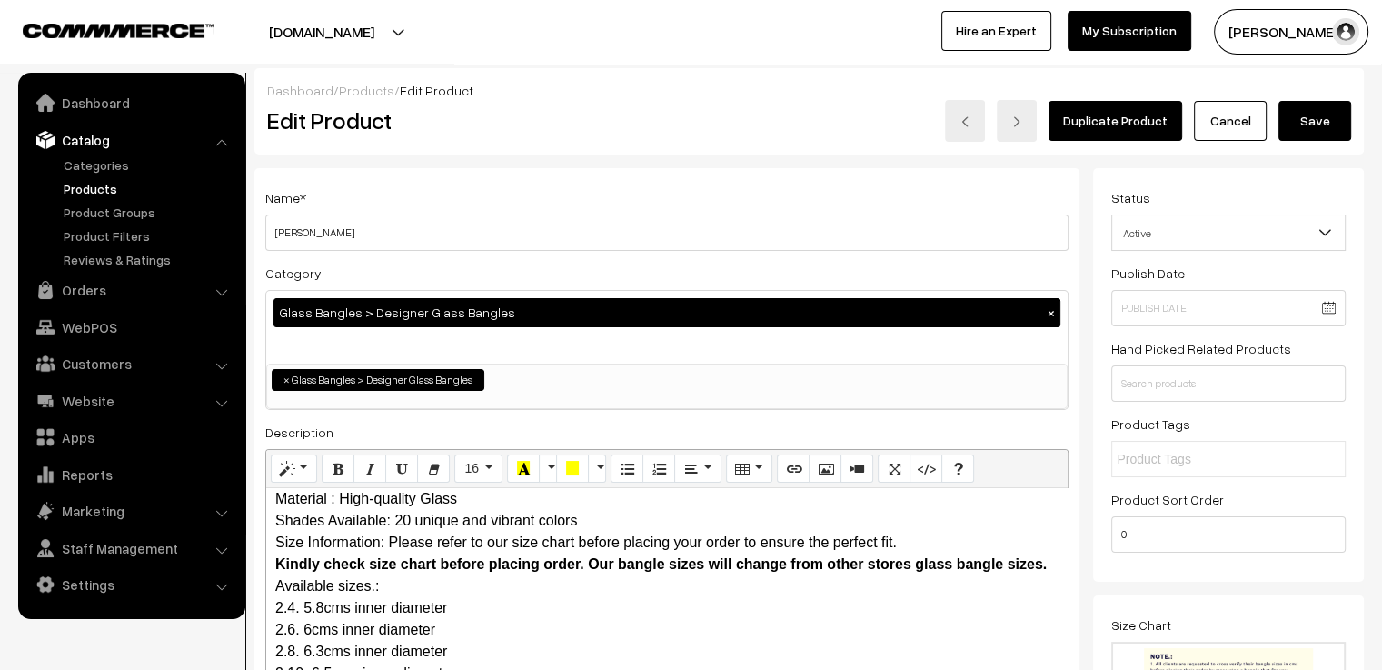
type input "0"
click at [1339, 103] on button "Save" at bounding box center [1315, 121] width 73 height 40
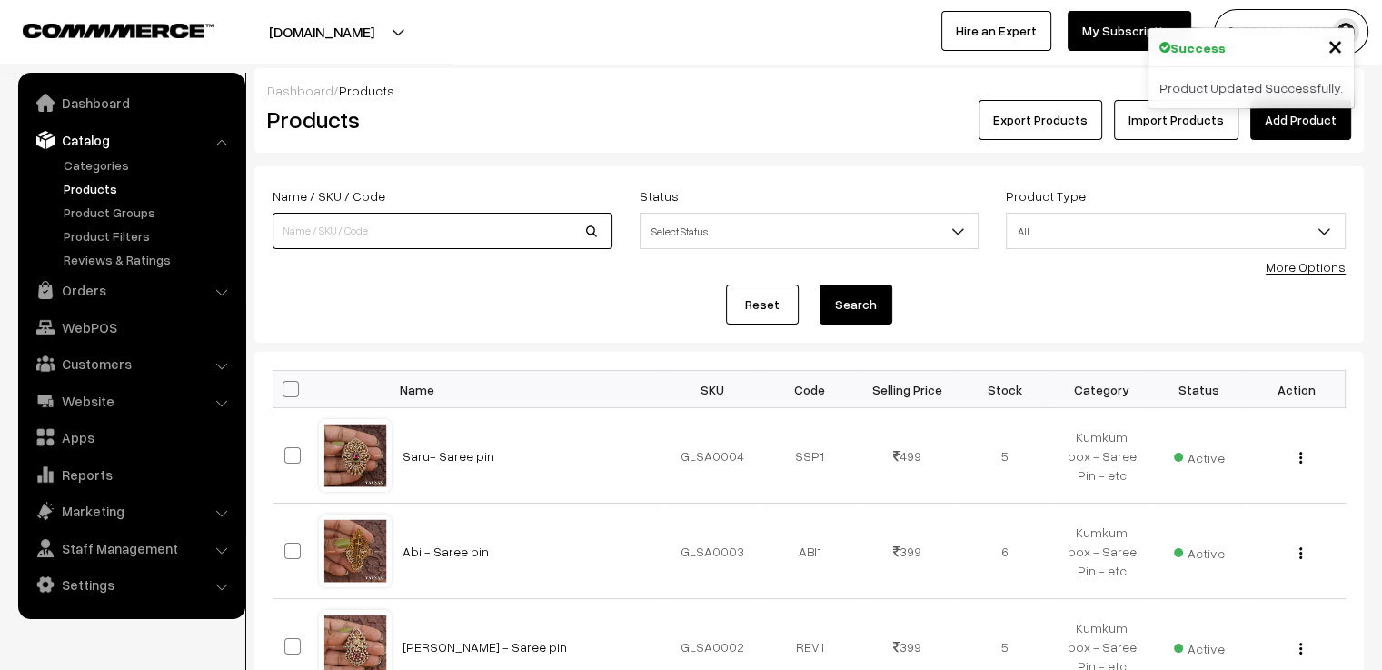
click at [352, 235] on input at bounding box center [443, 231] width 340 height 36
type input "hridhayam"
click at [820, 284] on button "Search" at bounding box center [856, 304] width 73 height 40
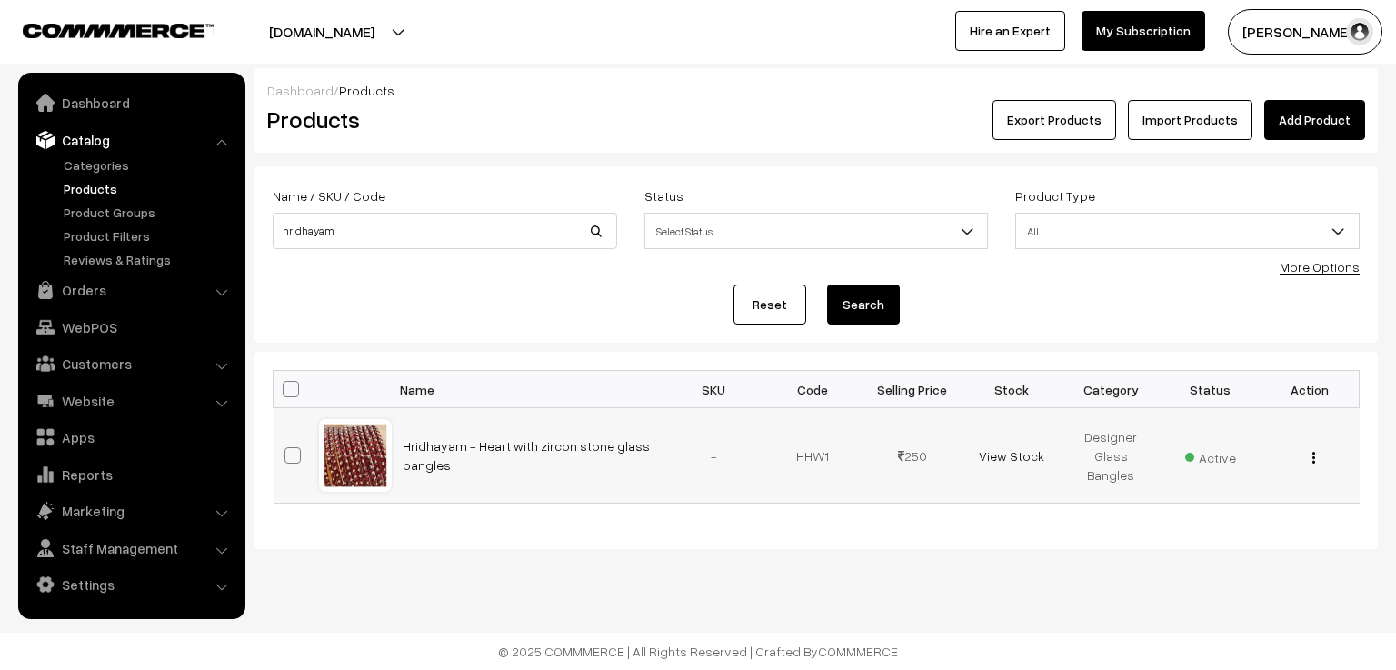
click at [381, 446] on div at bounding box center [355, 455] width 69 height 69
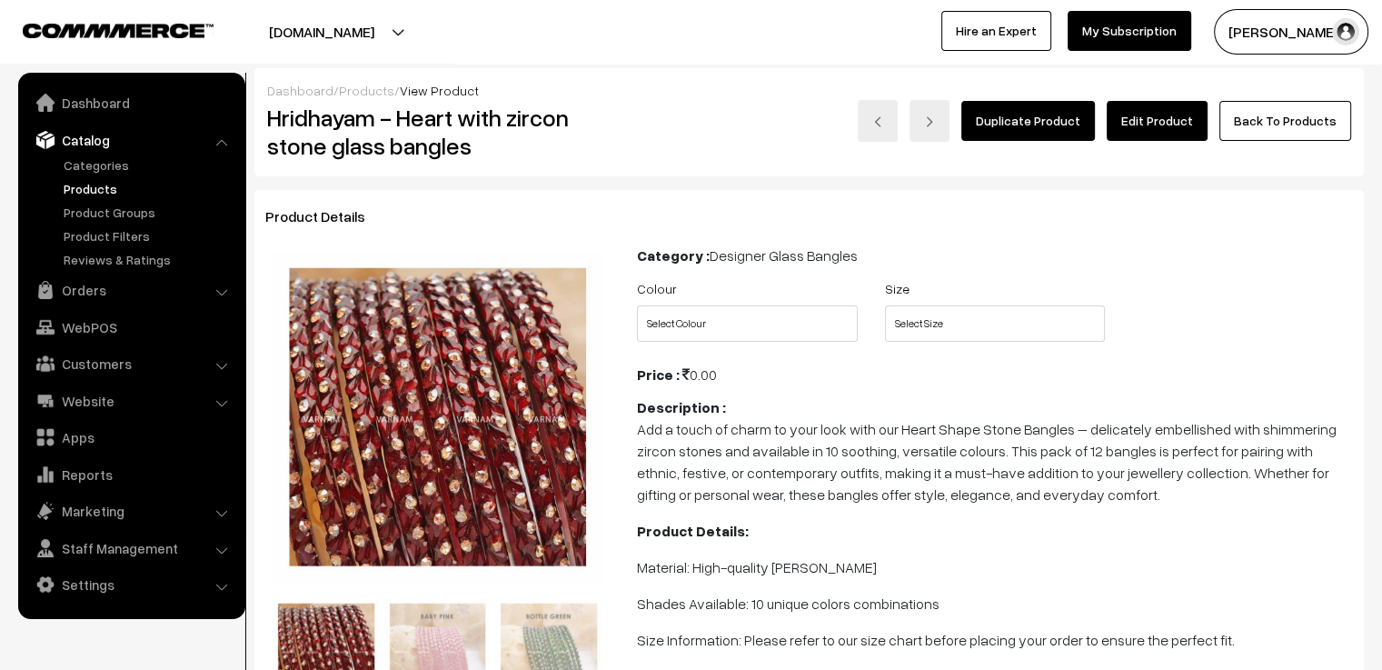
click at [1196, 118] on link "Edit Product" at bounding box center [1157, 121] width 101 height 40
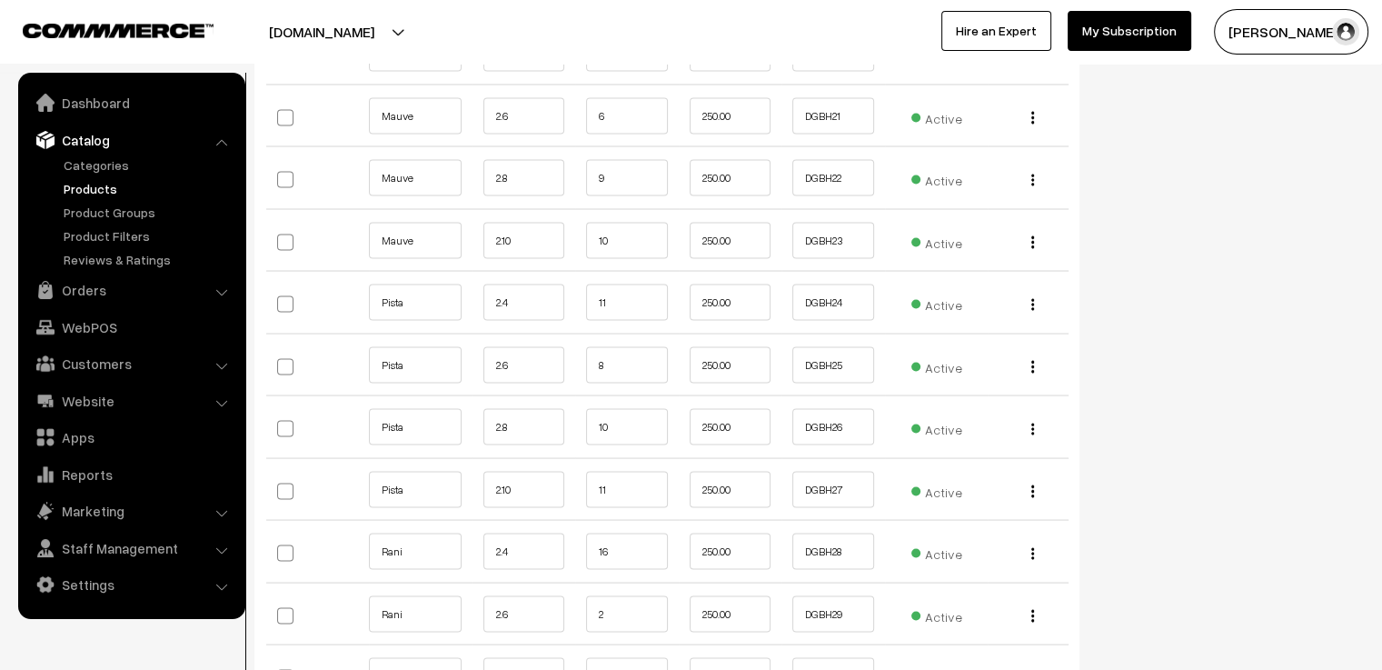
scroll to position [3636, 0]
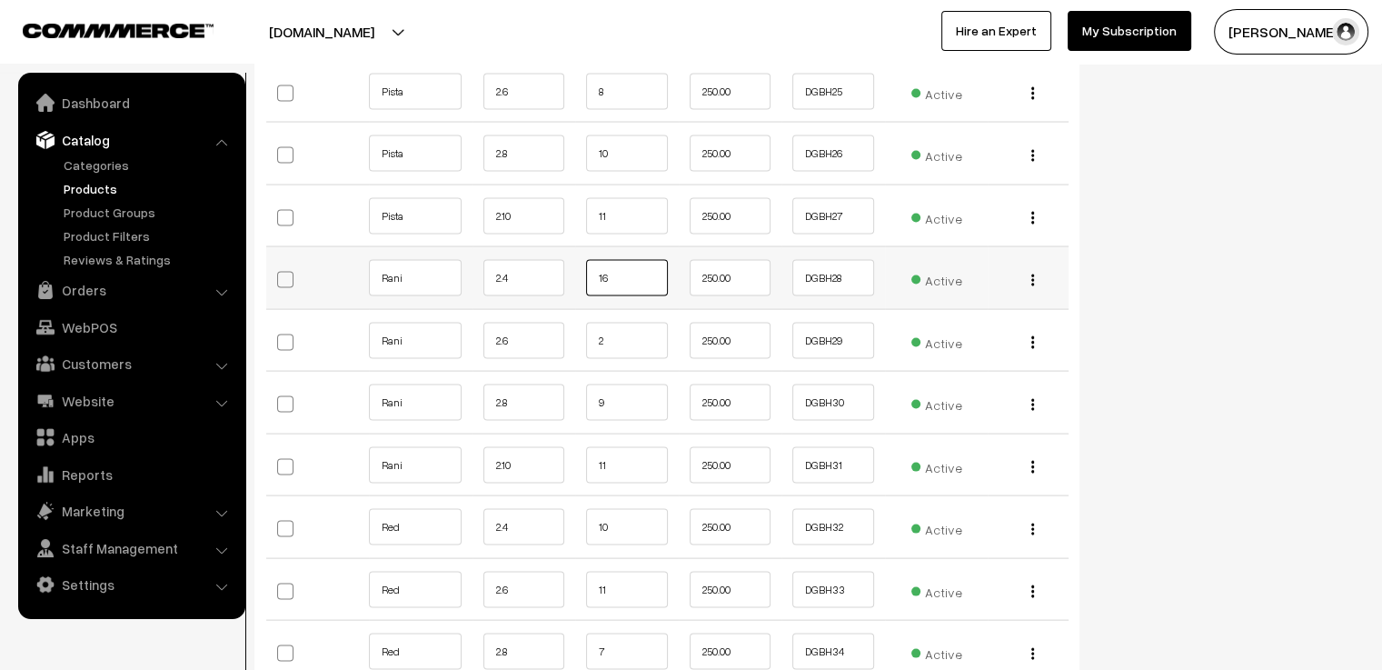
click at [616, 260] on input "16" at bounding box center [627, 278] width 82 height 36
type input "15"
click at [642, 323] on input "2" at bounding box center [627, 341] width 82 height 36
type input "1"
click at [590, 384] on input "9" at bounding box center [627, 402] width 82 height 36
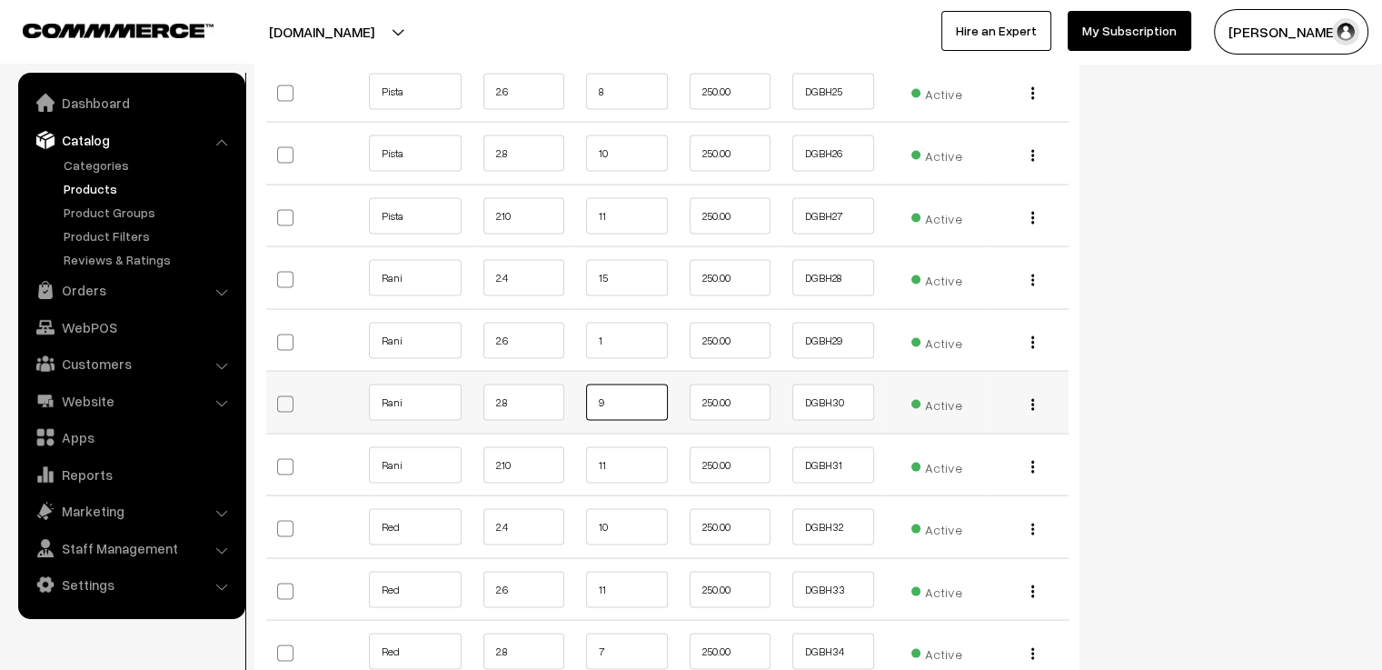
click at [611, 384] on input "9" at bounding box center [627, 402] width 82 height 36
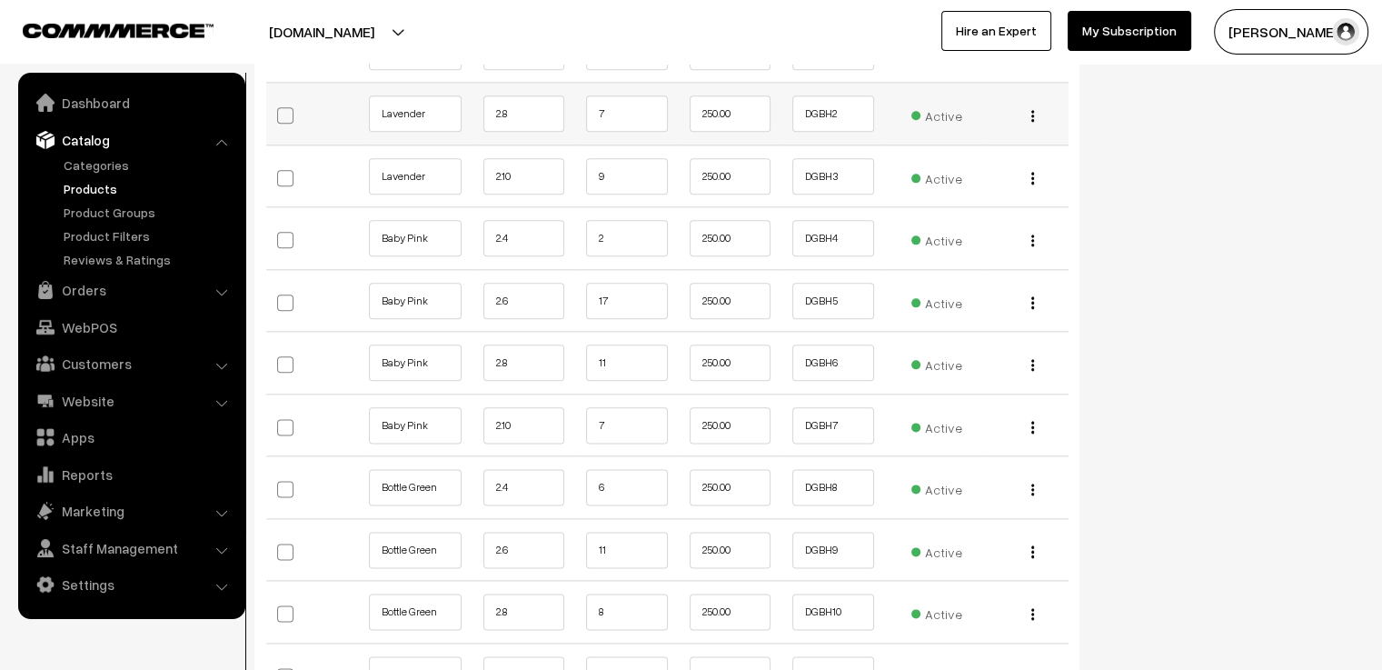
scroll to position [1818, 0]
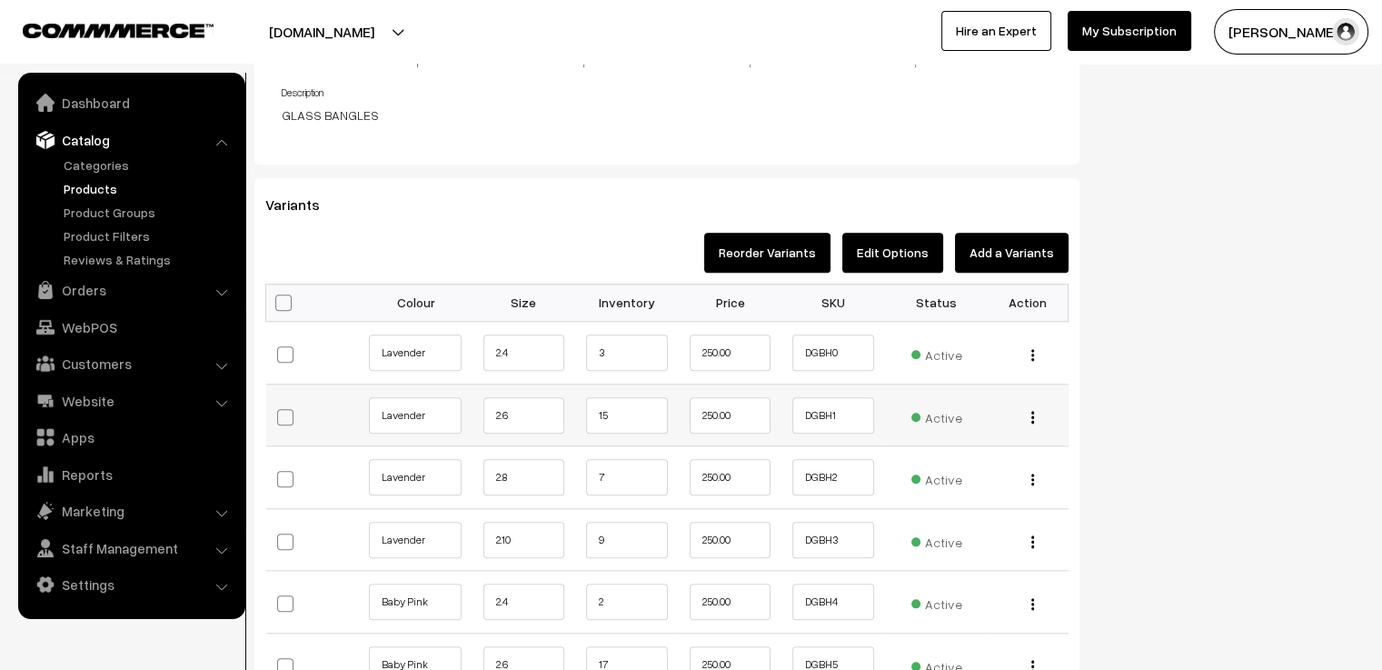
type input "8"
click at [661, 402] on input "15" at bounding box center [627, 415] width 82 height 36
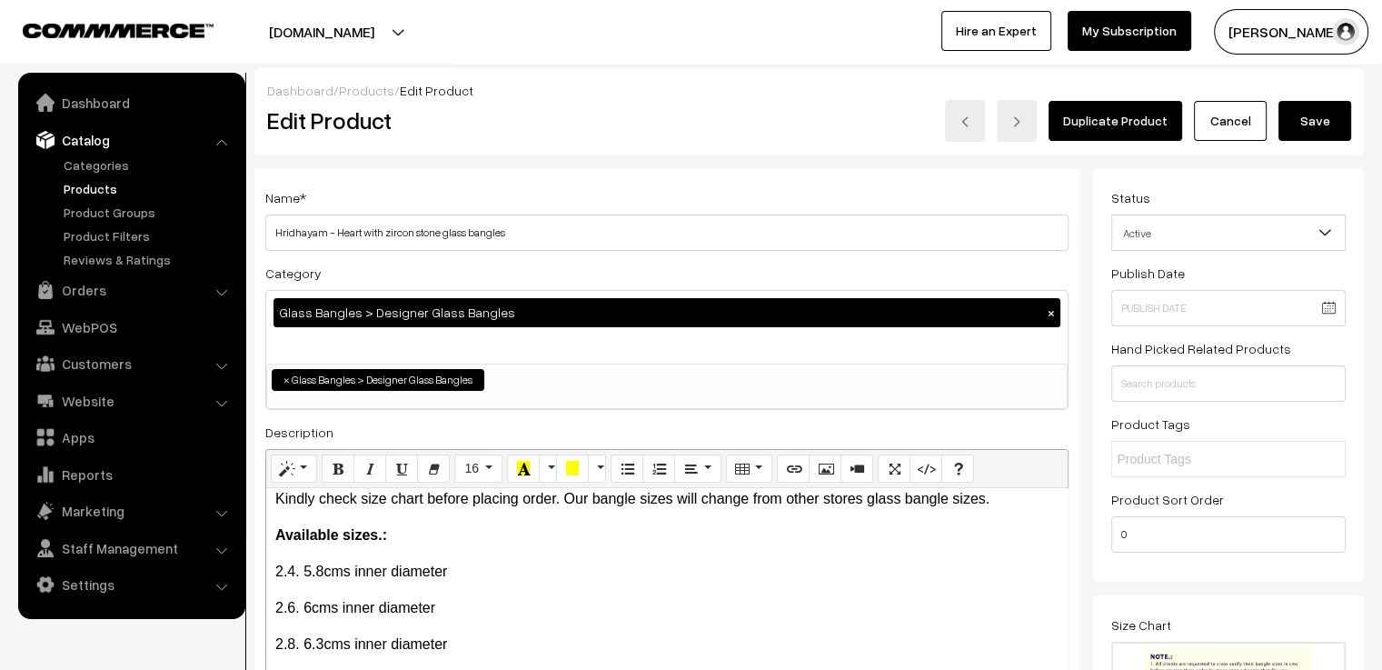
scroll to position [0, 0]
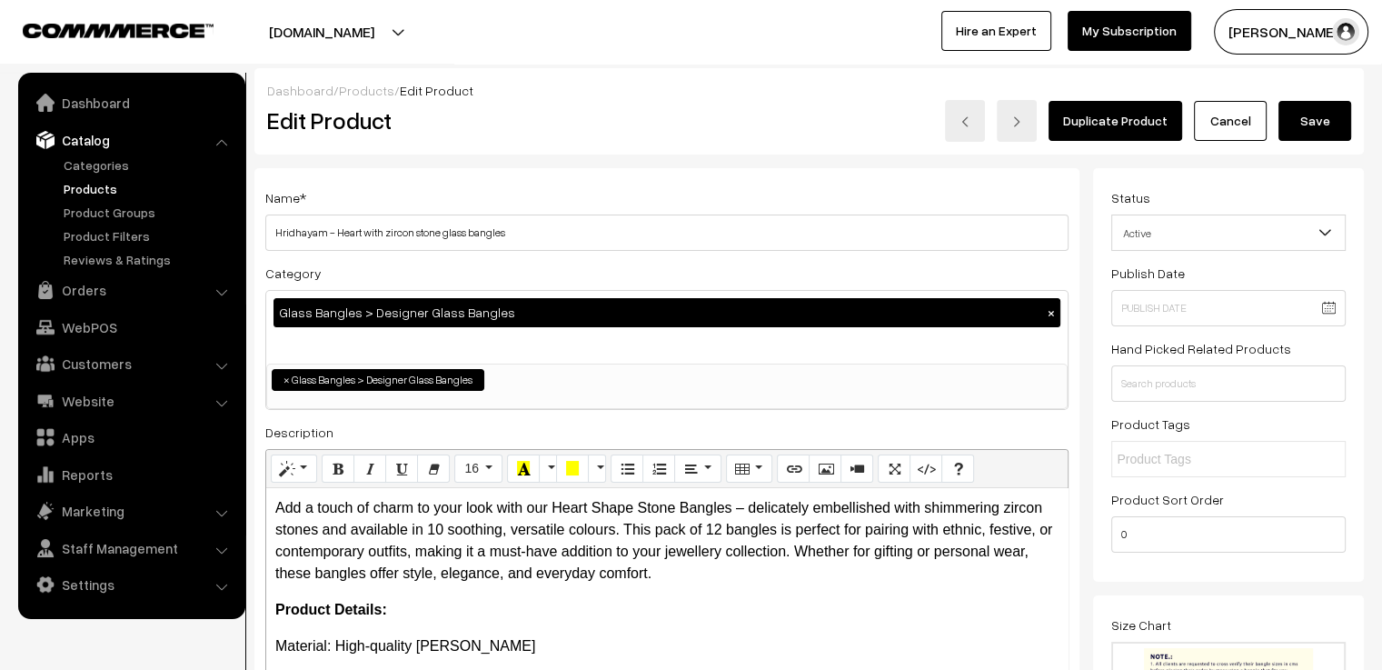
type input "14"
click at [1327, 127] on button "Save" at bounding box center [1315, 121] width 73 height 40
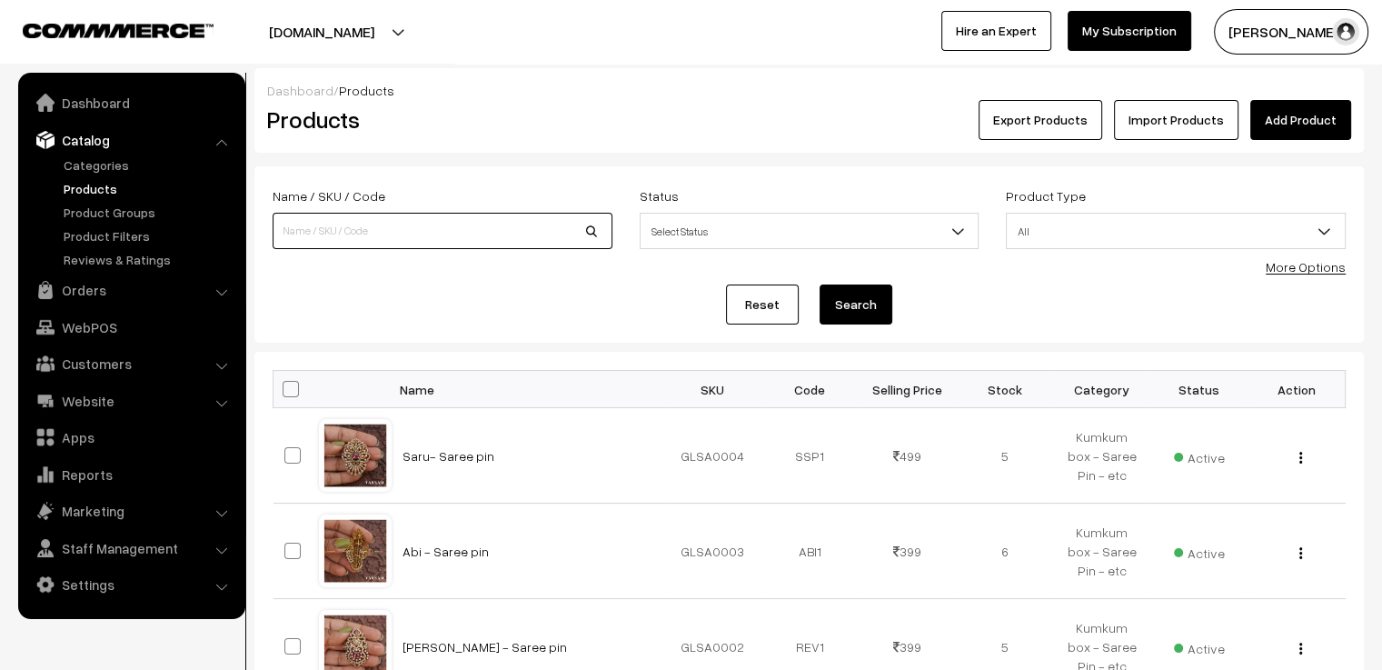
click at [555, 228] on input at bounding box center [443, 231] width 340 height 36
type input "maha"
click at [820, 284] on button "Search" at bounding box center [856, 304] width 73 height 40
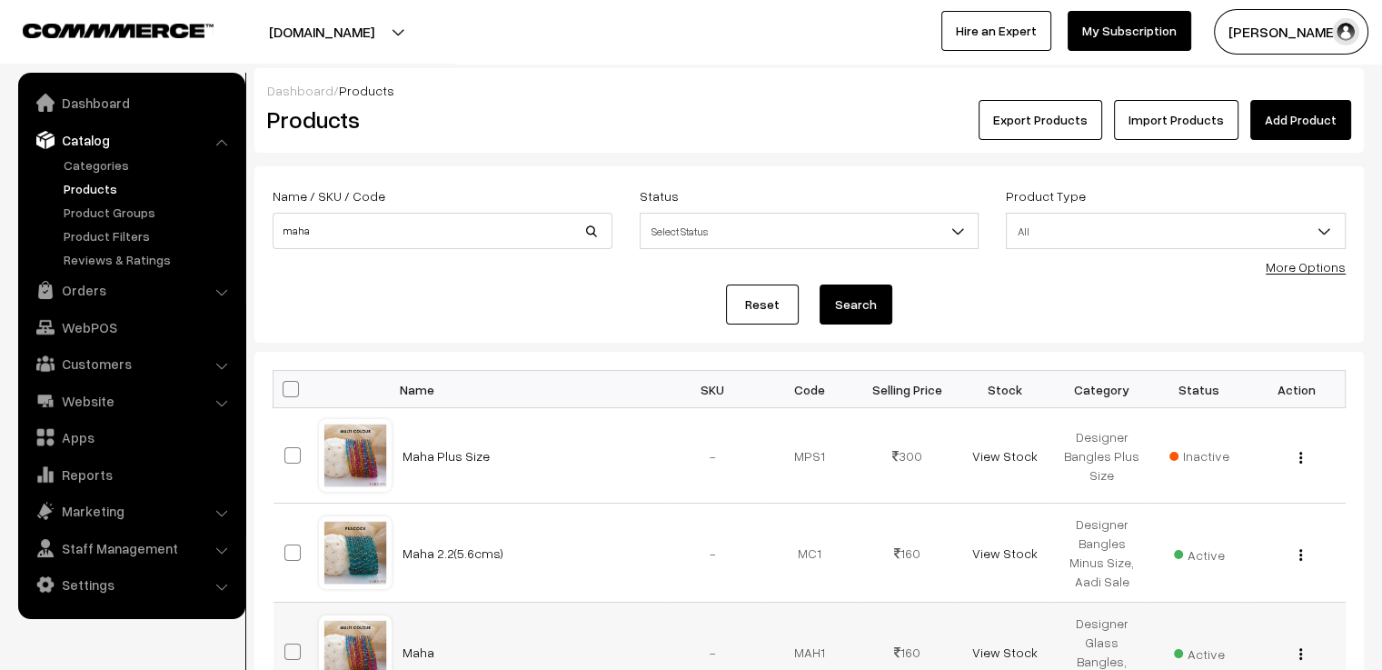
click at [365, 626] on div at bounding box center [355, 651] width 69 height 69
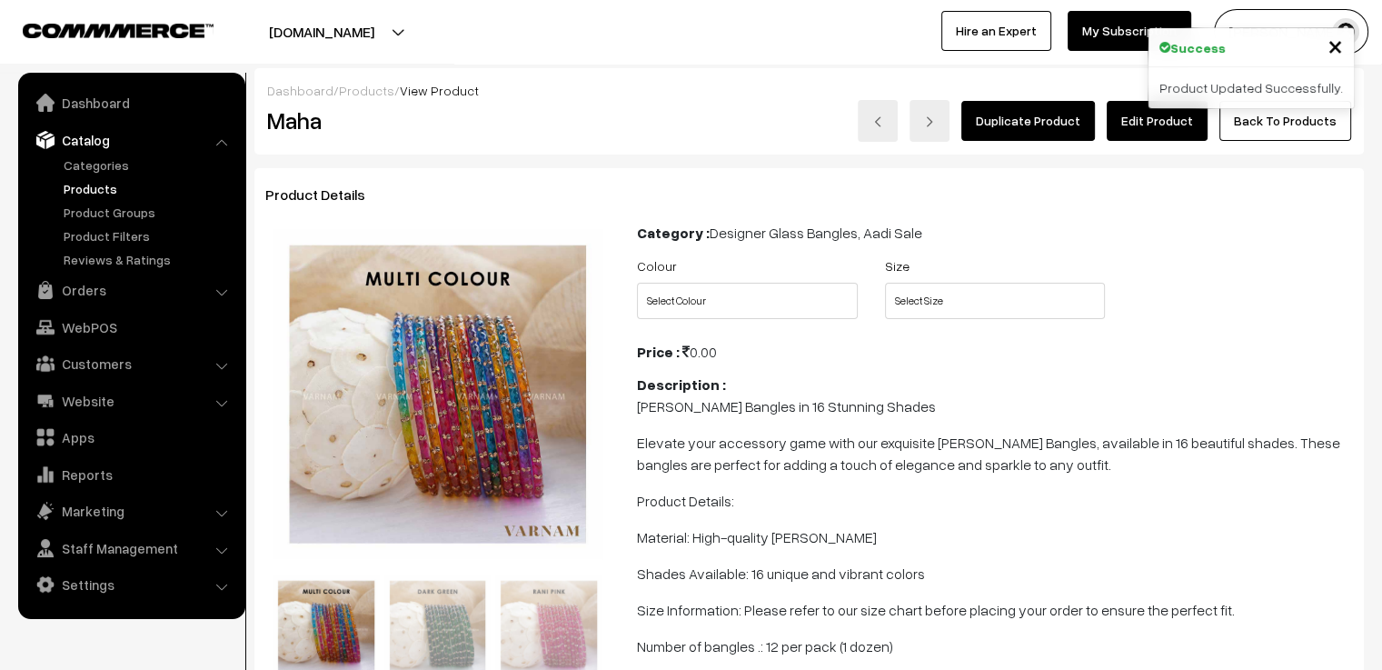
click at [1145, 125] on link "Edit Product" at bounding box center [1157, 121] width 101 height 40
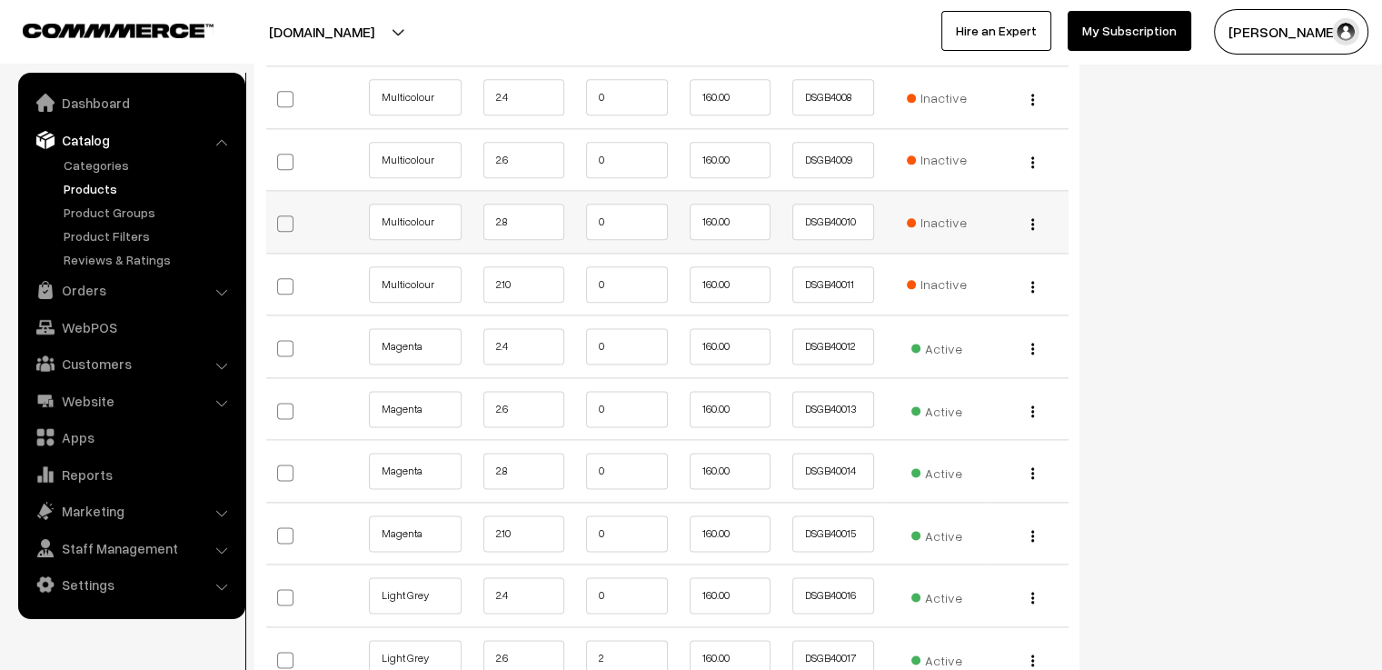
scroll to position [2363, 0]
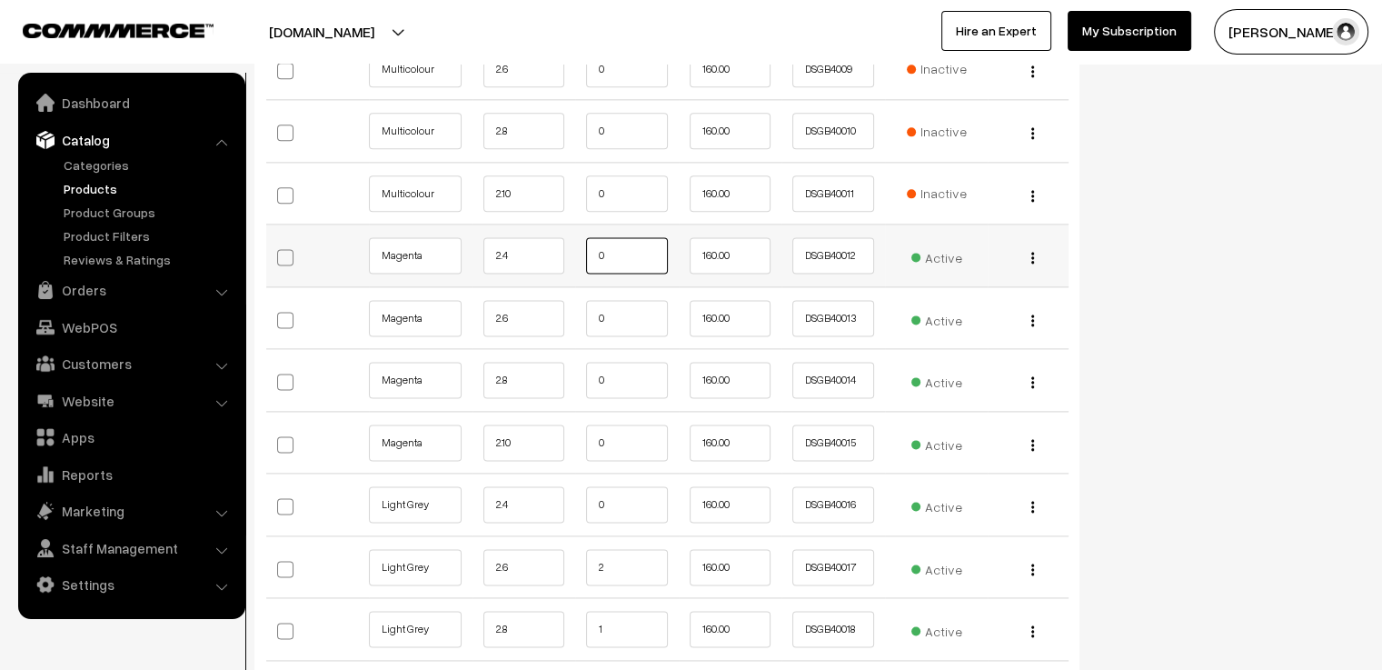
click at [621, 245] on input "0" at bounding box center [627, 255] width 82 height 36
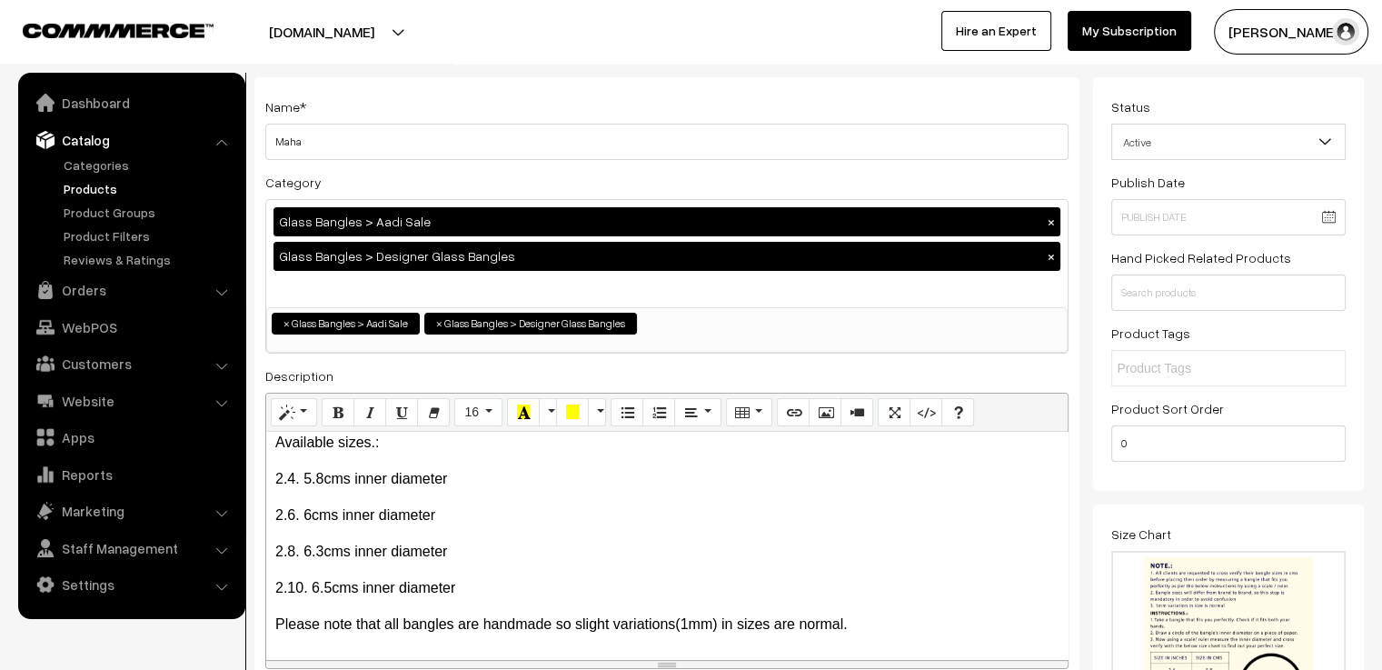
scroll to position [0, 0]
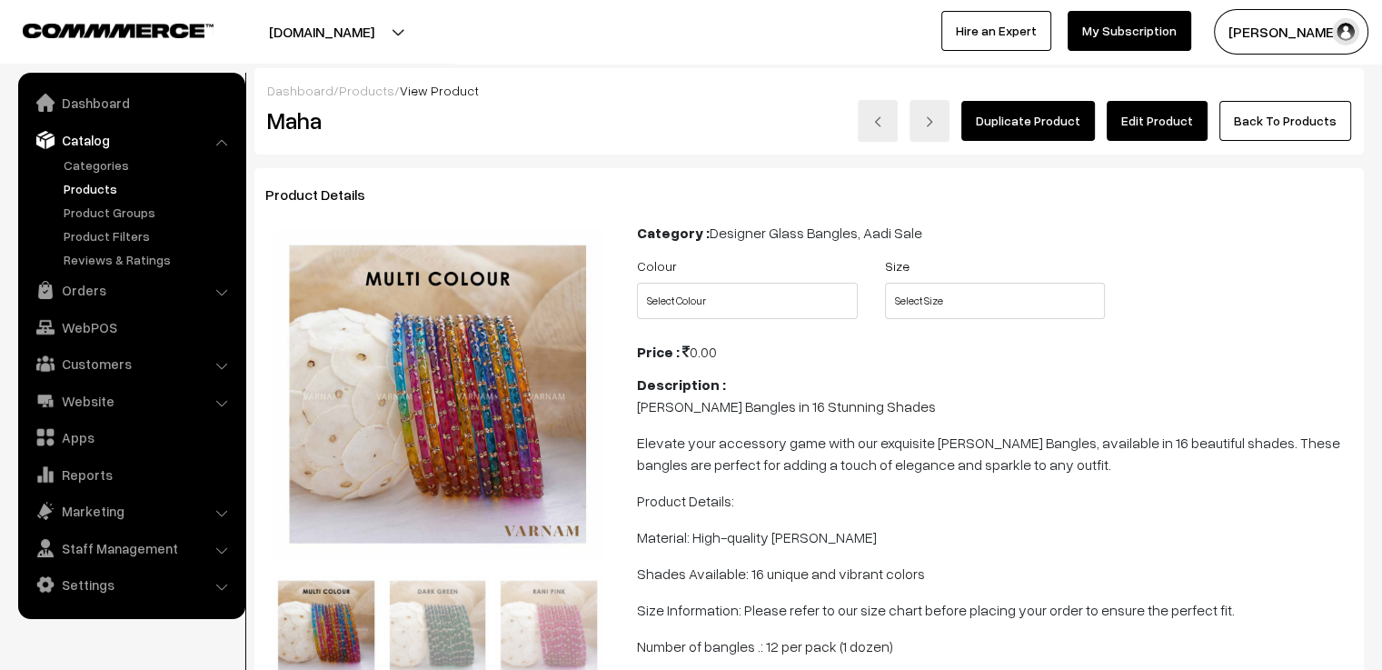
click at [1166, 123] on link "Edit Product" at bounding box center [1157, 121] width 101 height 40
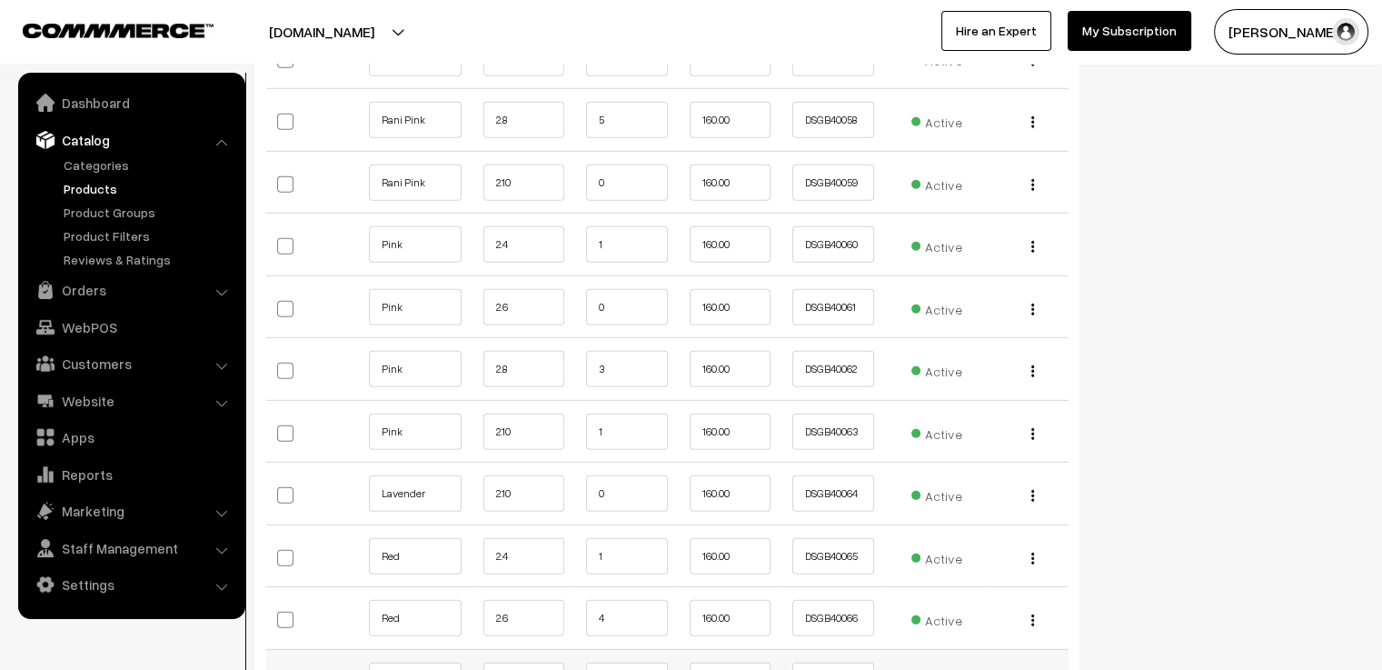
scroll to position [5544, 0]
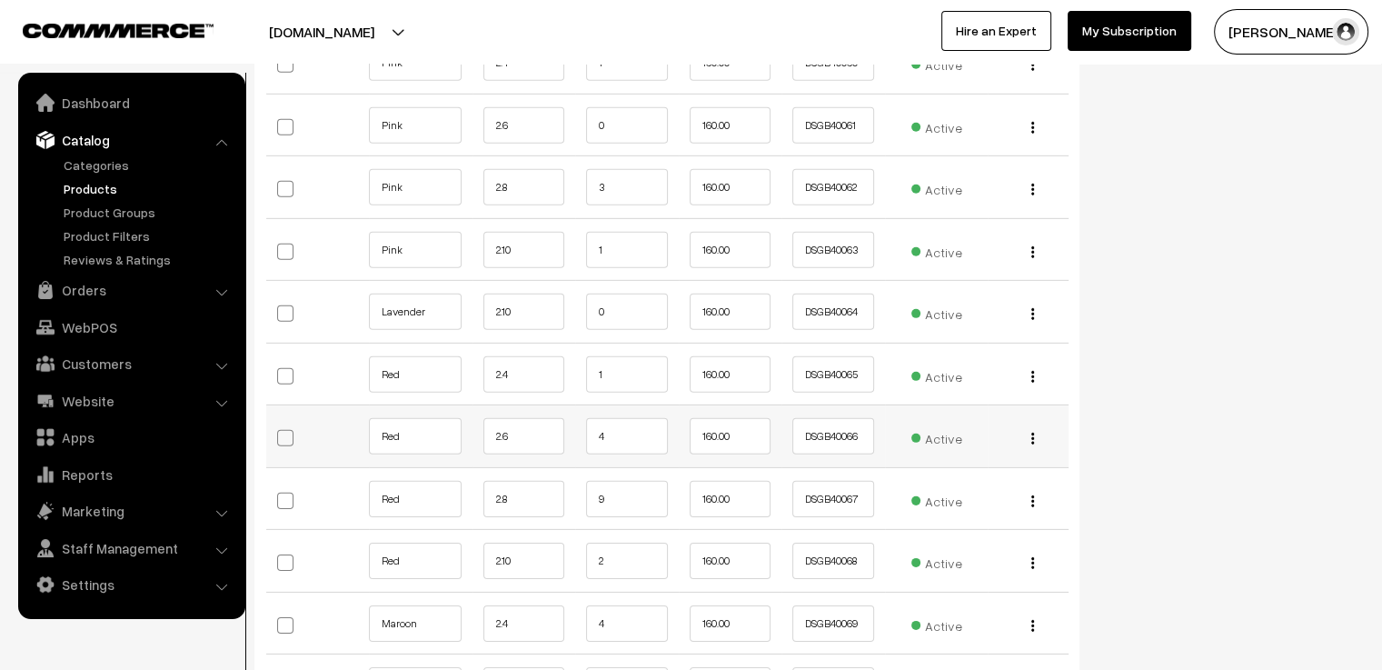
click at [641, 405] on td "4" at bounding box center [627, 436] width 104 height 63
click at [646, 444] on td "4" at bounding box center [627, 436] width 104 height 63
click at [610, 405] on td "4" at bounding box center [627, 436] width 104 height 63
click at [658, 424] on input "4" at bounding box center [627, 436] width 82 height 36
type input "3"
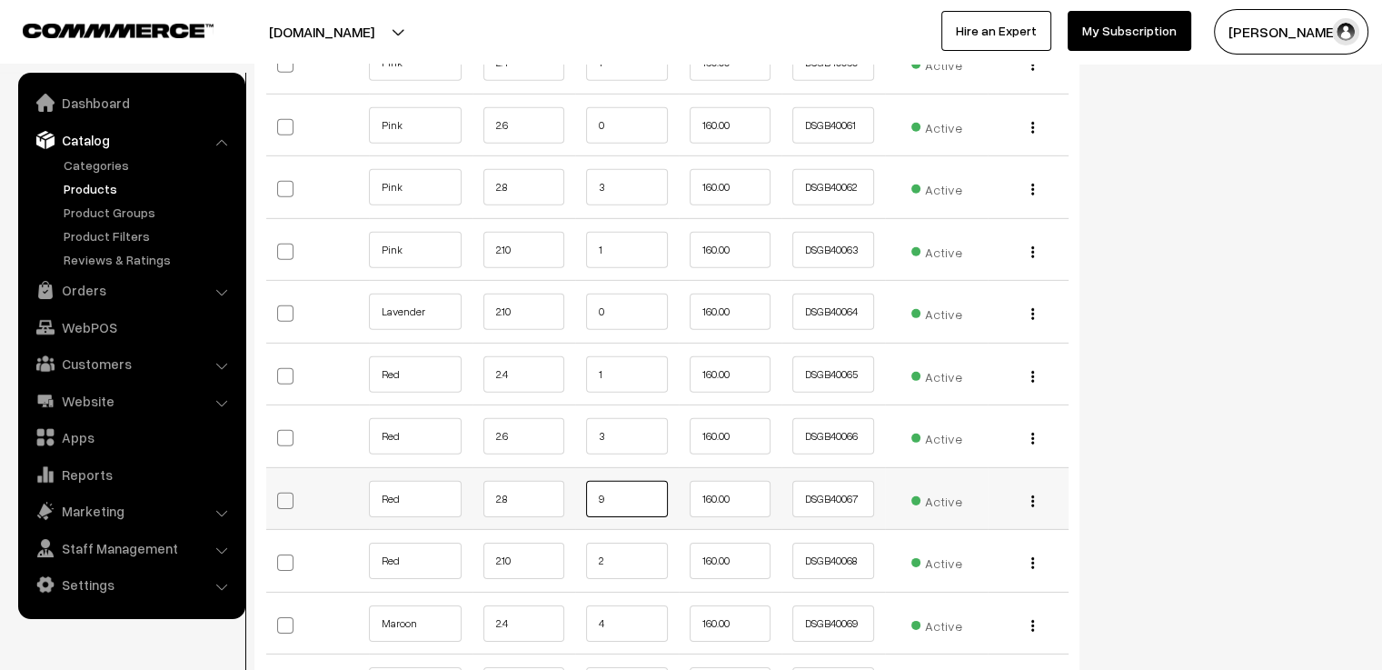
click at [658, 481] on input "9" at bounding box center [627, 499] width 82 height 36
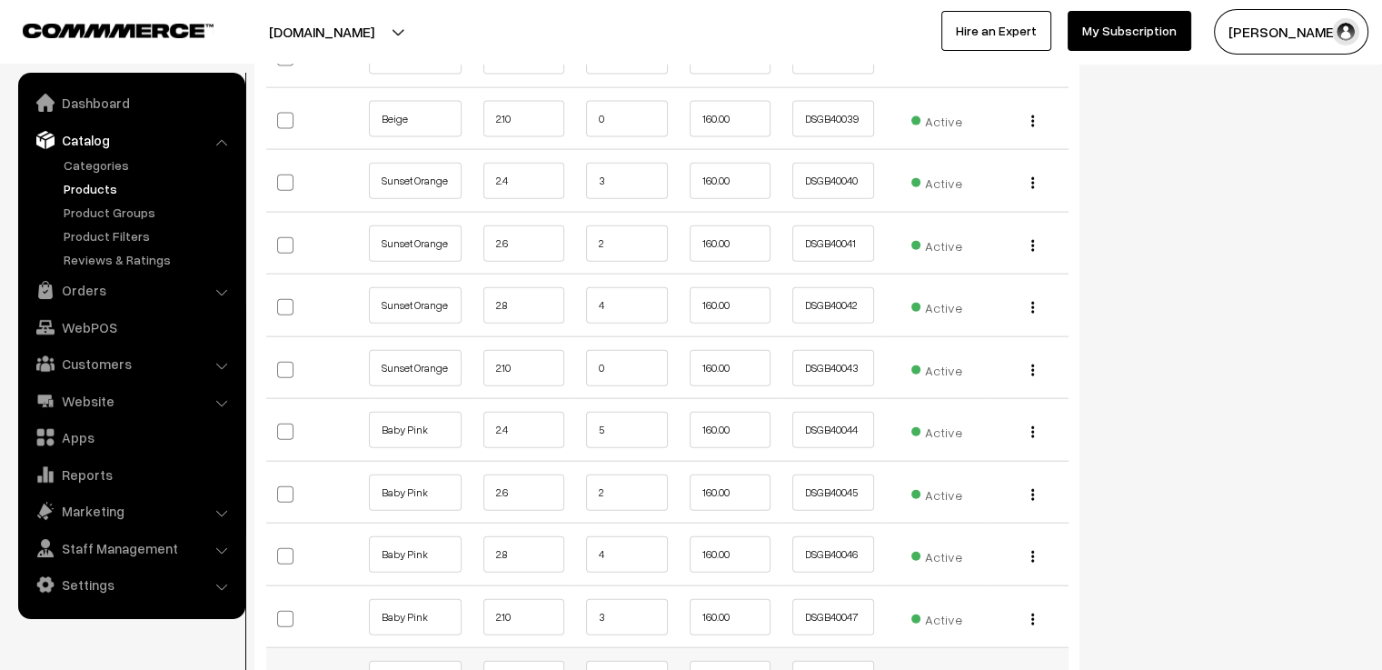
scroll to position [4363, 0]
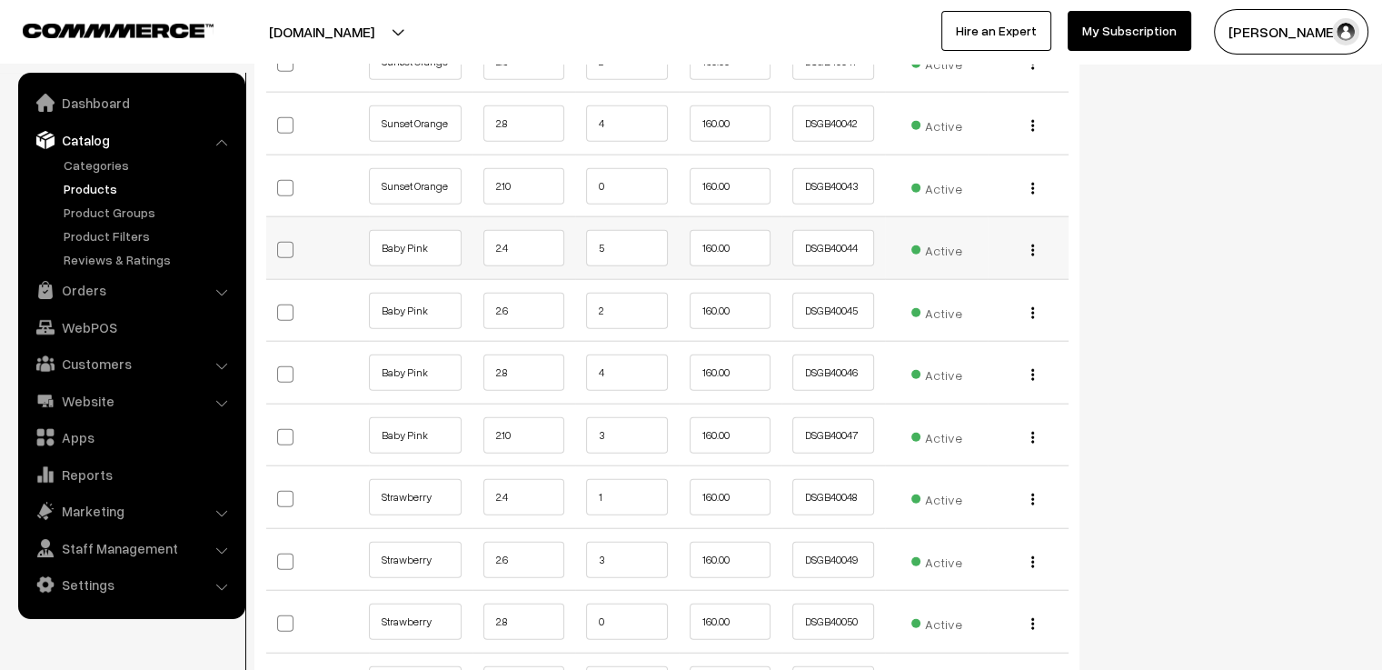
type input "8"
click at [628, 244] on input "5" at bounding box center [627, 248] width 82 height 36
type input "2"
type input "3"
click at [633, 343] on td "4" at bounding box center [627, 373] width 104 height 63
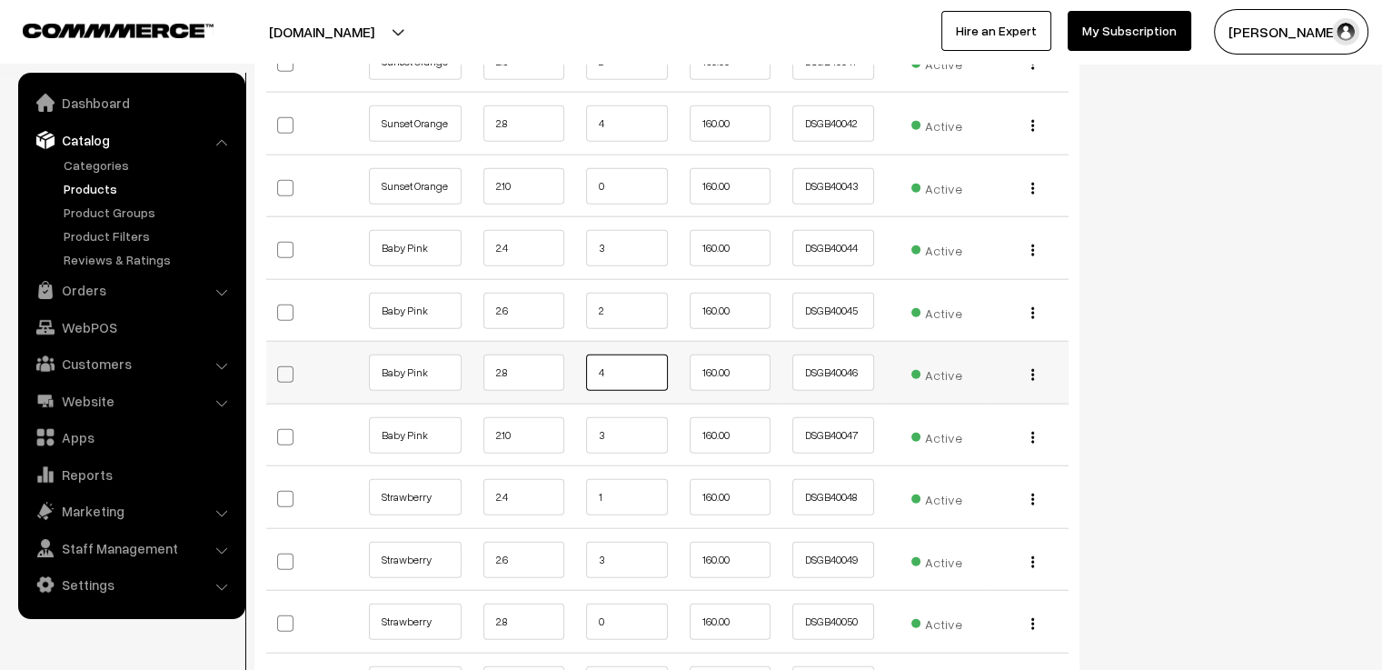
drag, startPoint x: 617, startPoint y: 366, endPoint x: 656, endPoint y: 365, distance: 39.1
click at [618, 366] on input "4" at bounding box center [627, 372] width 82 height 36
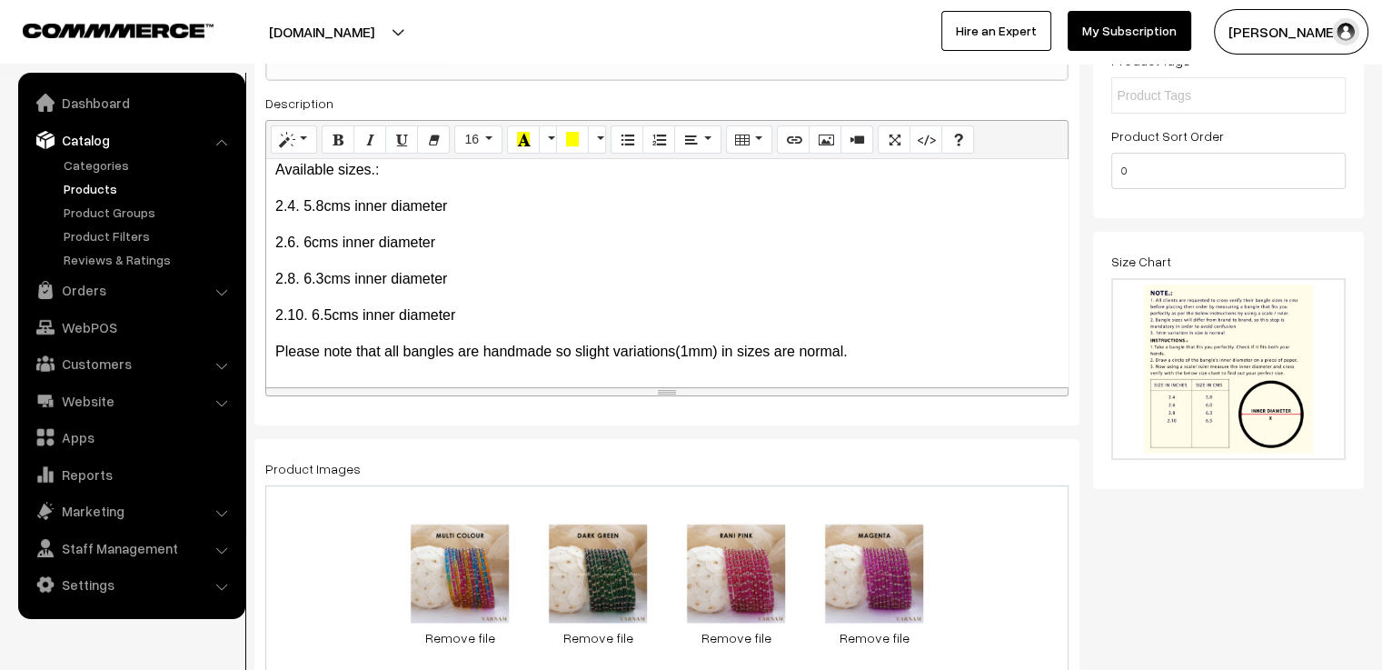
scroll to position [0, 0]
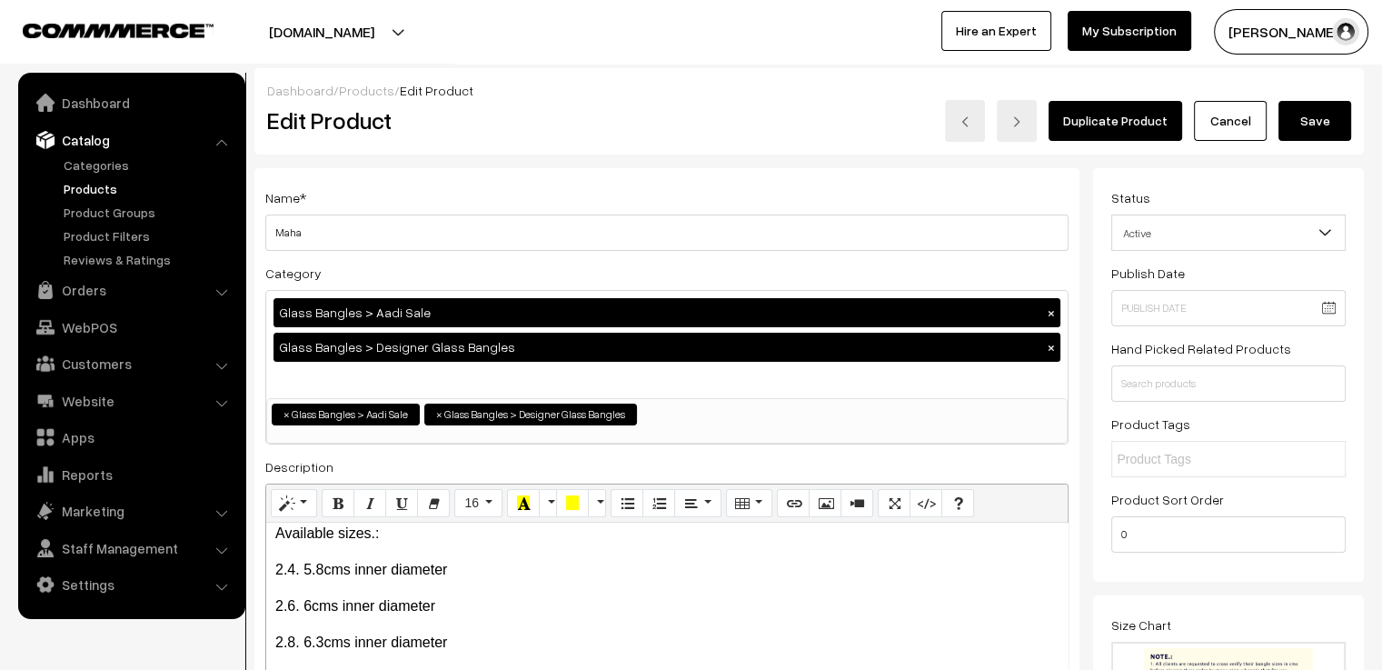
type input "3"
click at [1349, 125] on button "Save" at bounding box center [1315, 121] width 73 height 40
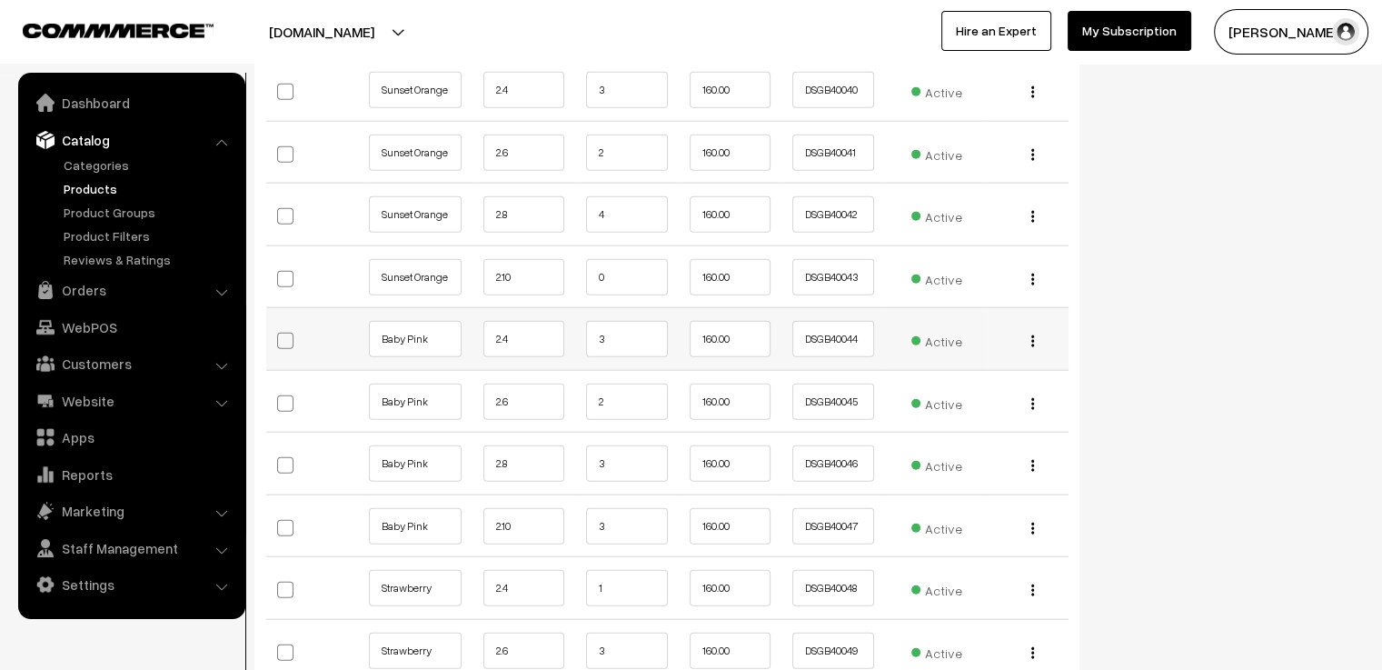
scroll to position [4181, 0]
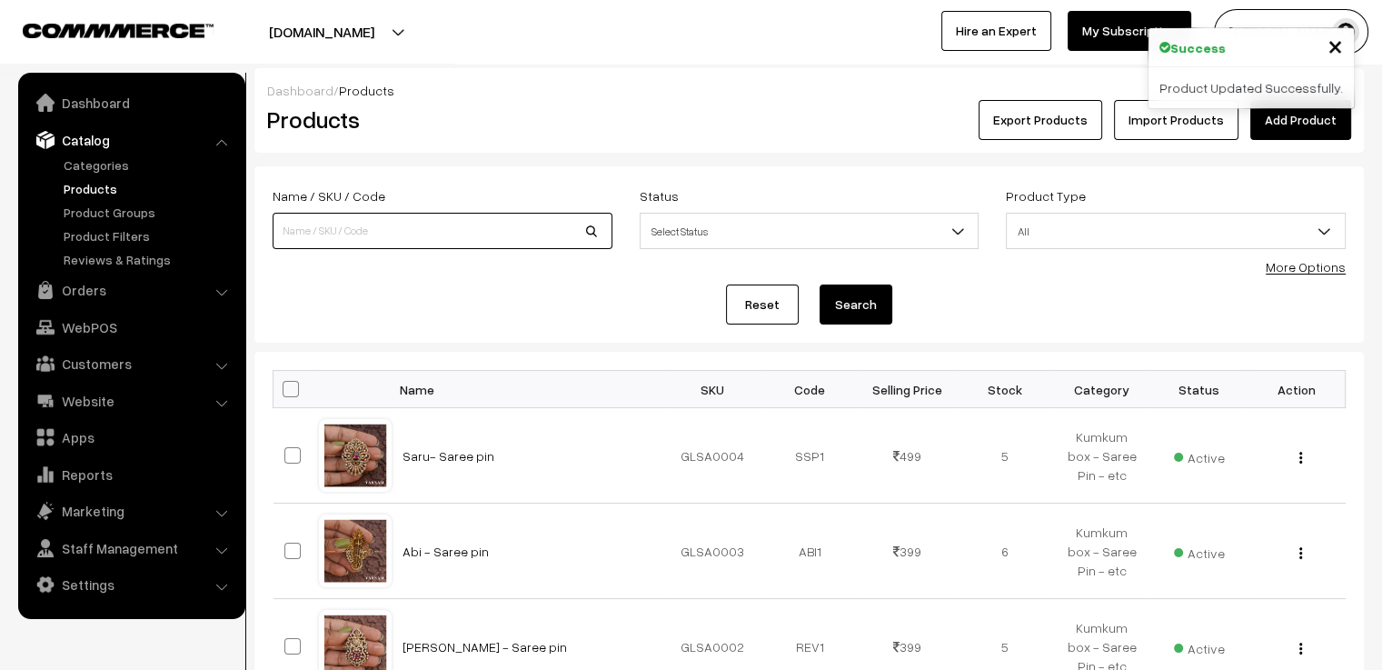
click at [487, 233] on input at bounding box center [443, 231] width 340 height 36
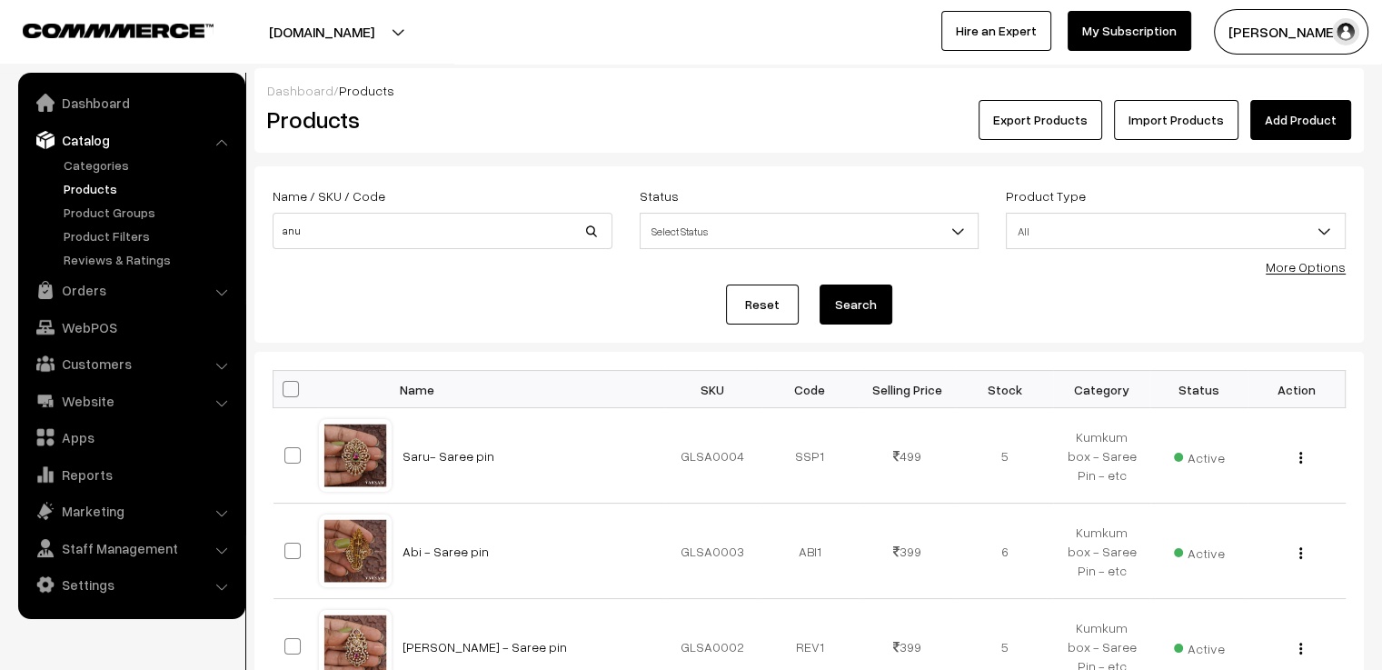
drag, startPoint x: 369, startPoint y: 249, endPoint x: 372, endPoint y: 234, distance: 15.7
click at [372, 234] on div "Name / SKU / Code anu" at bounding box center [442, 222] width 367 height 75
click at [372, 233] on input "anu" at bounding box center [443, 231] width 340 height 36
click at [462, 231] on input "anu" at bounding box center [443, 231] width 340 height 36
type input "a"
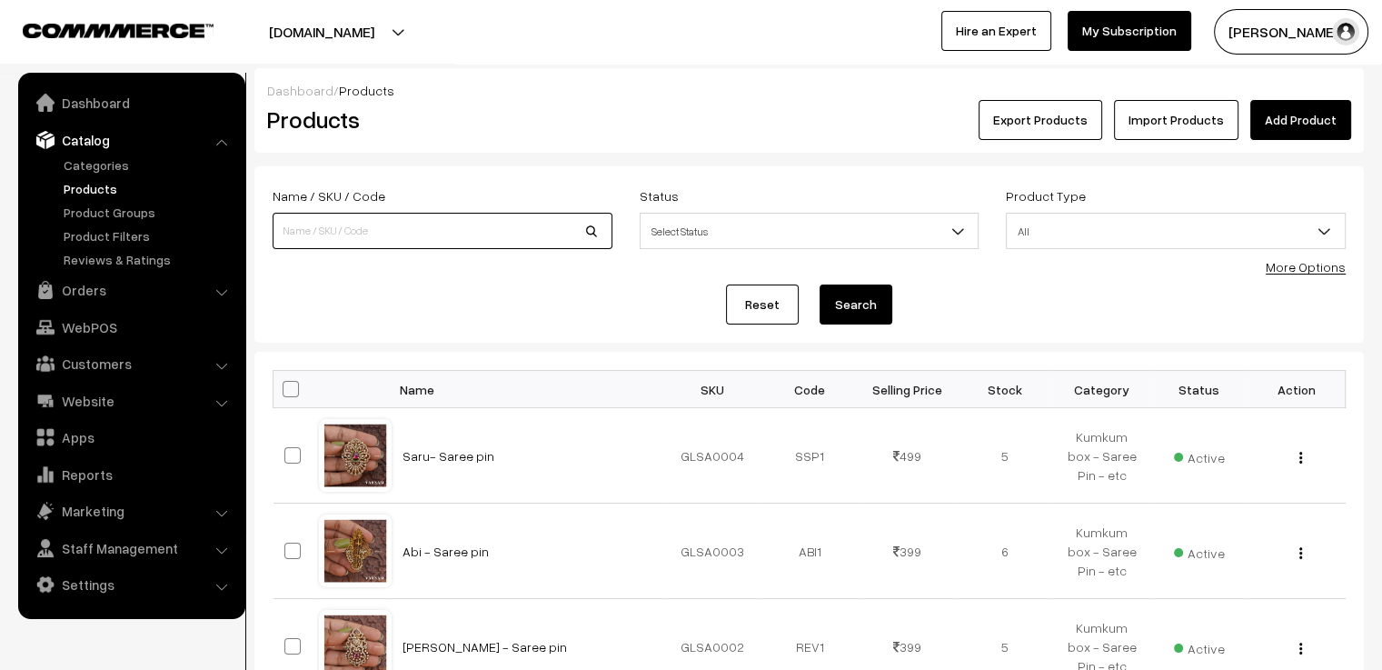
click at [462, 231] on input at bounding box center [443, 231] width 340 height 36
type input "viha"
click at [820, 284] on button "Search" at bounding box center [856, 304] width 73 height 40
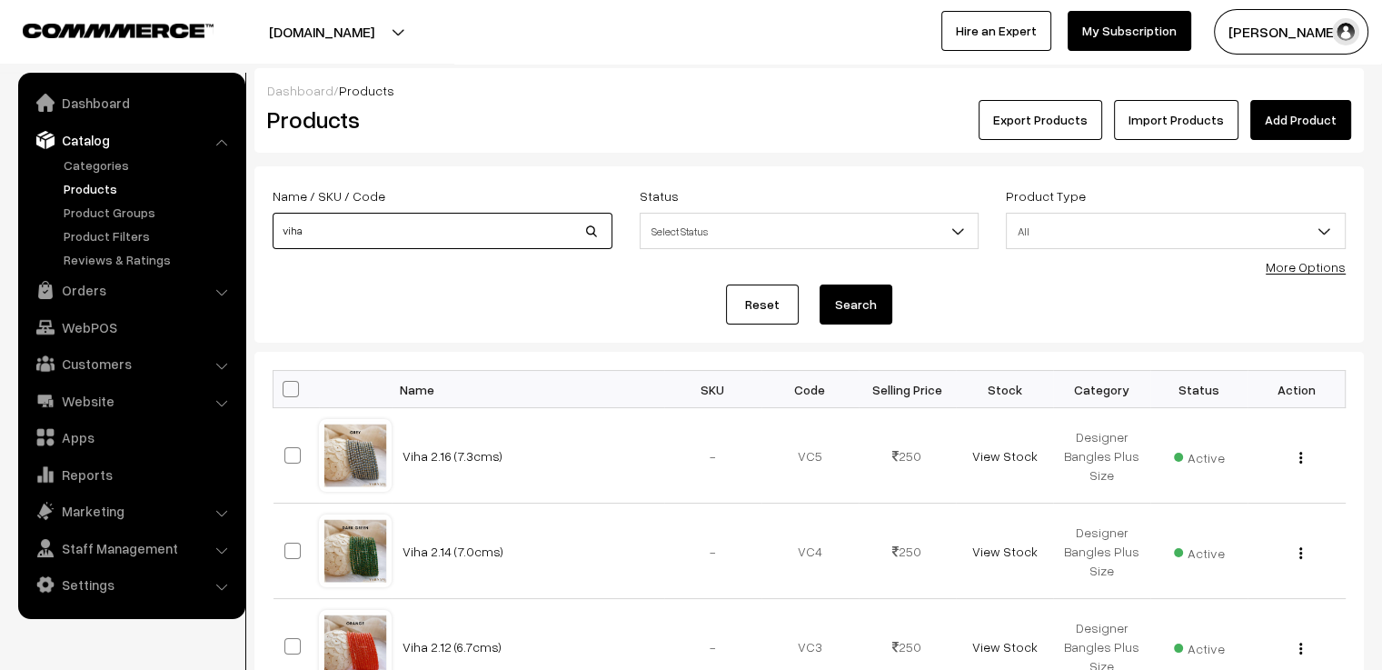
click at [363, 226] on input "viha" at bounding box center [443, 231] width 340 height 36
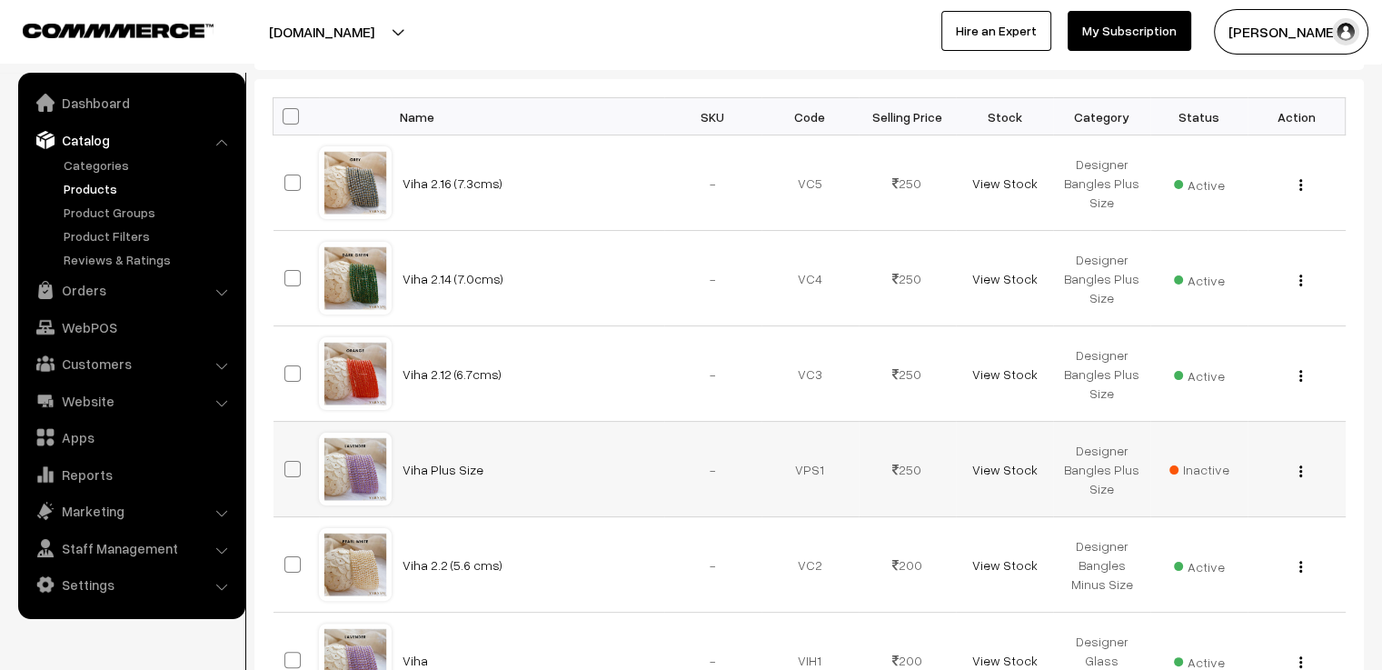
scroll to position [454, 0]
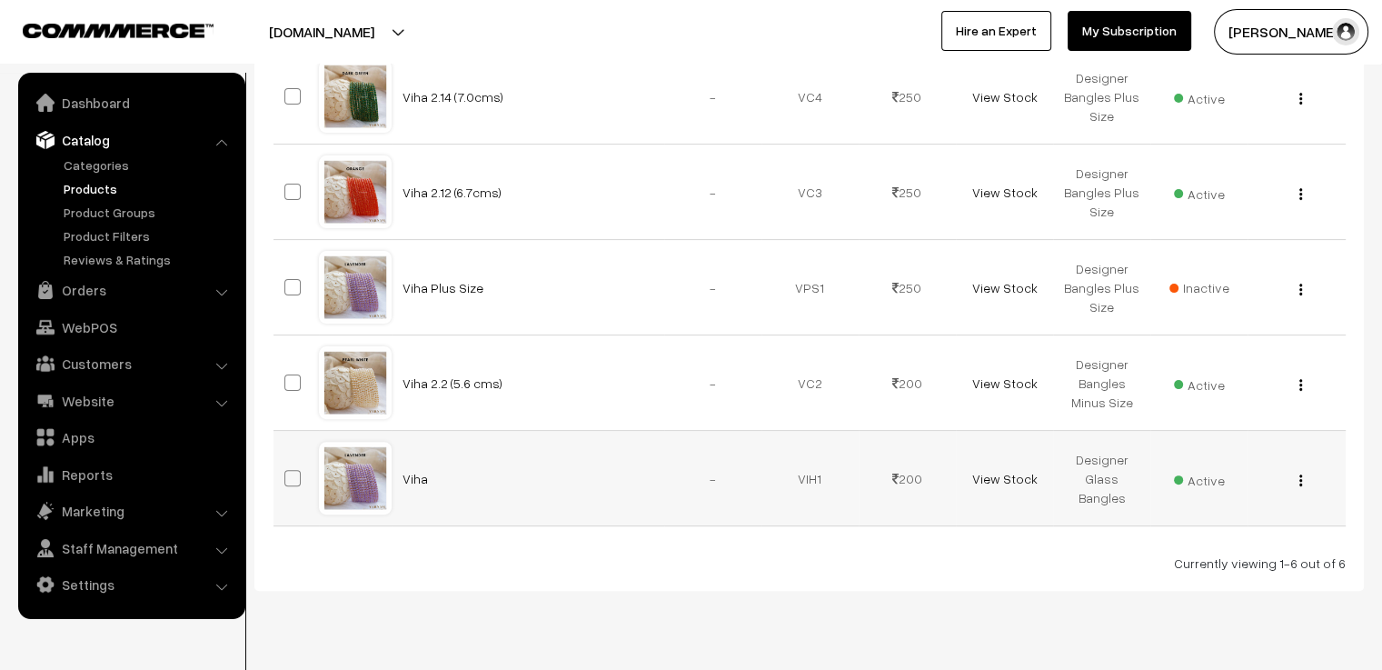
click at [357, 494] on div at bounding box center [355, 478] width 69 height 69
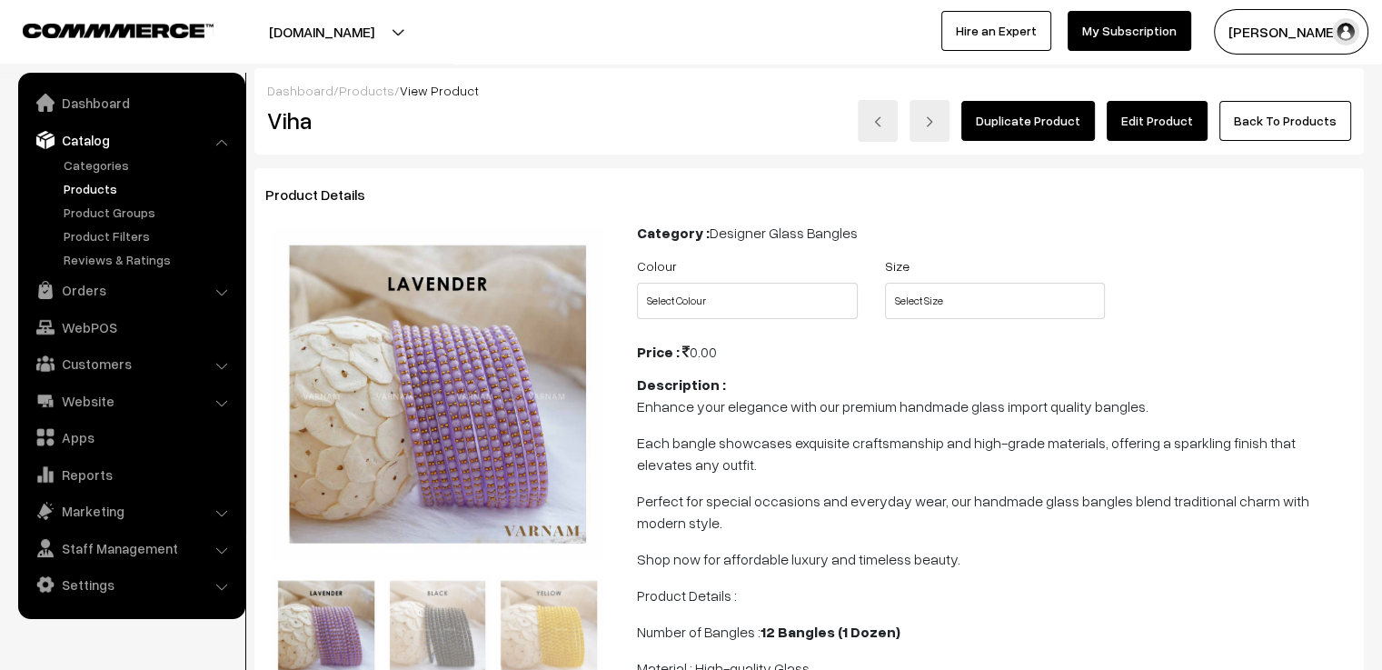
click at [1152, 121] on link "Edit Product" at bounding box center [1157, 121] width 101 height 40
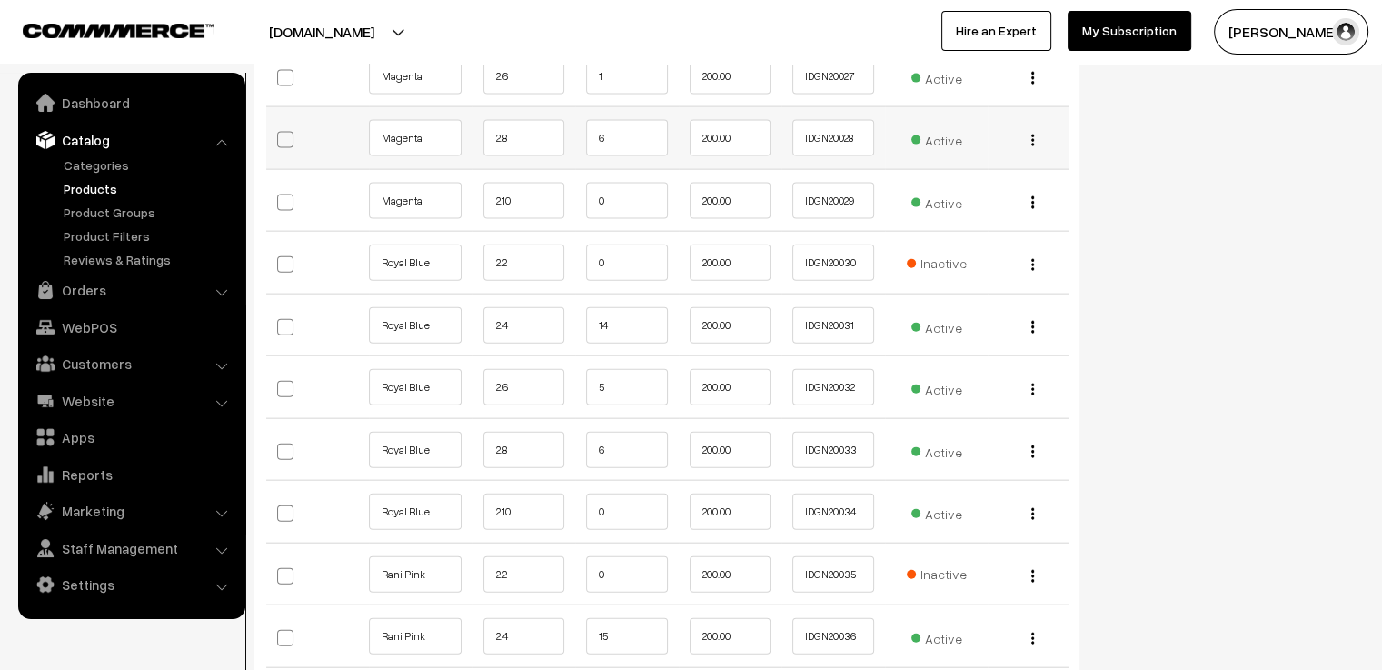
scroll to position [3999, 0]
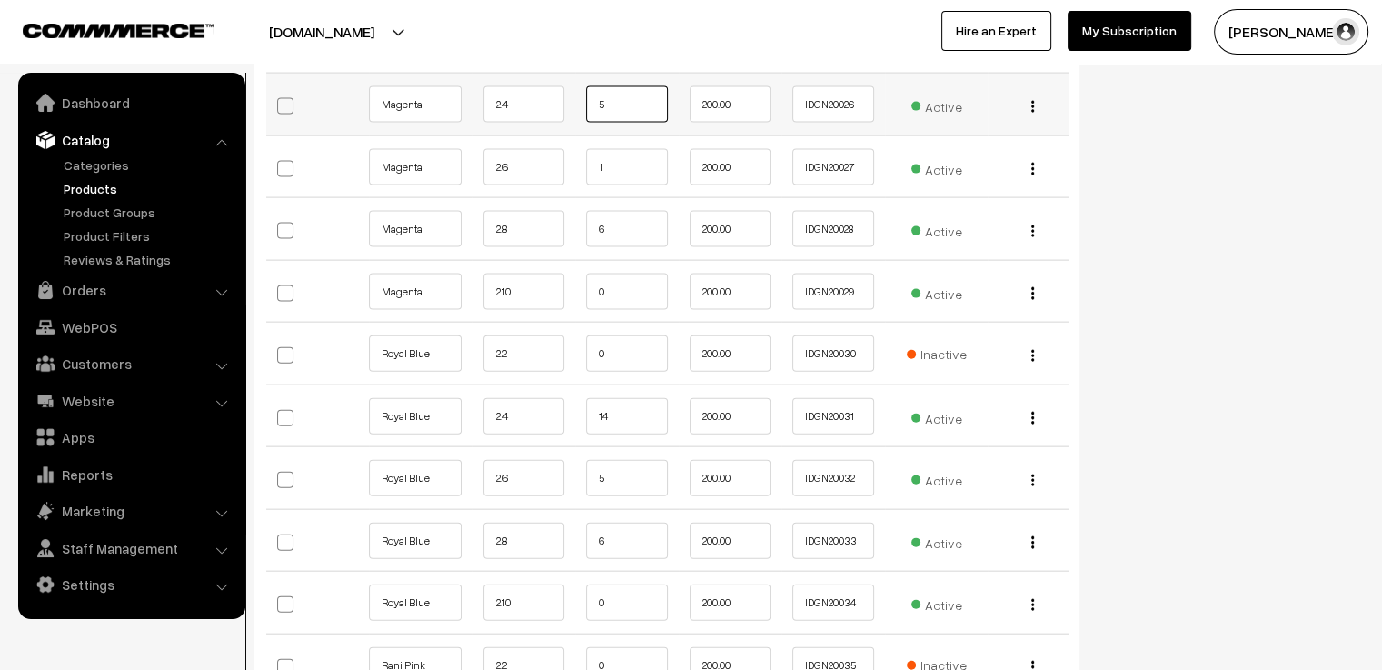
click at [642, 86] on input "5" at bounding box center [627, 104] width 82 height 36
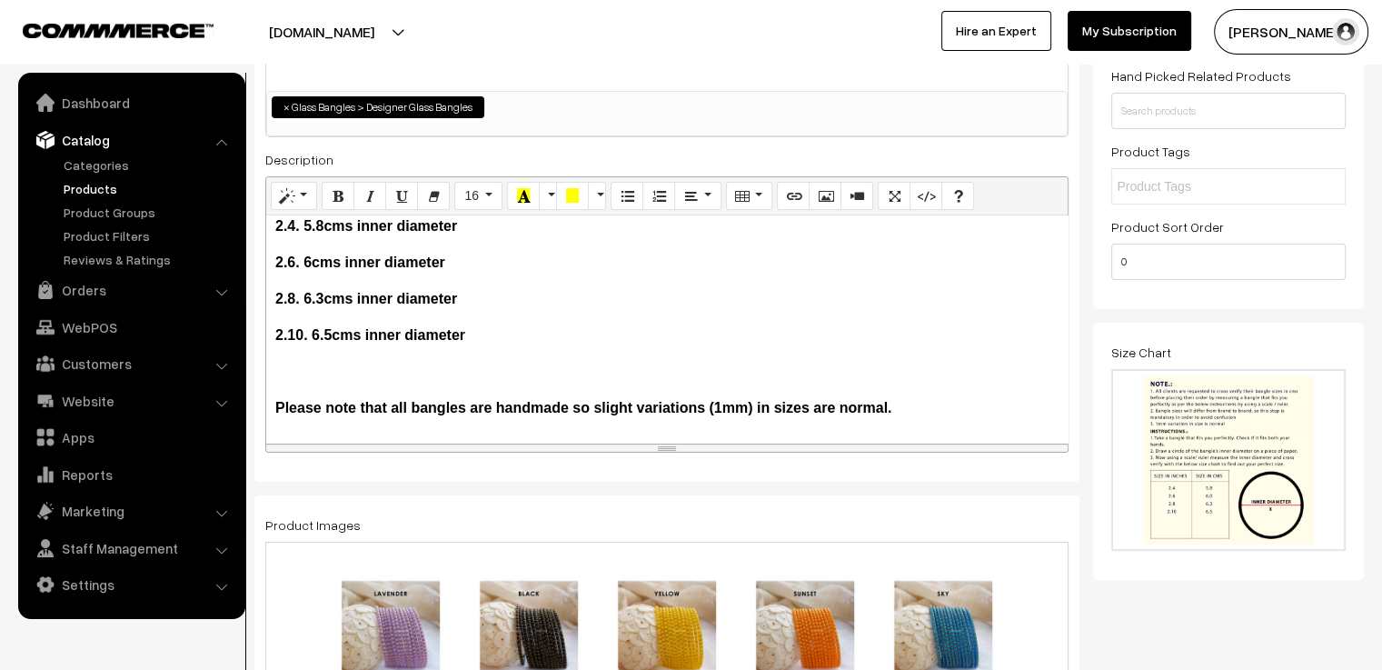
scroll to position [0, 0]
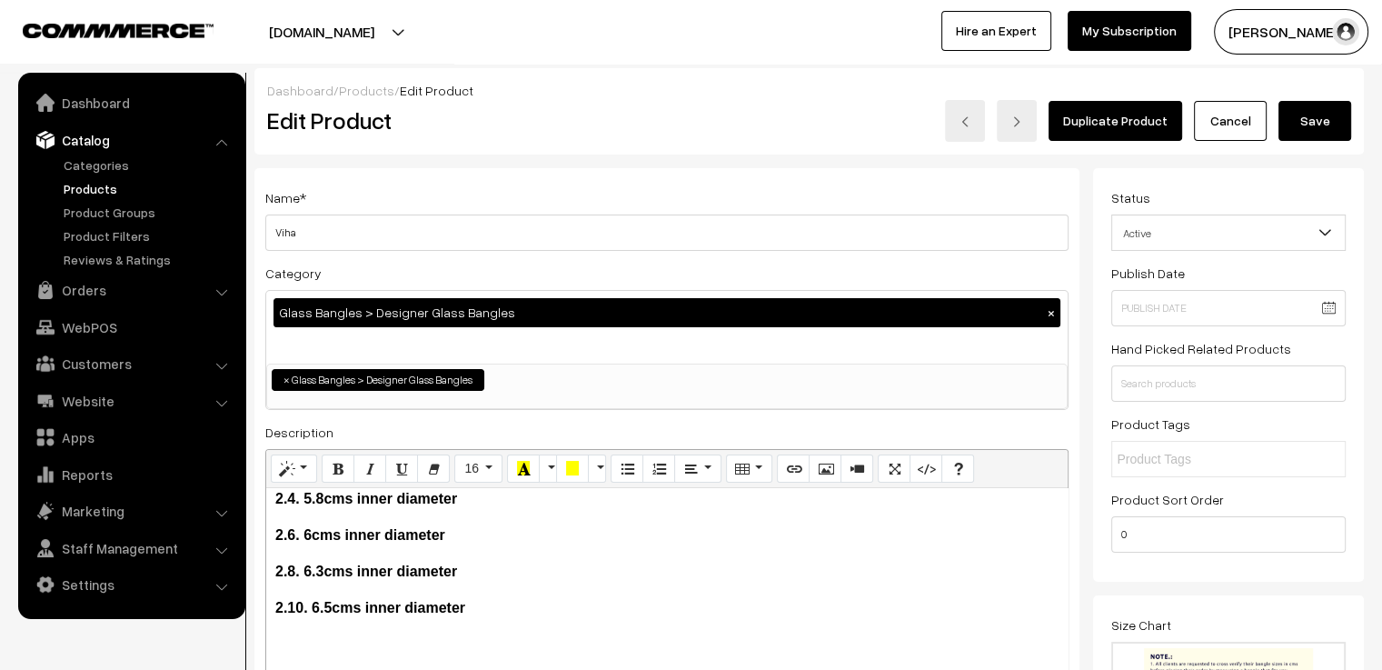
type input "4"
click at [1293, 126] on button "Save" at bounding box center [1315, 121] width 73 height 40
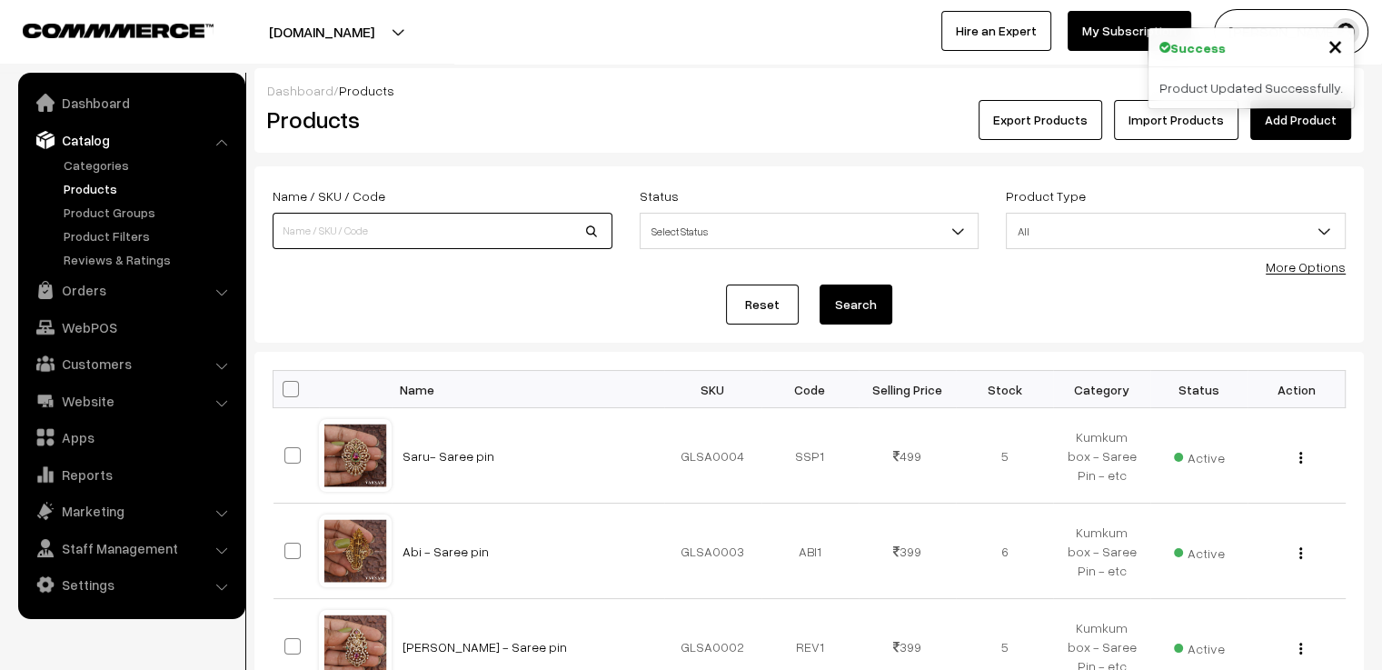
drag, startPoint x: 524, startPoint y: 235, endPoint x: 537, endPoint y: 231, distance: 14.4
click at [537, 231] on input at bounding box center [443, 231] width 340 height 36
type input "maha"
click at [820, 284] on button "Search" at bounding box center [856, 304] width 73 height 40
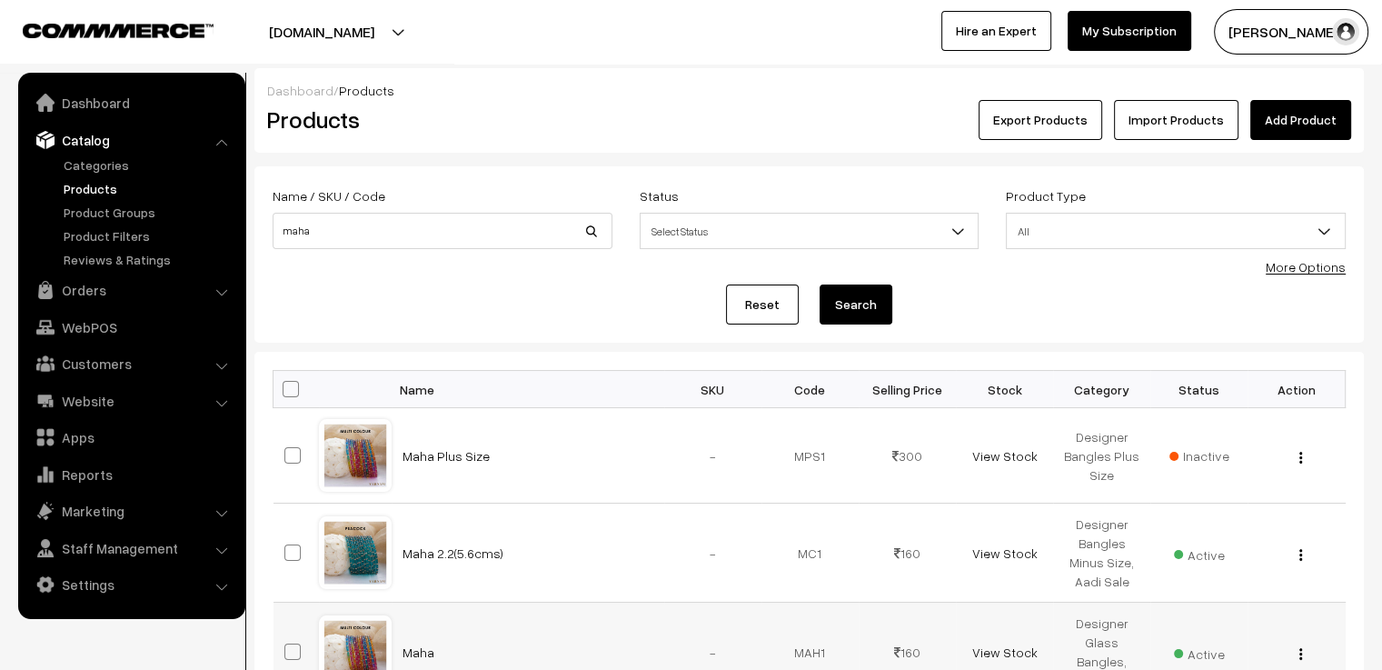
click at [375, 634] on div at bounding box center [355, 651] width 69 height 69
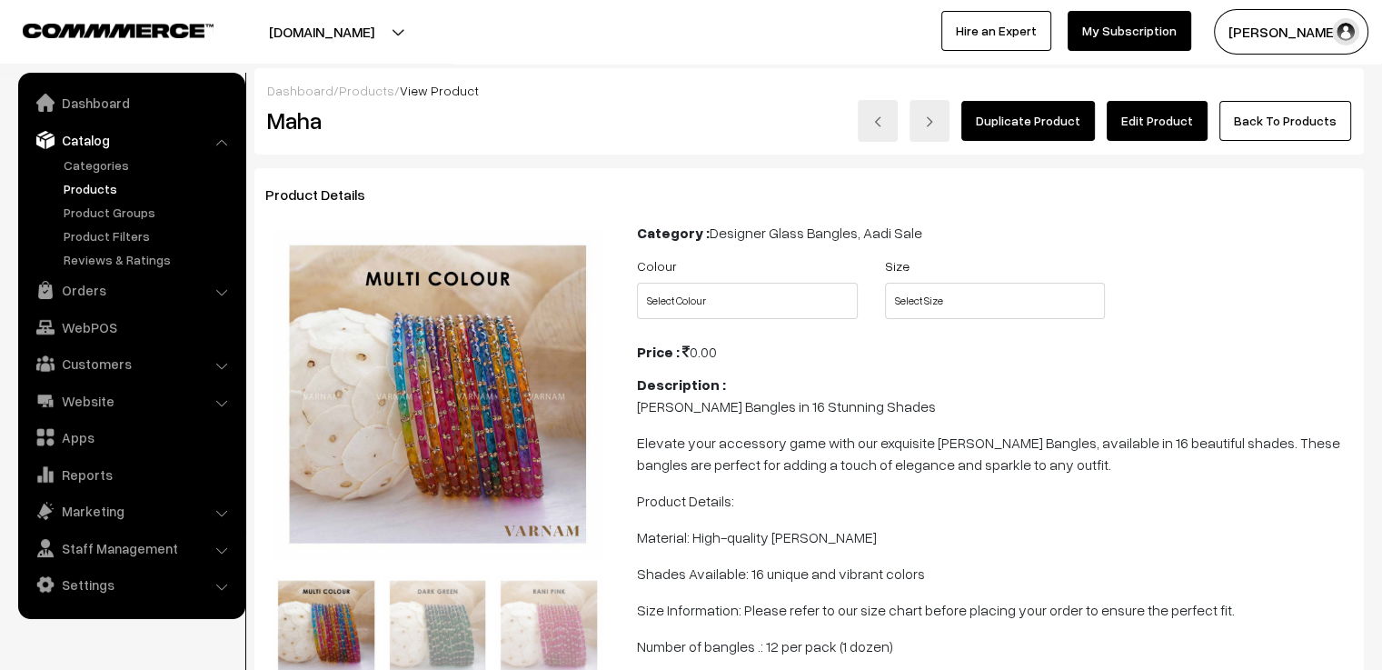
click at [1151, 126] on link "Edit Product" at bounding box center [1157, 121] width 101 height 40
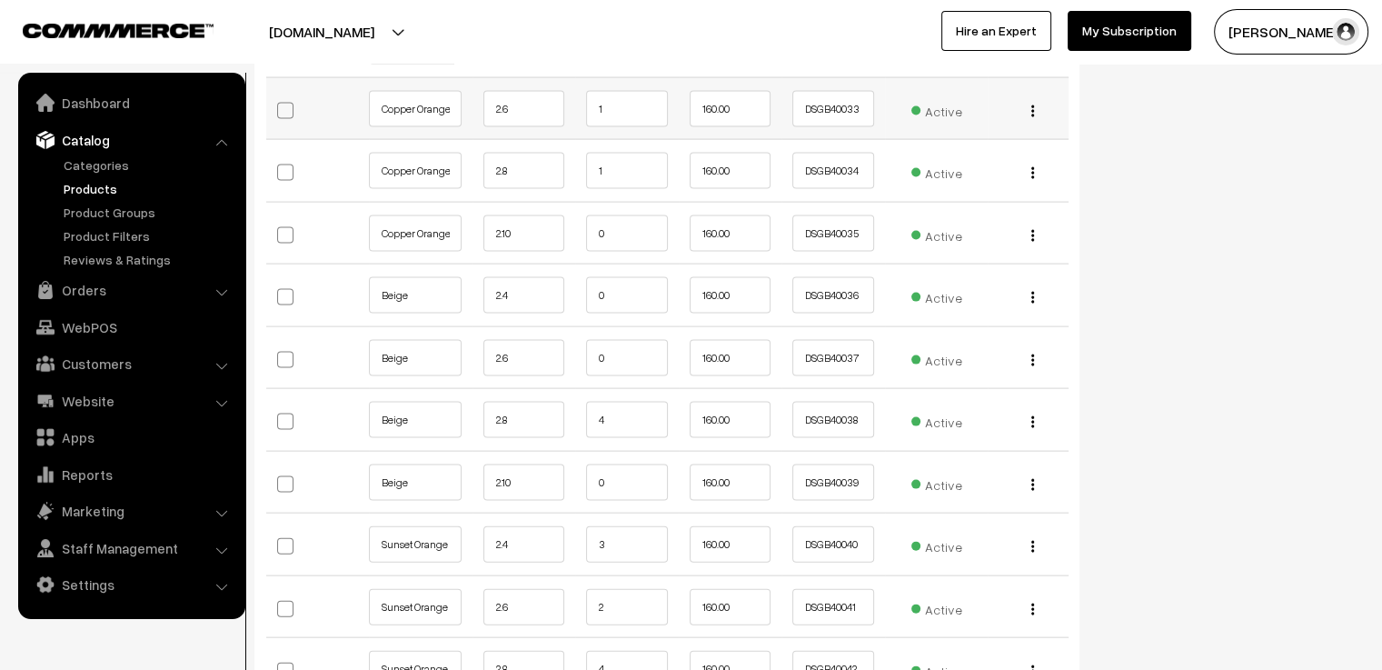
scroll to position [4090, 0]
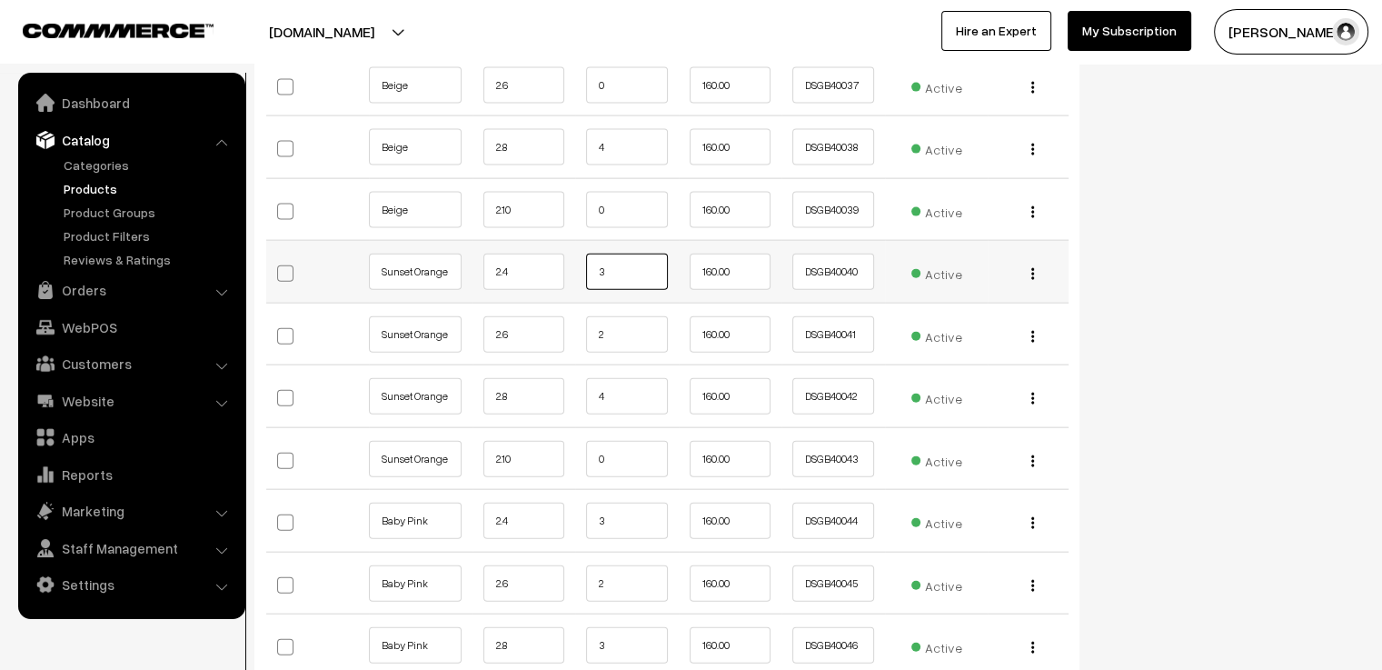
click at [633, 275] on input "3" at bounding box center [627, 272] width 82 height 36
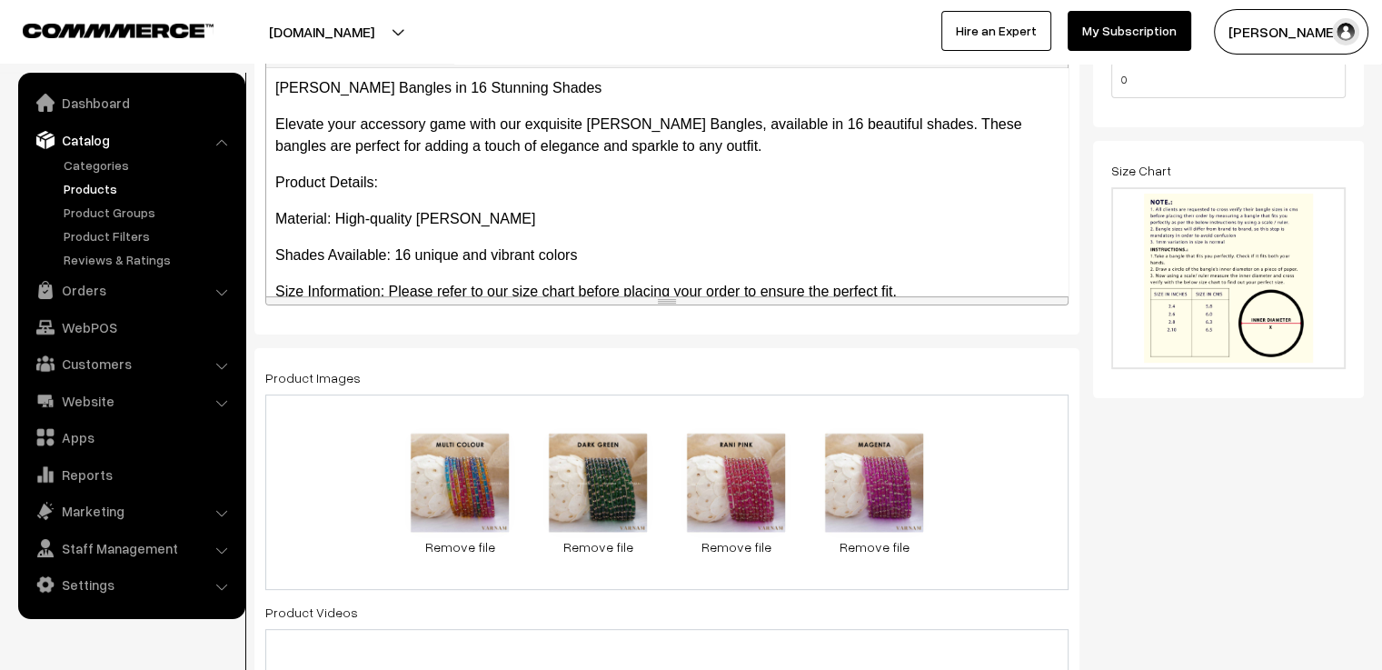
scroll to position [0, 0]
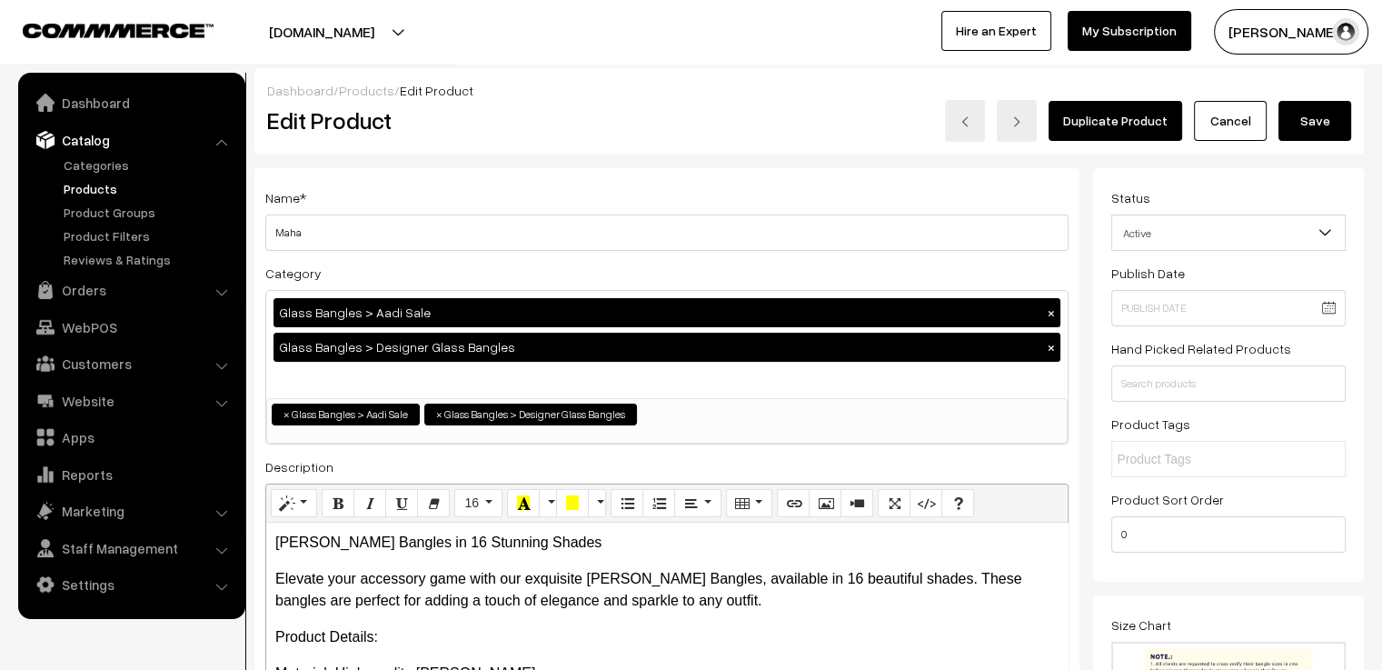
type input "2"
click at [1337, 106] on button "Save" at bounding box center [1315, 121] width 73 height 40
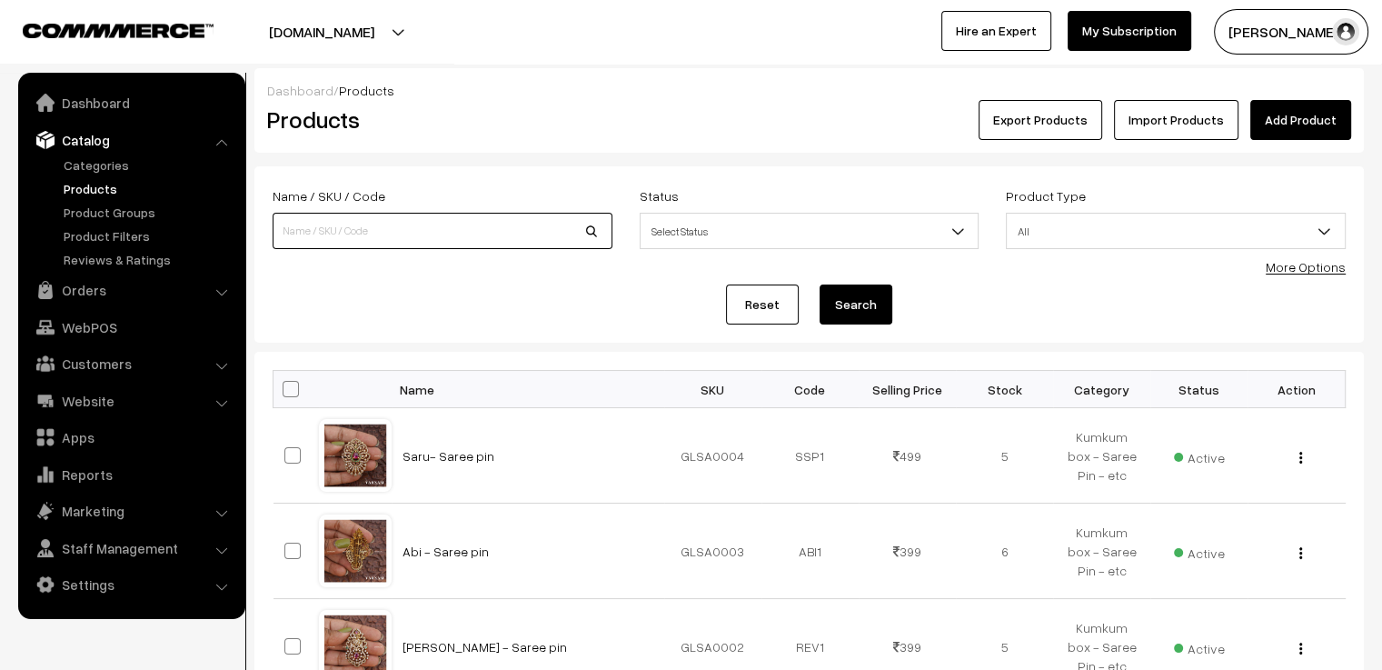
click at [434, 224] on input at bounding box center [443, 231] width 340 height 36
type input "yukthi"
click at [820, 284] on button "Search" at bounding box center [856, 304] width 73 height 40
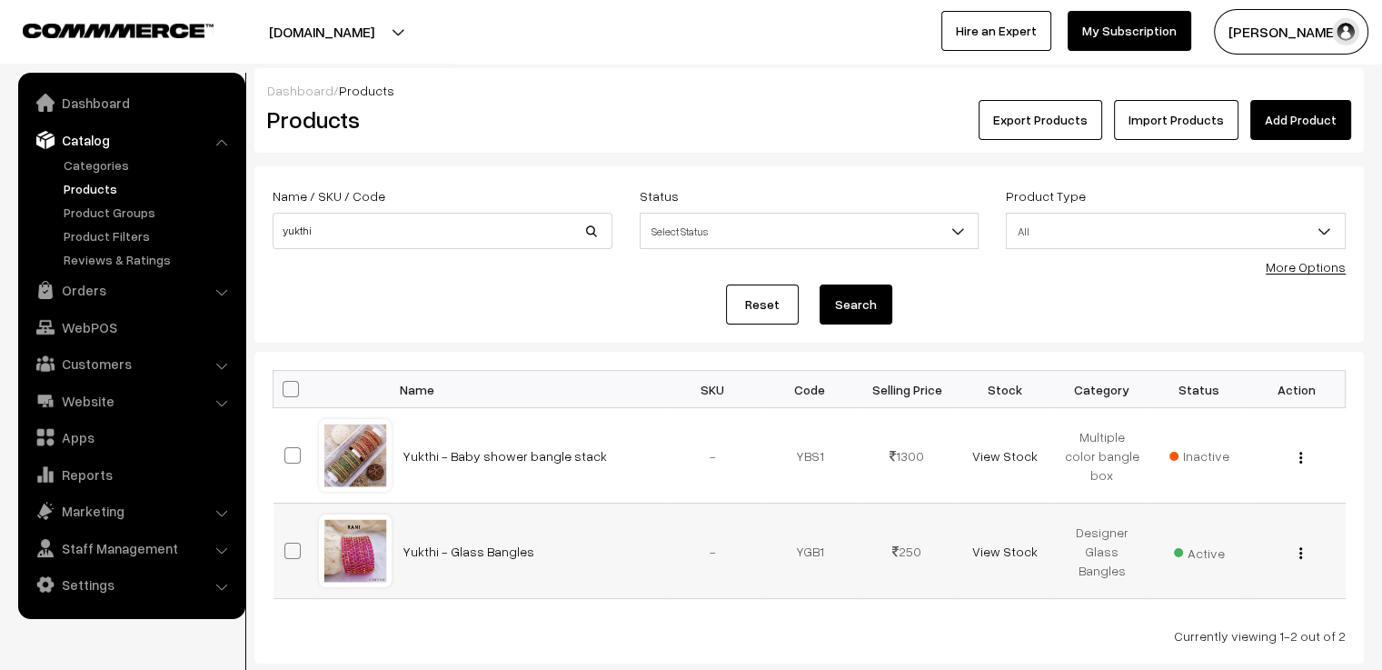
click at [362, 548] on div at bounding box center [355, 550] width 69 height 69
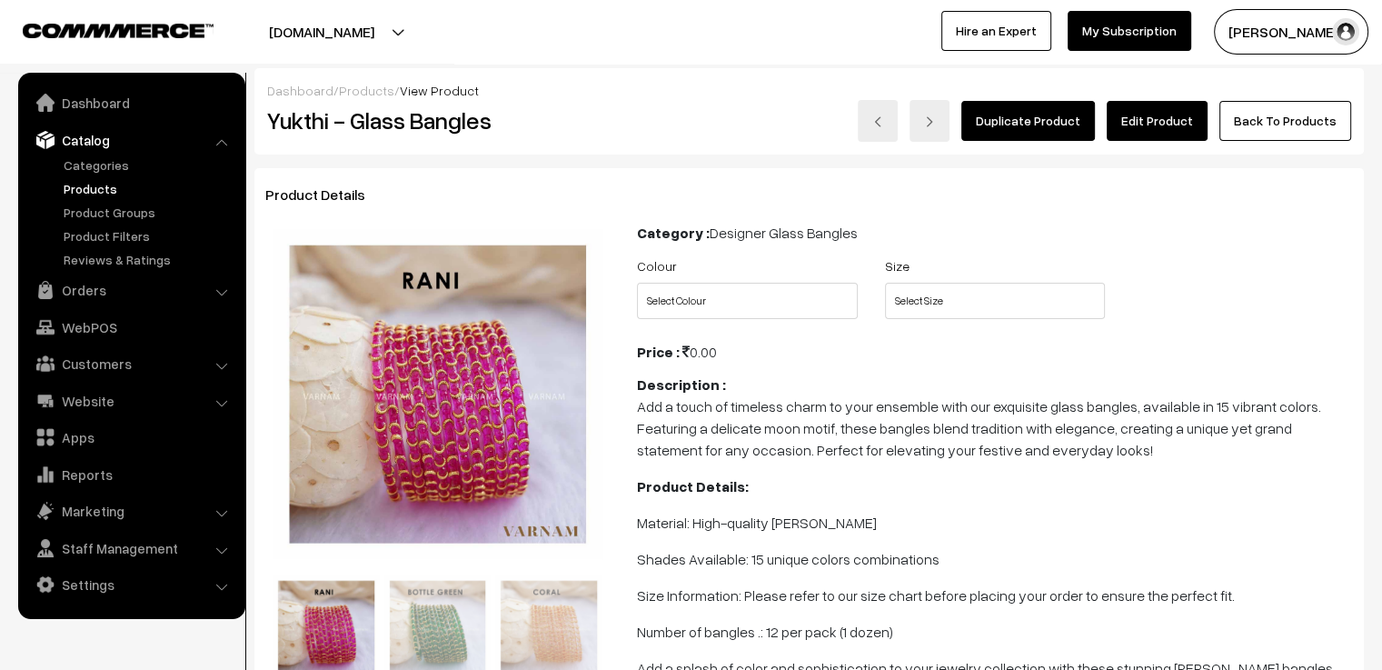
click at [1152, 135] on link "Edit Product" at bounding box center [1157, 121] width 101 height 40
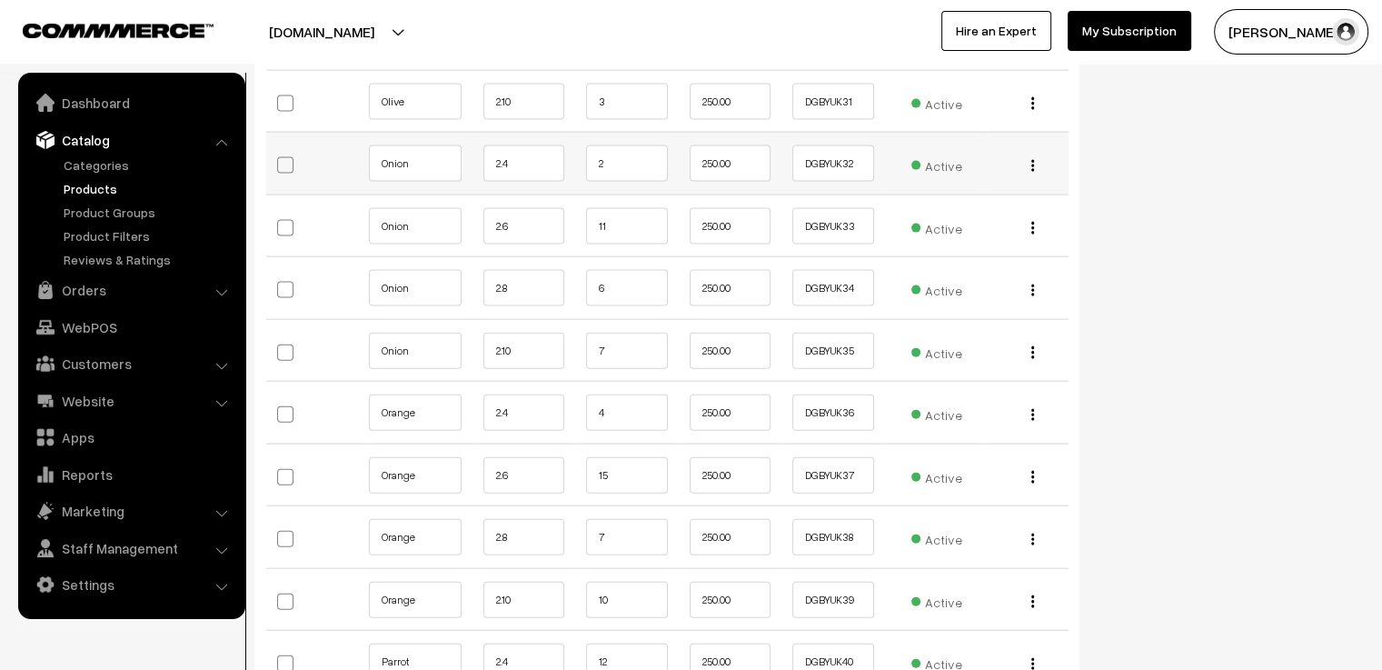
scroll to position [4272, 0]
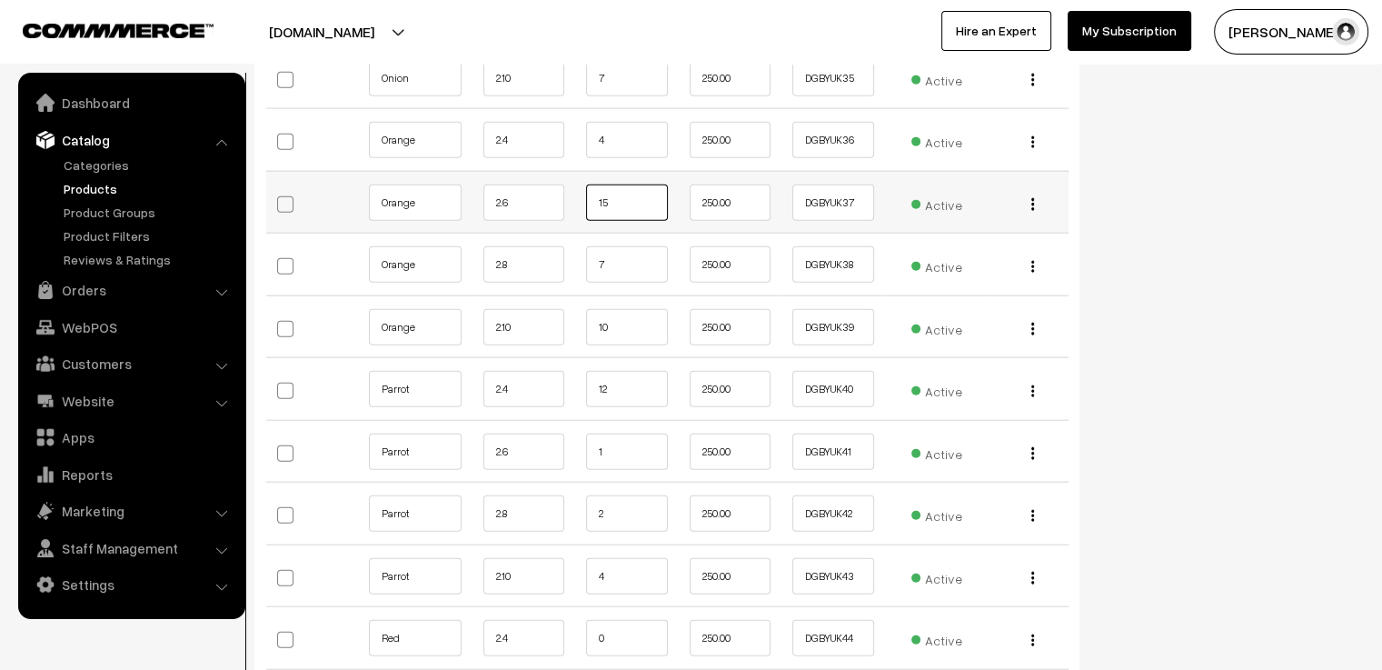
click at [623, 185] on input "15" at bounding box center [627, 203] width 82 height 36
click at [636, 185] on input "15" at bounding box center [627, 203] width 82 height 36
type input "14"
click at [624, 246] on input "7" at bounding box center [627, 264] width 82 height 36
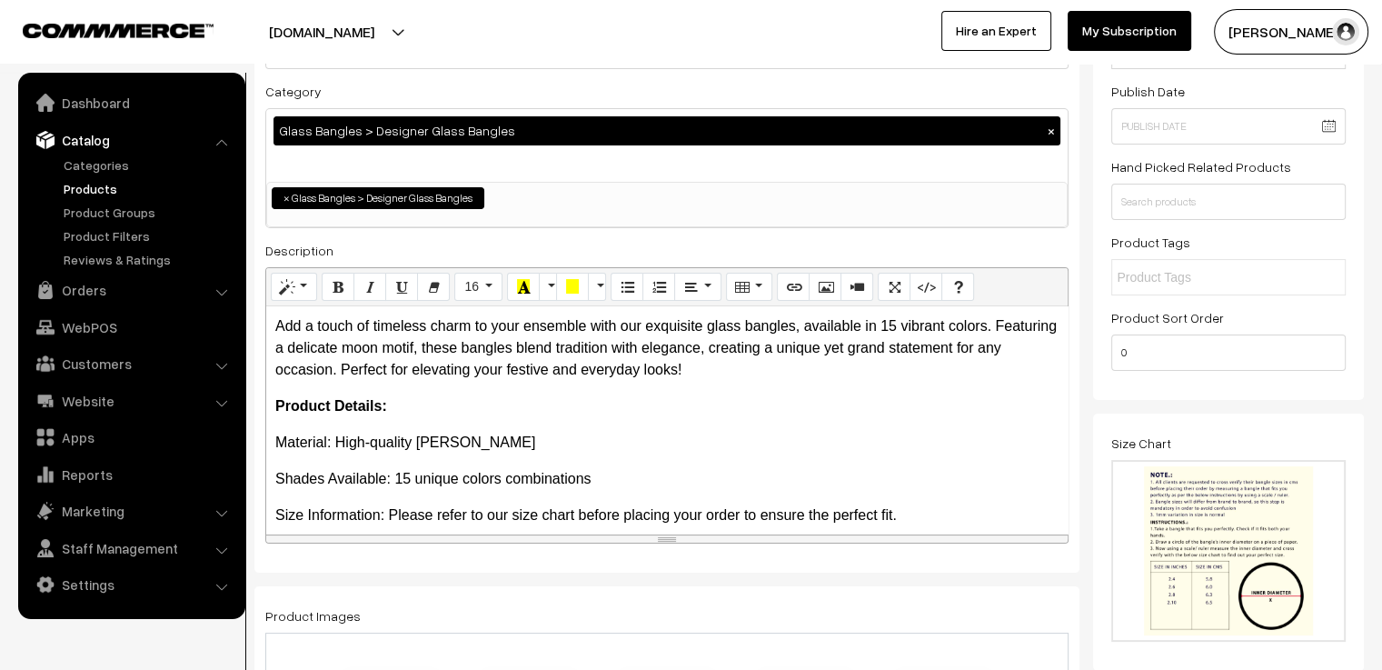
scroll to position [0, 0]
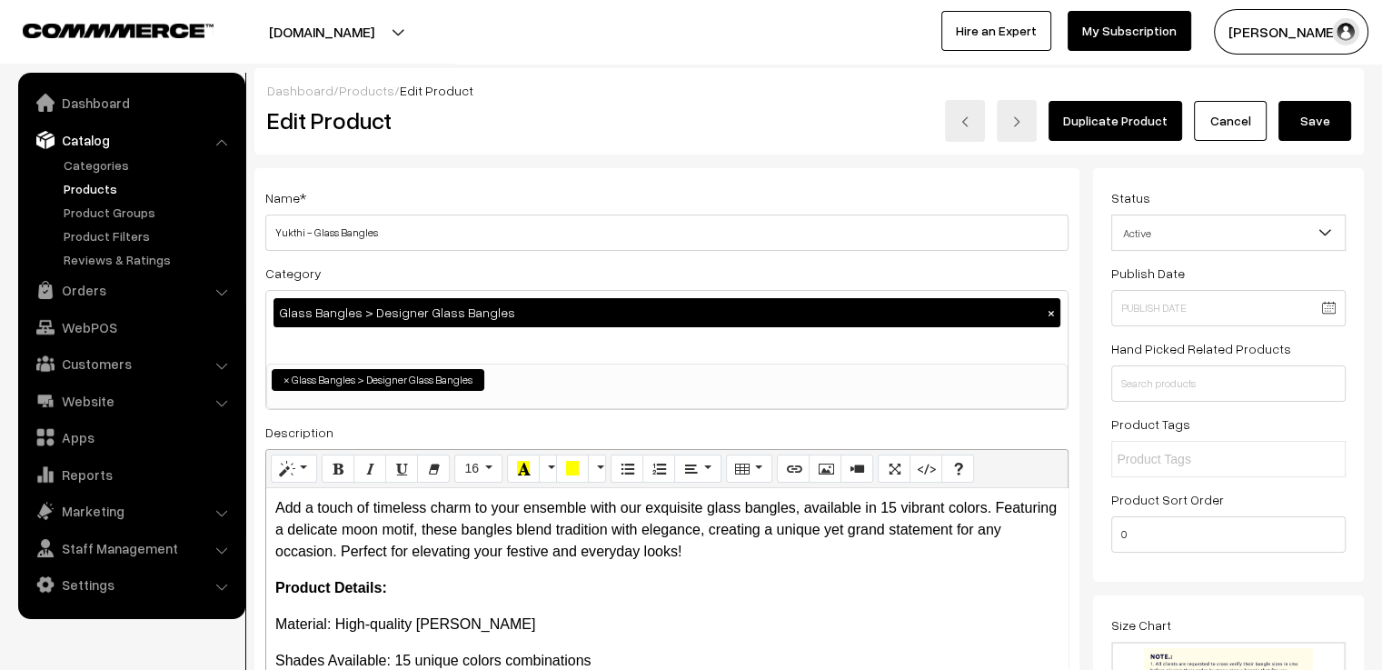
type input "6"
click at [1327, 112] on button "Save" at bounding box center [1315, 121] width 73 height 40
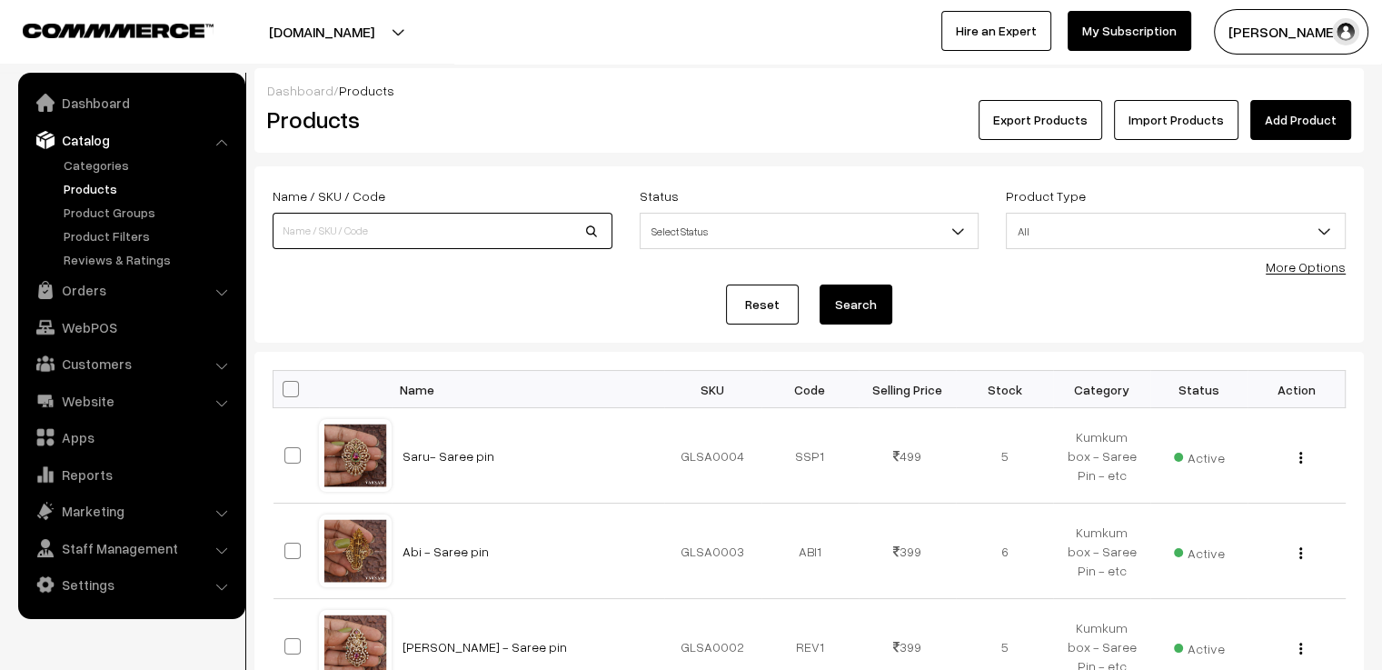
click at [565, 242] on input at bounding box center [443, 231] width 340 height 36
type input "roodolf"
click at [820, 284] on button "Search" at bounding box center [856, 304] width 73 height 40
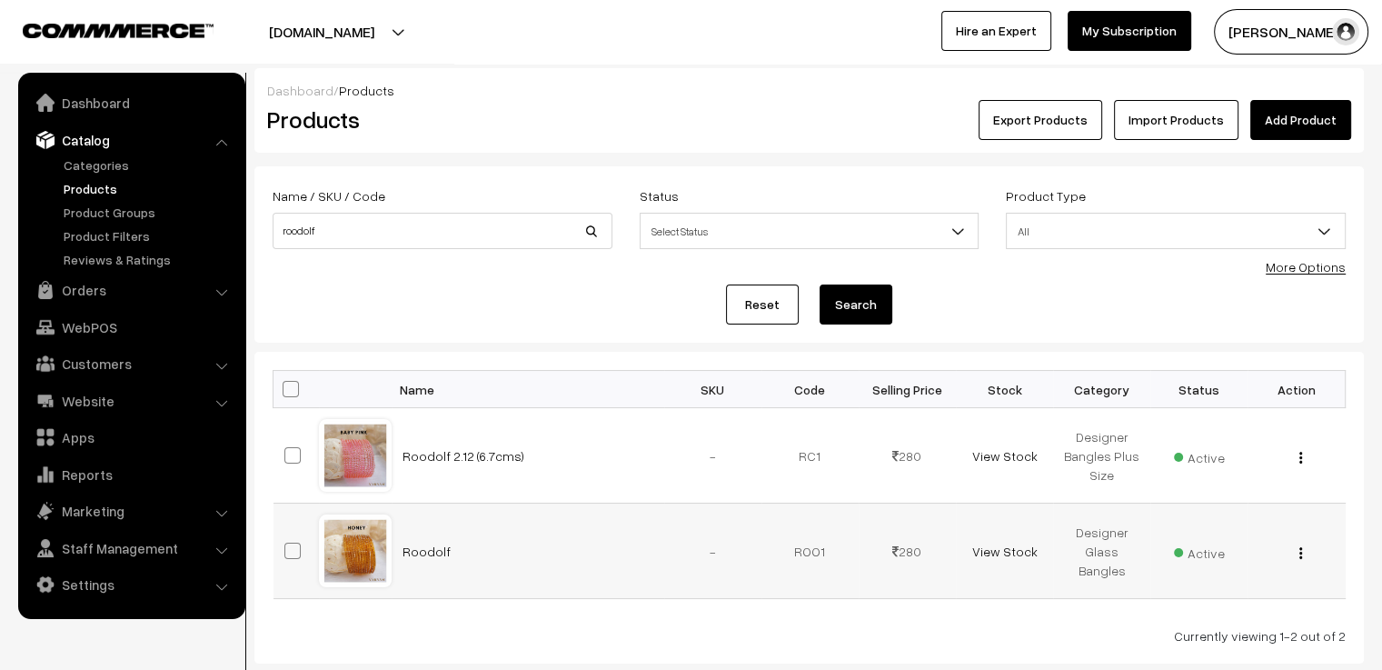
click at [356, 549] on div at bounding box center [355, 550] width 69 height 69
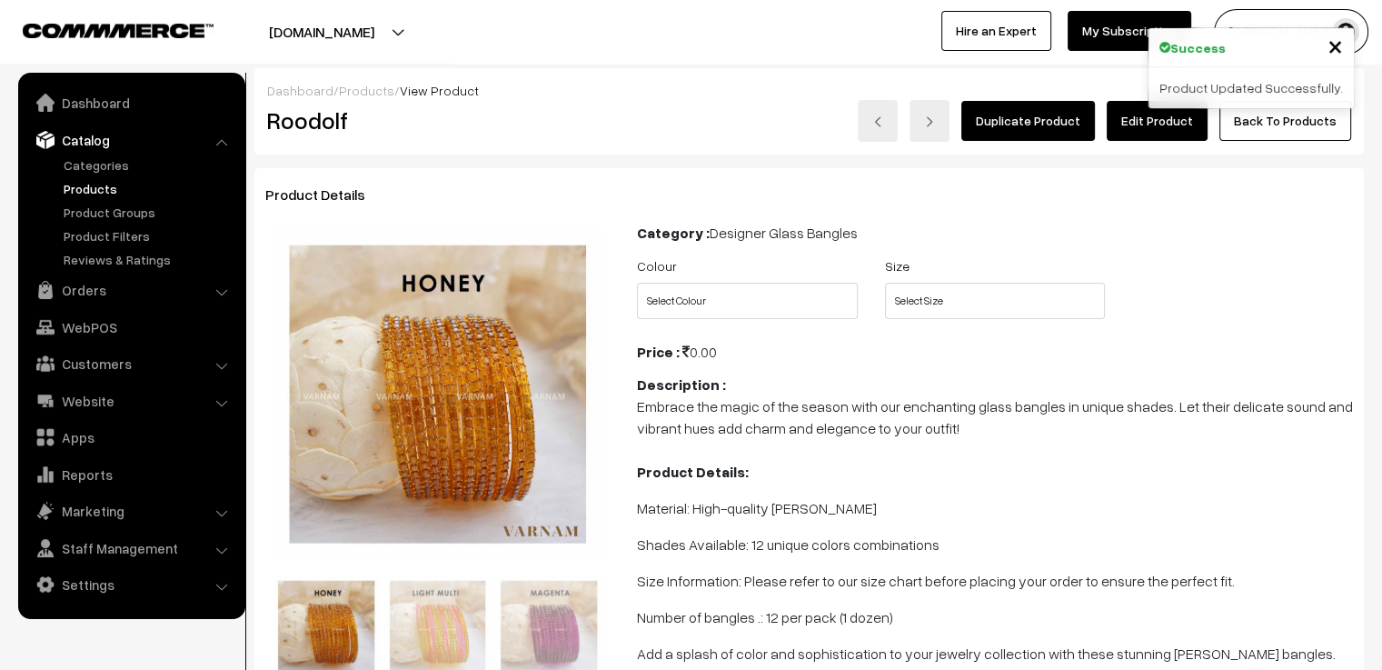
click at [1127, 121] on link "Edit Product" at bounding box center [1157, 121] width 101 height 40
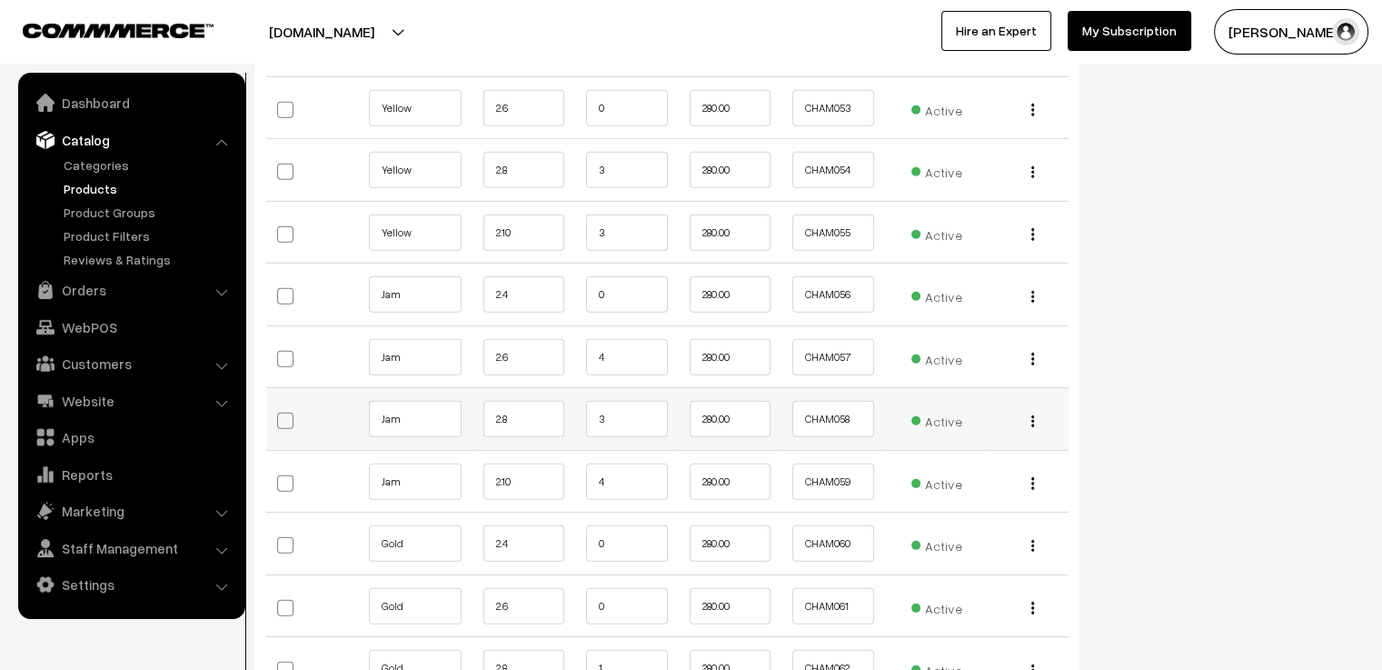
scroll to position [5090, 0]
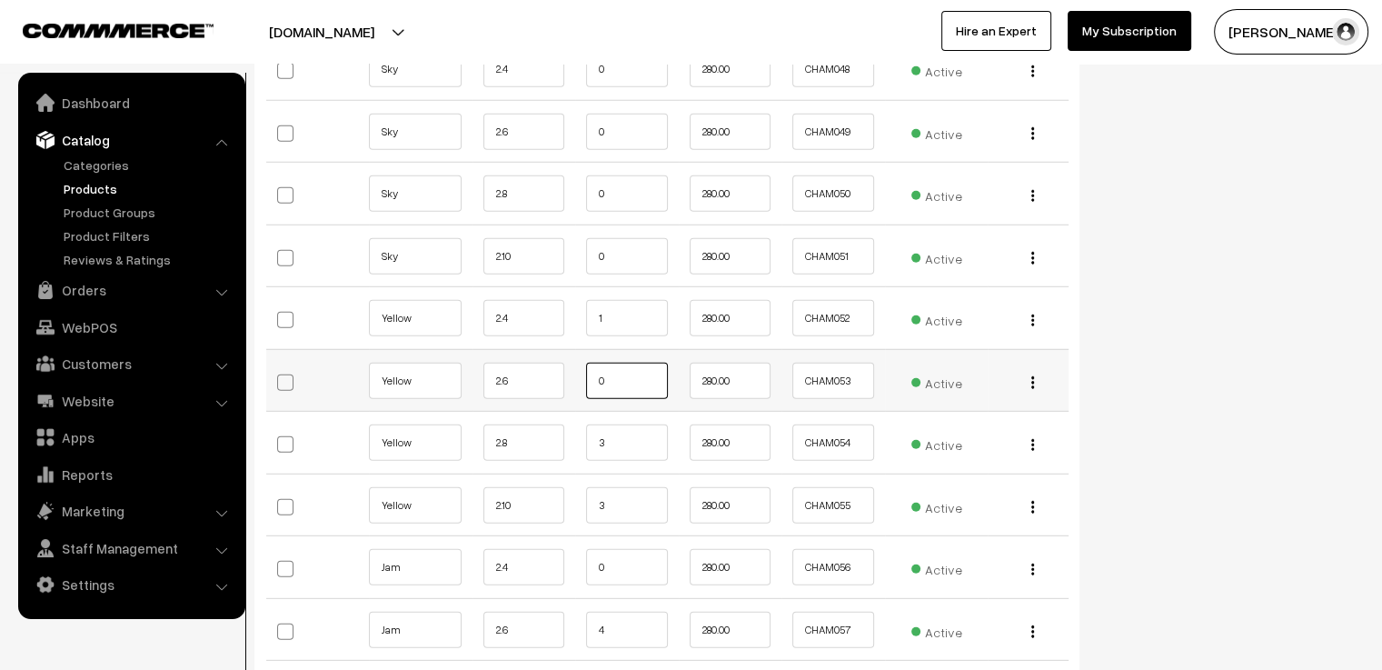
click at [620, 363] on input "0" at bounding box center [627, 381] width 82 height 36
click at [627, 412] on td "3" at bounding box center [627, 443] width 104 height 63
click at [633, 424] on input "3" at bounding box center [627, 442] width 82 height 36
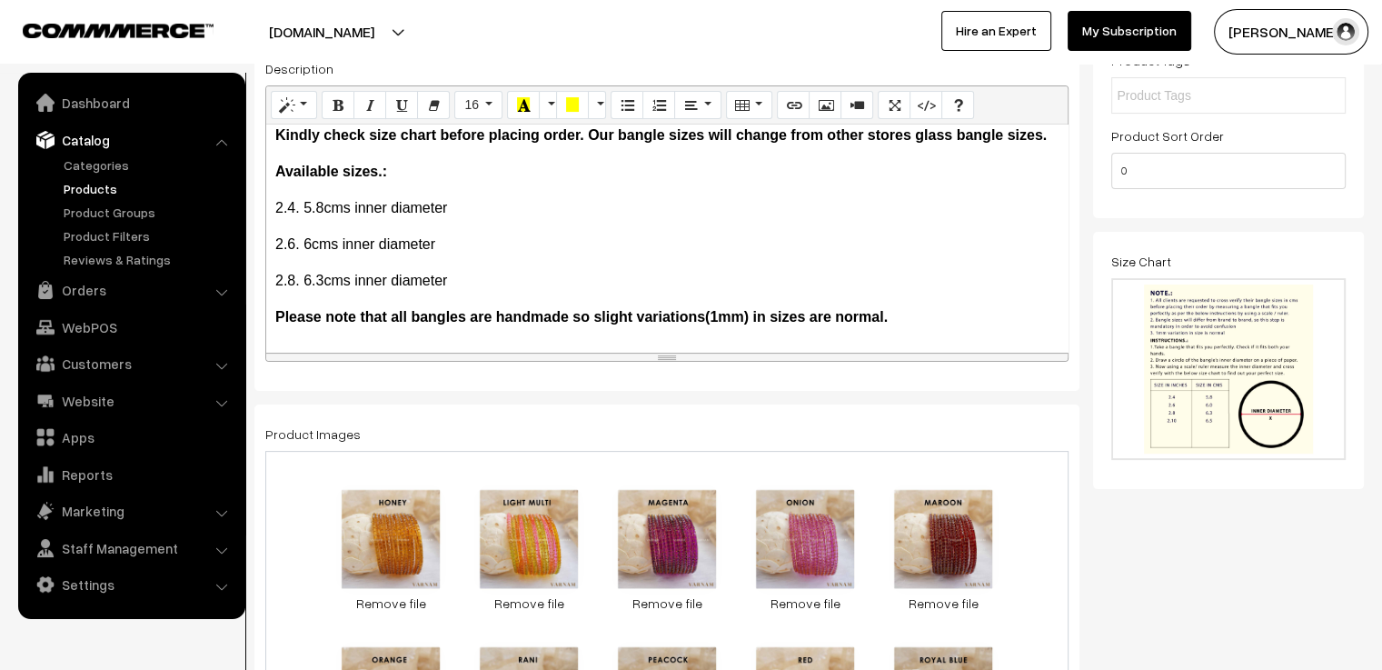
scroll to position [0, 0]
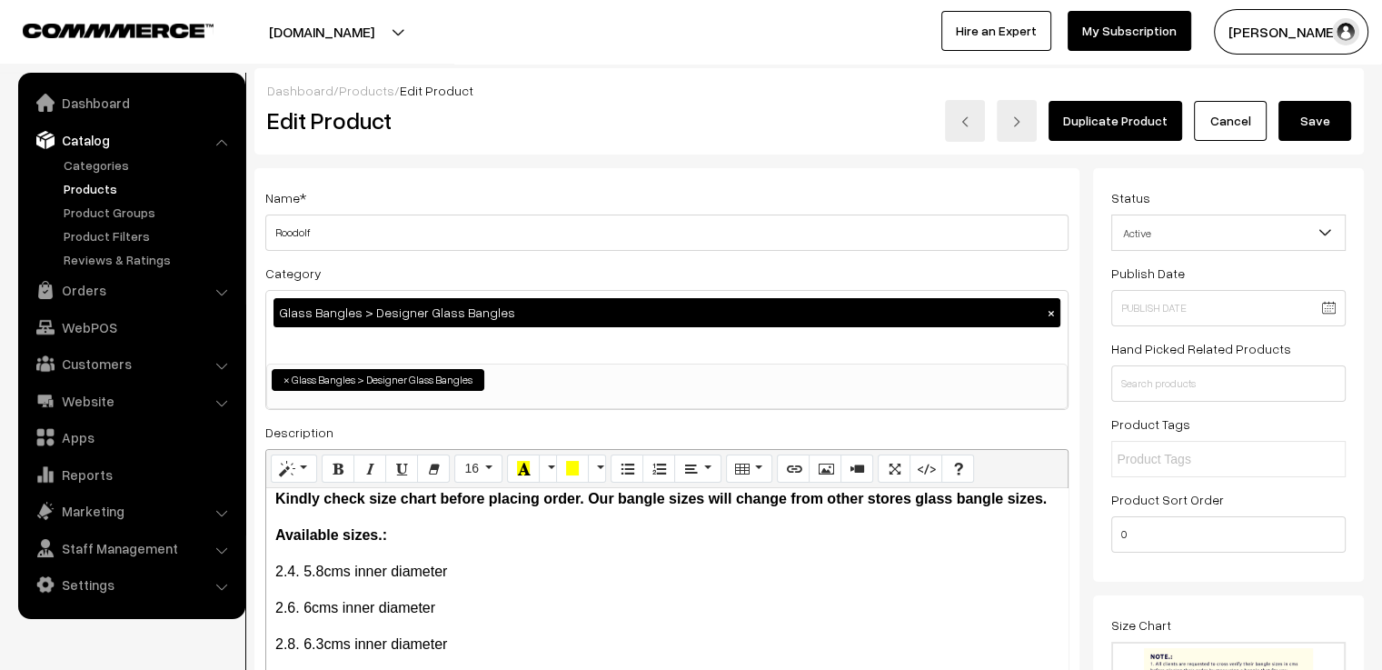
type input "2"
click at [1358, 92] on div "Dashboard / Products / Edit Product Edit Product Duplicate Product Cancel Save" at bounding box center [809, 111] width 1110 height 86
click at [1338, 105] on button "Save" at bounding box center [1315, 121] width 73 height 40
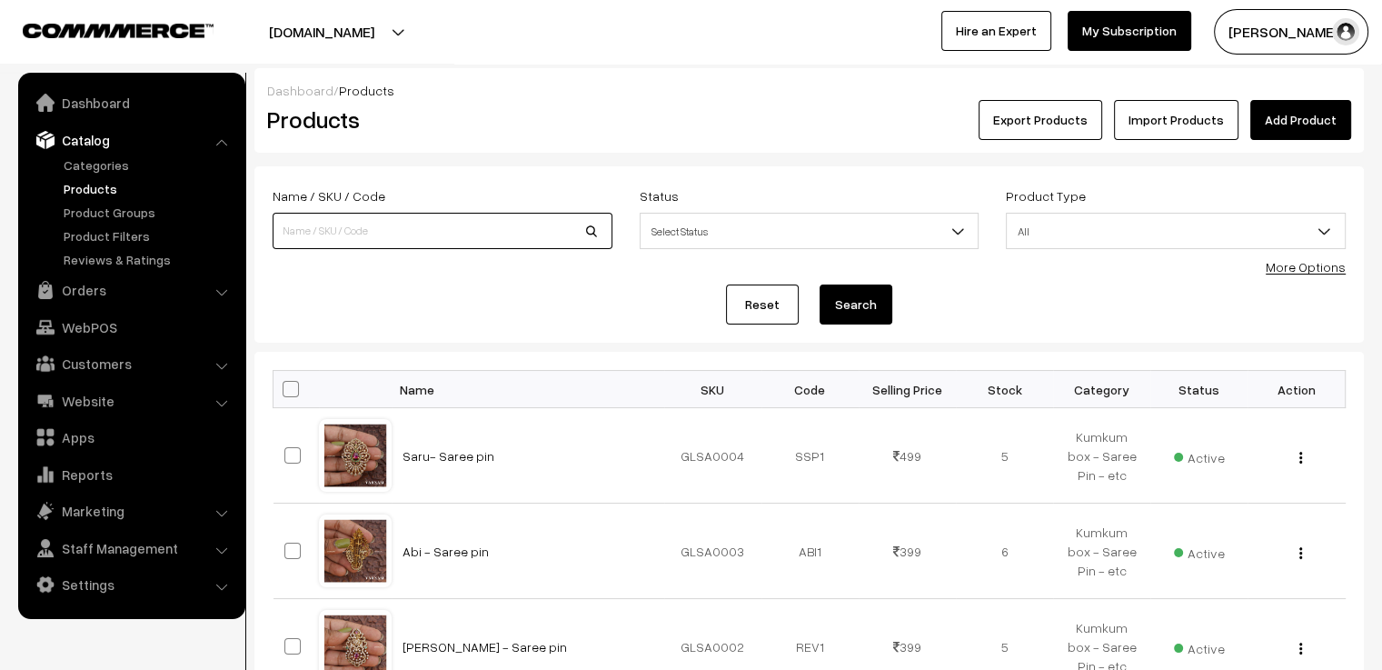
click at [424, 222] on input at bounding box center [443, 231] width 340 height 36
type input "[PERSON_NAME]"
click at [820, 284] on button "Search" at bounding box center [856, 304] width 73 height 40
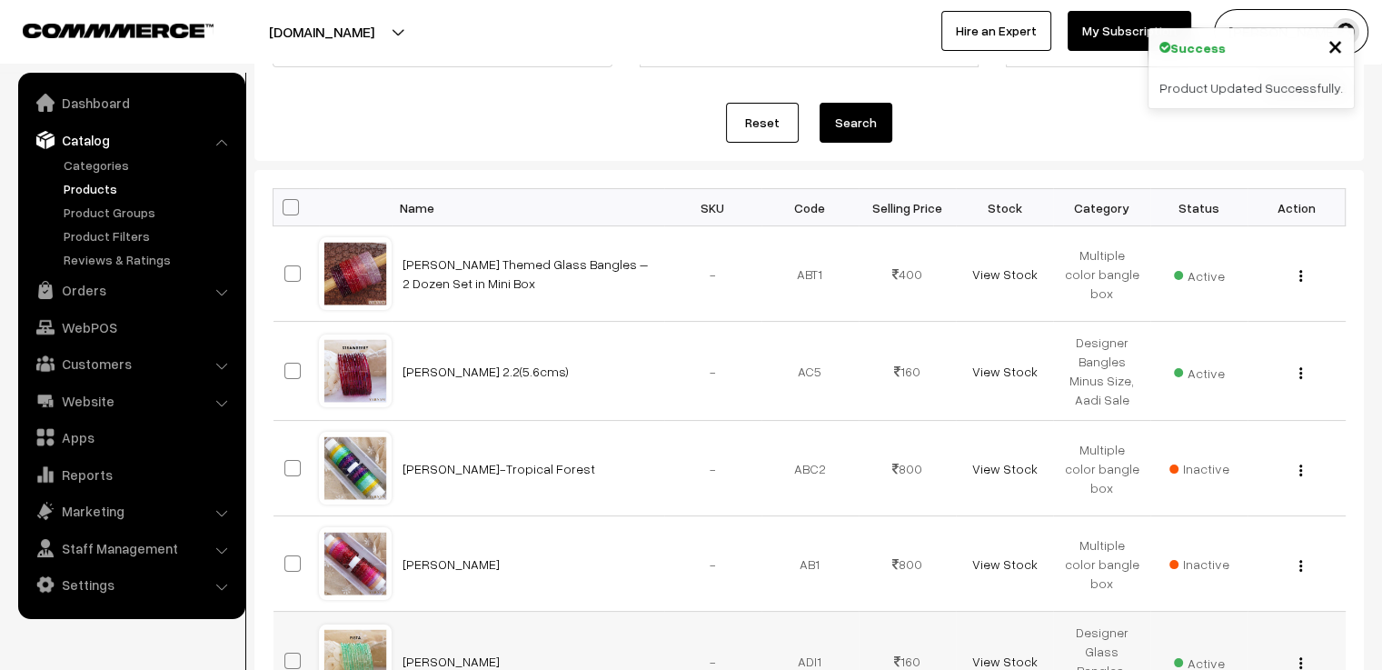
scroll to position [364, 0]
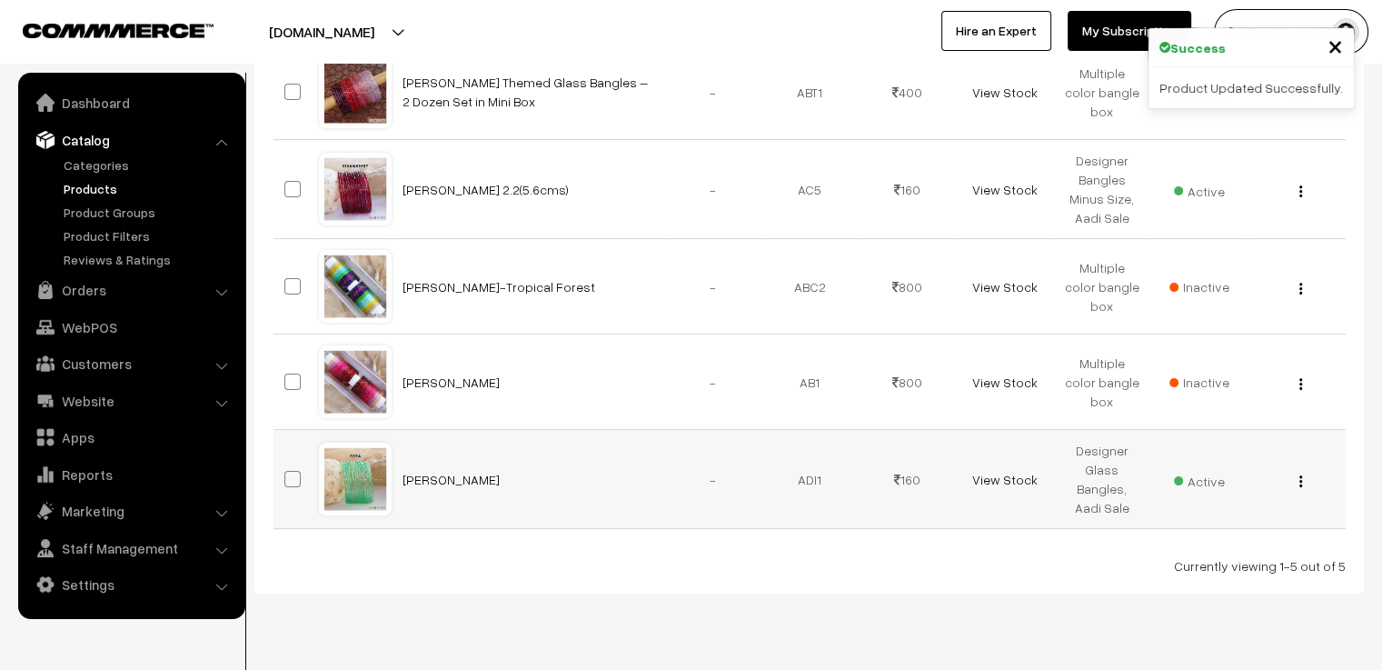
click at [370, 484] on div at bounding box center [355, 478] width 69 height 69
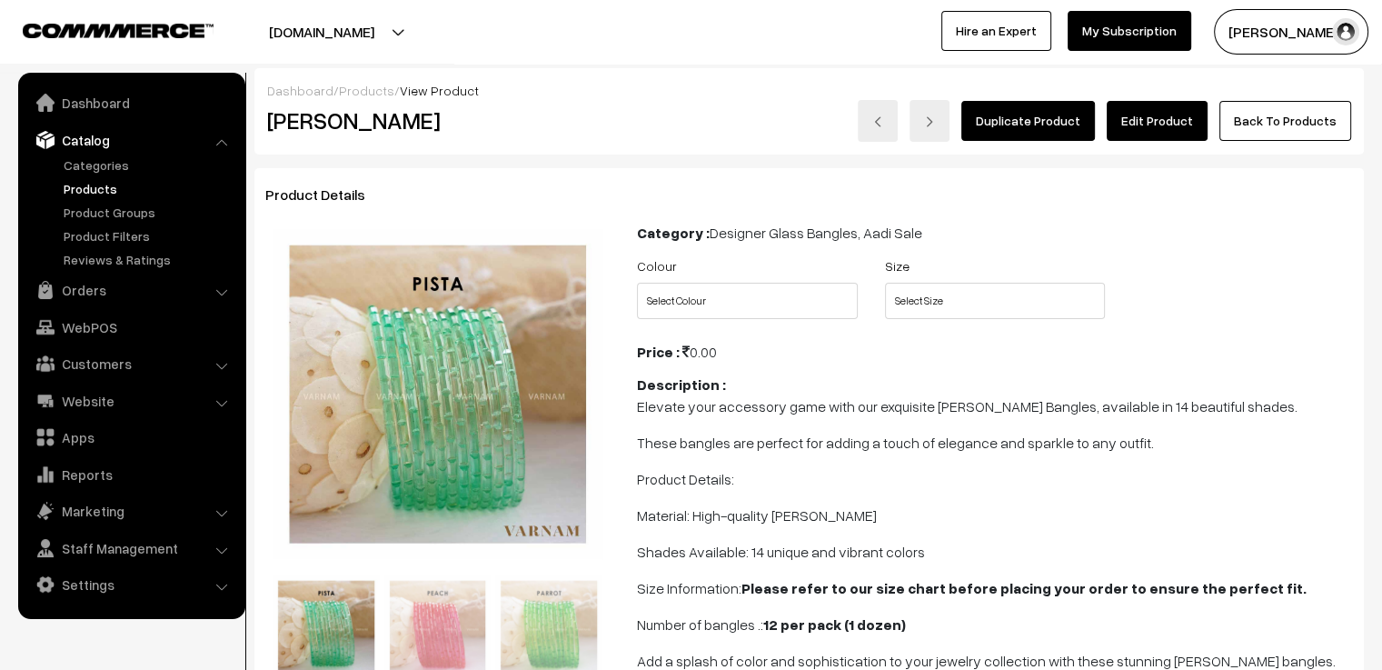
click at [1169, 111] on link "Edit Product" at bounding box center [1157, 121] width 101 height 40
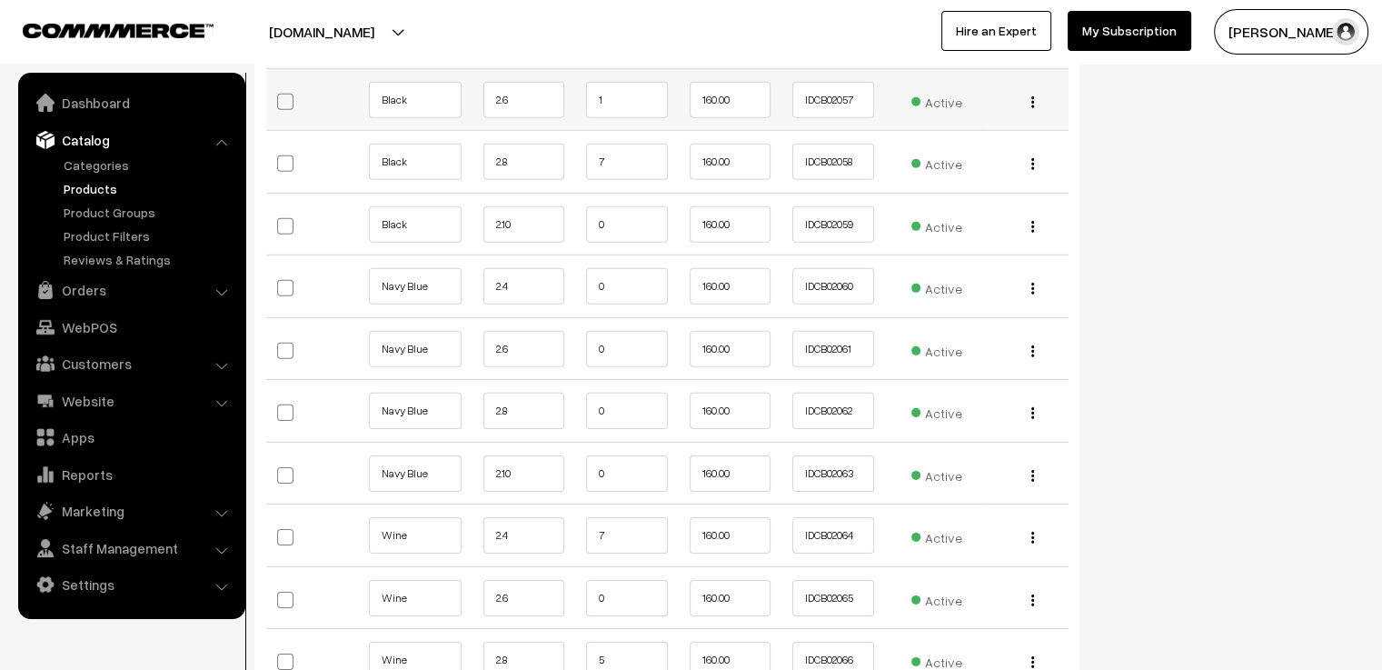
scroll to position [5908, 0]
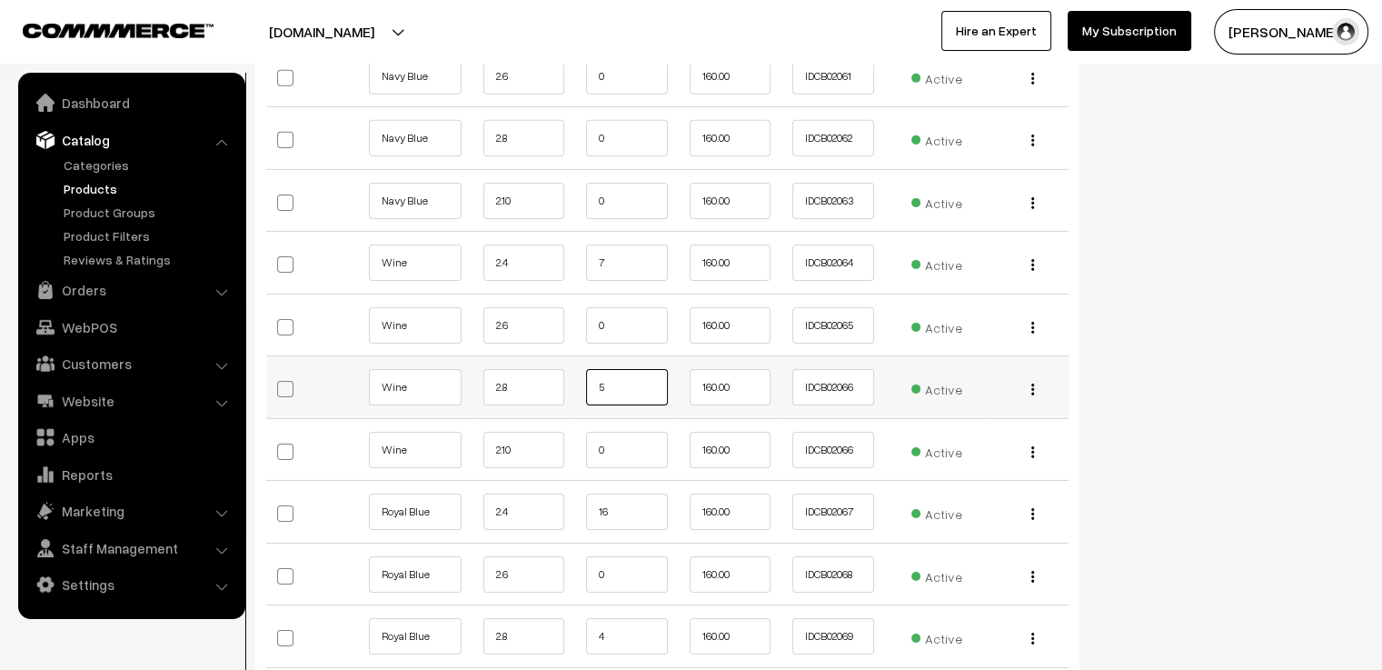
click at [633, 369] on input "5" at bounding box center [627, 387] width 82 height 36
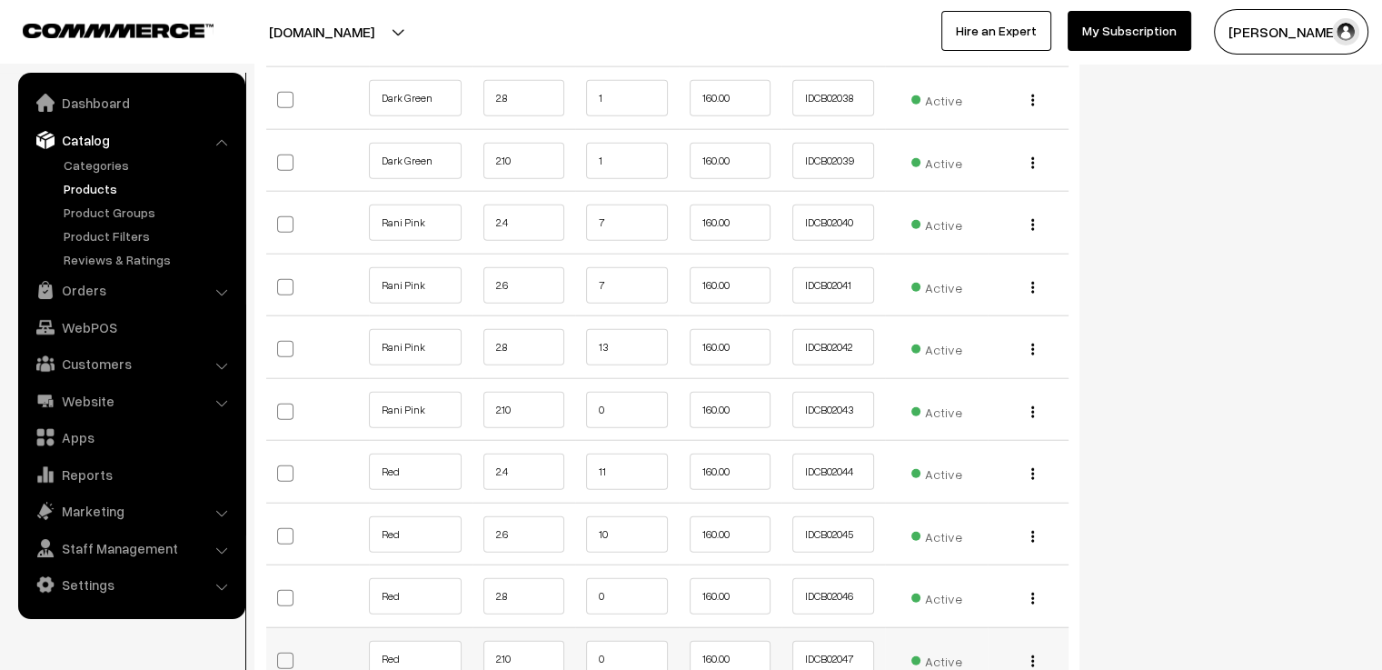
type input "4"
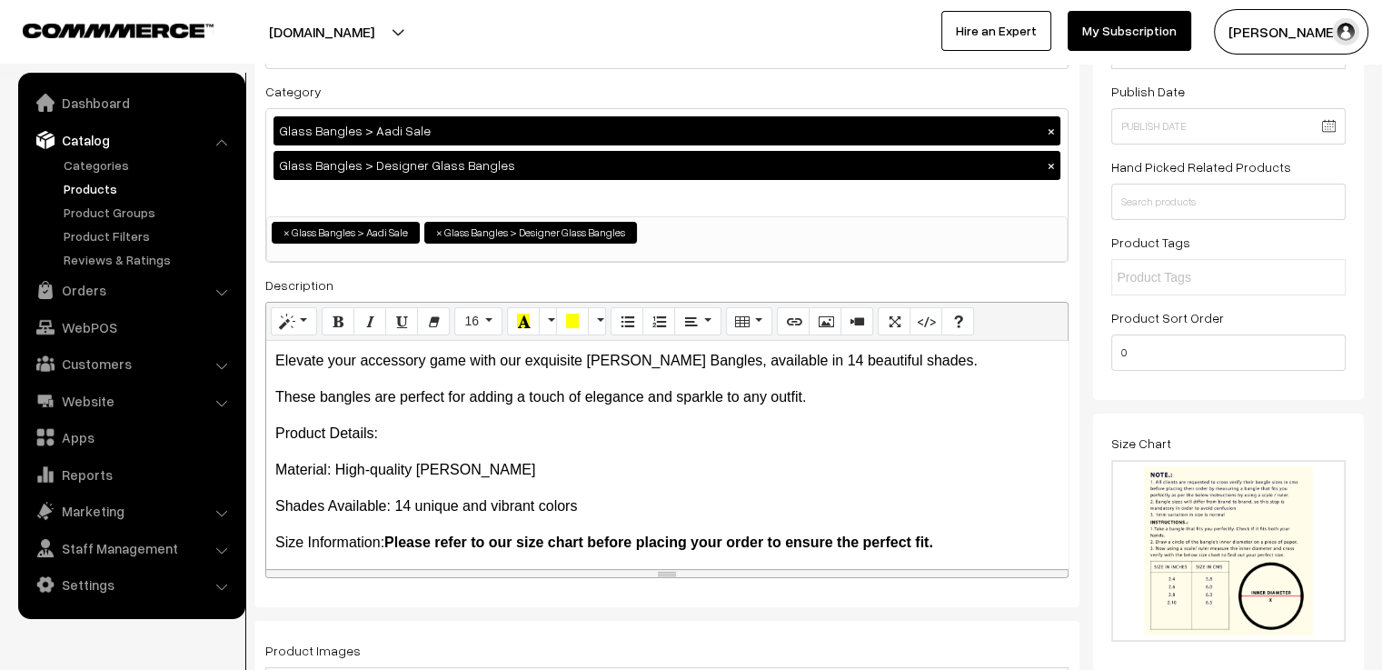
scroll to position [0, 0]
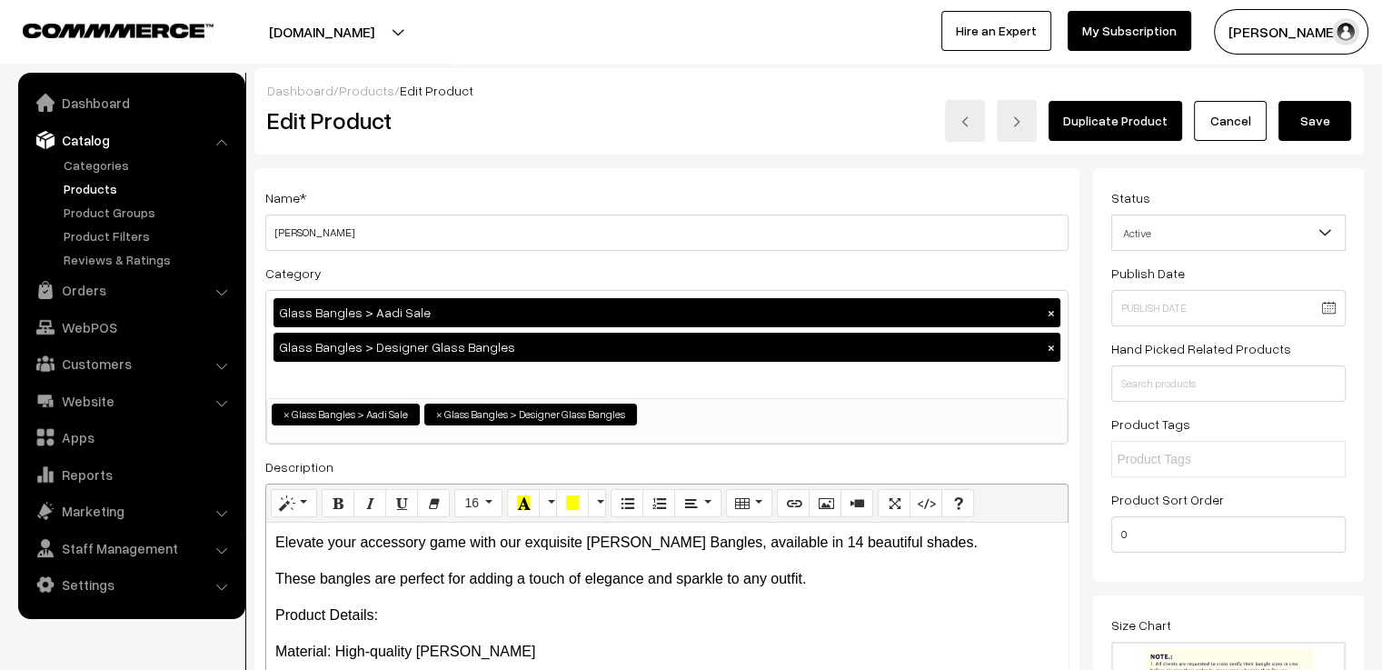
click at [1320, 132] on button "Save" at bounding box center [1315, 121] width 73 height 40
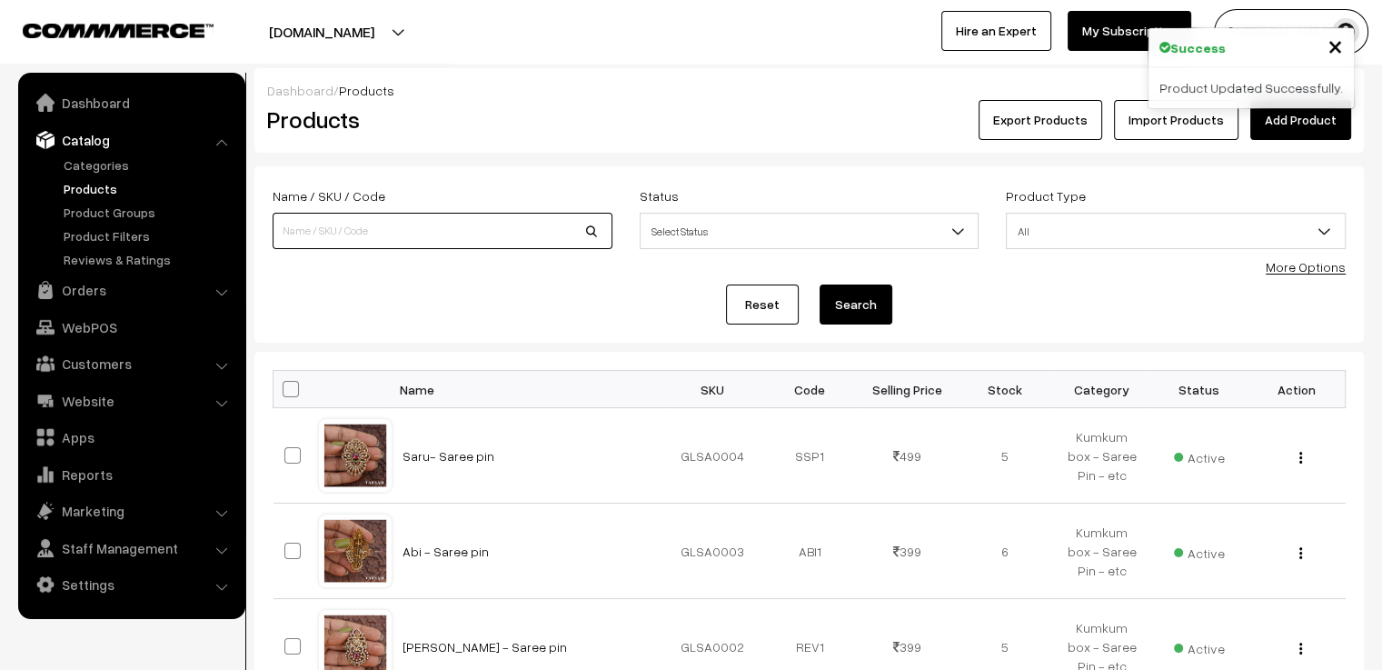
click at [545, 223] on input at bounding box center [443, 231] width 340 height 36
type input "sindri"
click at [820, 284] on button "Search" at bounding box center [856, 304] width 73 height 40
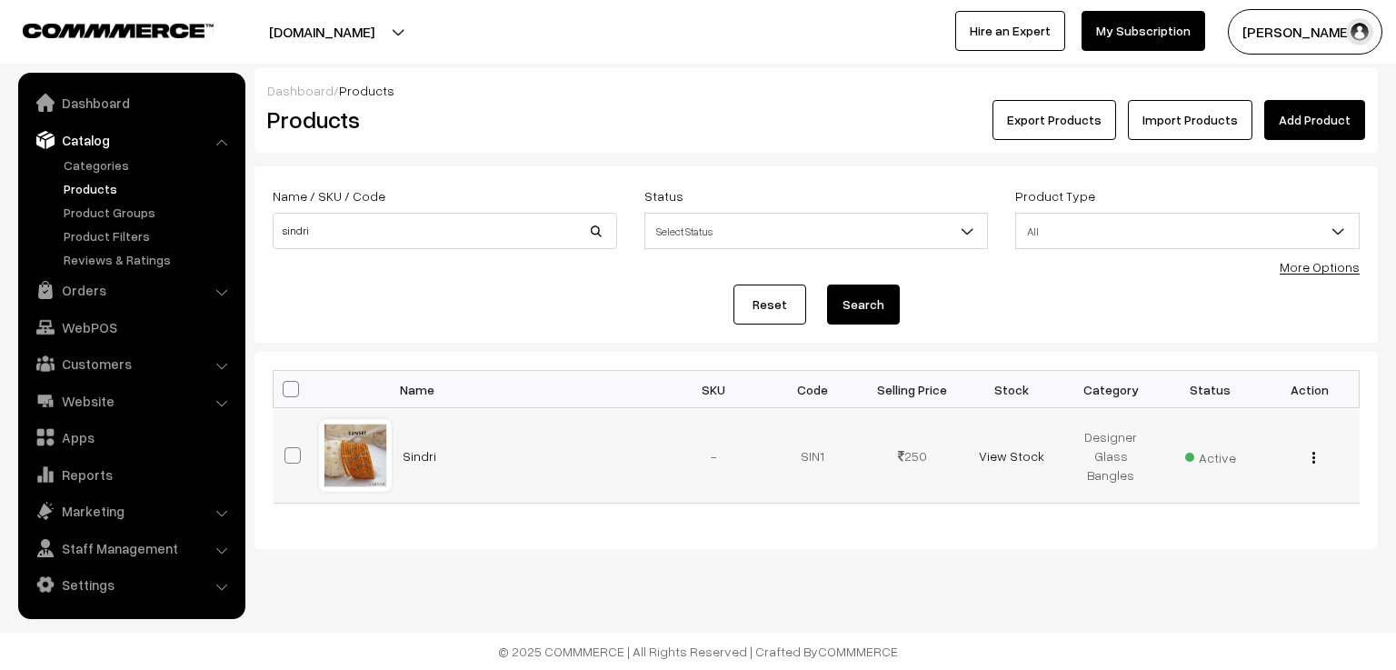
click at [354, 474] on div at bounding box center [355, 455] width 69 height 69
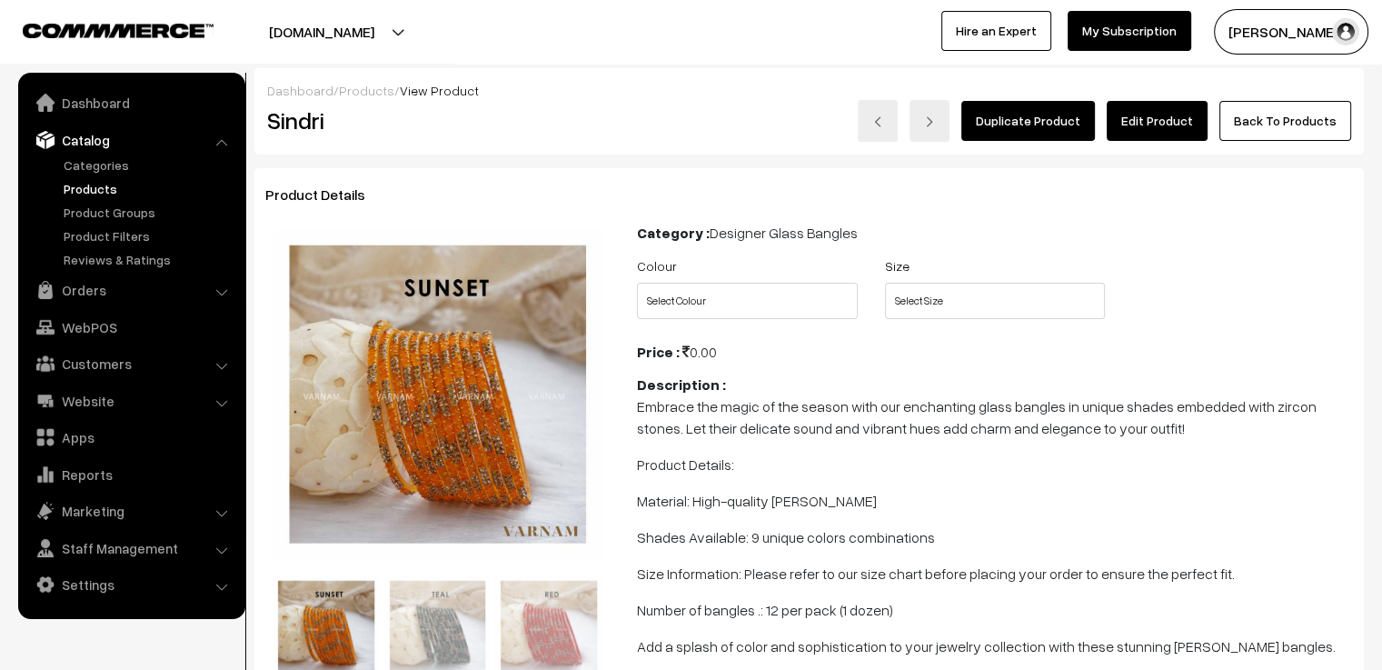
click at [1169, 128] on link "Edit Product" at bounding box center [1157, 121] width 101 height 40
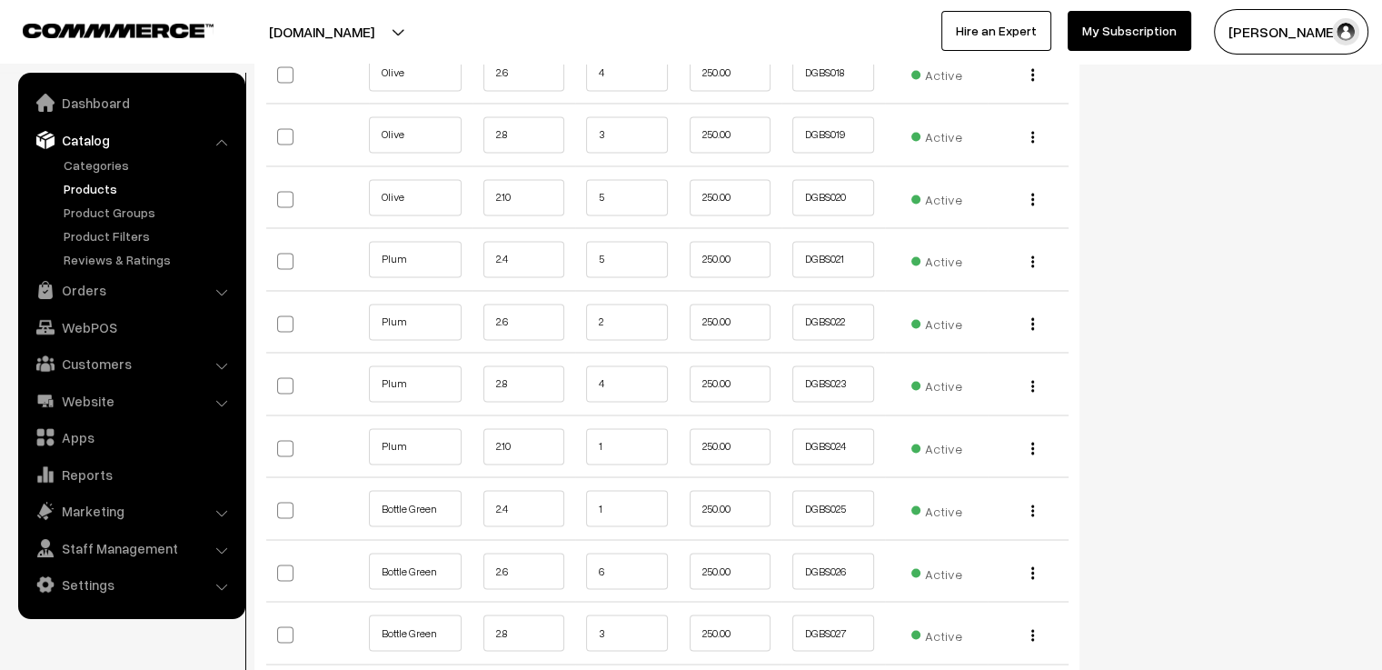
scroll to position [2818, 0]
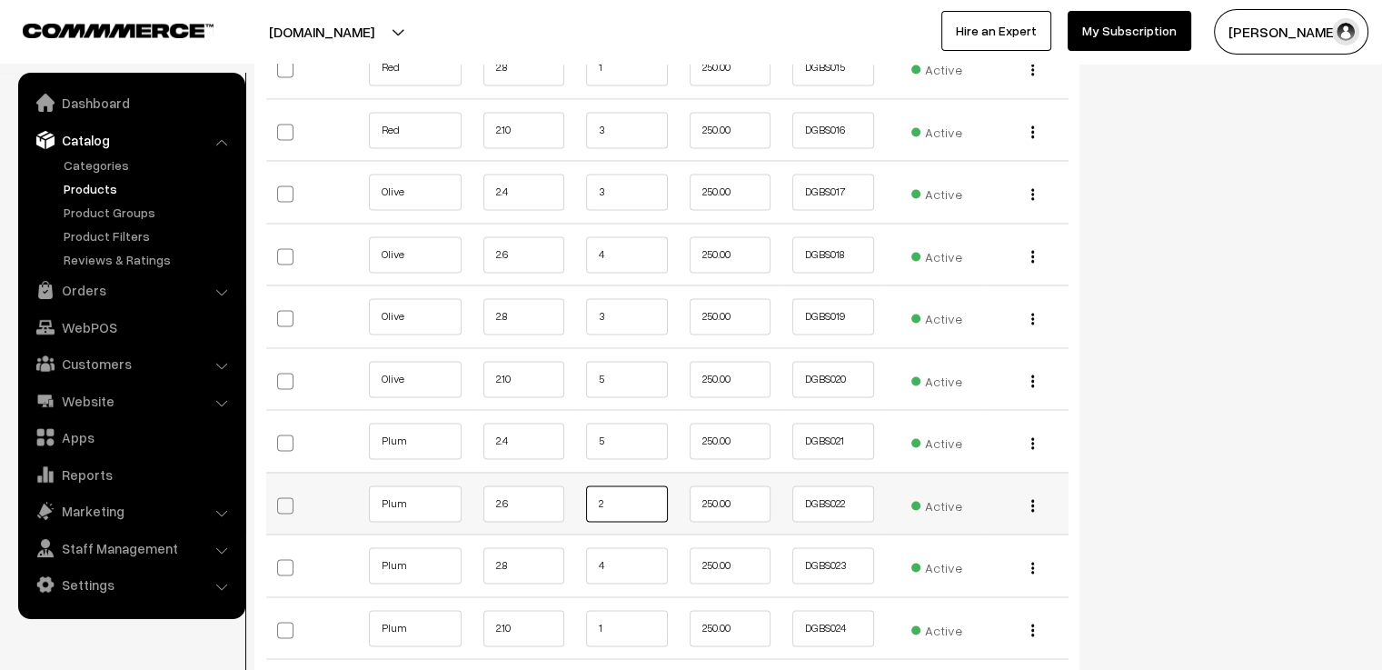
click at [621, 485] on input "2" at bounding box center [627, 503] width 82 height 36
type input "1"
click at [625, 547] on input "4" at bounding box center [627, 565] width 82 height 36
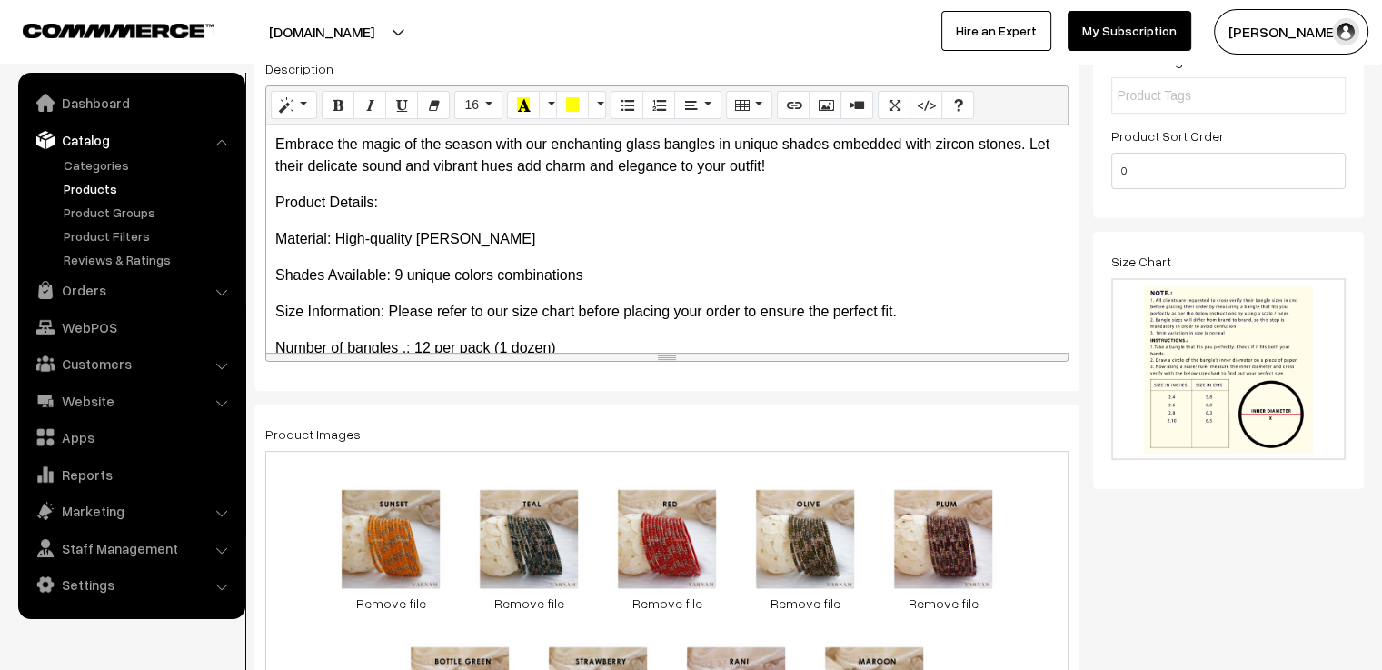
scroll to position [0, 0]
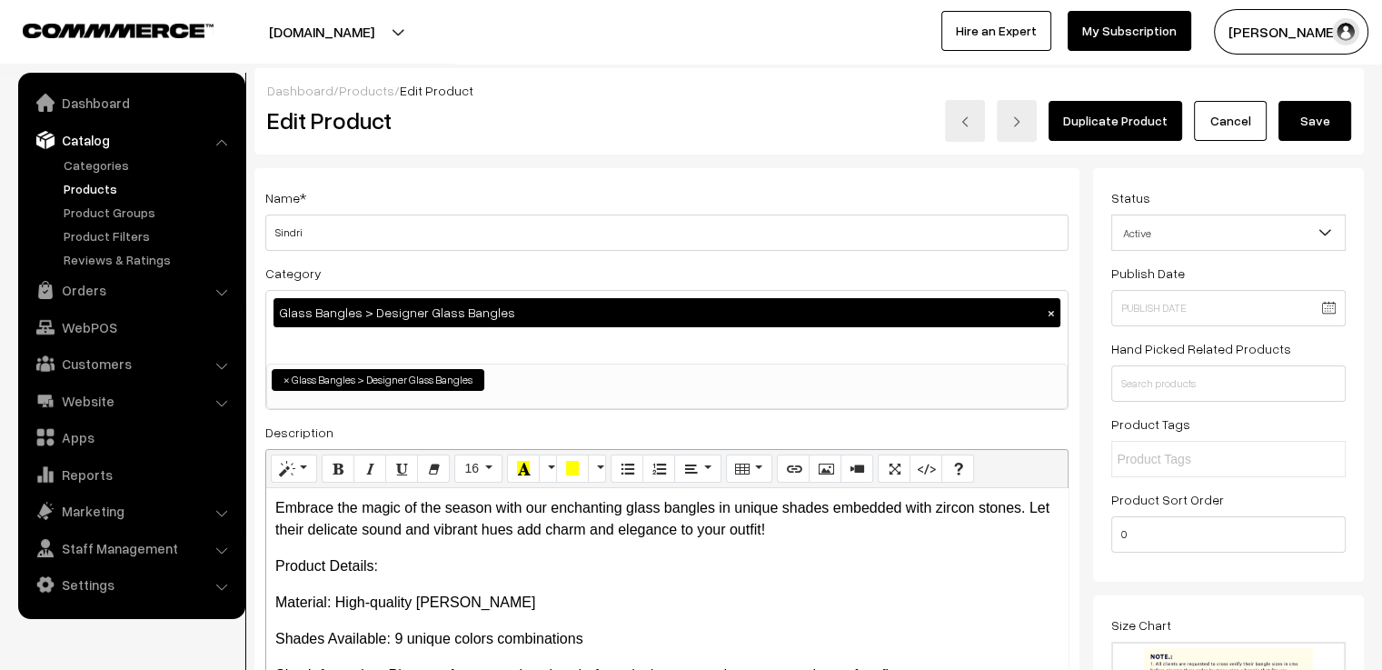
type input "3"
click at [1324, 128] on button "Save" at bounding box center [1315, 121] width 73 height 40
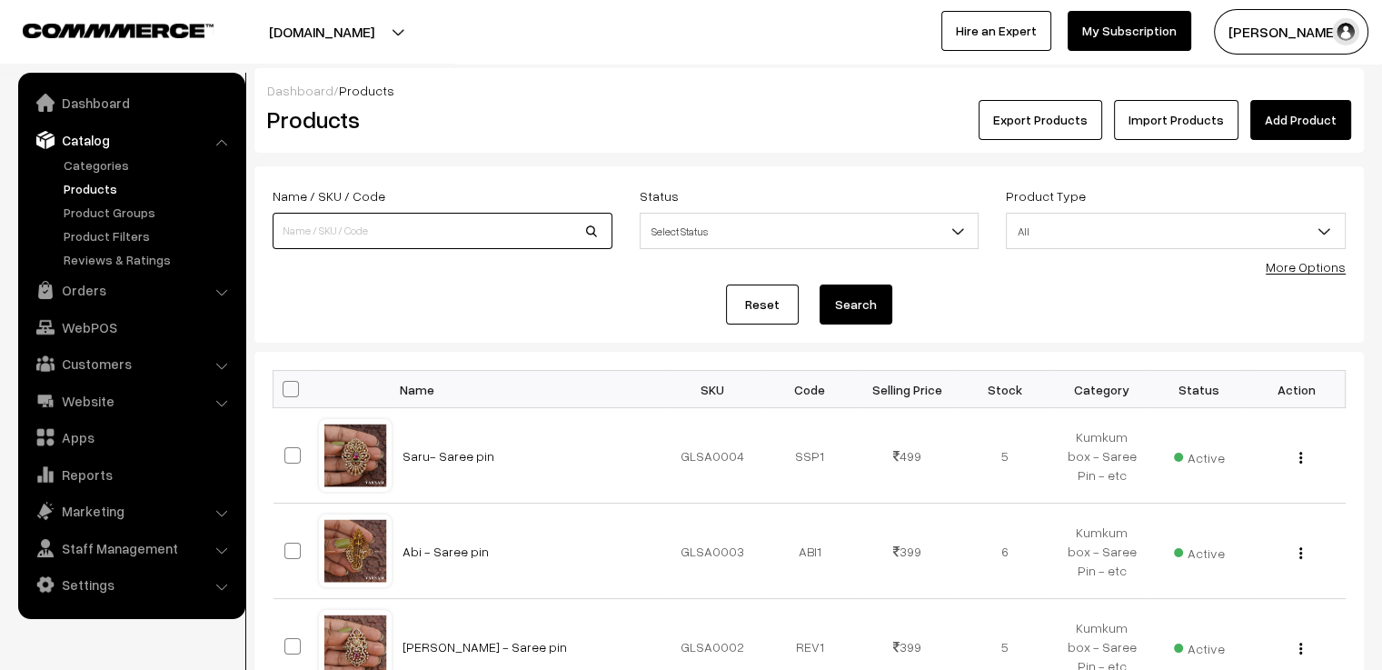
click at [504, 223] on input at bounding box center [443, 231] width 340 height 36
type input "aahana"
click at [820, 284] on button "Search" at bounding box center [856, 304] width 73 height 40
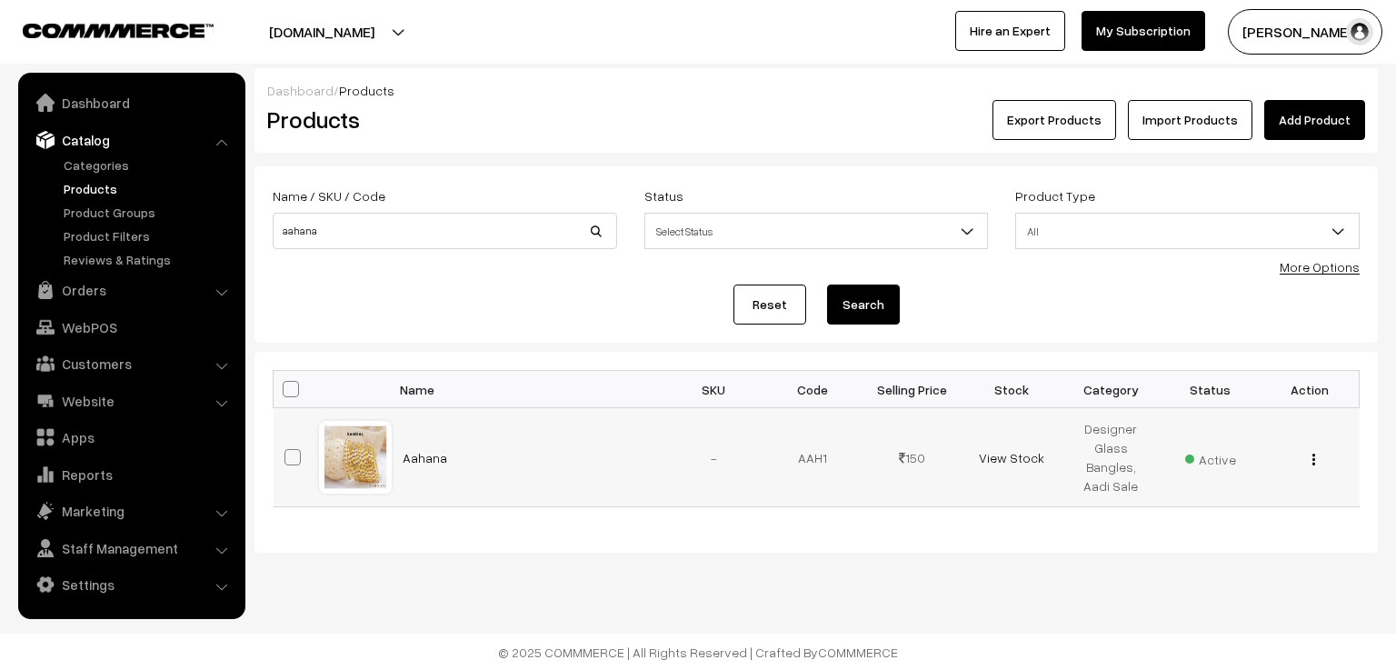
click at [340, 444] on div at bounding box center [355, 457] width 69 height 69
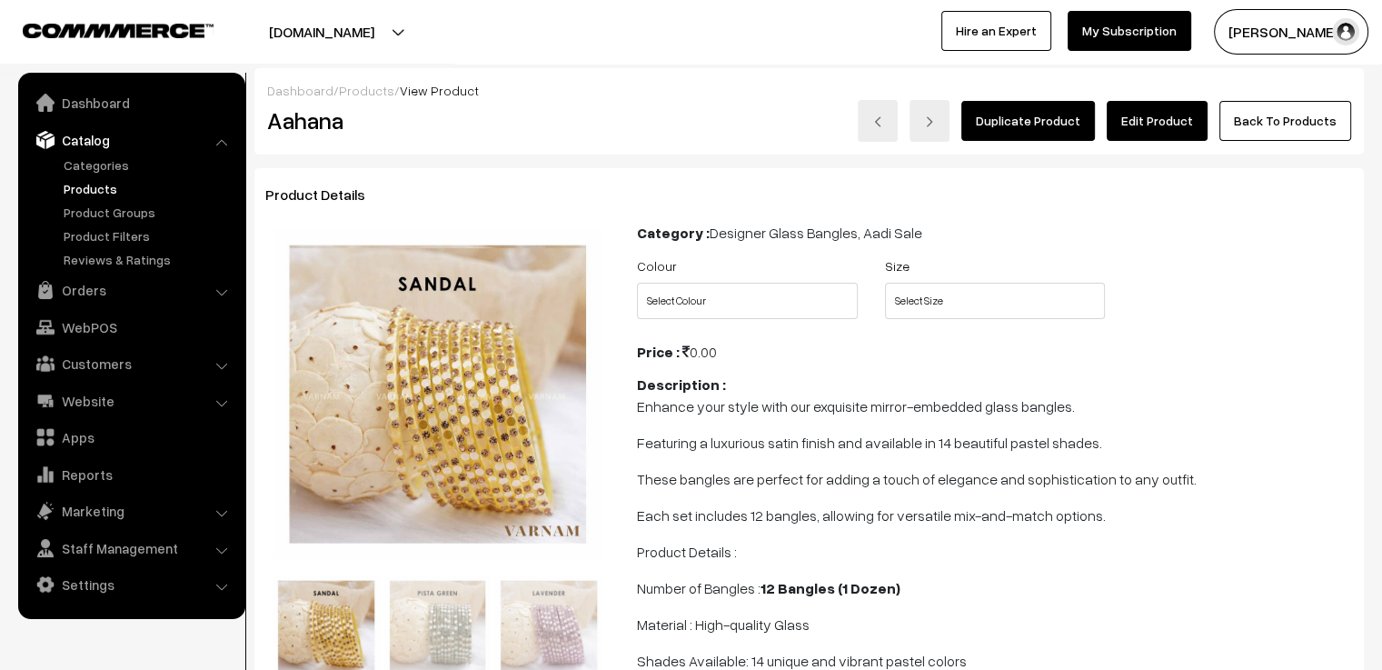
click at [1182, 138] on link "Edit Product" at bounding box center [1157, 121] width 101 height 40
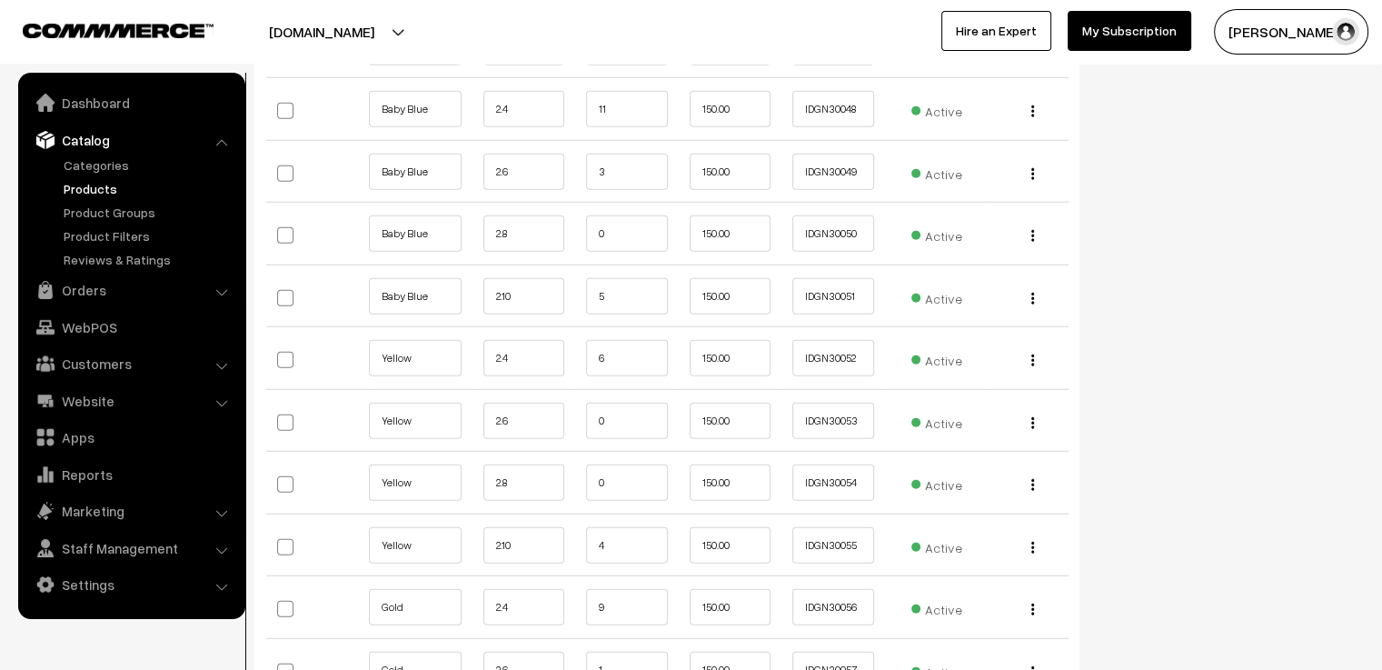
scroll to position [5090, 0]
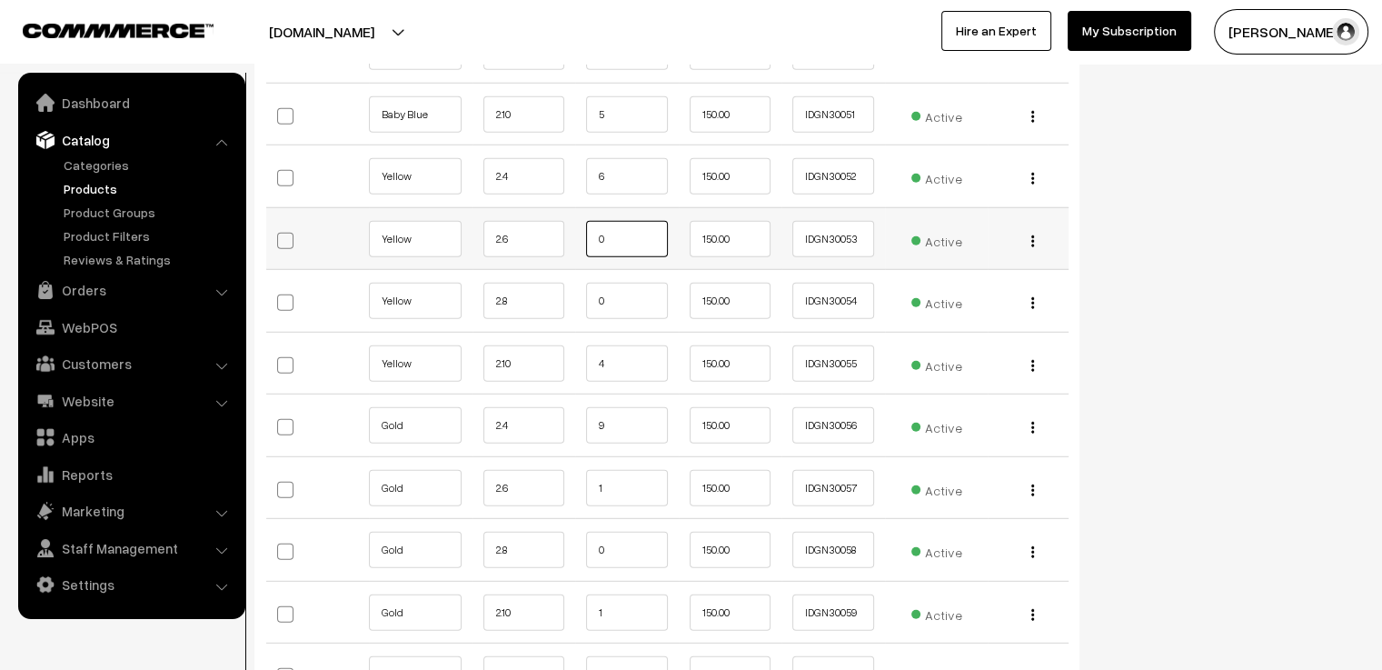
click at [603, 225] on input "0" at bounding box center [627, 239] width 82 height 36
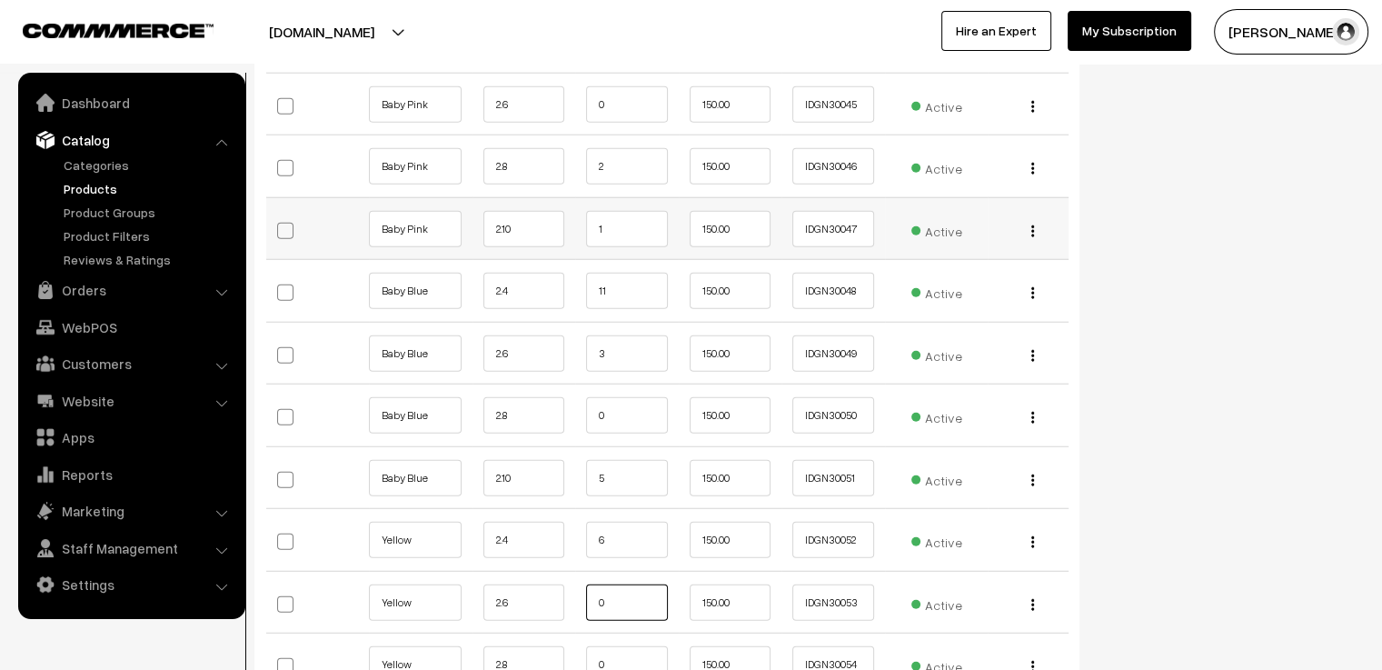
scroll to position [4908, 0]
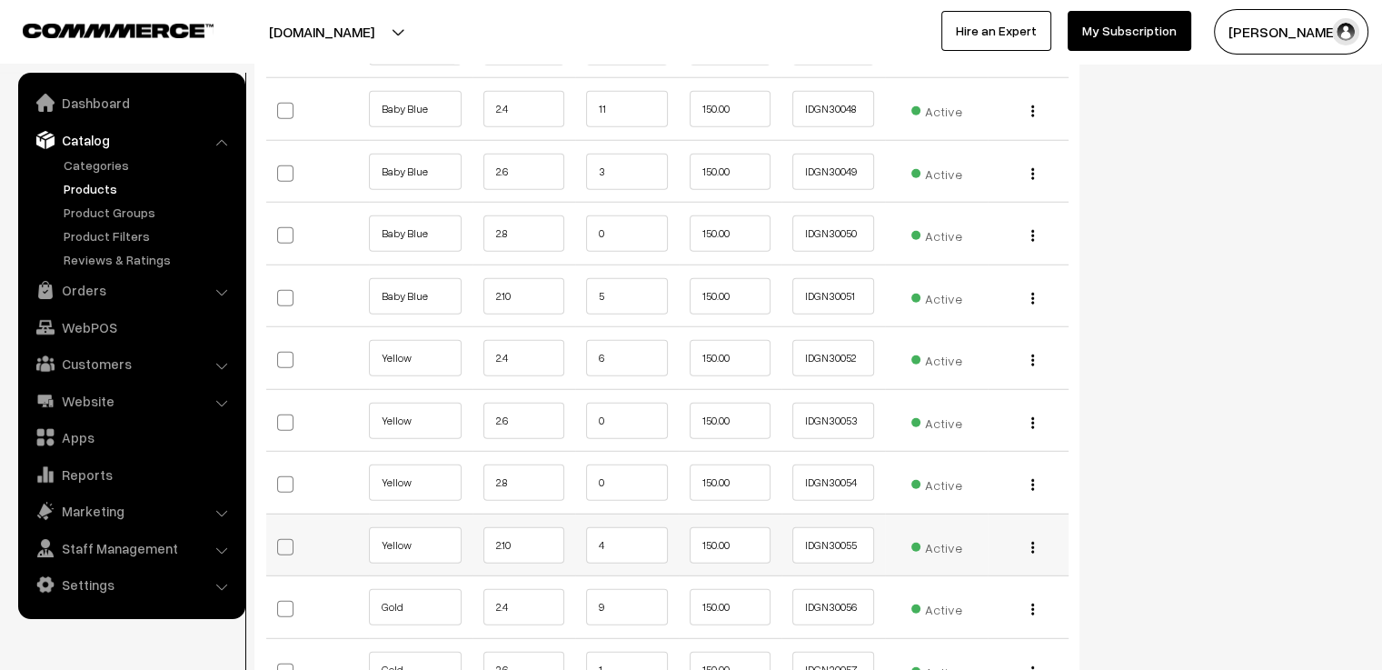
click at [629, 514] on td "4" at bounding box center [627, 545] width 104 height 63
click at [628, 517] on td "4" at bounding box center [627, 545] width 104 height 63
click at [628, 537] on input "4" at bounding box center [627, 545] width 82 height 36
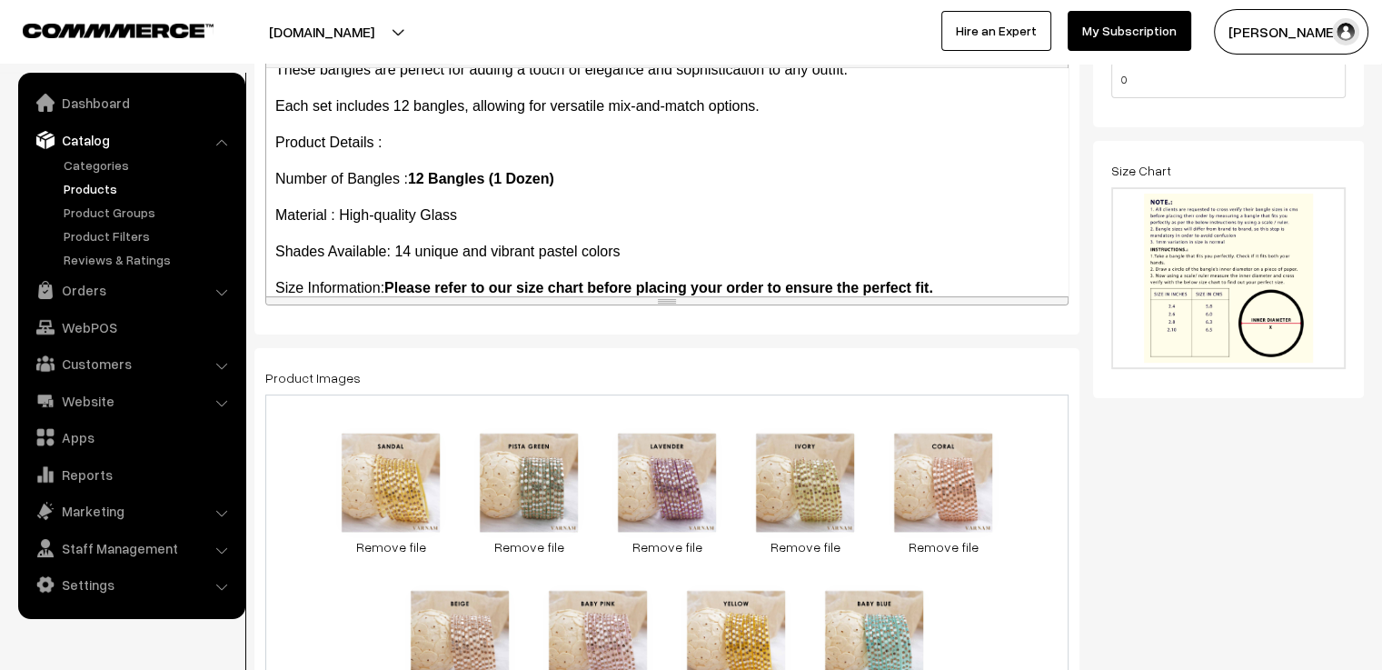
scroll to position [0, 0]
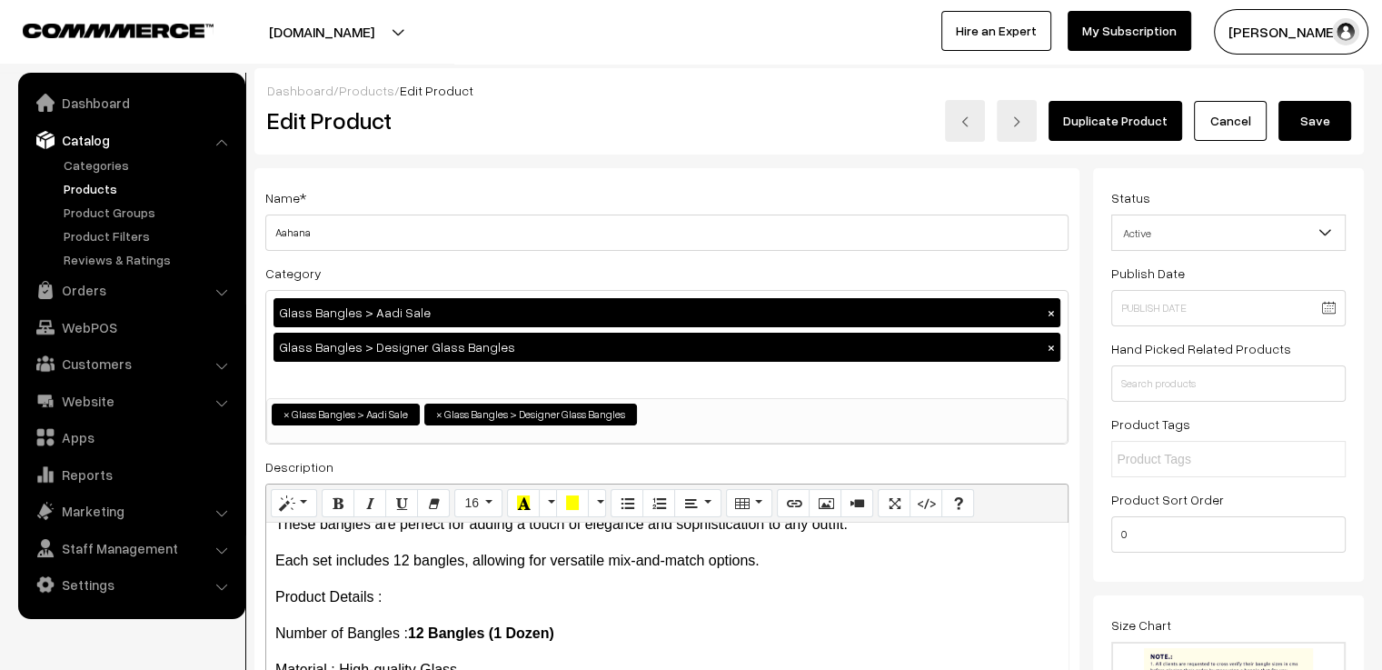
type input "3"
click at [1327, 95] on div "Dashboard / Products / Edit Product" at bounding box center [809, 90] width 1084 height 19
click at [1332, 128] on button "Save" at bounding box center [1315, 121] width 73 height 40
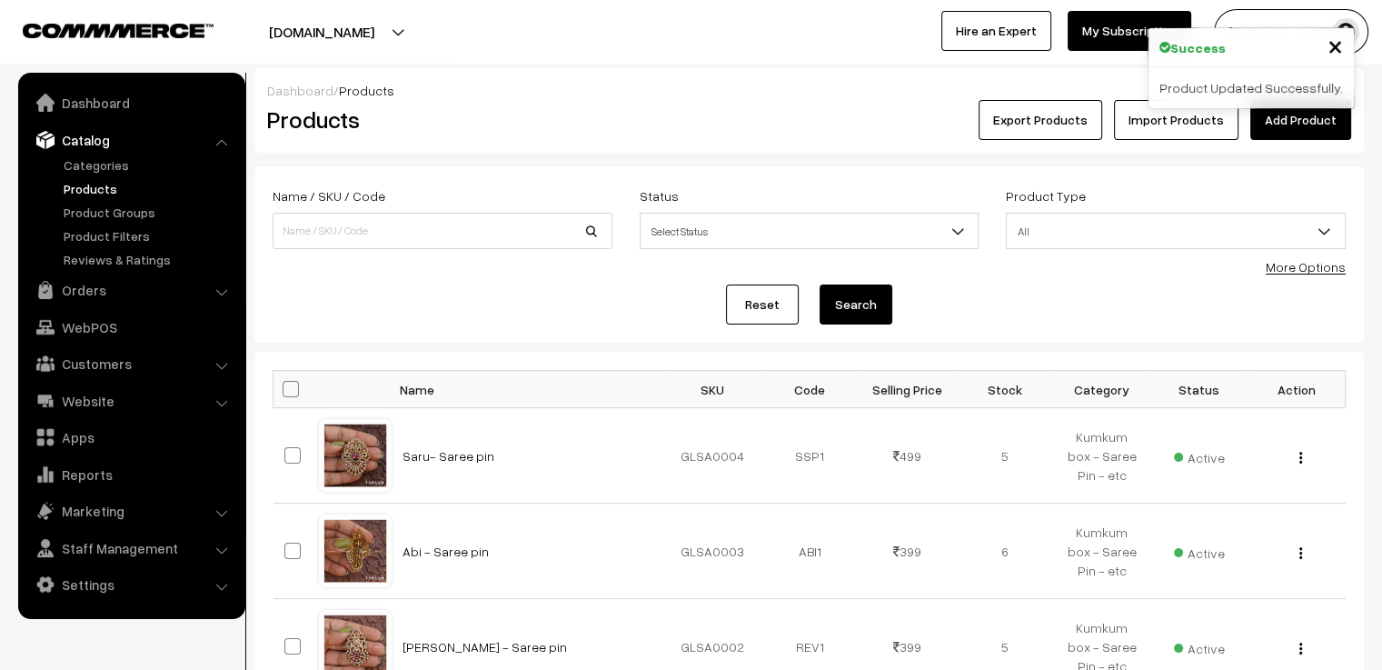
click at [396, 212] on div "Name / SKU / Code" at bounding box center [443, 217] width 340 height 65
click at [396, 225] on input at bounding box center [443, 231] width 340 height 36
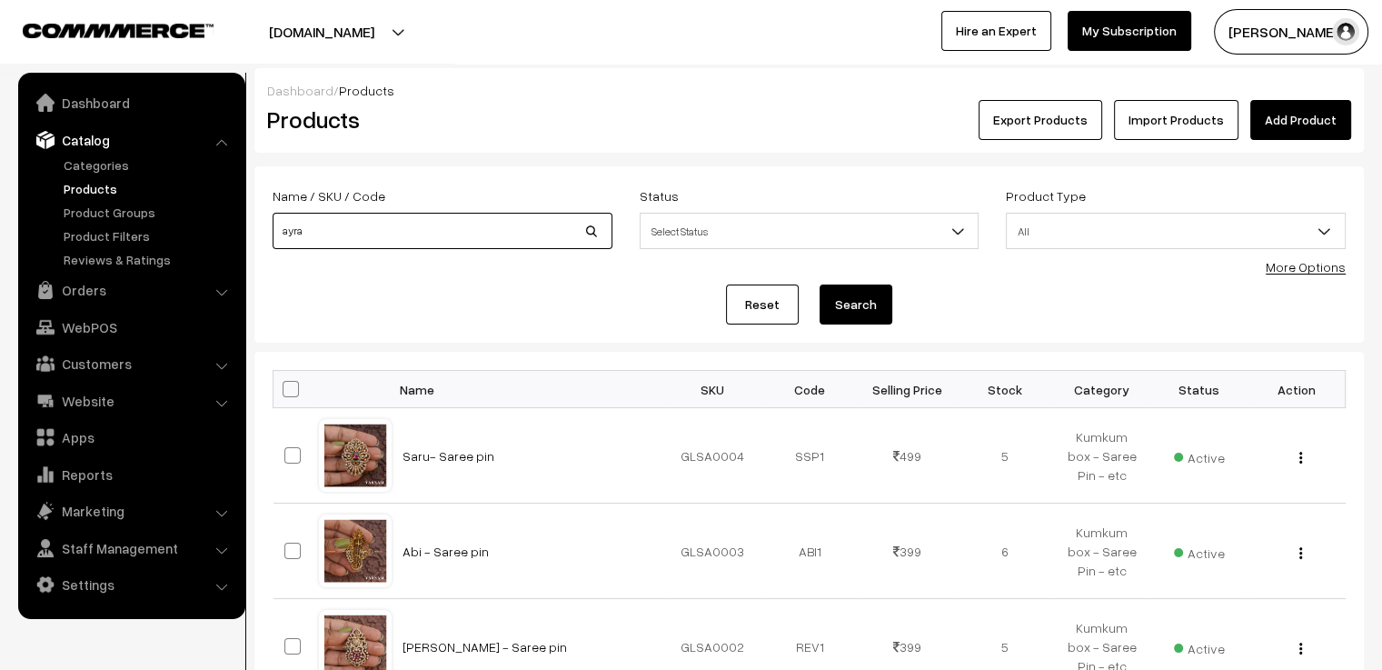
type input "ayra"
click at [820, 284] on button "Search" at bounding box center [856, 304] width 73 height 40
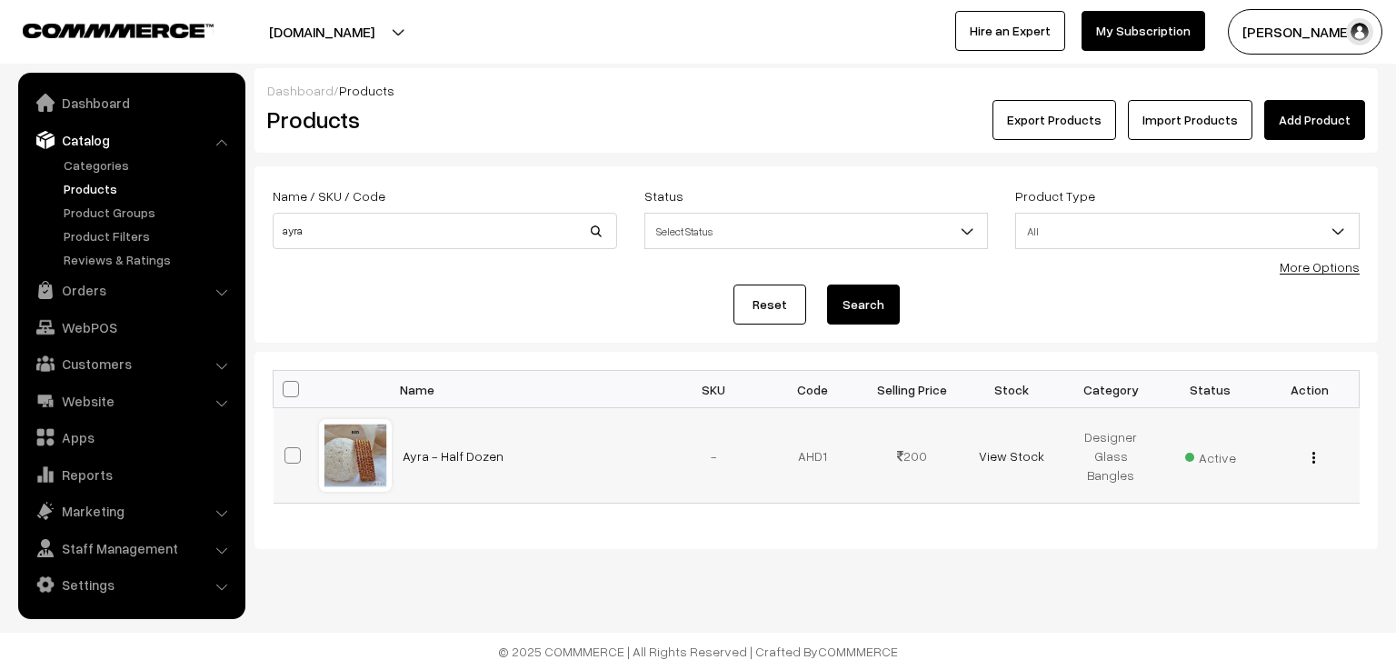
click at [342, 459] on div at bounding box center [355, 455] width 69 height 69
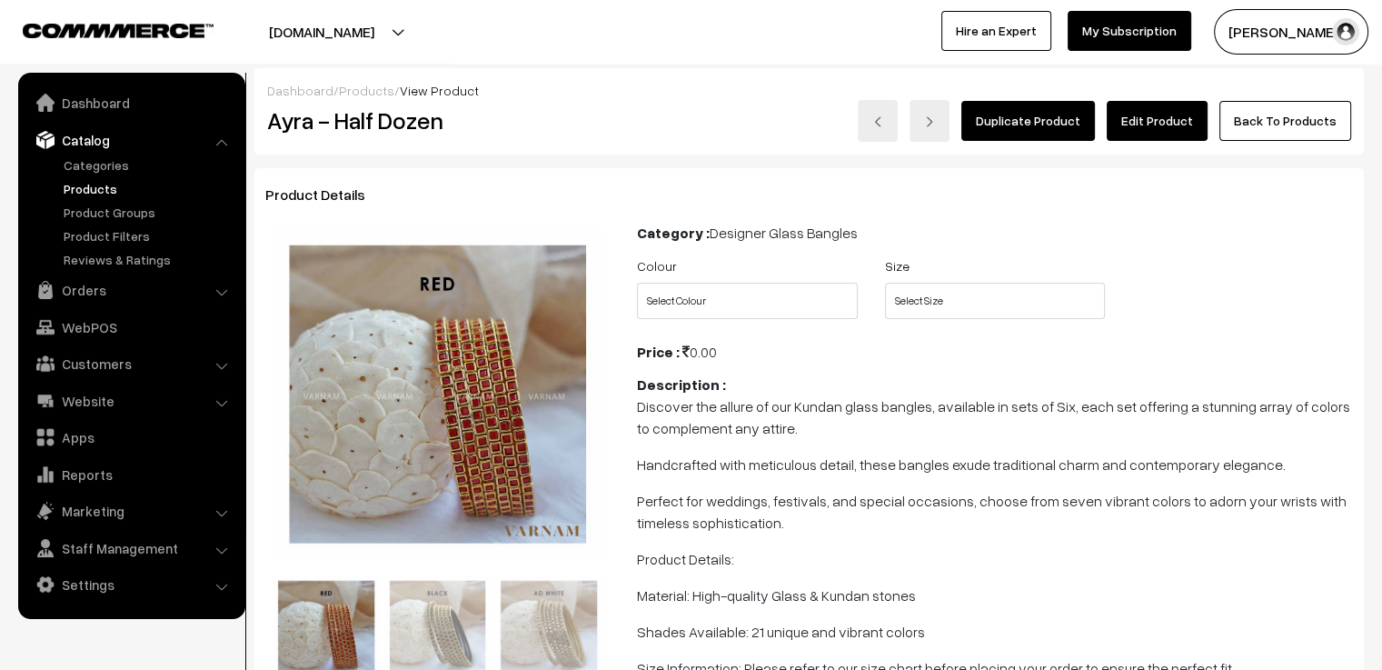
click at [1154, 117] on link "Edit Product" at bounding box center [1157, 121] width 101 height 40
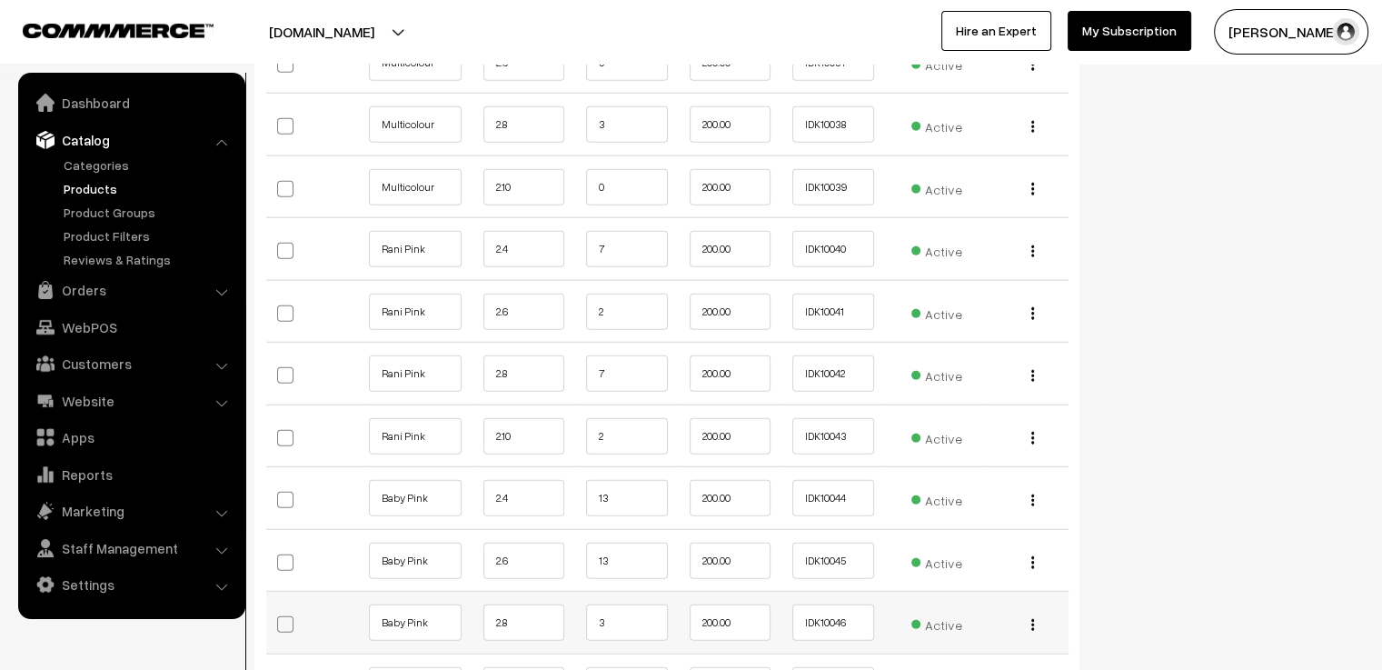
scroll to position [4908, 0]
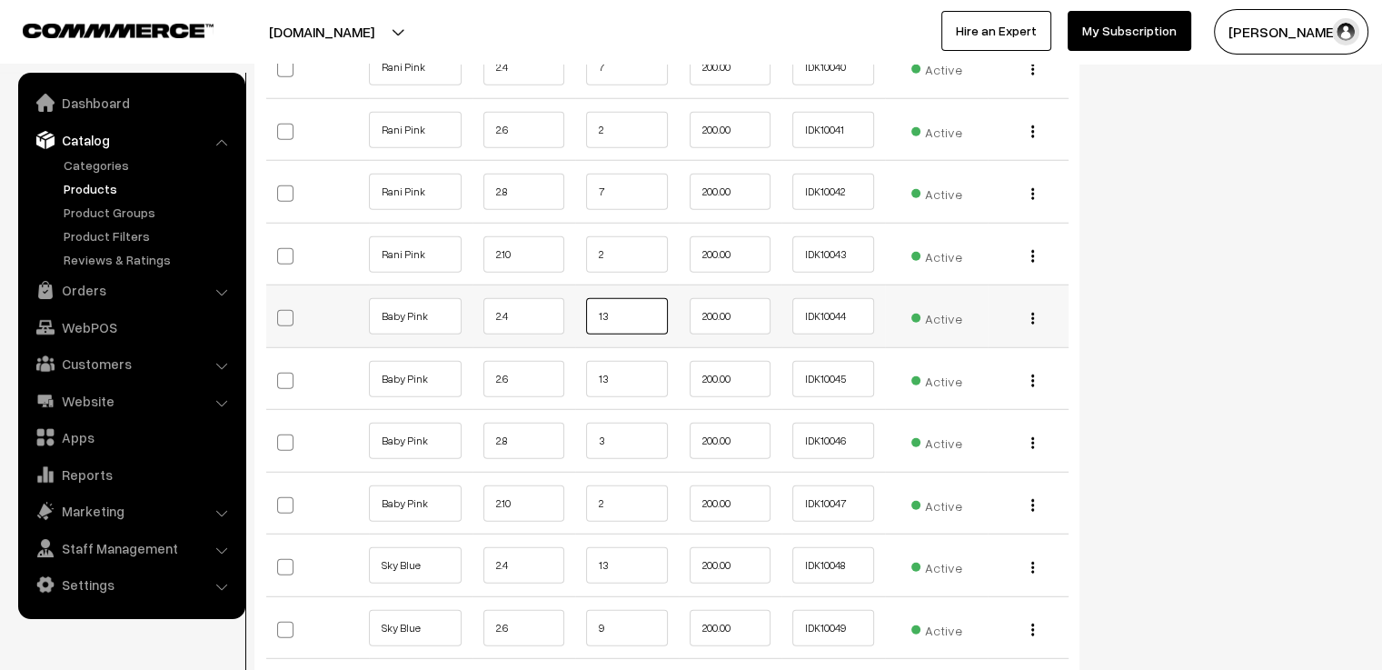
click at [622, 298] on input "13" at bounding box center [627, 316] width 82 height 36
type input "11"
click at [628, 361] on input "13" at bounding box center [627, 379] width 82 height 36
type input "11"
click at [654, 423] on input "3" at bounding box center [627, 441] width 82 height 36
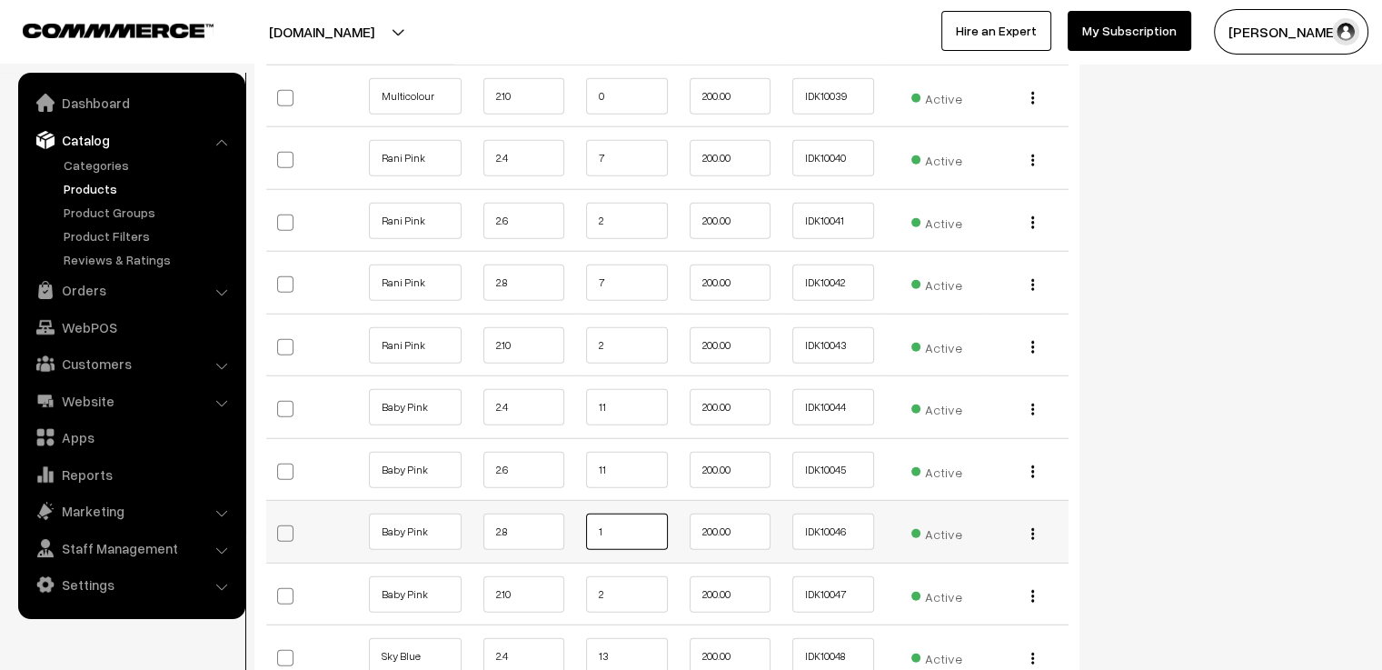
scroll to position [4635, 0]
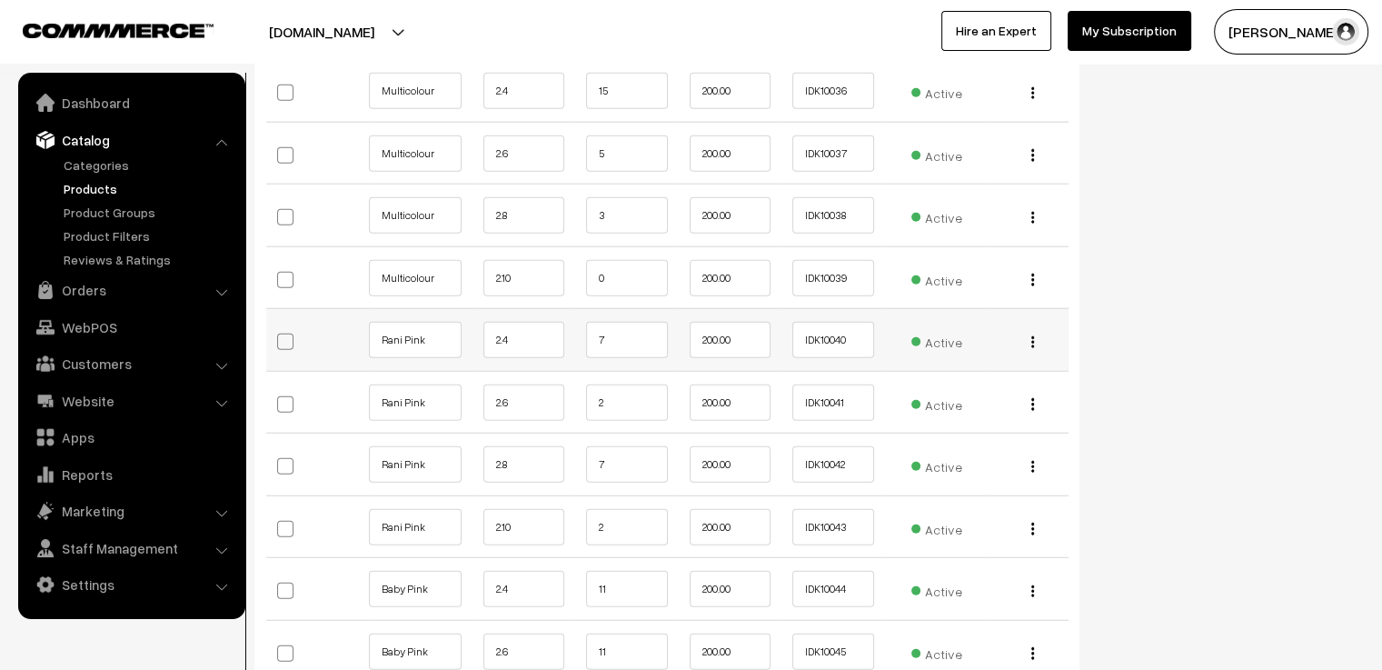
type input "1"
click at [618, 322] on input "7" at bounding box center [627, 340] width 82 height 36
type input "5"
type input "4"
click at [642, 384] on input "2" at bounding box center [627, 402] width 82 height 36
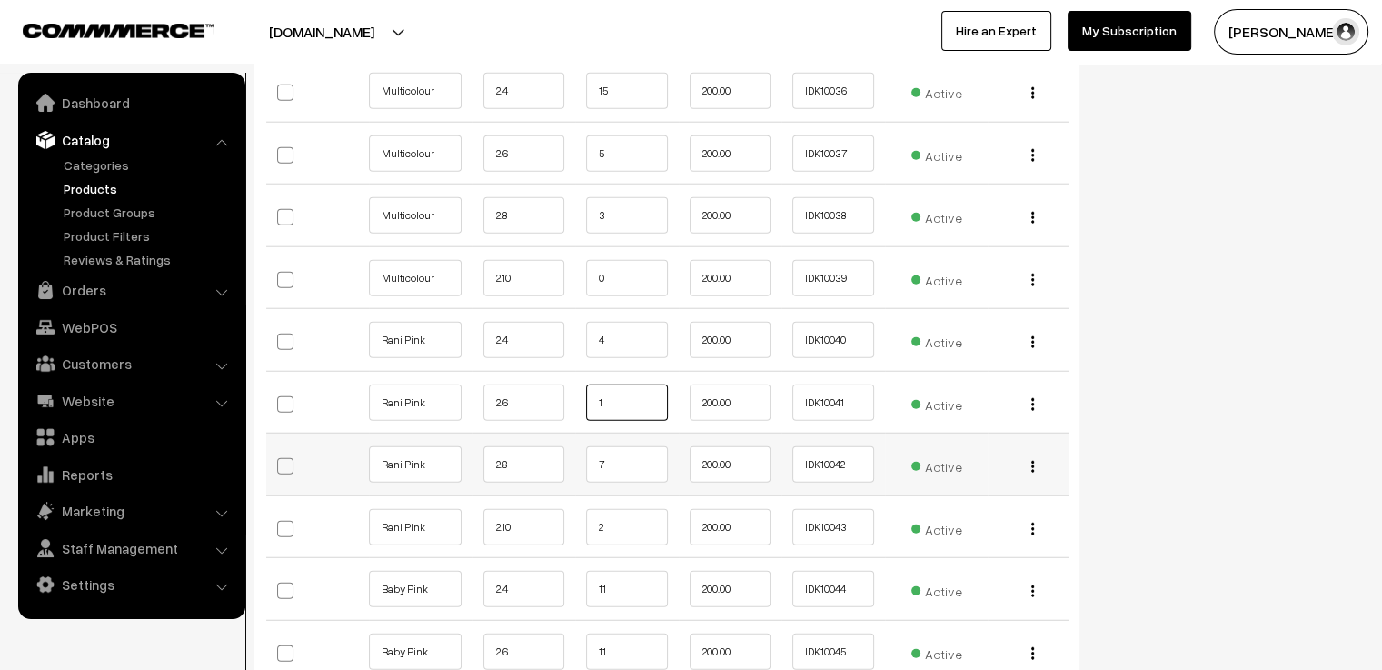
type input "1"
drag, startPoint x: 590, startPoint y: 433, endPoint x: 624, endPoint y: 463, distance: 45.7
click at [611, 452] on input "7" at bounding box center [627, 464] width 82 height 36
click at [628, 456] on td "7" at bounding box center [627, 465] width 104 height 63
click at [629, 446] on input "7" at bounding box center [627, 464] width 82 height 36
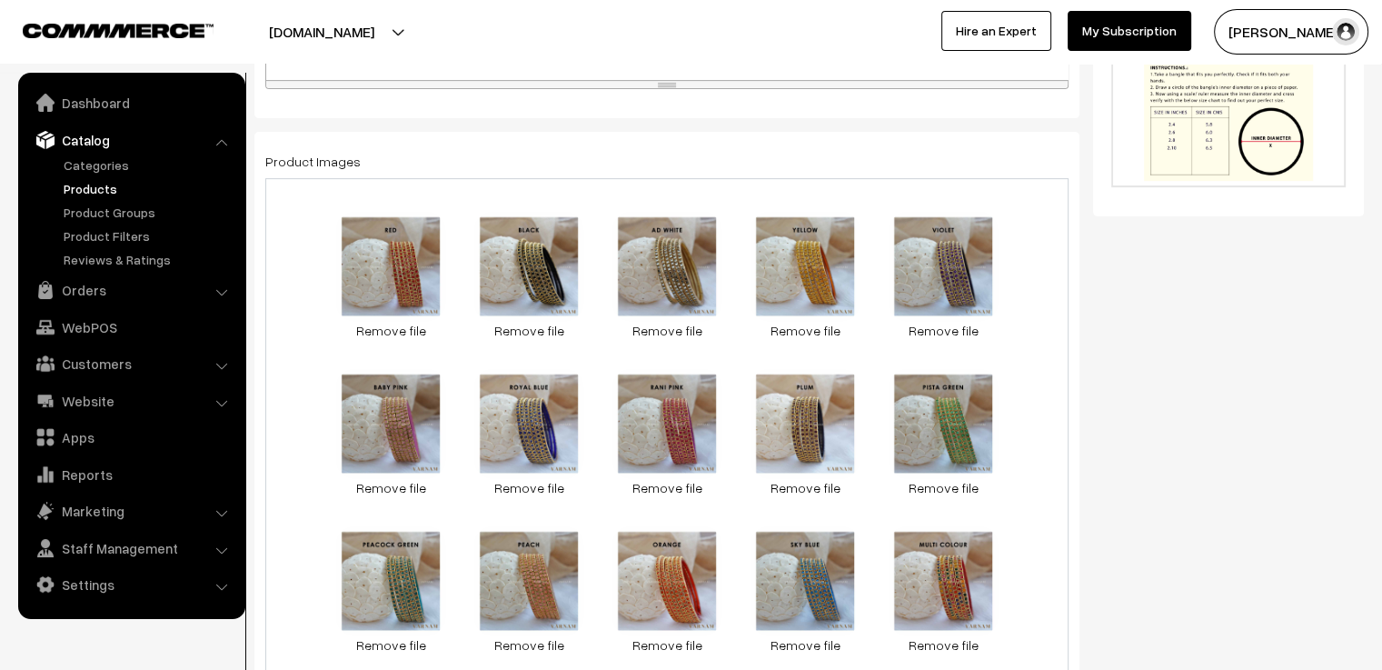
scroll to position [0, 0]
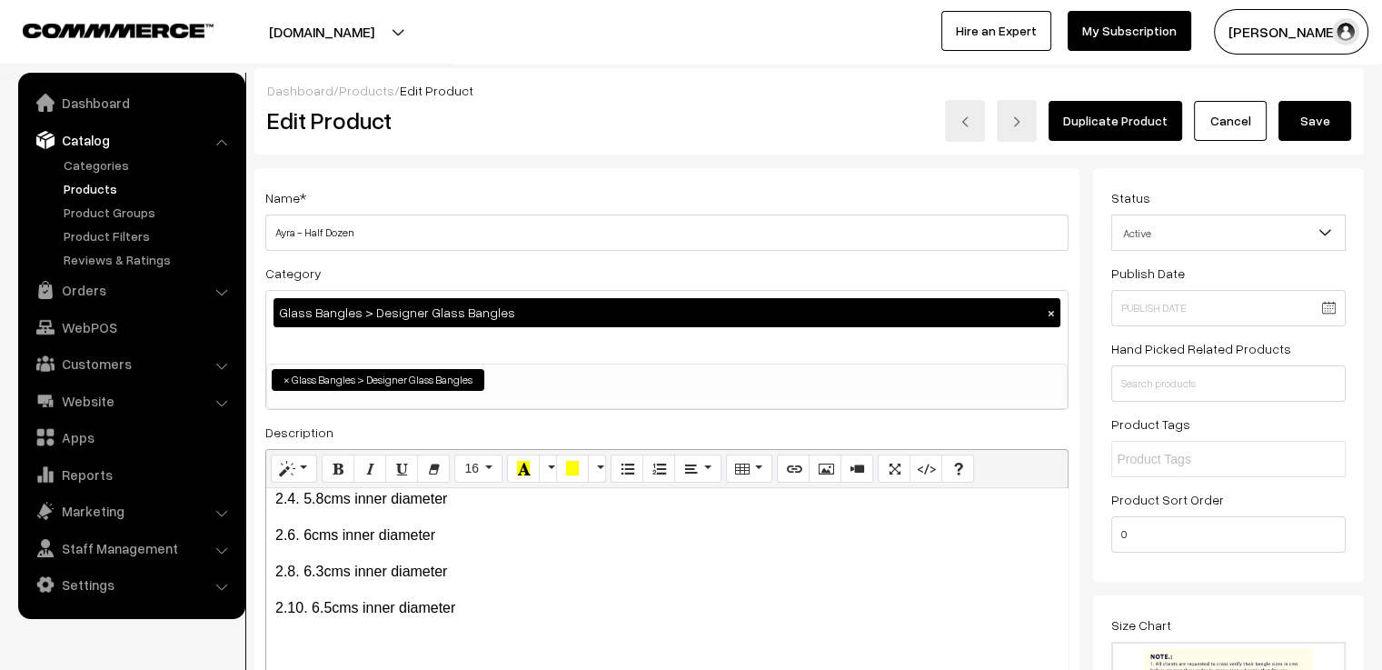
type input "6"
click at [1309, 120] on button "Save" at bounding box center [1315, 121] width 73 height 40
